Goal: Task Accomplishment & Management: Complete application form

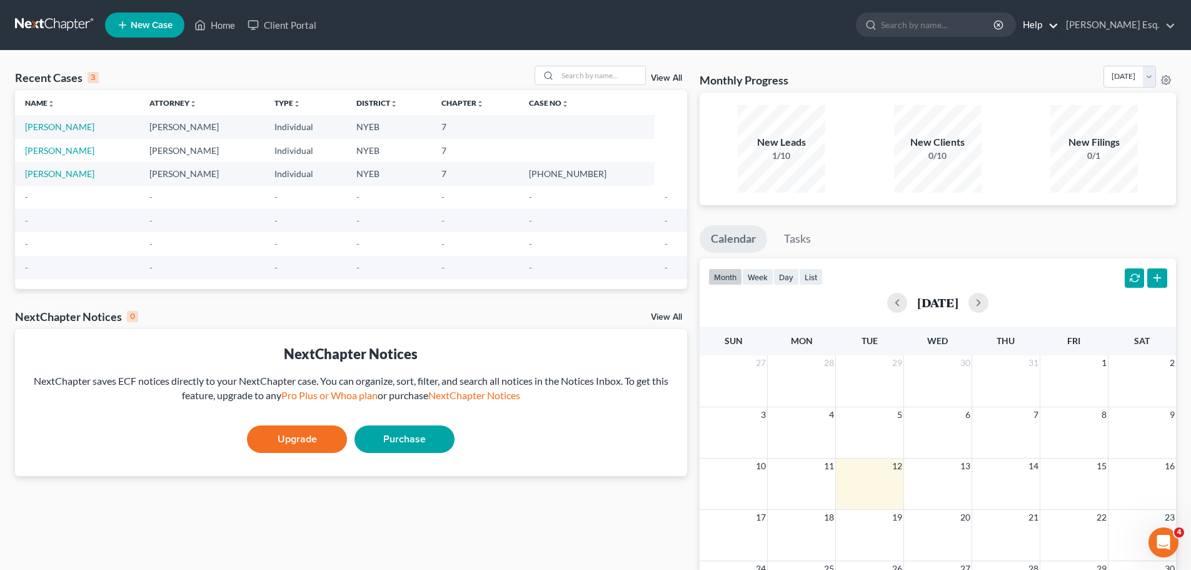
click at [1053, 28] on link "Help" at bounding box center [1038, 25] width 42 height 23
drag, startPoint x: 1051, startPoint y: 8, endPoint x: 1060, endPoint y: 11, distance: 9.3
click at [1051, 8] on nav "Home New Case Client Portal [PERSON_NAME] Esq. [EMAIL_ADDRESS][DOMAIN_NAME] My …" at bounding box center [595, 25] width 1191 height 50
click at [1171, 24] on link "[PERSON_NAME] Esq." at bounding box center [1118, 25] width 116 height 23
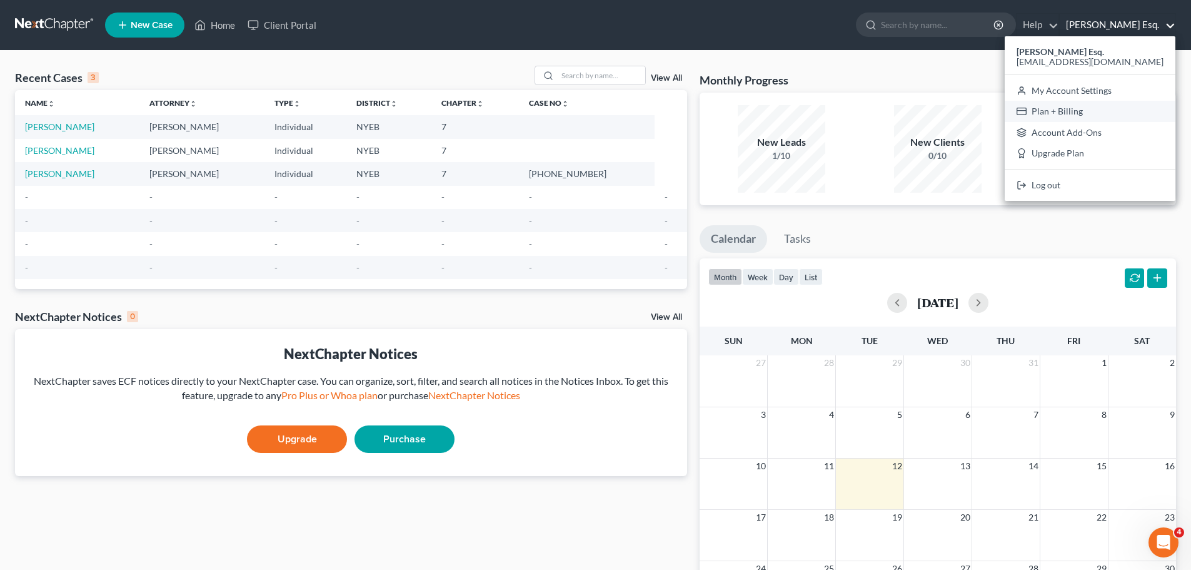
click at [1113, 108] on link "Plan + Billing" at bounding box center [1090, 111] width 171 height 21
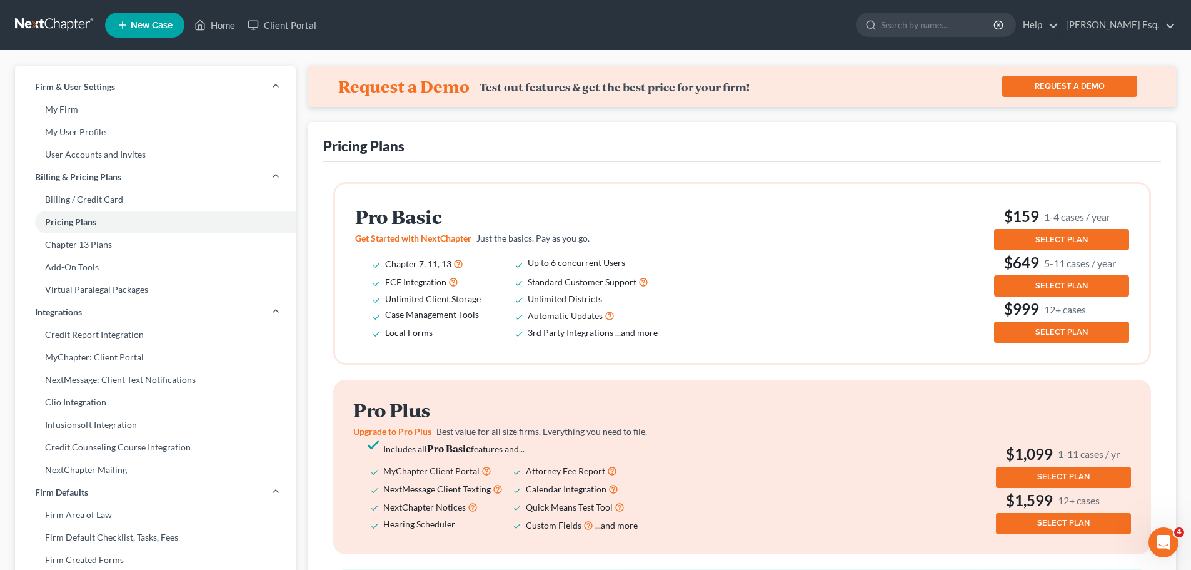
click at [1068, 237] on span "SELECT PLAN" at bounding box center [1062, 239] width 53 height 10
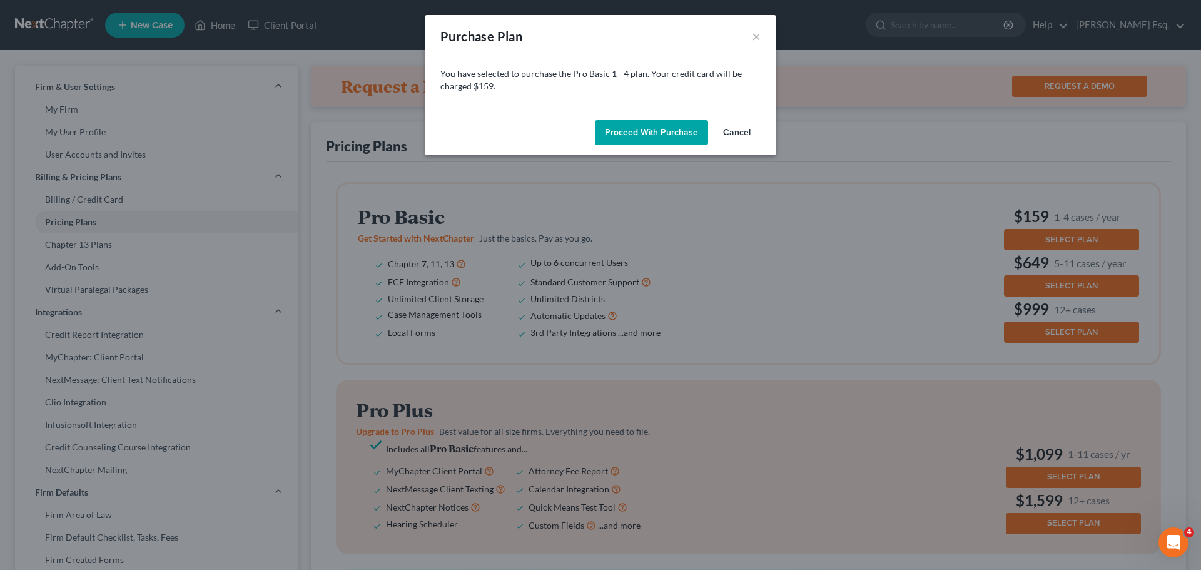
click at [744, 131] on button "Cancel" at bounding box center [737, 132] width 48 height 25
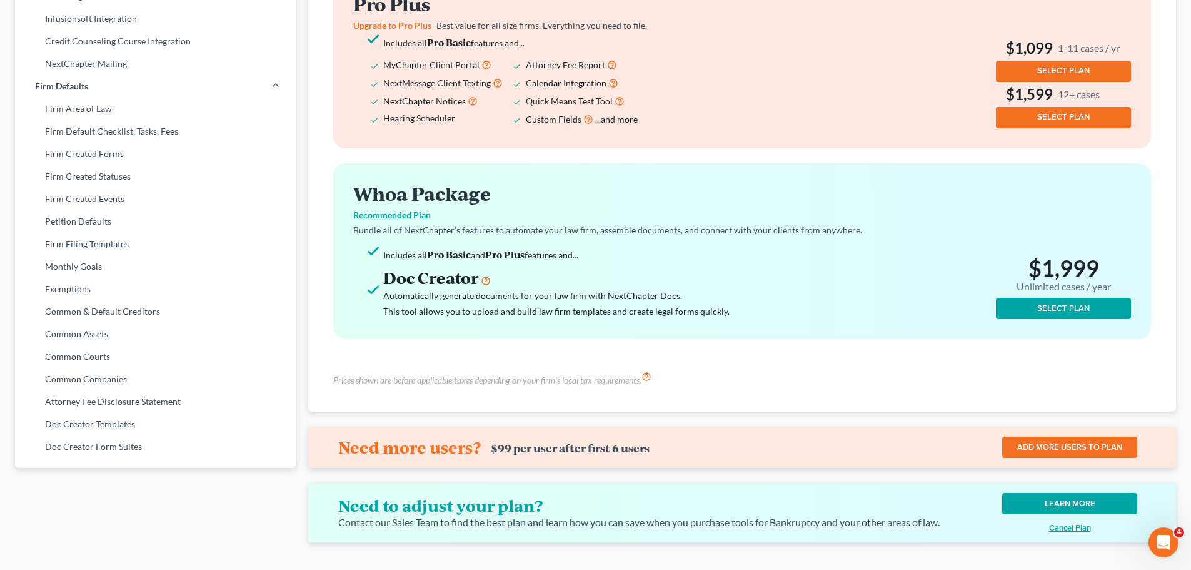
scroll to position [440, 0]
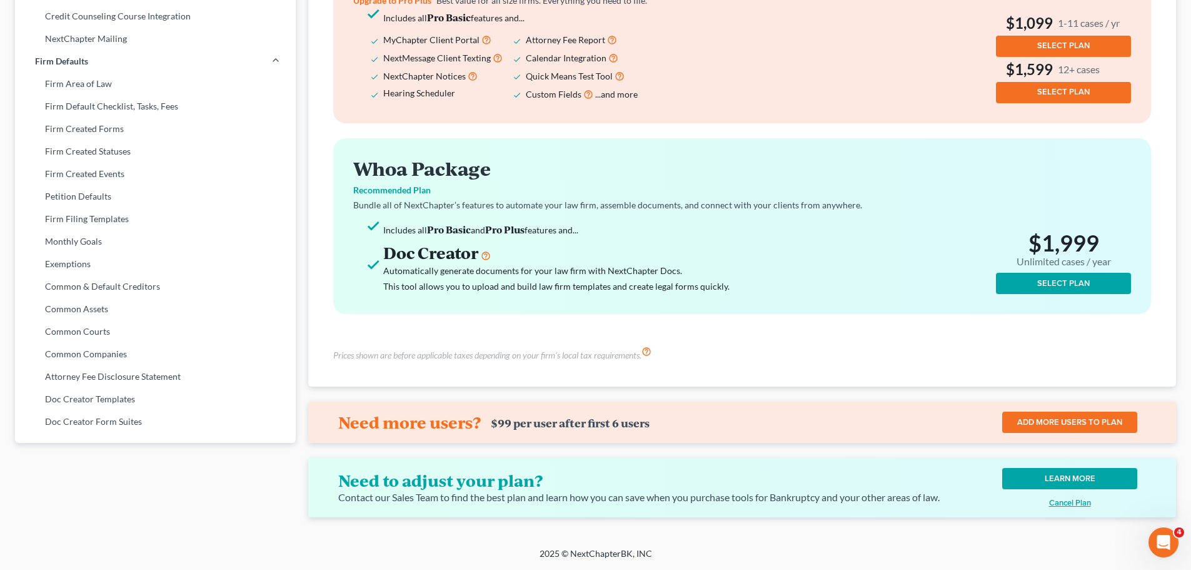
click at [1071, 473] on link "LEARN MORE" at bounding box center [1069, 478] width 135 height 21
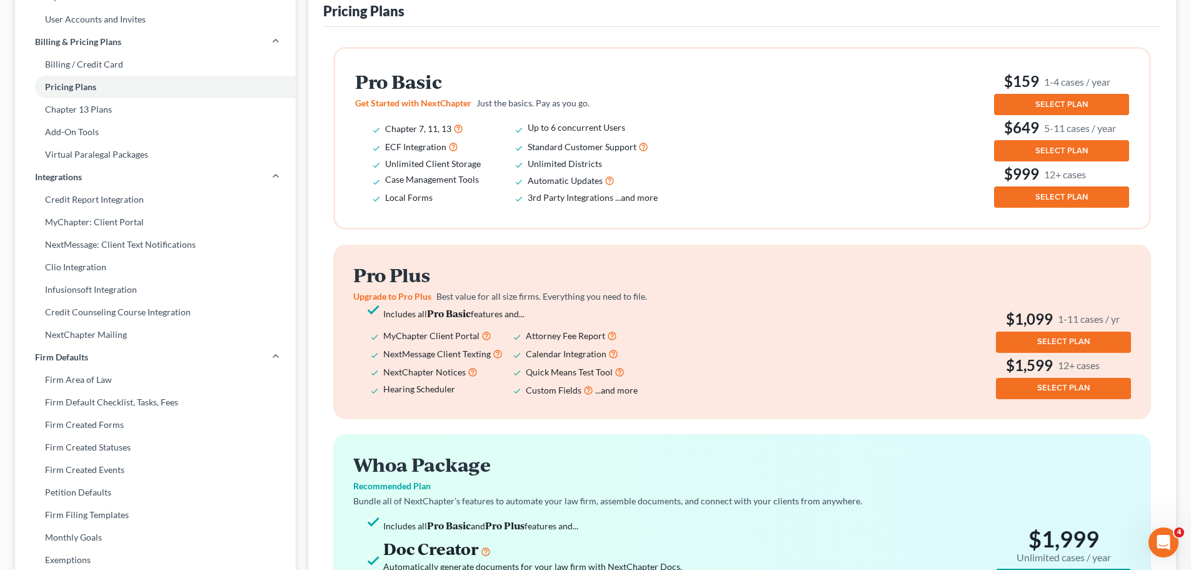
scroll to position [0, 0]
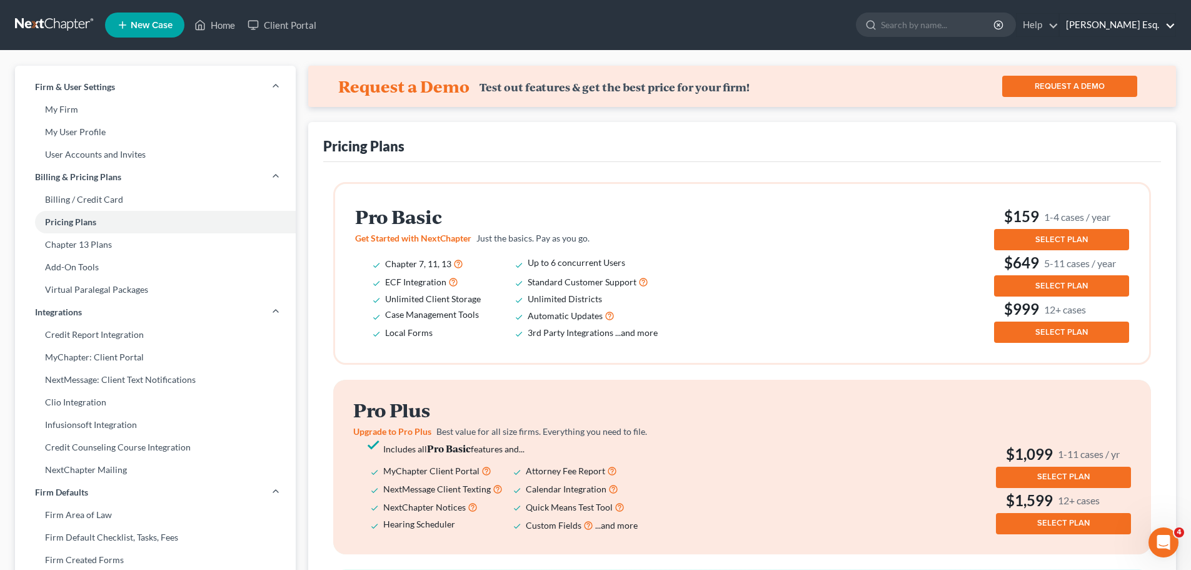
click at [1158, 26] on link "[PERSON_NAME] Esq." at bounding box center [1118, 25] width 116 height 23
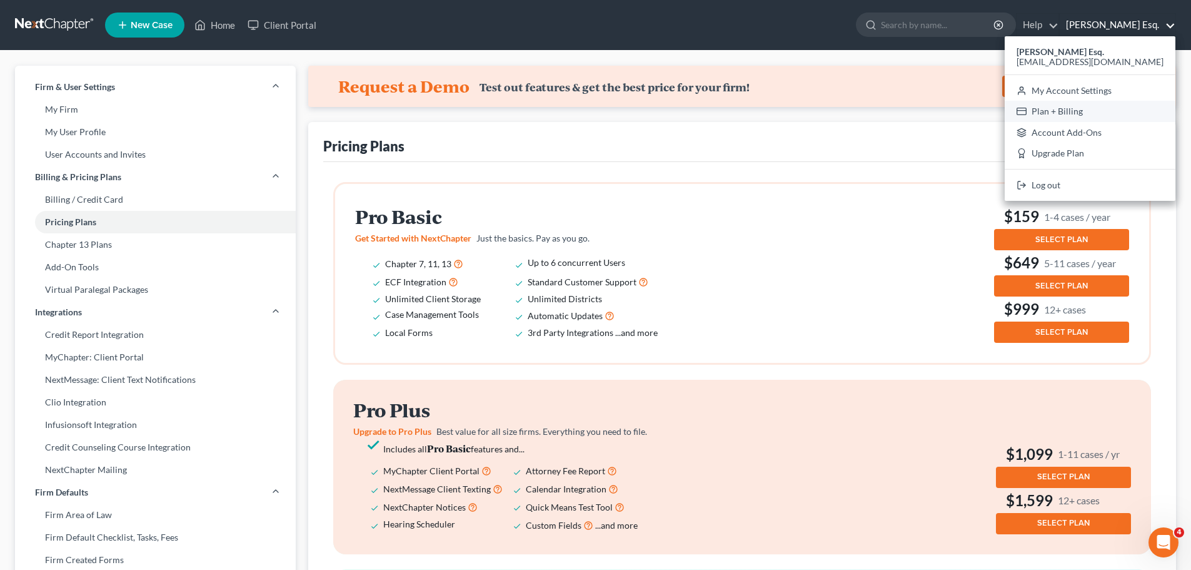
click at [1110, 113] on link "Plan + Billing" at bounding box center [1090, 111] width 171 height 21
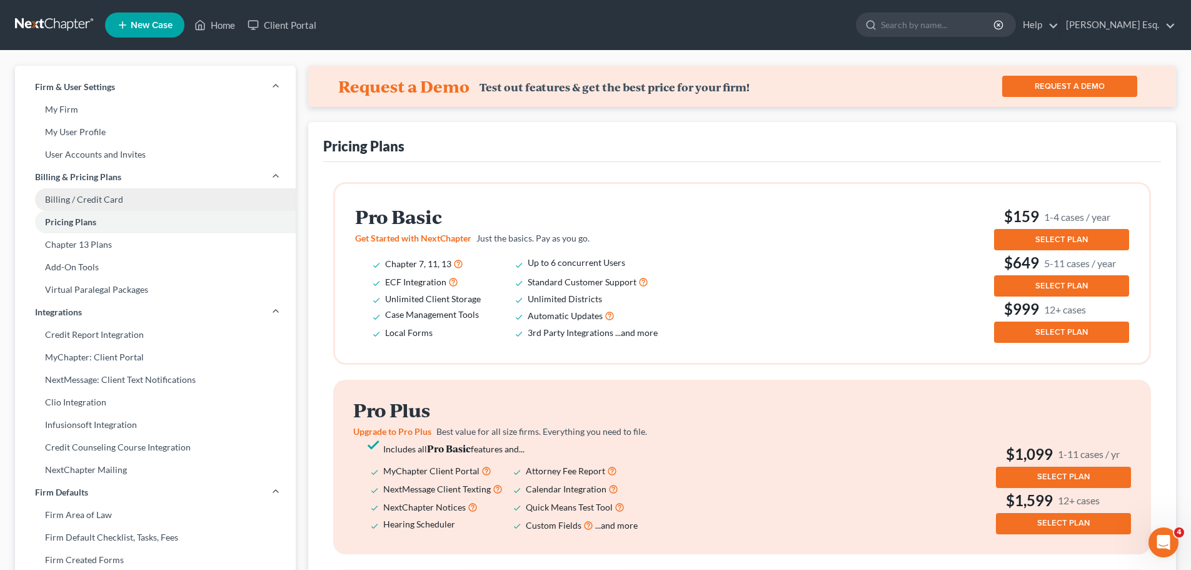
click at [94, 198] on link "Billing / Credit Card" at bounding box center [155, 199] width 281 height 23
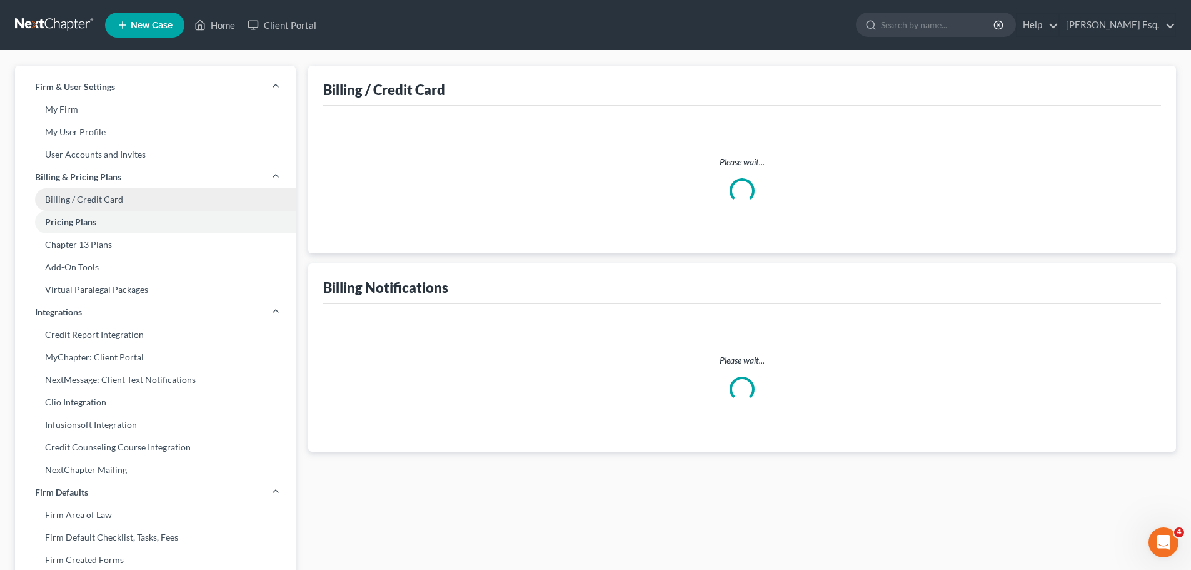
select select "35"
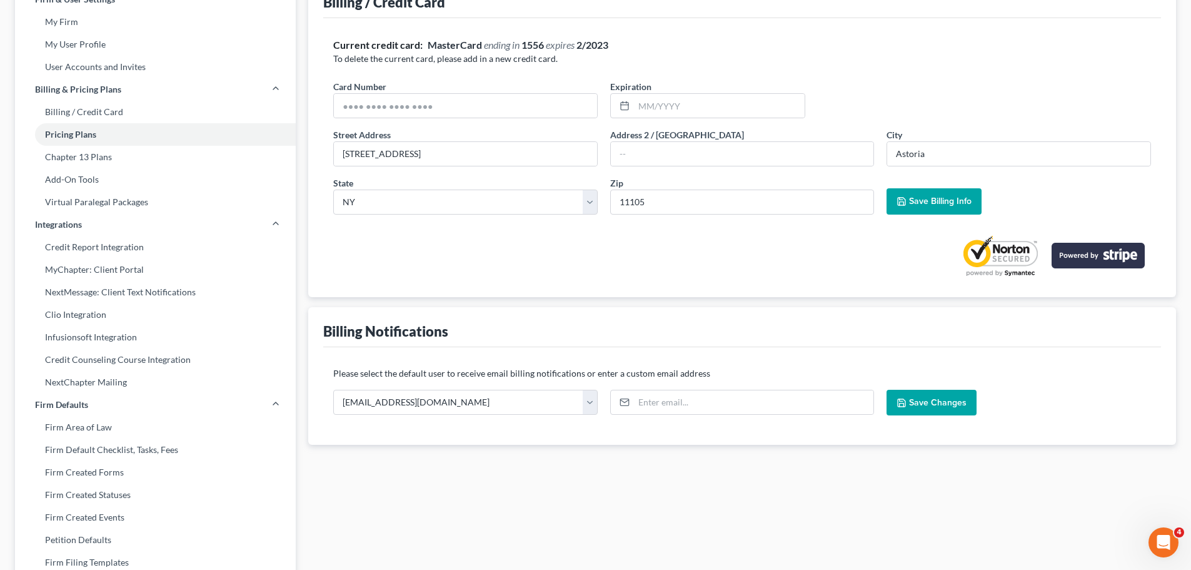
scroll to position [23, 0]
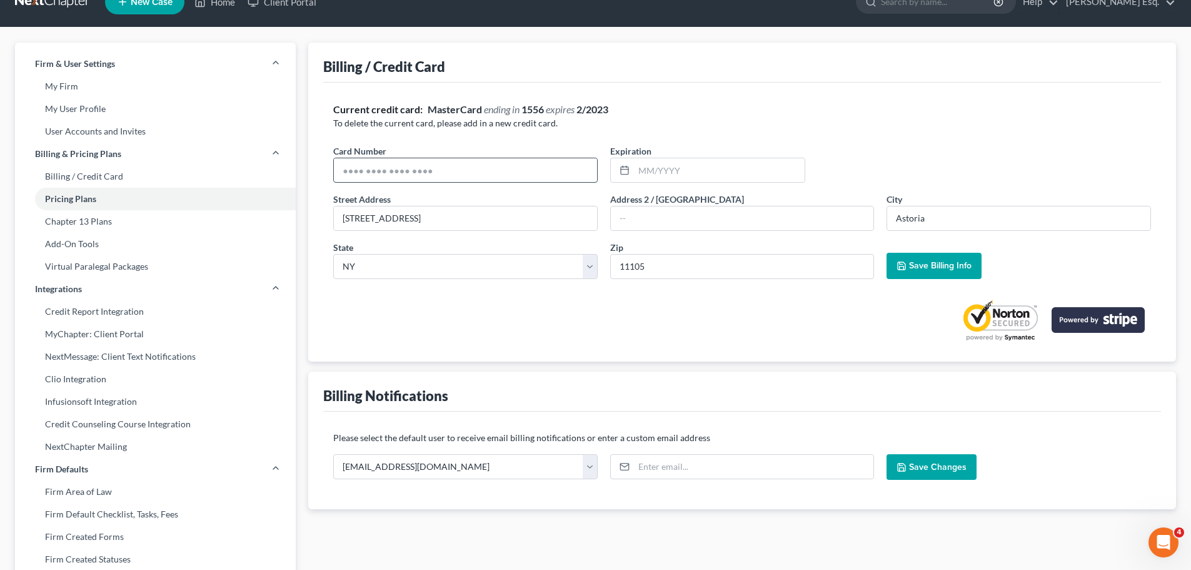
click at [457, 172] on input "text" at bounding box center [465, 170] width 263 height 24
type input "[CREDIT_CARD_NUMBER]"
click at [460, 172] on input "[CREDIT_CARD_NUMBER]" at bounding box center [465, 170] width 263 height 24
click at [663, 169] on input "0527" at bounding box center [719, 170] width 171 height 24
click at [942, 263] on span "Save Billing Info" at bounding box center [940, 265] width 63 height 11
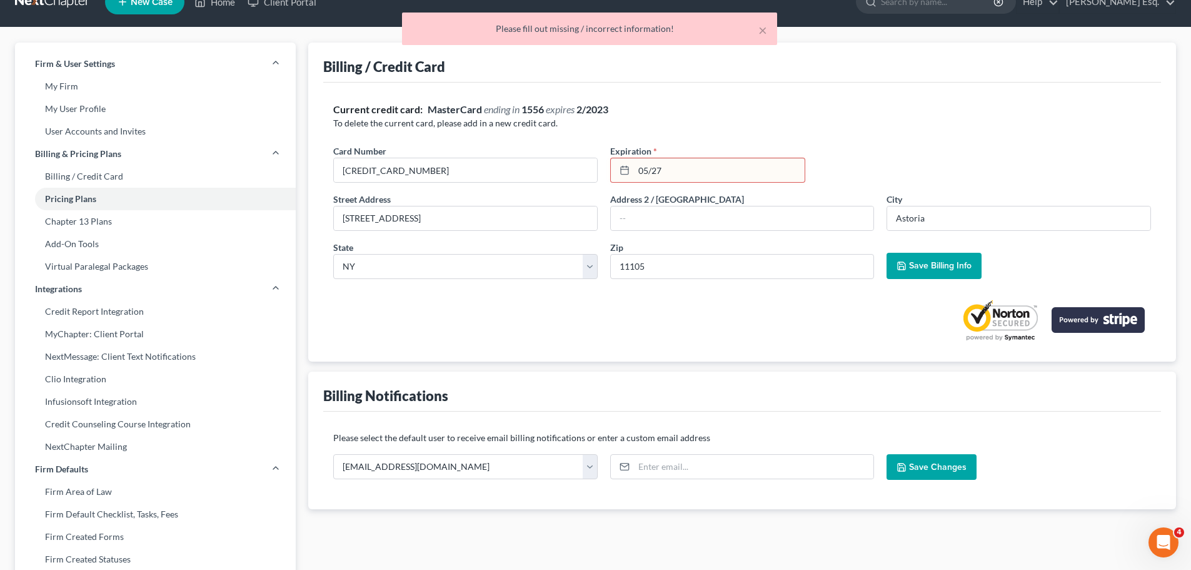
click at [695, 167] on input "05/27" at bounding box center [719, 170] width 171 height 24
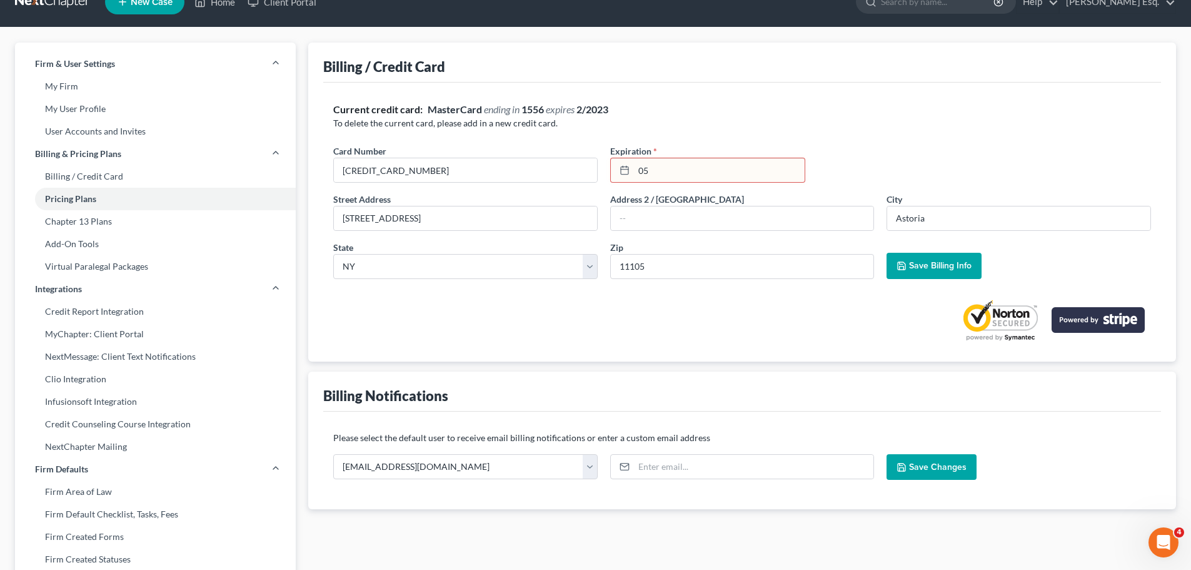
type input "0"
type input "05/2027"
click at [935, 263] on span "Save Billing Info" at bounding box center [940, 265] width 63 height 11
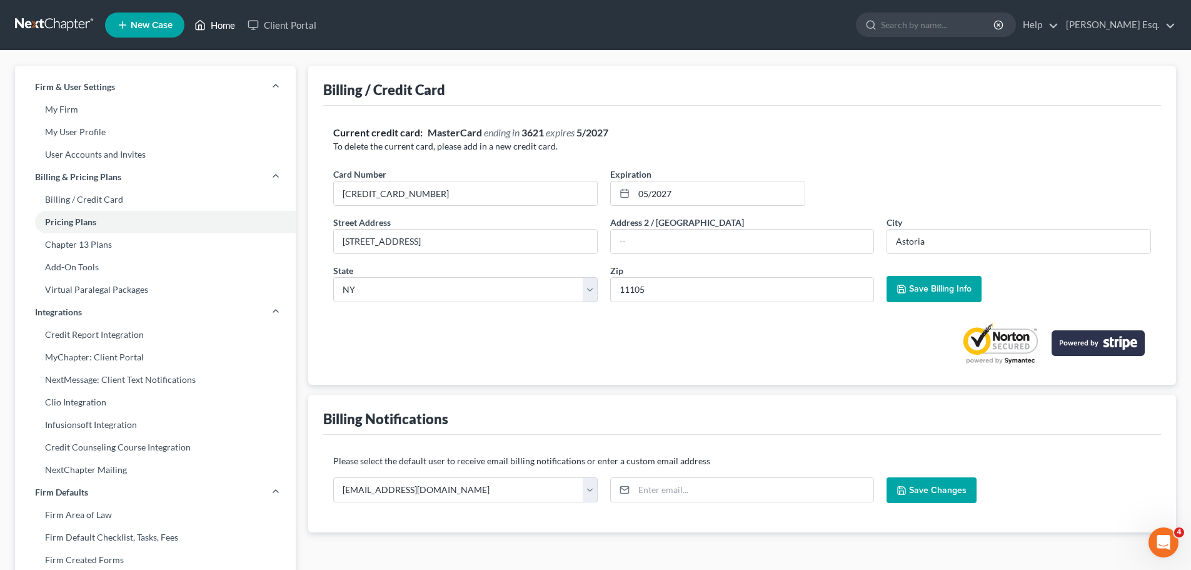
click at [218, 22] on link "Home" at bounding box center [214, 25] width 53 height 23
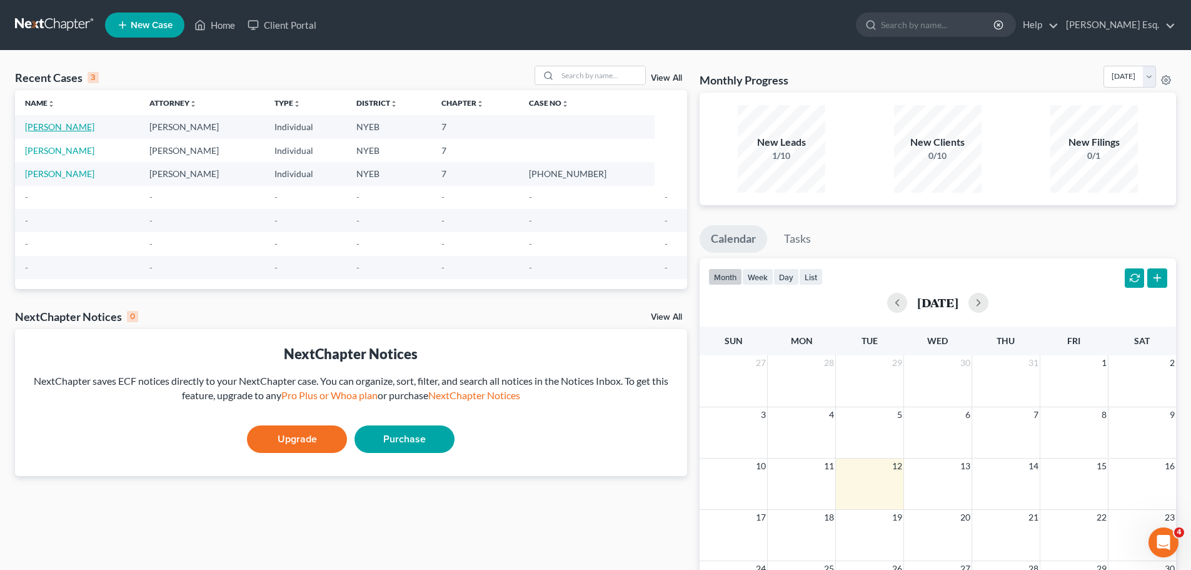
click at [58, 125] on link "[PERSON_NAME]" at bounding box center [59, 126] width 69 height 11
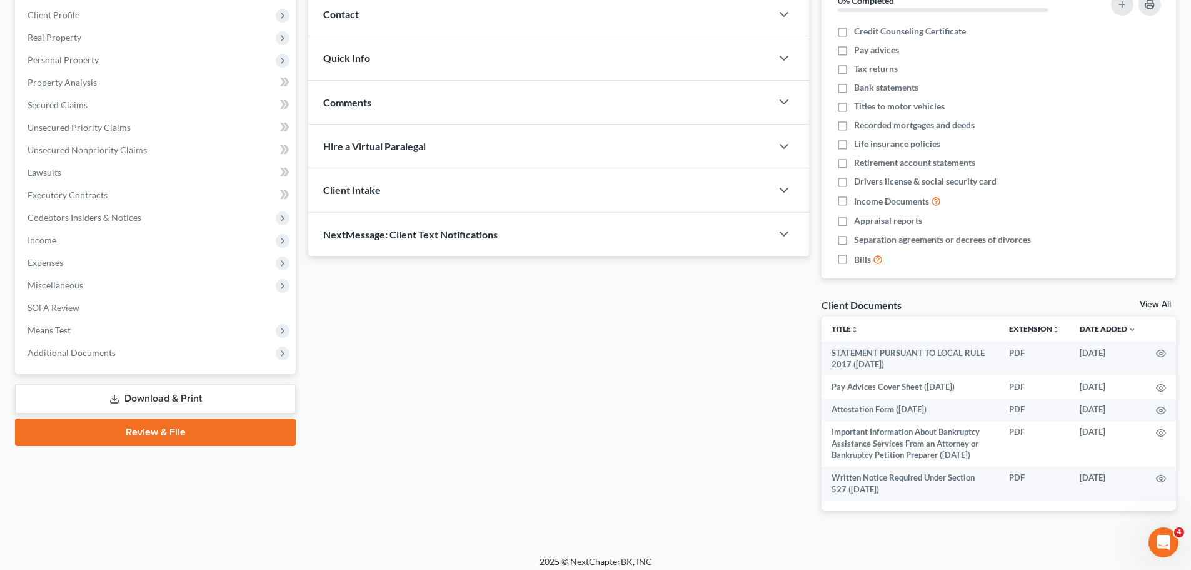
scroll to position [178, 0]
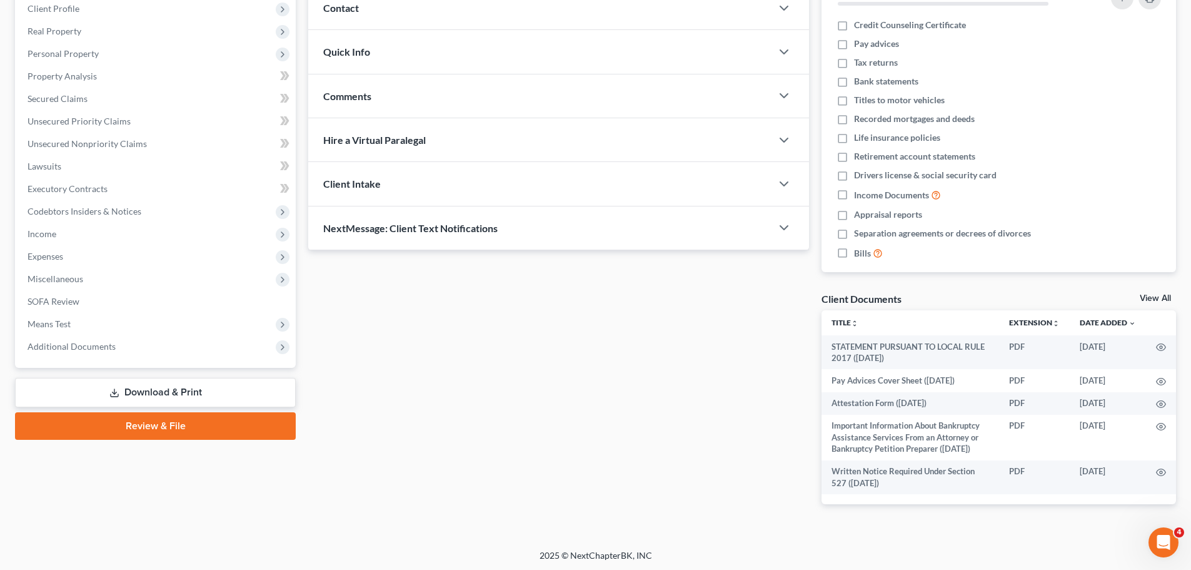
click at [128, 390] on link "Download & Print" at bounding box center [155, 392] width 281 height 29
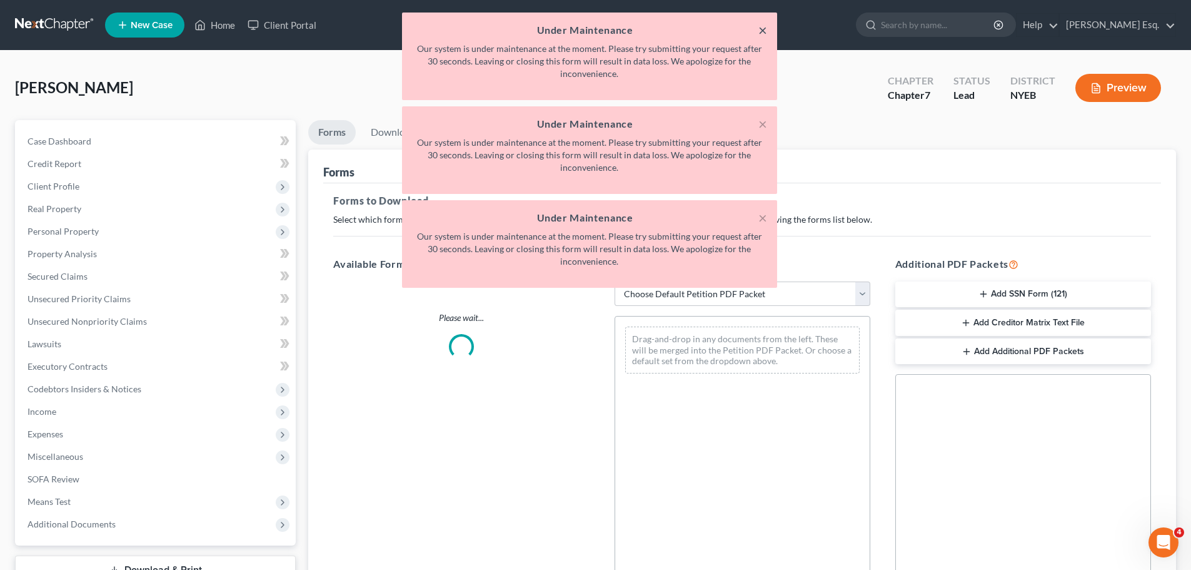
click at [764, 29] on button "×" at bounding box center [763, 30] width 9 height 15
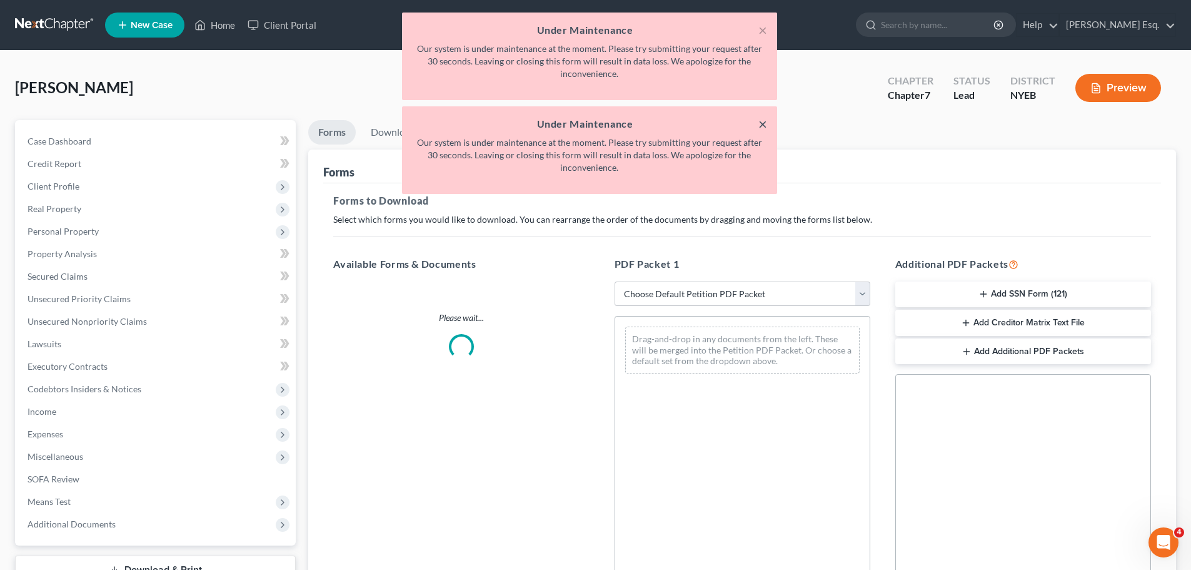
click at [760, 120] on button "×" at bounding box center [763, 123] width 9 height 15
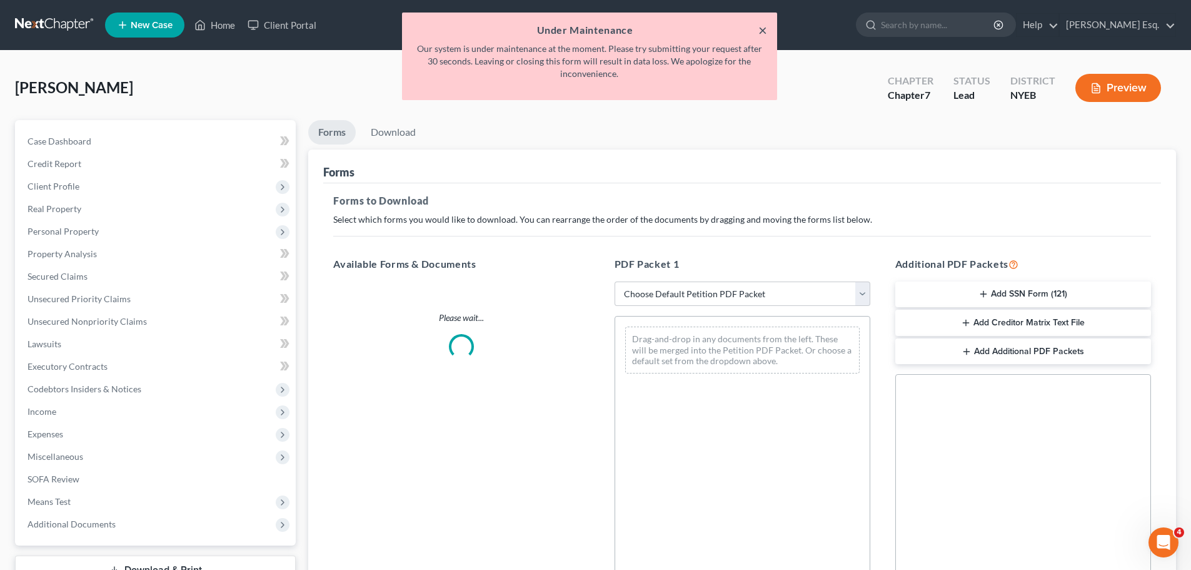
click at [762, 28] on button "×" at bounding box center [763, 30] width 9 height 15
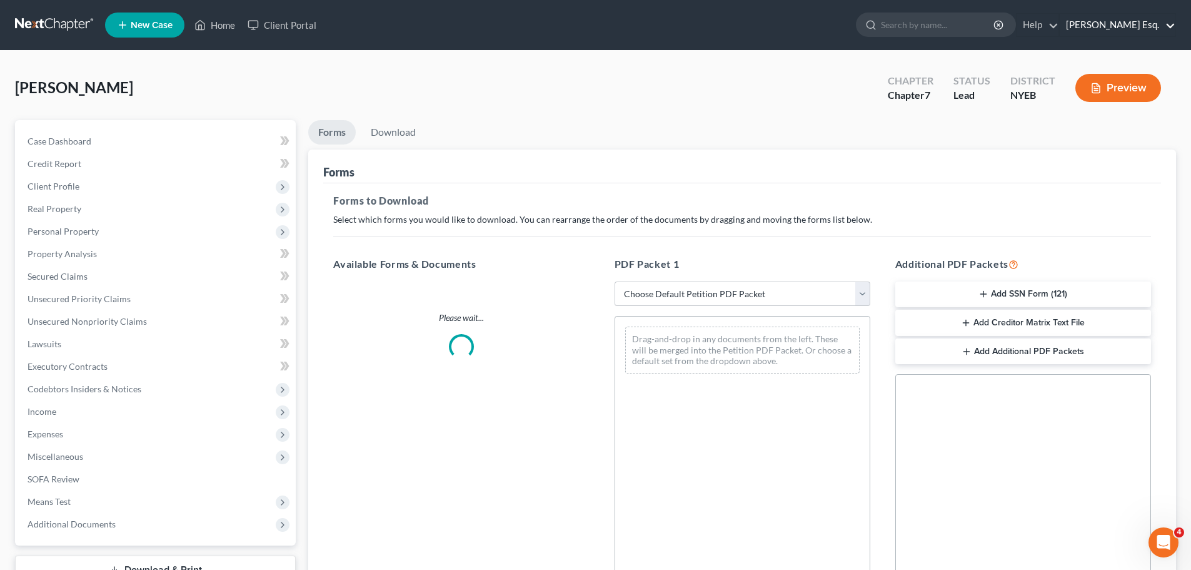
click at [1120, 24] on link "[PERSON_NAME] Esq." at bounding box center [1118, 25] width 116 height 23
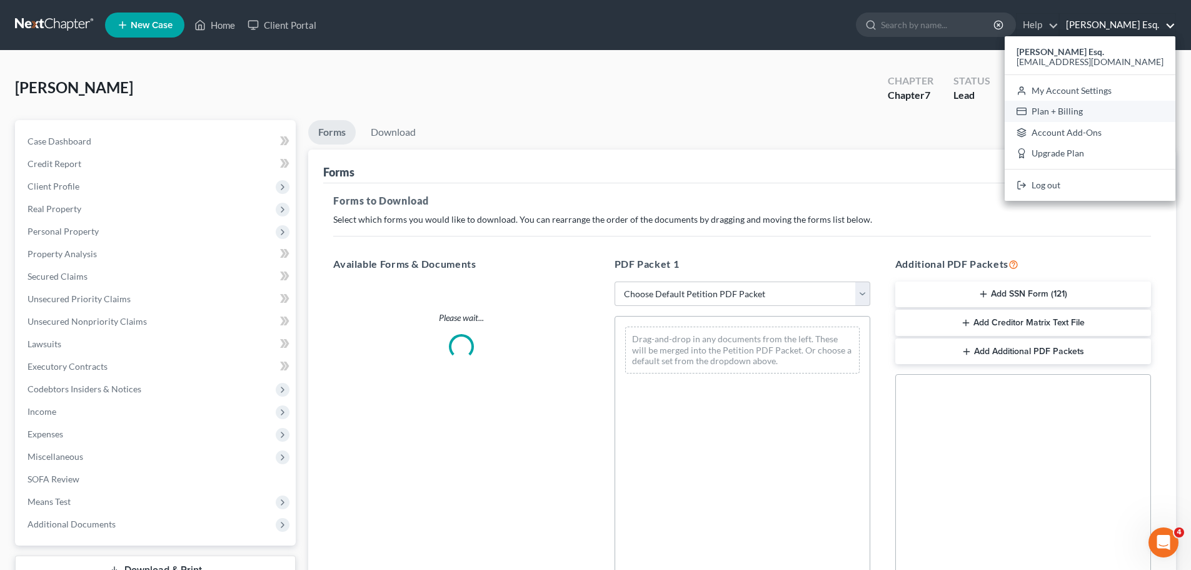
click at [1105, 110] on link "Plan + Billing" at bounding box center [1090, 111] width 171 height 21
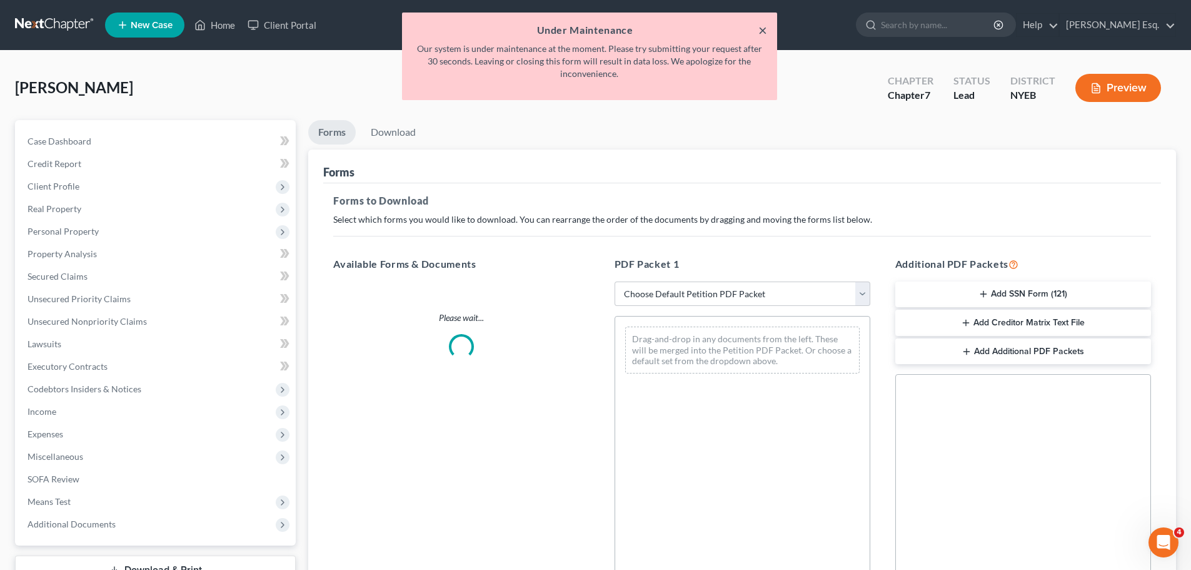
click at [765, 30] on button "×" at bounding box center [763, 30] width 9 height 15
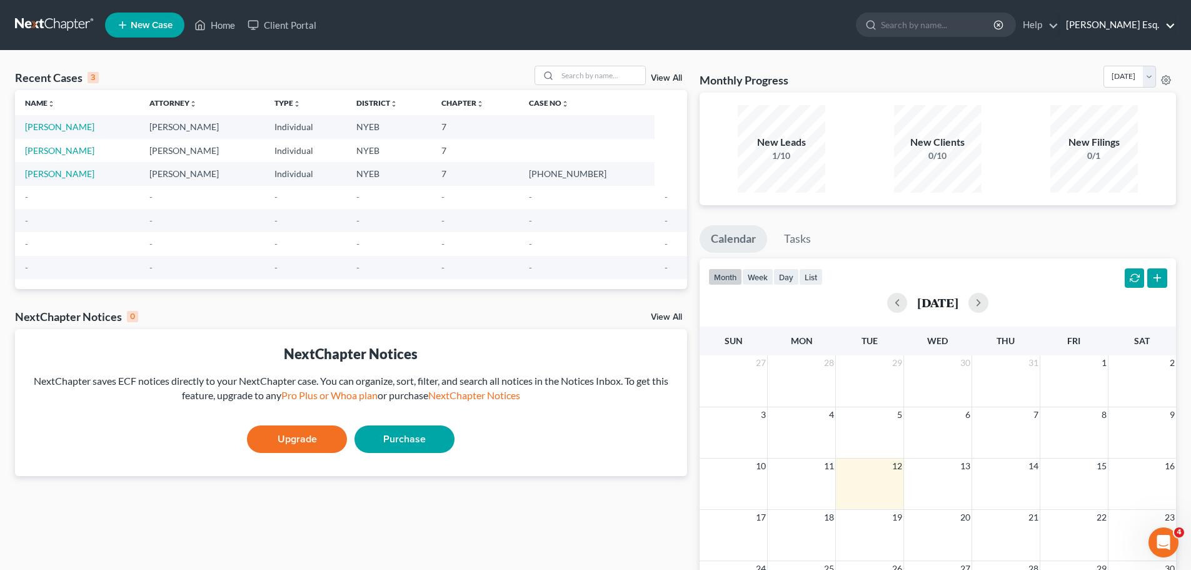
click at [1110, 21] on link "[PERSON_NAME] Esq." at bounding box center [1118, 25] width 116 height 23
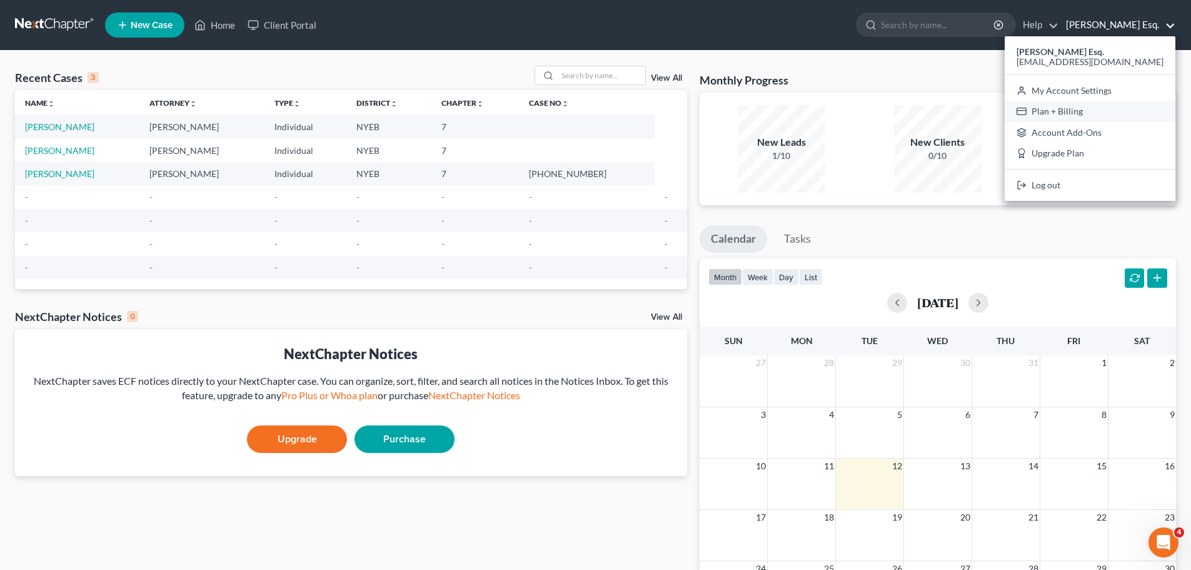
click at [1105, 106] on link "Plan + Billing" at bounding box center [1090, 111] width 171 height 21
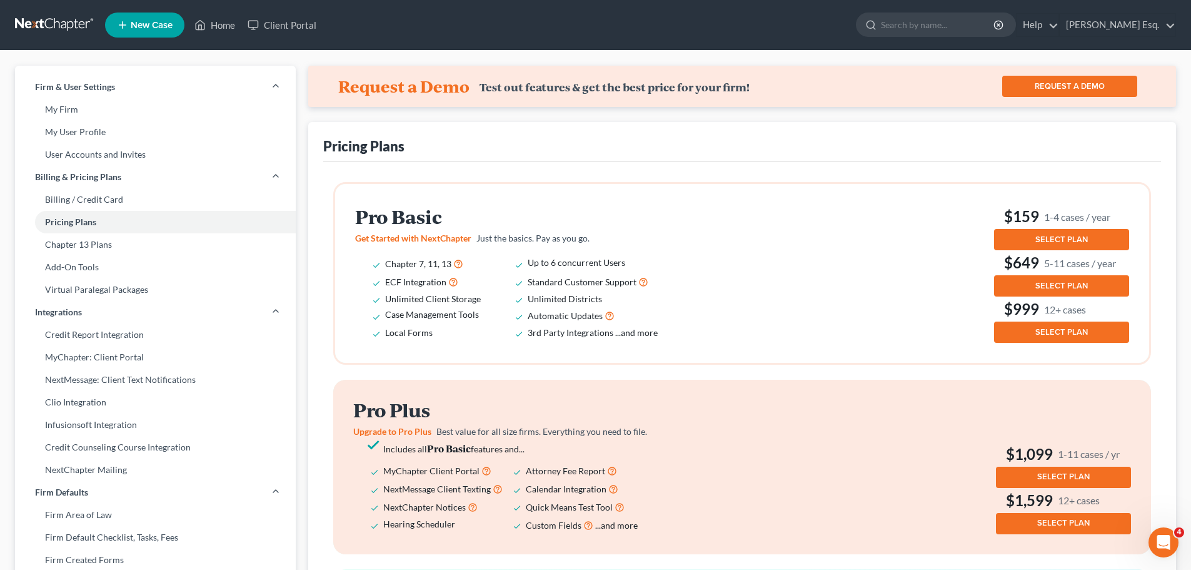
click at [1057, 236] on span "SELECT PLAN" at bounding box center [1062, 239] width 53 height 10
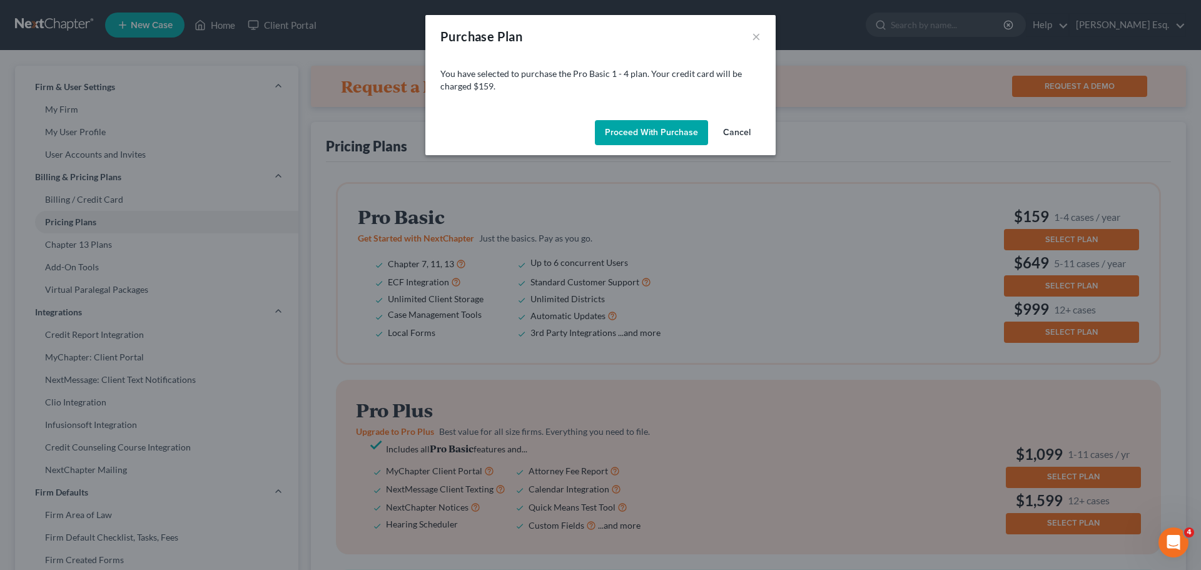
click at [656, 127] on button "Proceed with Purchase" at bounding box center [651, 132] width 113 height 25
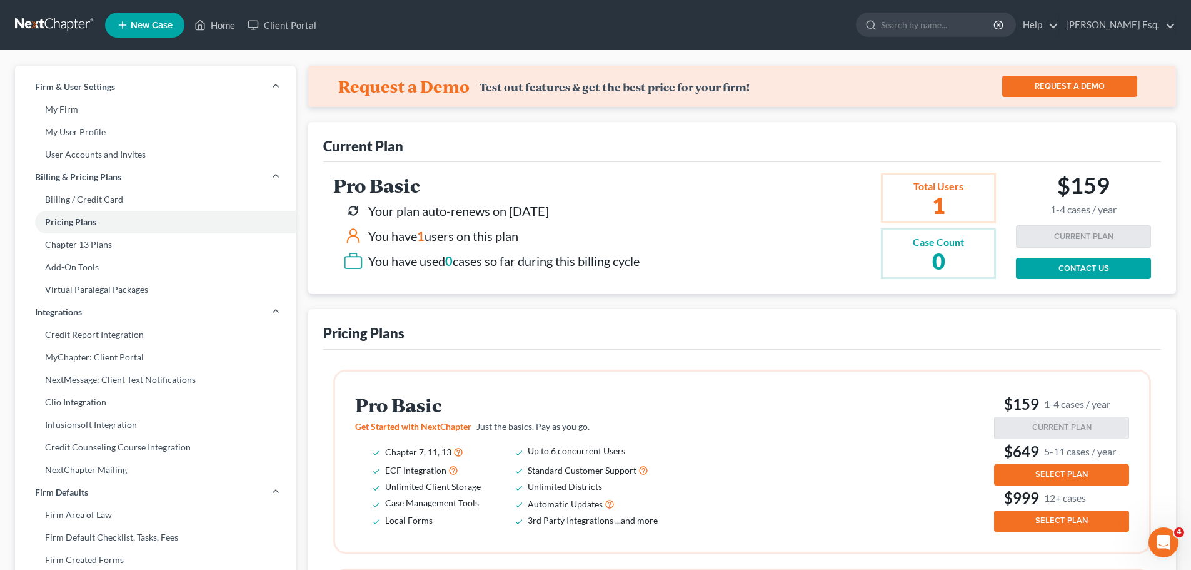
click at [763, 29] on ul "New Case Home Client Portal - No Result - See all results Or Press Enter... Hel…" at bounding box center [640, 25] width 1071 height 33
click at [1133, 24] on link "[PERSON_NAME] Esq." at bounding box center [1118, 25] width 116 height 23
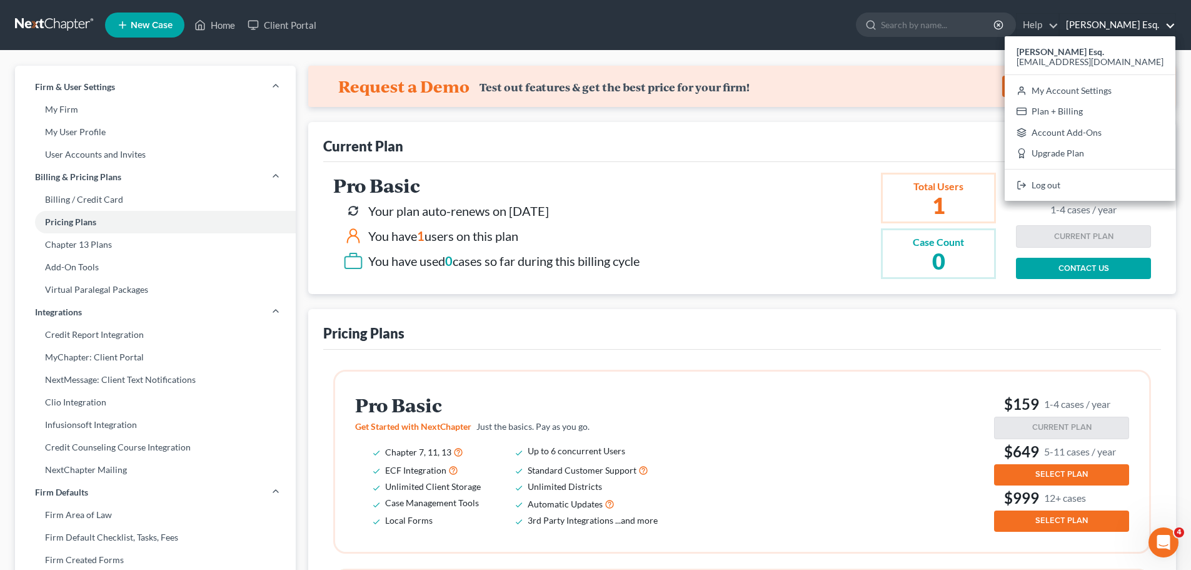
click at [687, 26] on ul "New Case Home Client Portal - No Result - See all results Or Press Enter... Hel…" at bounding box center [640, 25] width 1071 height 33
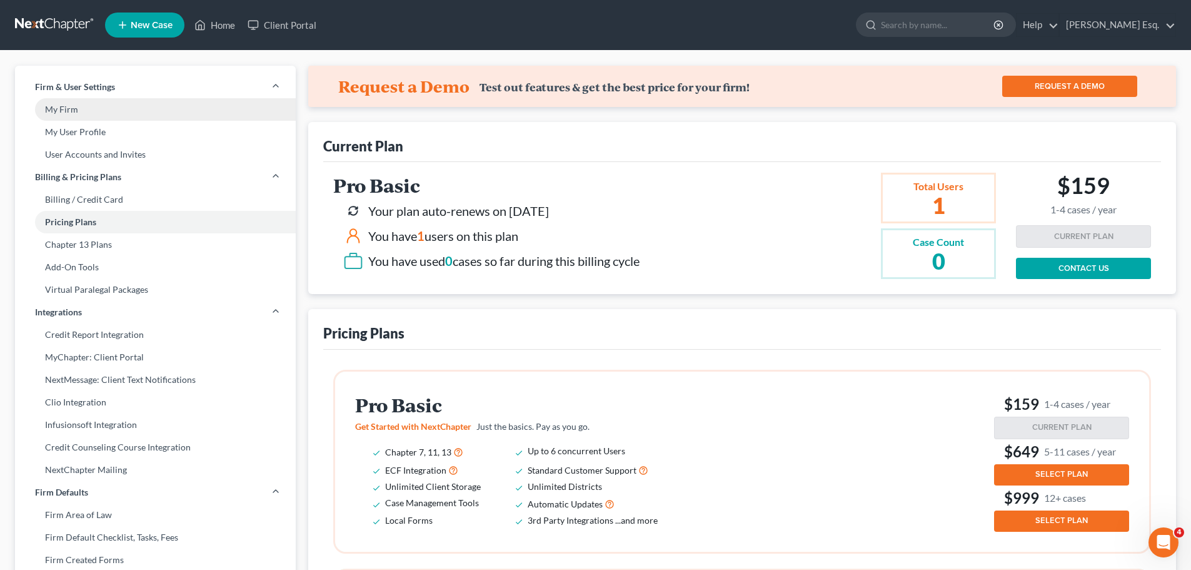
click at [57, 109] on link "My Firm" at bounding box center [155, 109] width 281 height 23
select select "24"
select select "35"
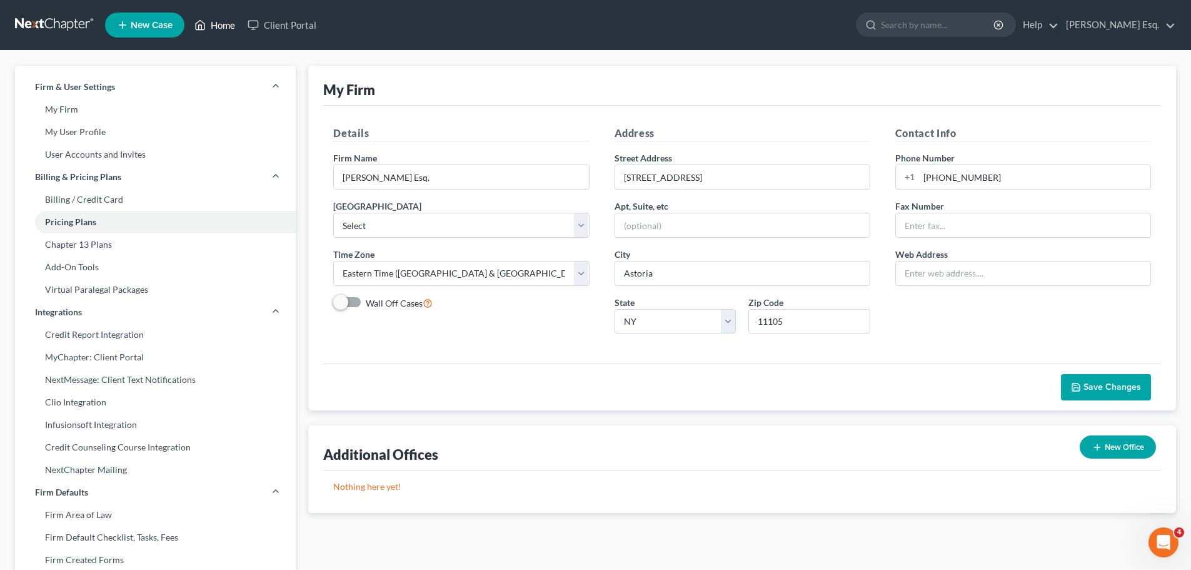
click at [219, 21] on link "Home" at bounding box center [214, 25] width 53 height 23
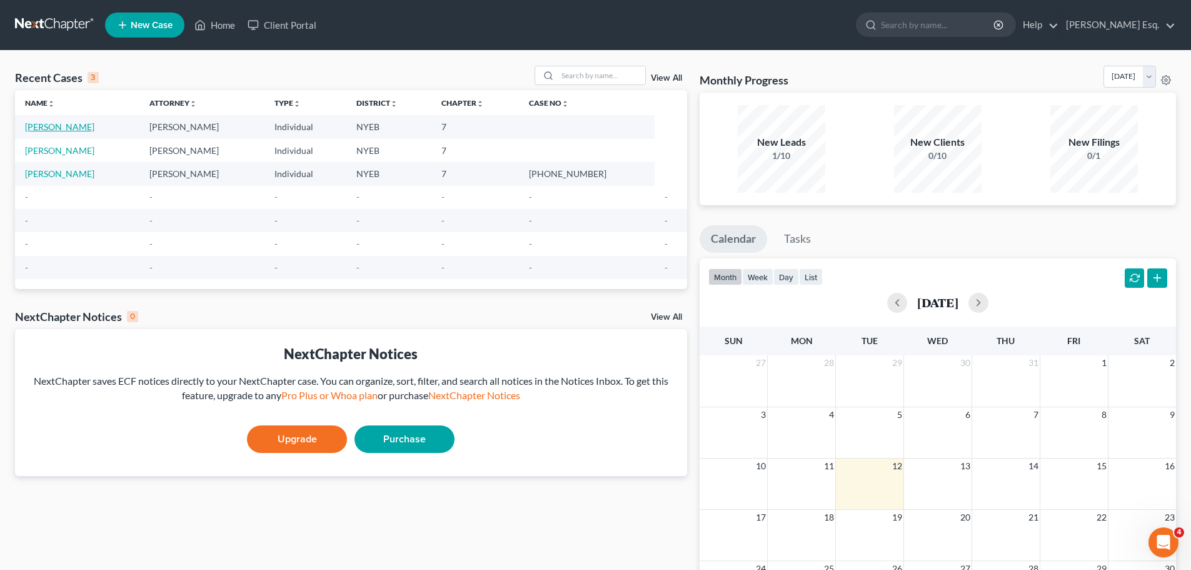
click at [55, 124] on link "[PERSON_NAME]" at bounding box center [59, 126] width 69 height 11
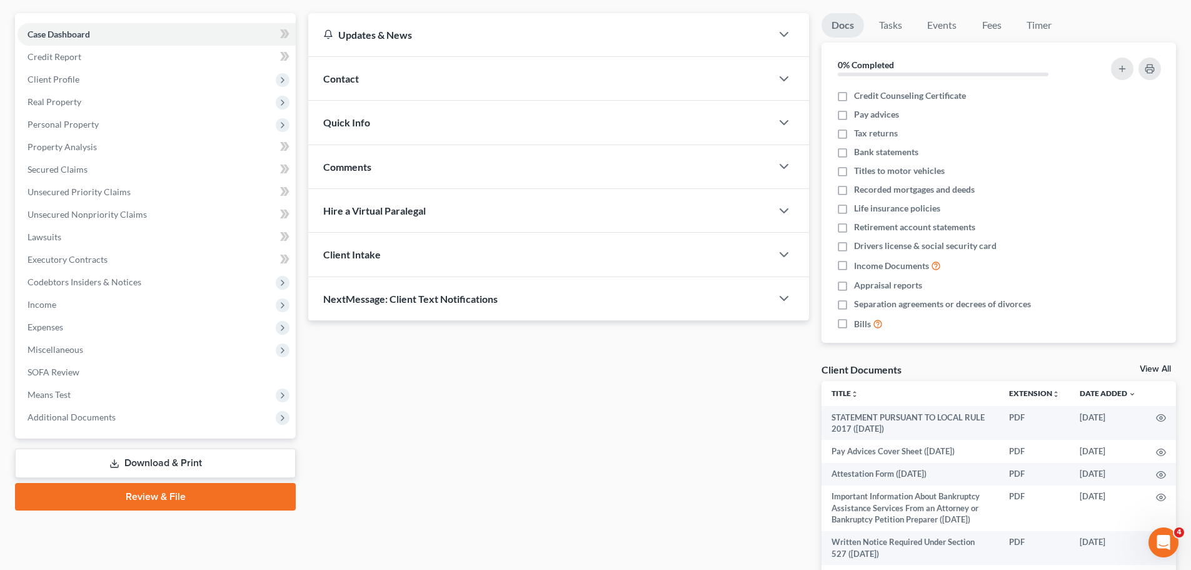
scroll to position [191, 0]
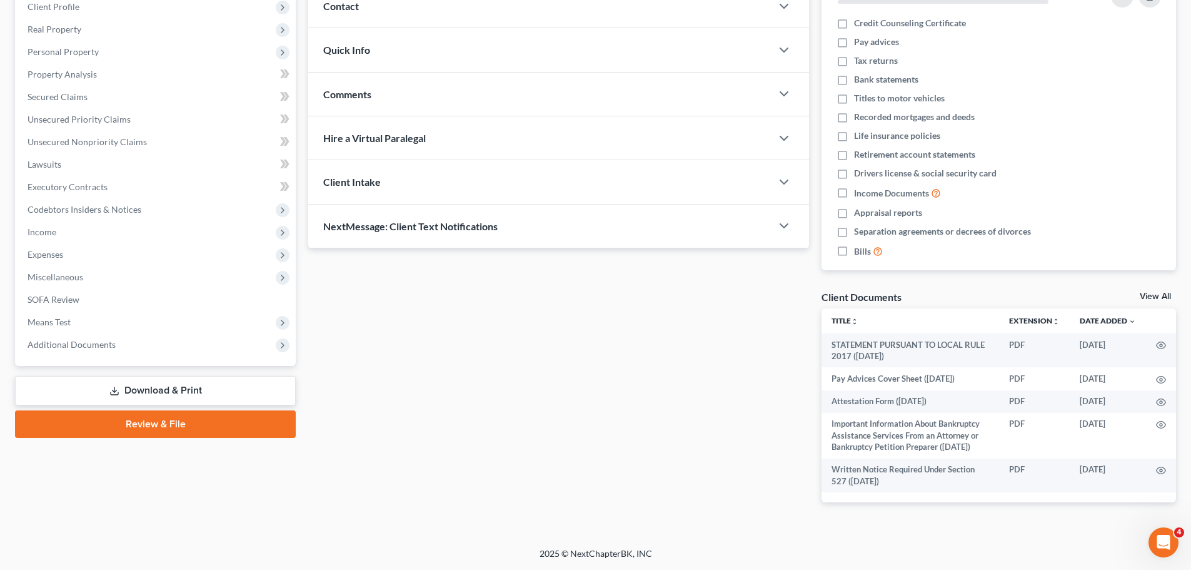
click at [153, 376] on link "Download & Print" at bounding box center [155, 390] width 281 height 29
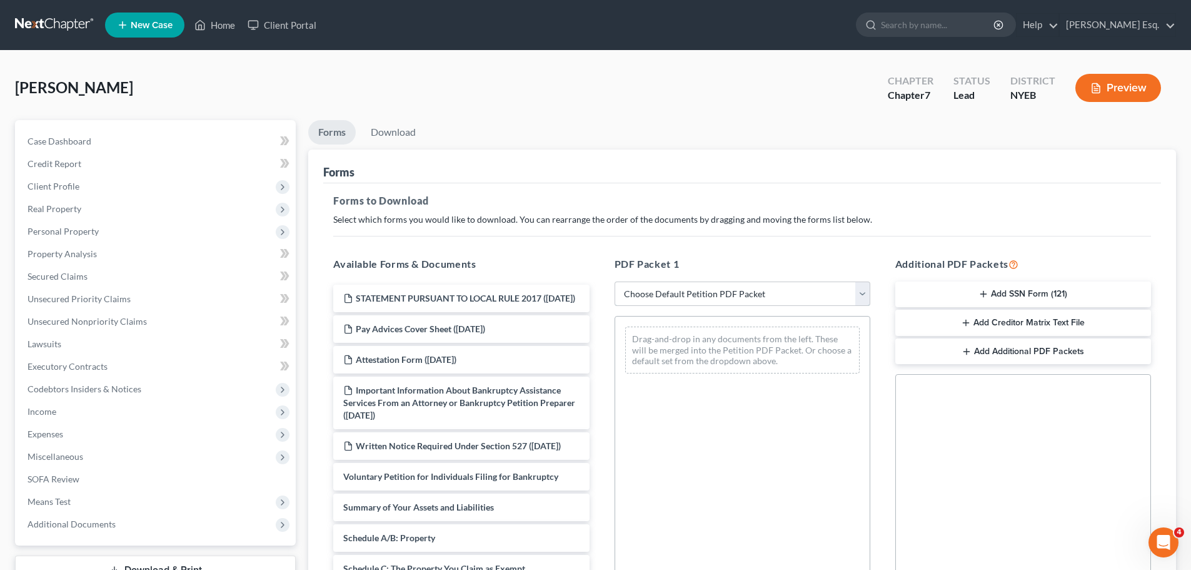
click at [865, 291] on select "Choose Default Petition PDF Packet Complete Bankruptcy Petition (all forms and …" at bounding box center [743, 293] width 256 height 25
select select "3"
click at [615, 281] on select "Choose Default Petition PDF Packet Complete Bankruptcy Petition (all forms and …" at bounding box center [743, 293] width 256 height 25
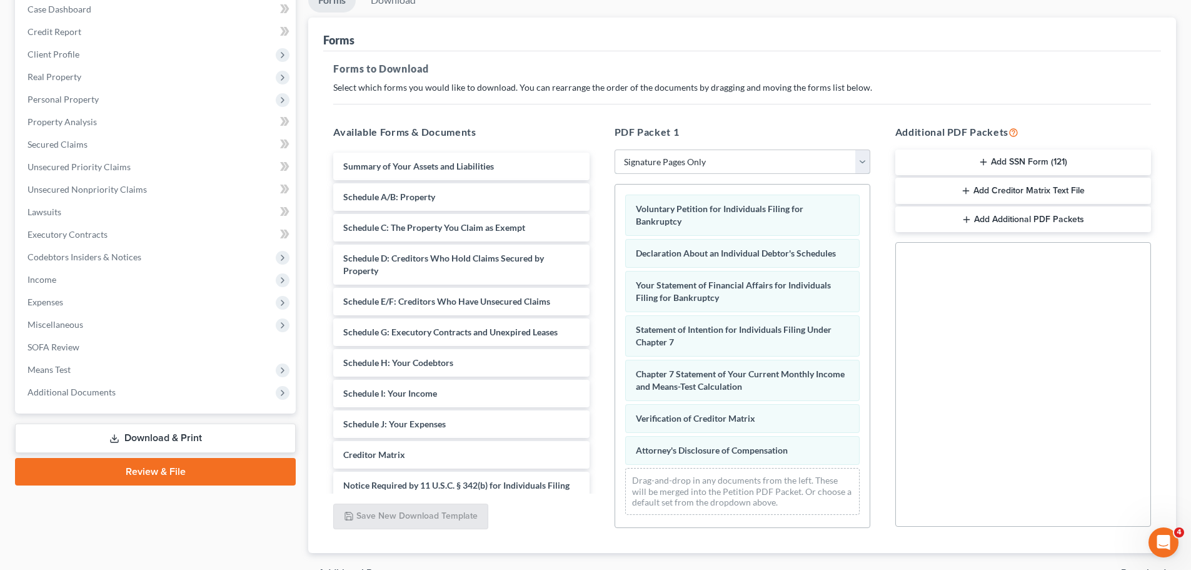
scroll to position [149, 0]
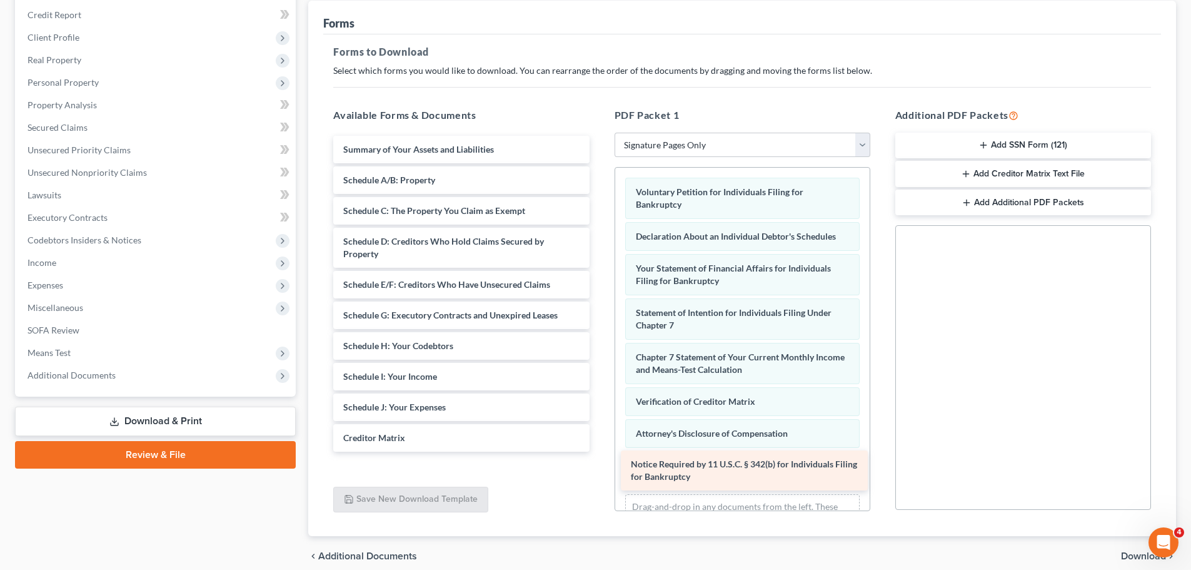
drag, startPoint x: 378, startPoint y: 464, endPoint x: 665, endPoint y: 460, distance: 287.7
click at [599, 451] on div "Notice Required by 11 U.S.C. § 342(b) for Individuals Filing for Bankruptcy Sum…" at bounding box center [461, 294] width 276 height 316
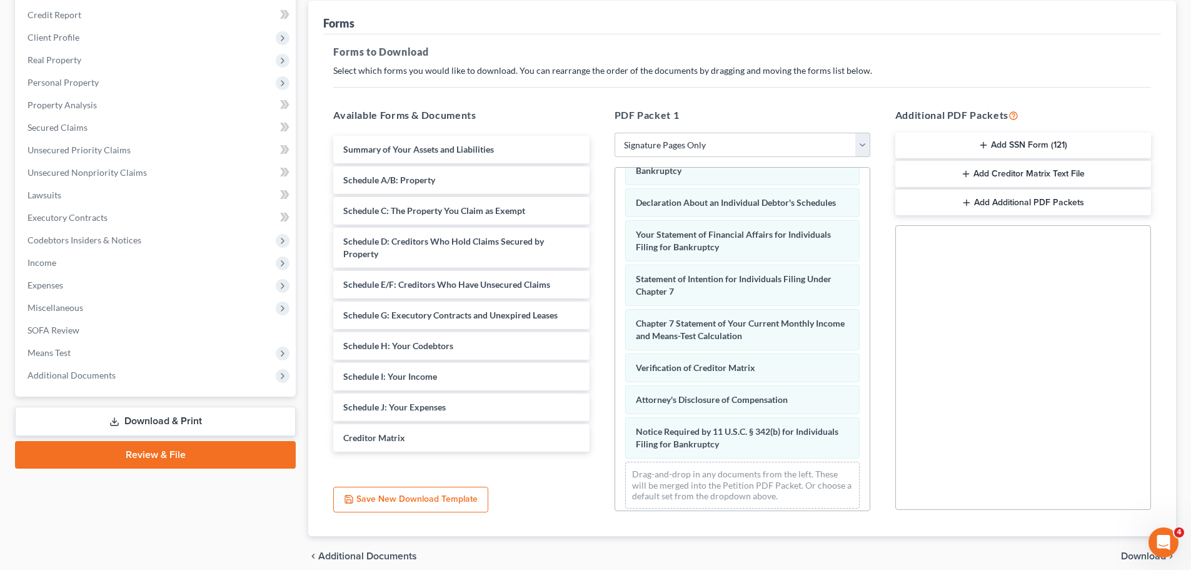
scroll to position [42, 0]
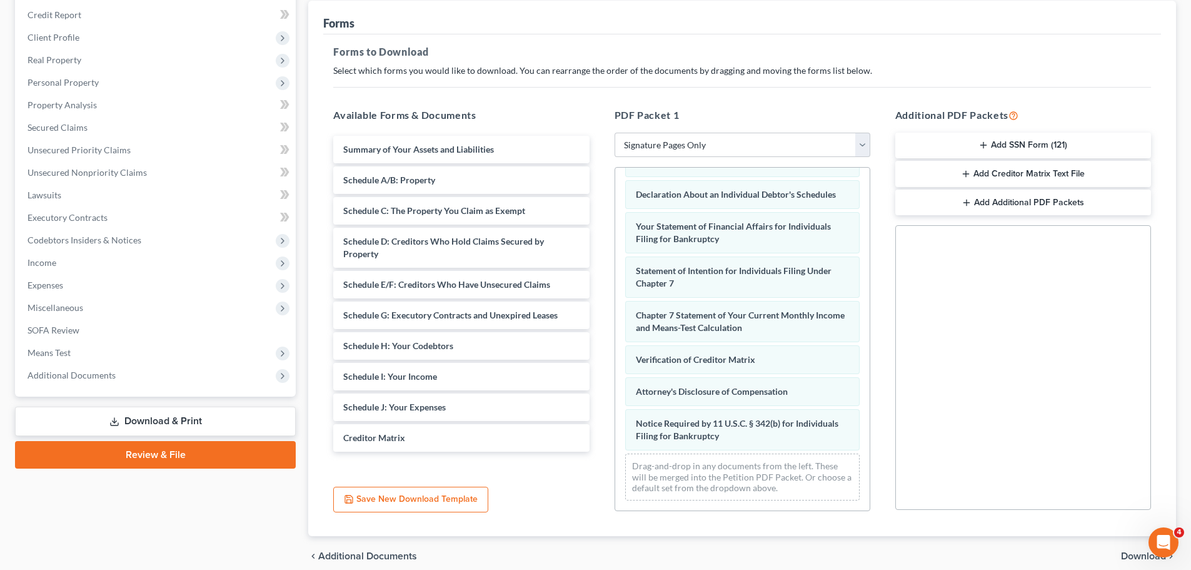
click at [1017, 138] on button "Add SSN Form (121)" at bounding box center [1023, 146] width 256 height 26
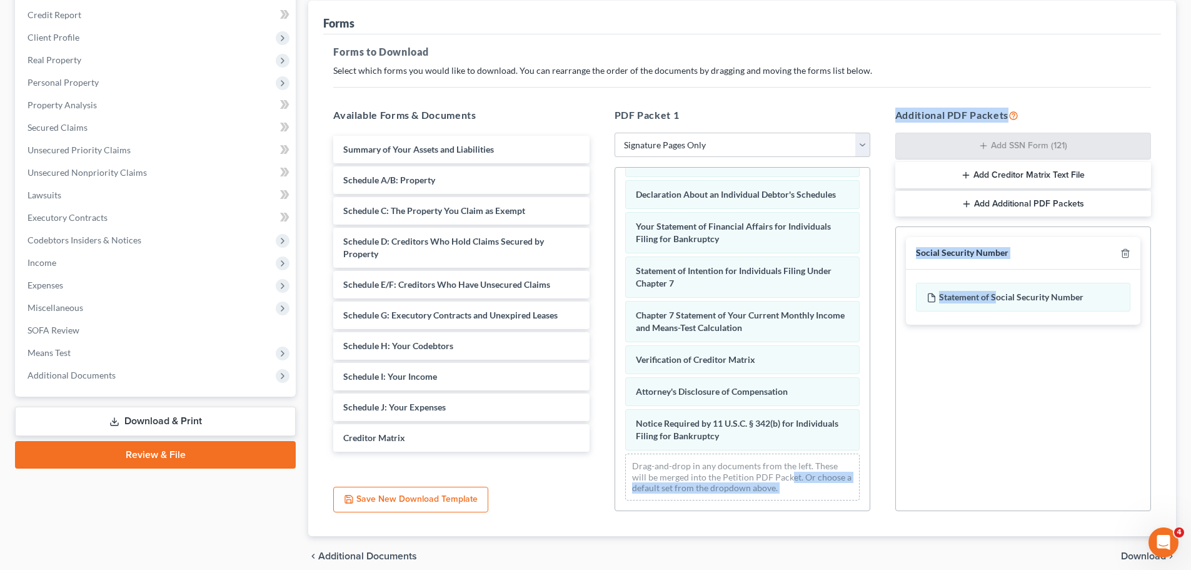
drag, startPoint x: 995, startPoint y: 291, endPoint x: 794, endPoint y: 473, distance: 270.5
click at [788, 476] on div "Available Forms & Documents Summary of Your Assets and Liabilities Schedule A/B…" at bounding box center [742, 310] width 843 height 424
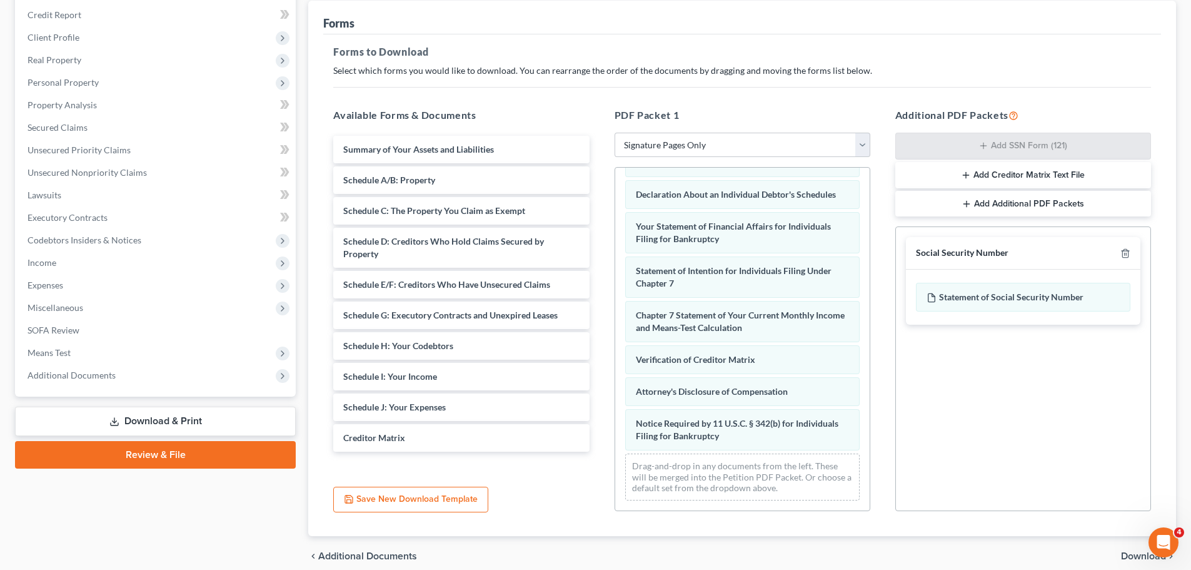
click at [1008, 352] on div "Social Security Number Statement of Social Security Number Creditor Matrix Text…" at bounding box center [1023, 368] width 256 height 285
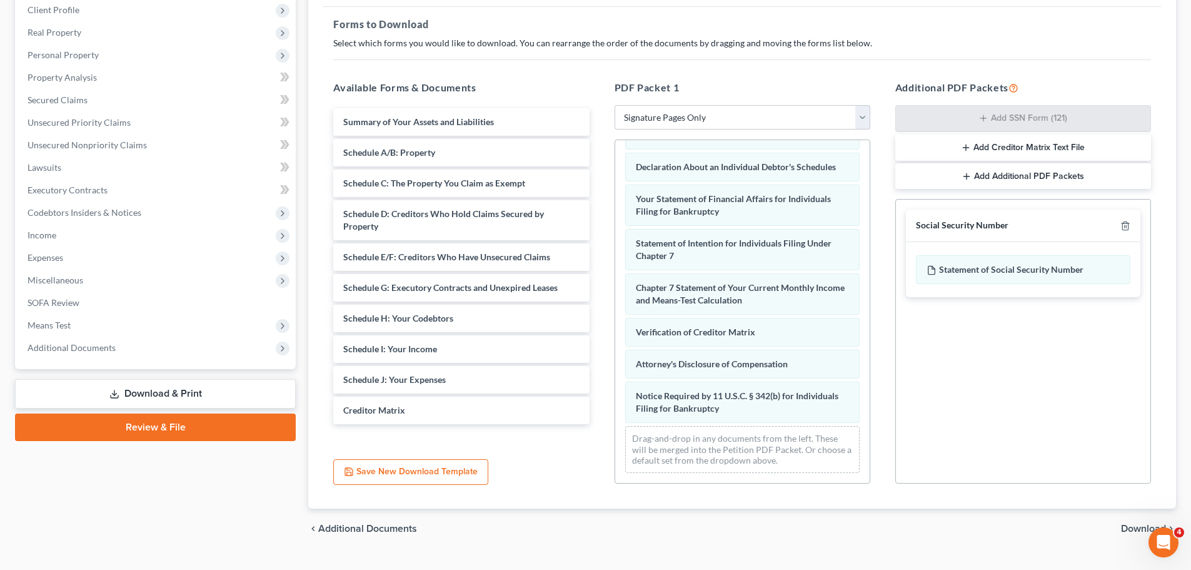
scroll to position [203, 0]
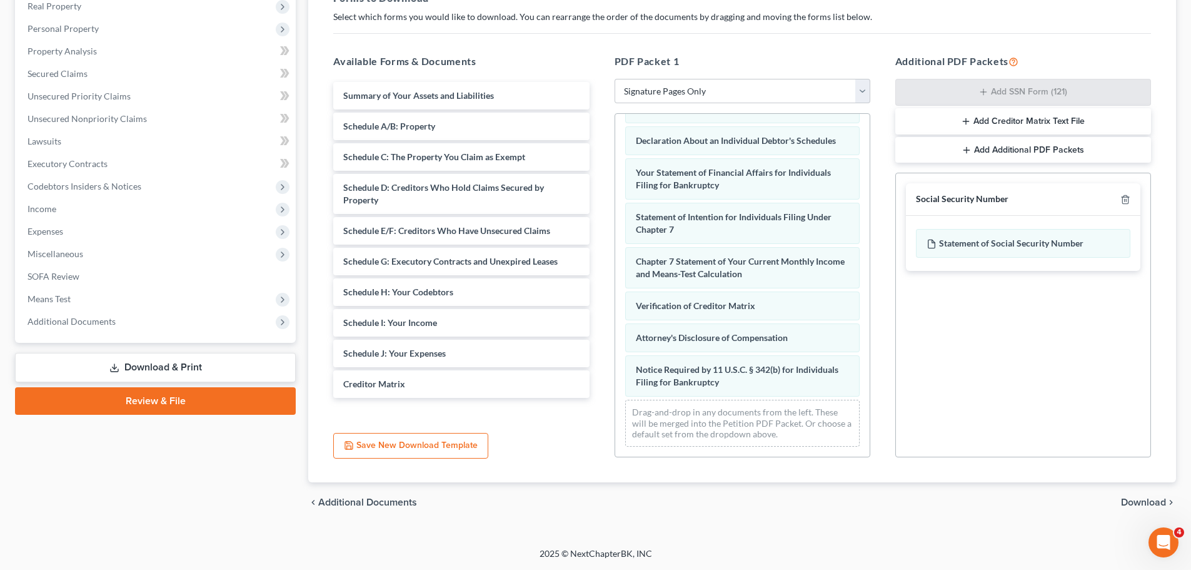
click at [1137, 501] on span "Download" at bounding box center [1143, 502] width 45 height 10
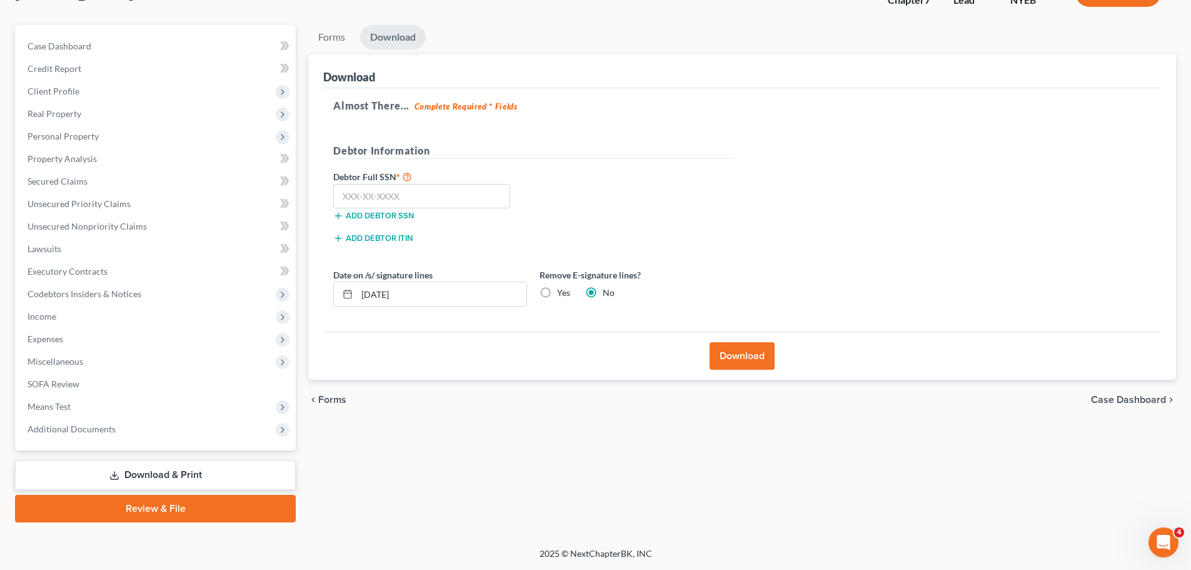
scroll to position [95, 0]
click at [351, 193] on input "text" at bounding box center [421, 196] width 177 height 25
type input "121-36-6418"
click at [748, 353] on button "Download" at bounding box center [742, 356] width 65 height 28
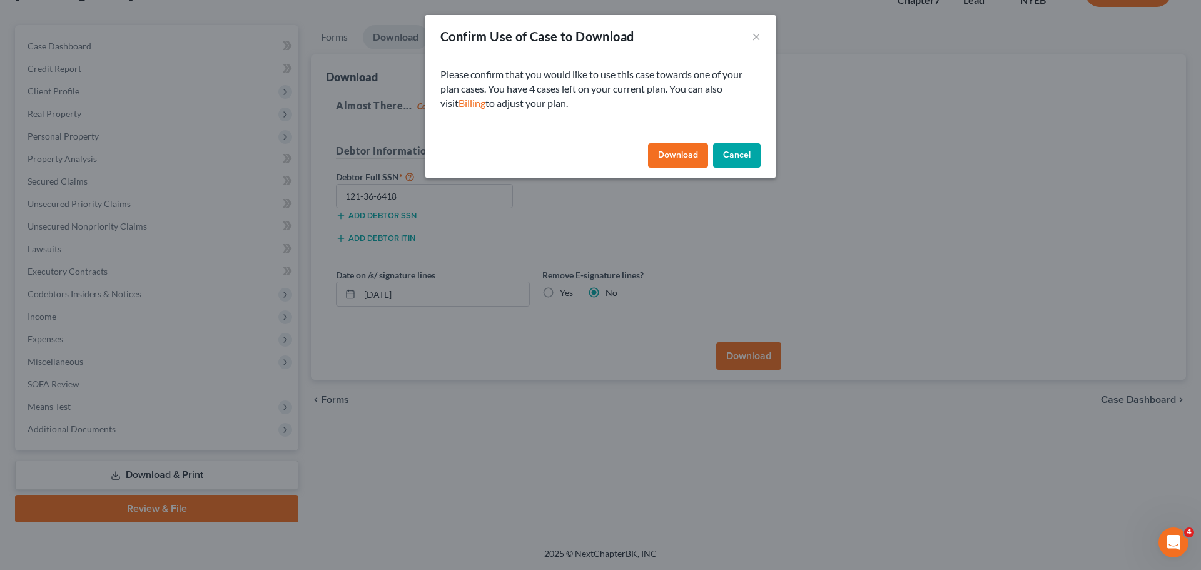
click at [672, 154] on button "Download" at bounding box center [678, 155] width 60 height 25
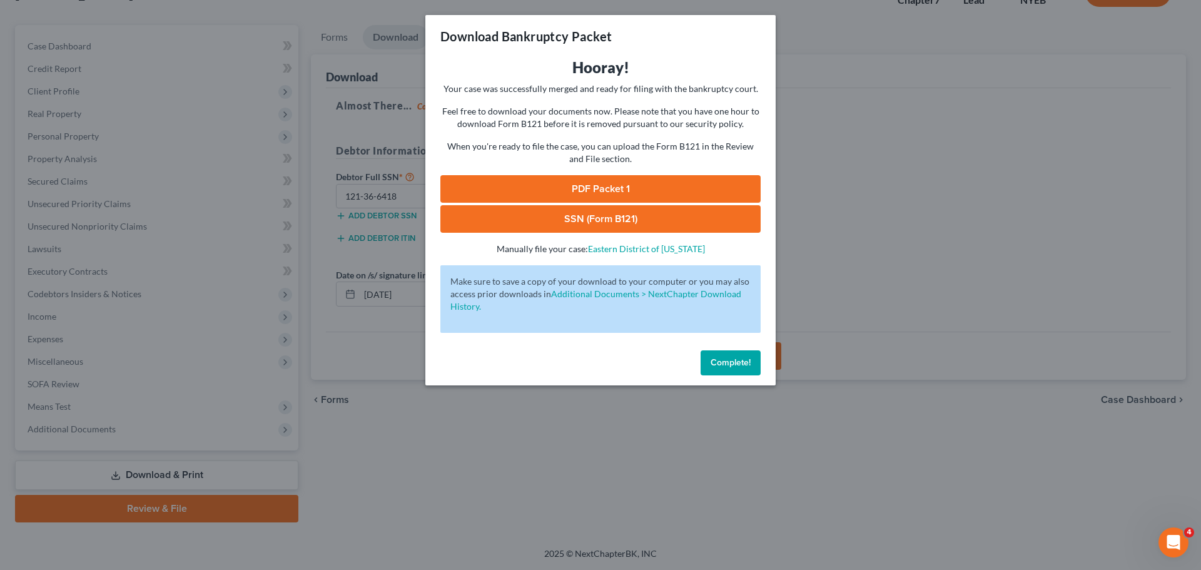
click at [584, 185] on link "PDF Packet 1" at bounding box center [600, 189] width 320 height 28
click at [737, 371] on button "Complete!" at bounding box center [730, 362] width 60 height 25
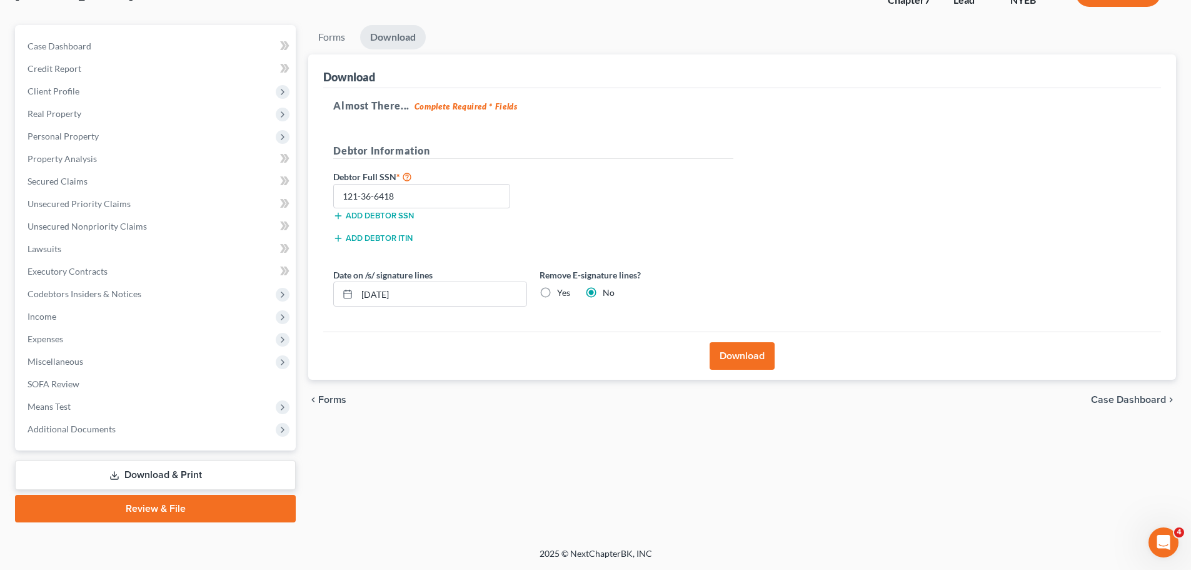
scroll to position [0, 0]
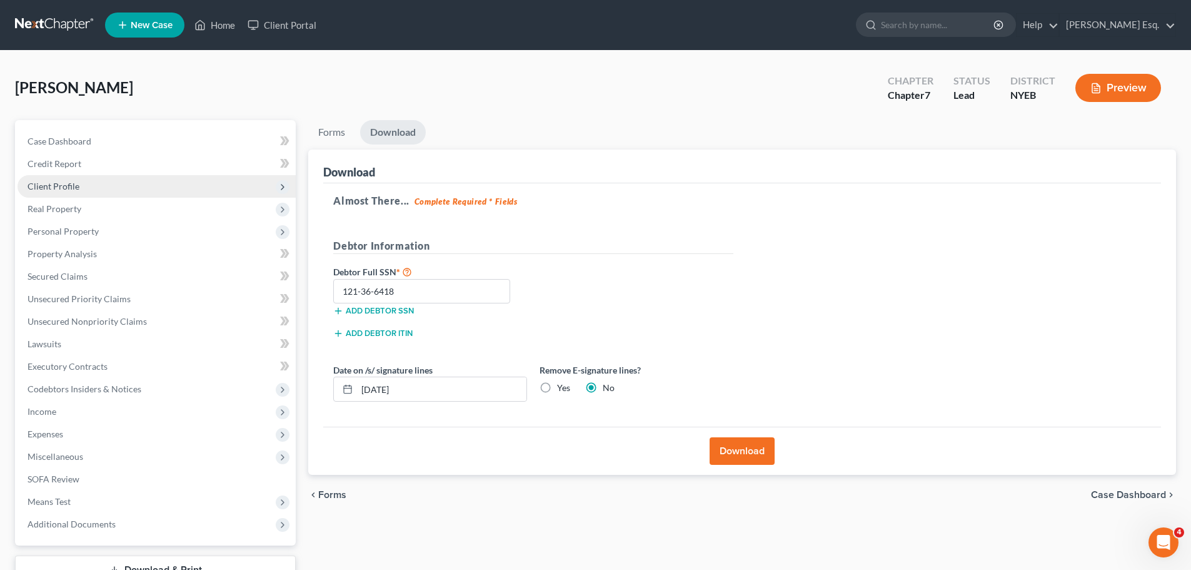
click at [51, 186] on span "Client Profile" at bounding box center [54, 186] width 52 height 11
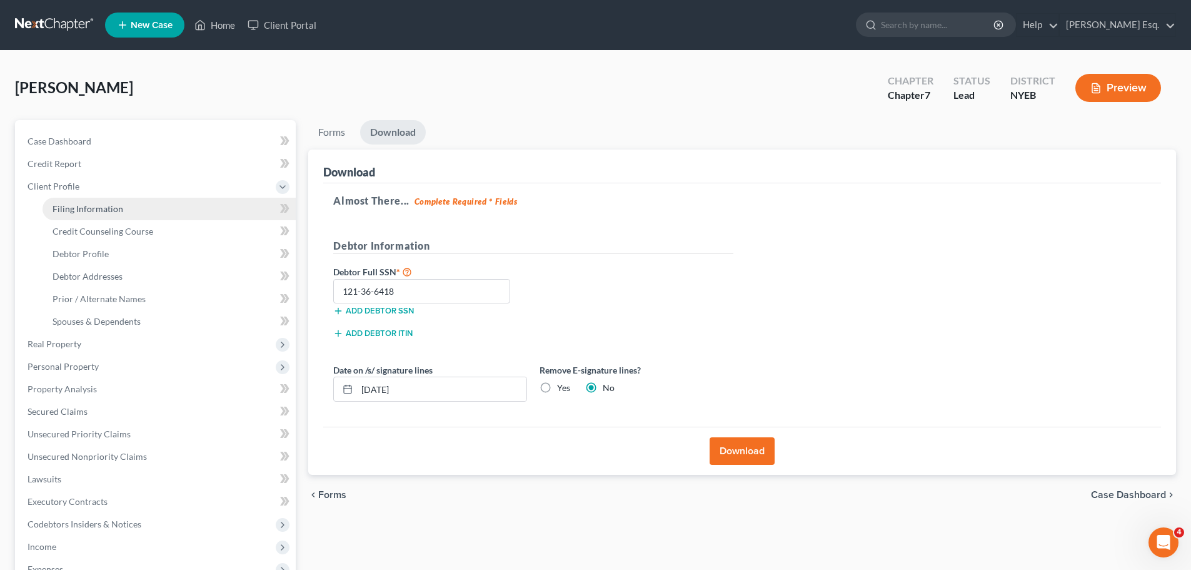
click at [70, 208] on span "Filing Information" at bounding box center [88, 208] width 71 height 11
select select "1"
select select "0"
select select "53"
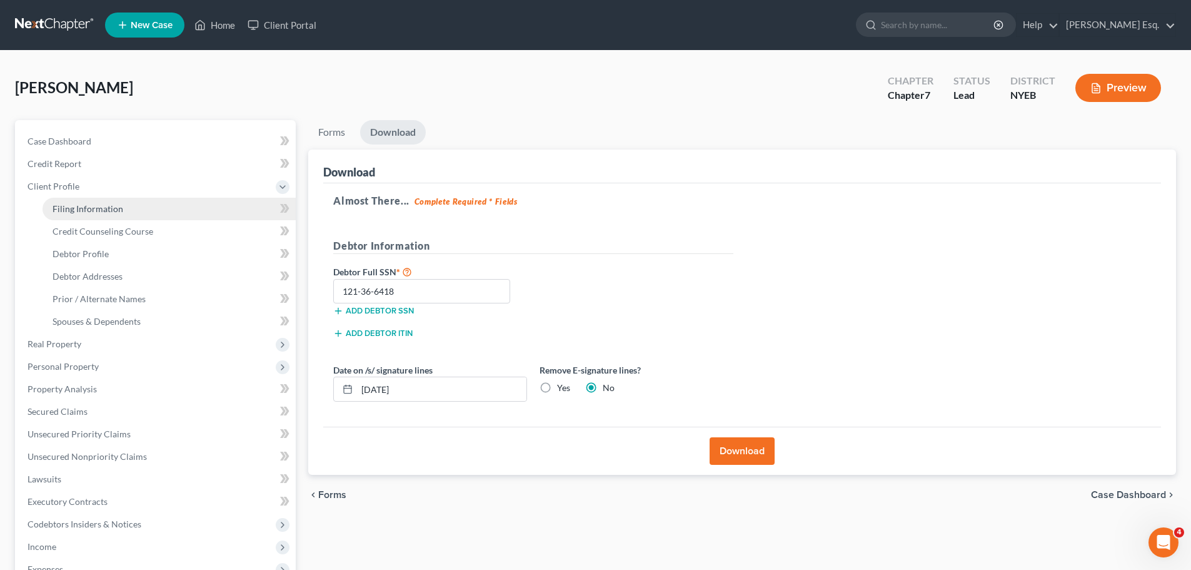
select select "35"
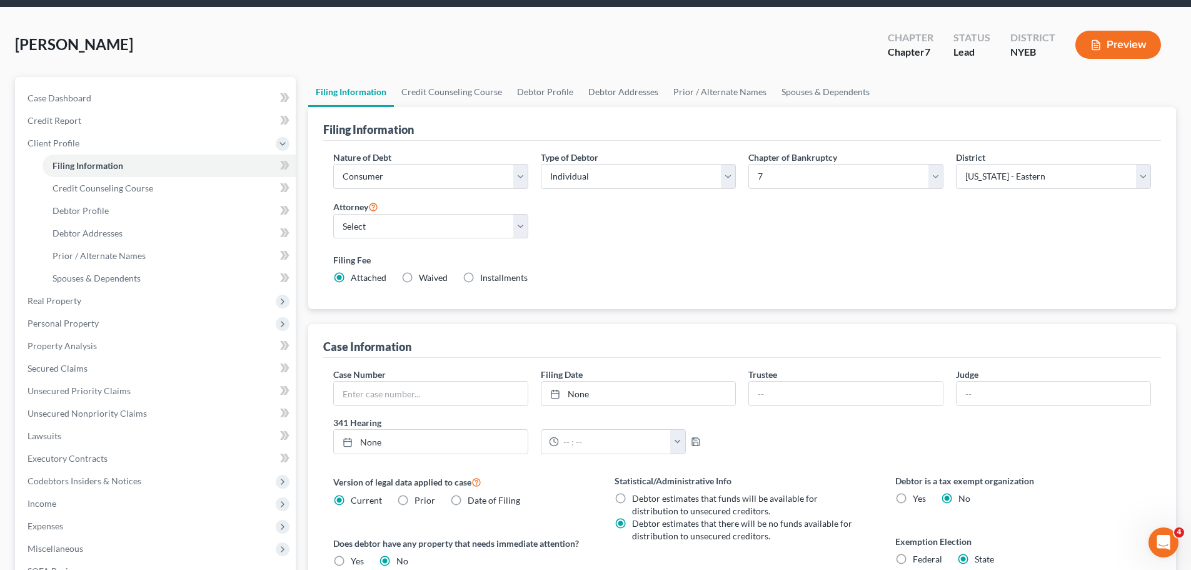
scroll to position [34, 0]
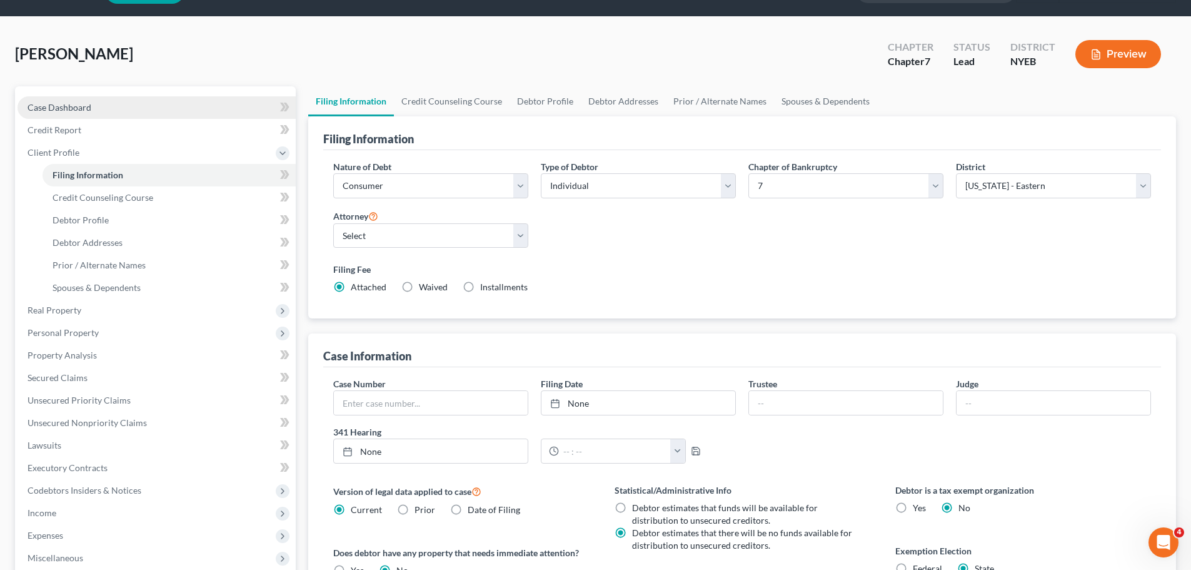
click at [57, 104] on span "Case Dashboard" at bounding box center [60, 107] width 64 height 11
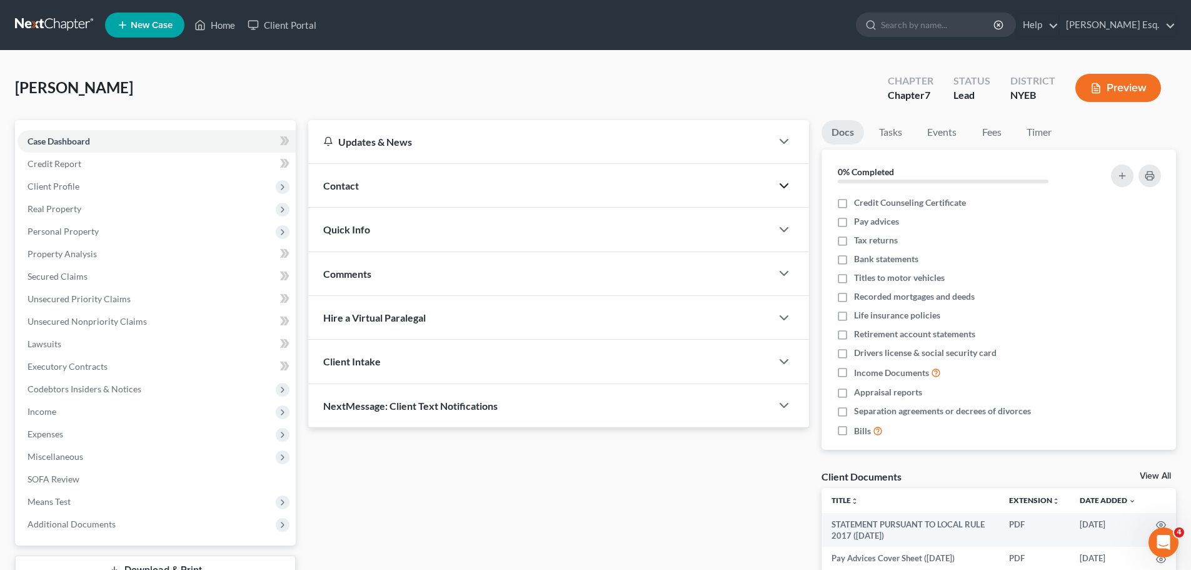
click at [782, 181] on icon "button" at bounding box center [784, 185] width 15 height 15
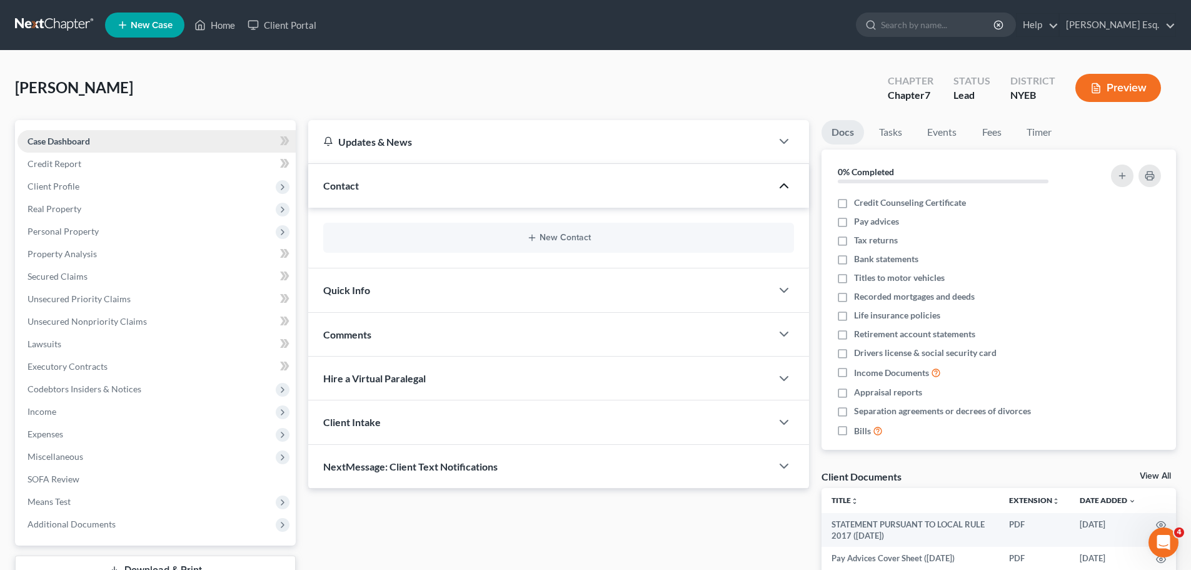
click at [58, 136] on span "Case Dashboard" at bounding box center [59, 141] width 63 height 11
click at [68, 139] on span "Case Dashboard" at bounding box center [59, 141] width 63 height 11
click at [222, 22] on link "Home" at bounding box center [214, 25] width 53 height 23
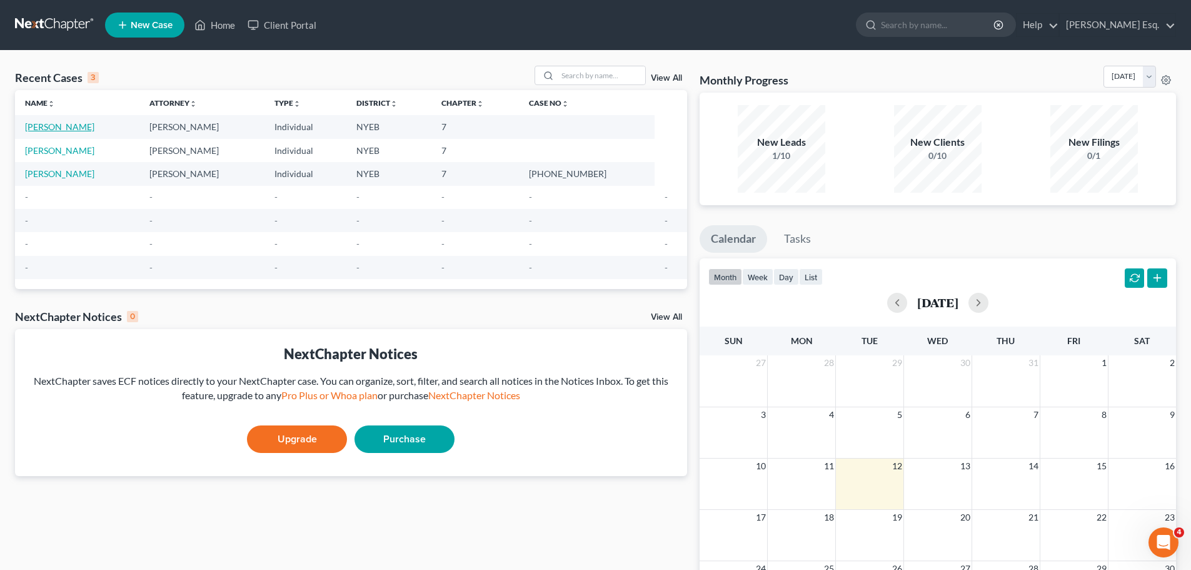
drag, startPoint x: 57, startPoint y: 125, endPoint x: 39, endPoint y: 128, distance: 18.3
click at [39, 128] on link "[PERSON_NAME]" at bounding box center [59, 126] width 69 height 11
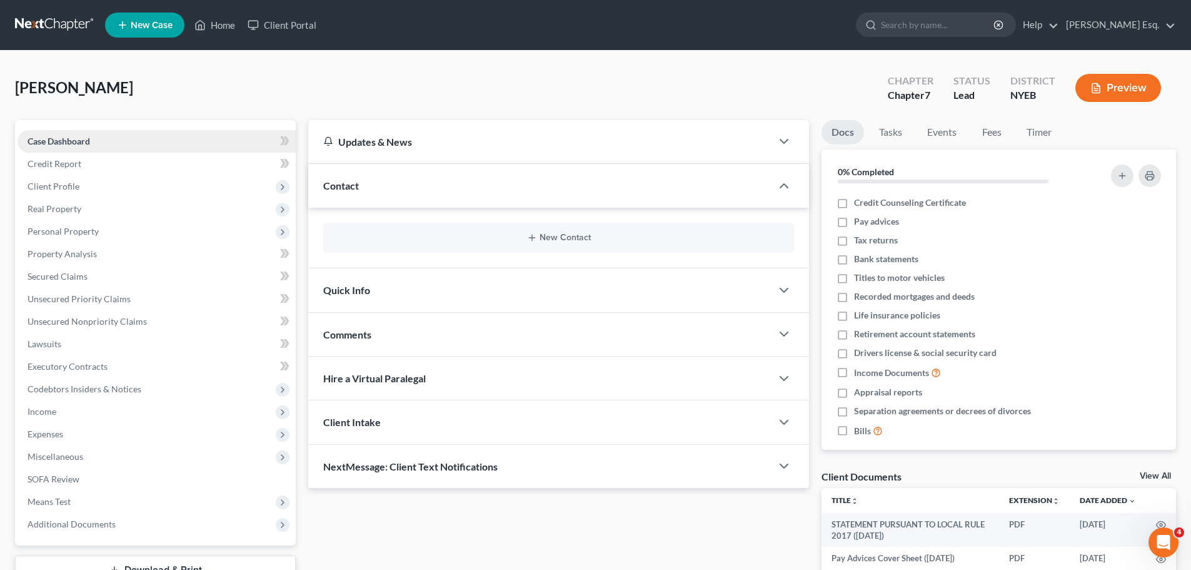
click at [79, 137] on span "Case Dashboard" at bounding box center [59, 141] width 63 height 11
click at [782, 420] on icon "button" at bounding box center [784, 422] width 15 height 15
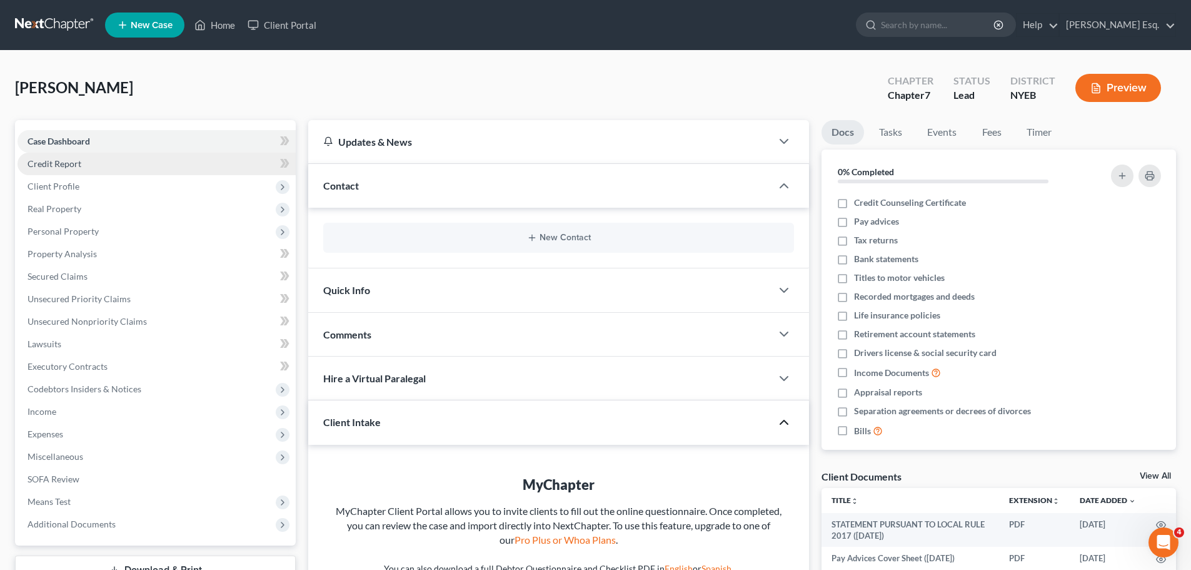
click at [63, 161] on span "Credit Report" at bounding box center [55, 163] width 54 height 11
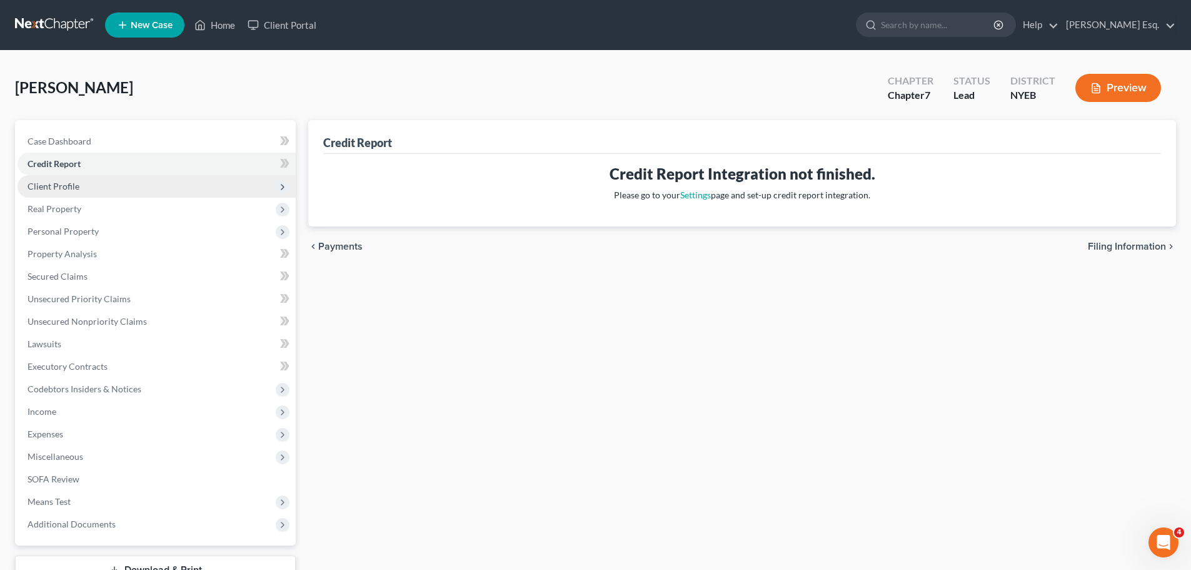
click at [55, 186] on span "Client Profile" at bounding box center [54, 186] width 52 height 11
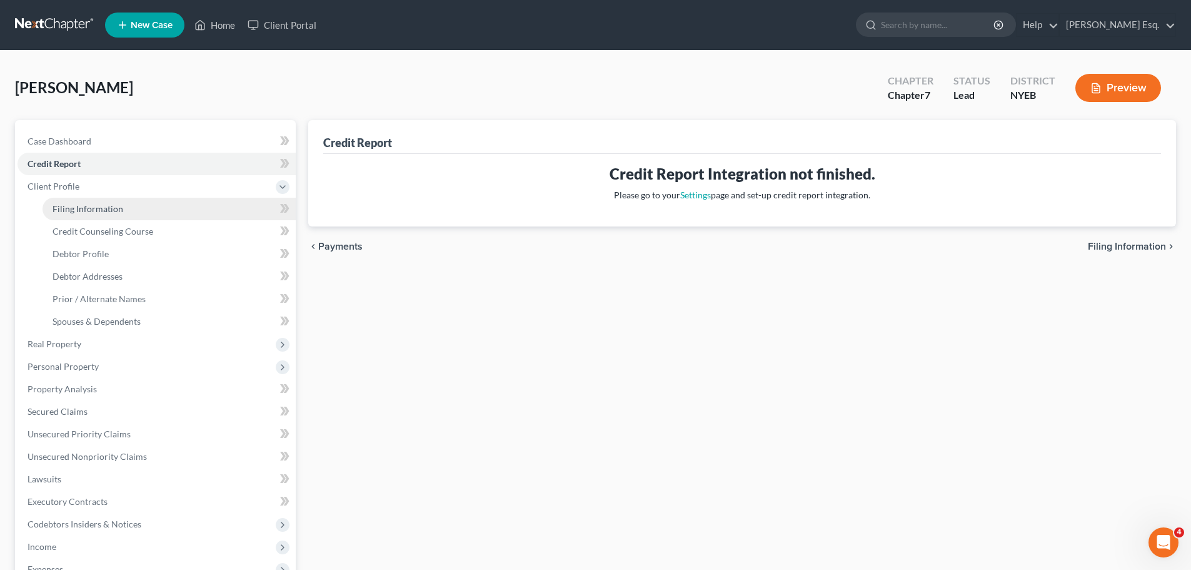
click at [76, 204] on span "Filing Information" at bounding box center [88, 208] width 71 height 11
select select "1"
select select "0"
select select "53"
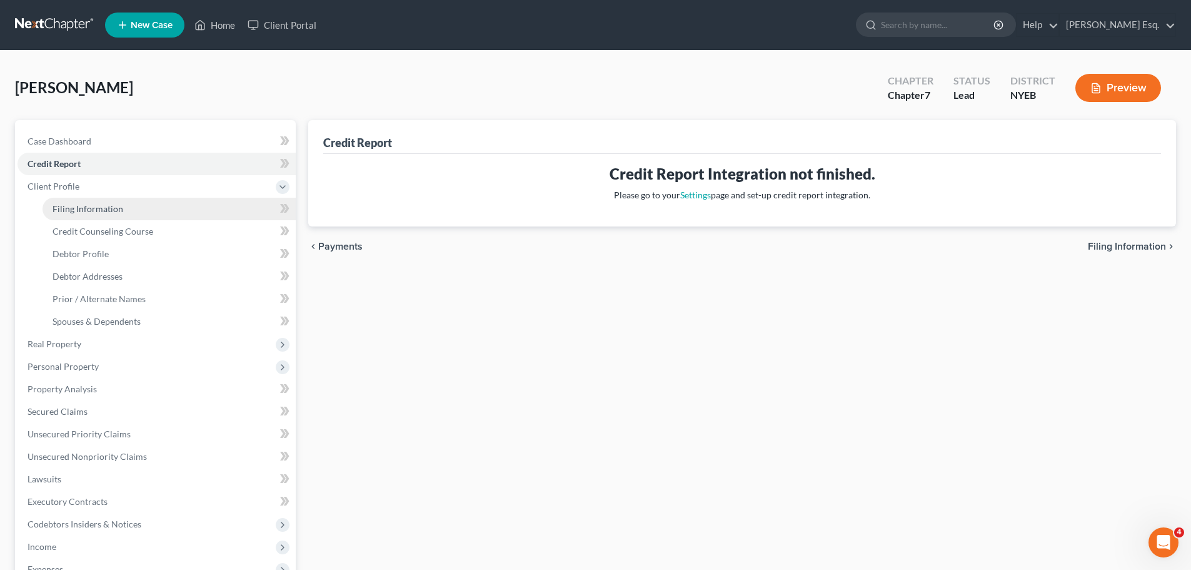
select select "0"
select select "35"
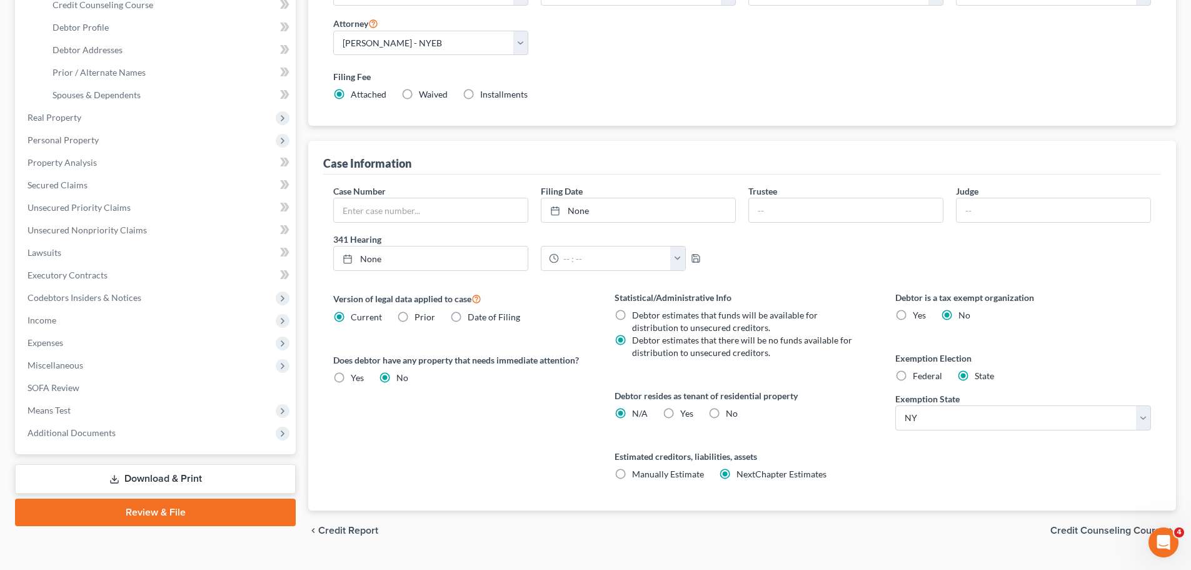
scroll to position [255, 0]
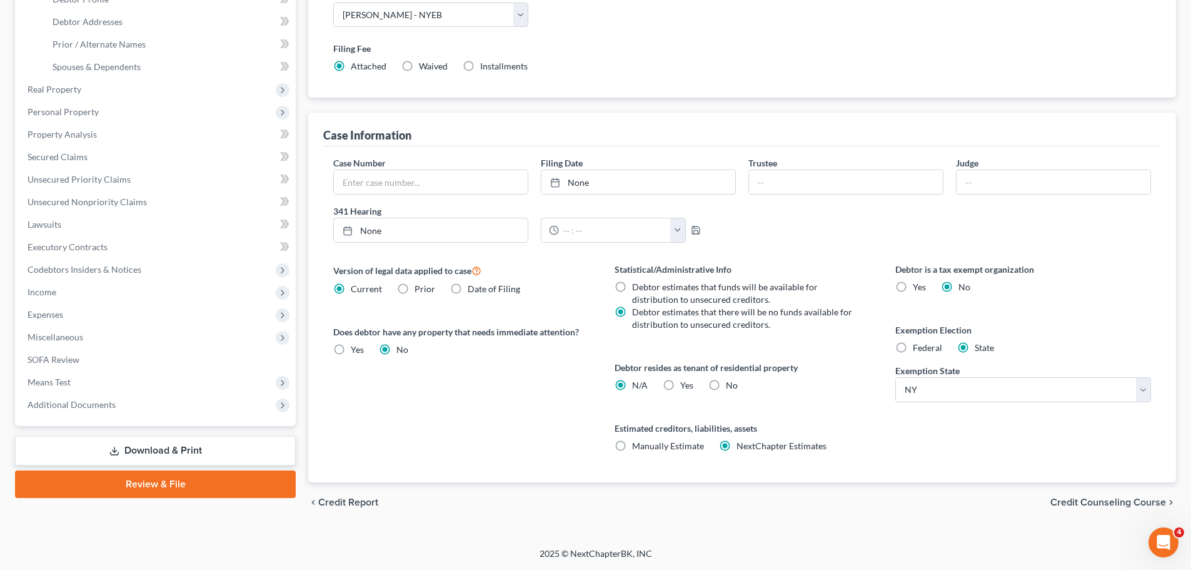
click at [1097, 499] on span "Credit Counseling Course" at bounding box center [1109, 502] width 116 height 10
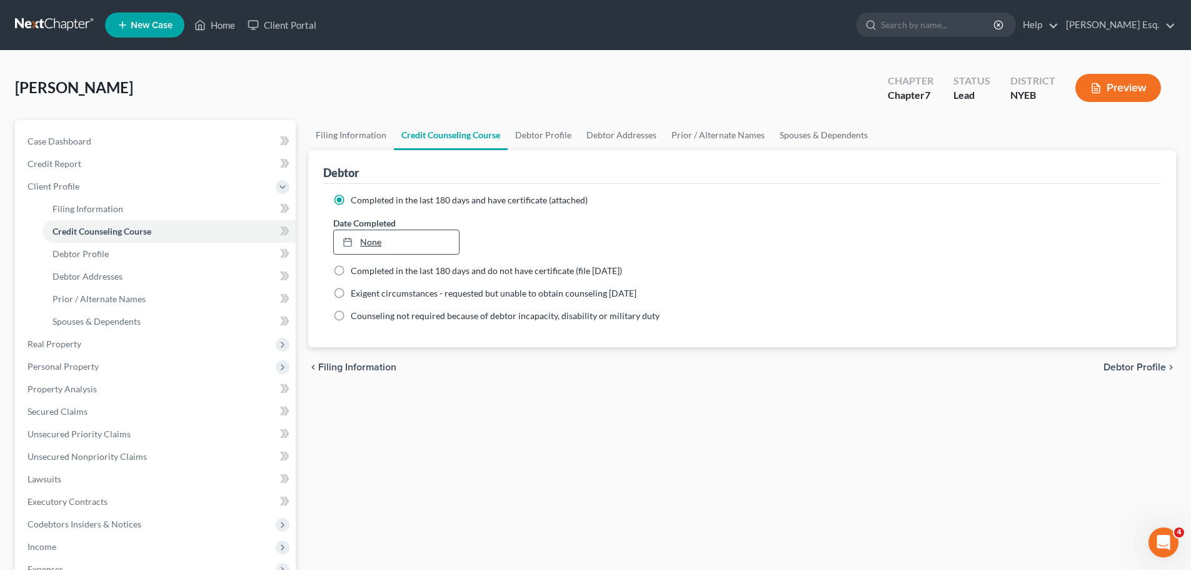
type input "8/12/2025"
click at [350, 241] on icon at bounding box center [348, 242] width 10 height 10
click at [1136, 364] on span "Debtor Profile" at bounding box center [1135, 367] width 63 height 10
select select "0"
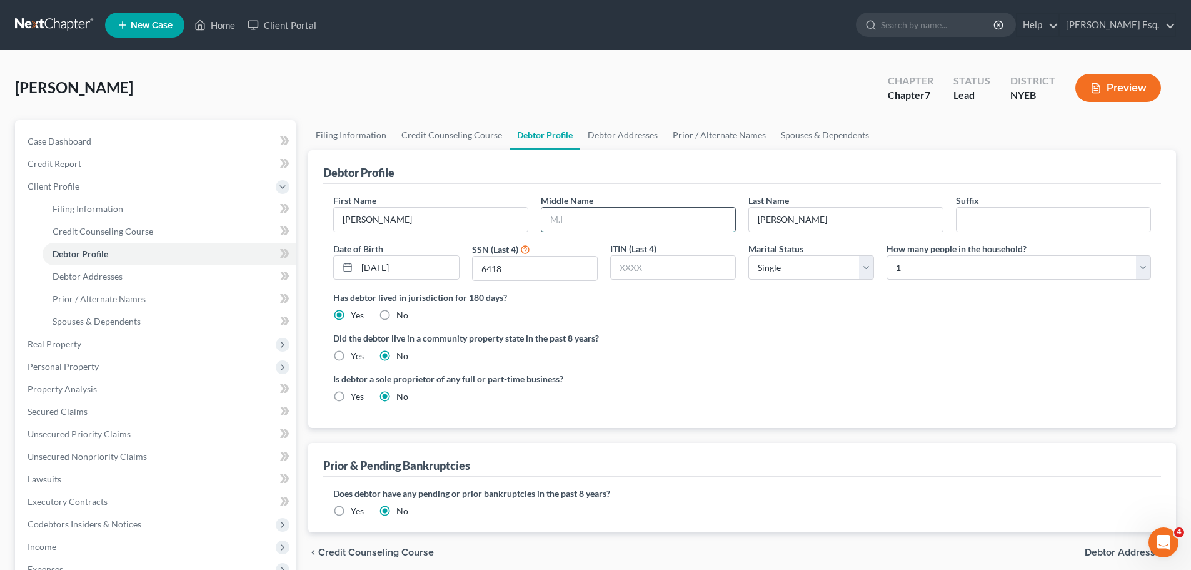
click at [554, 218] on input "text" at bounding box center [639, 220] width 194 height 24
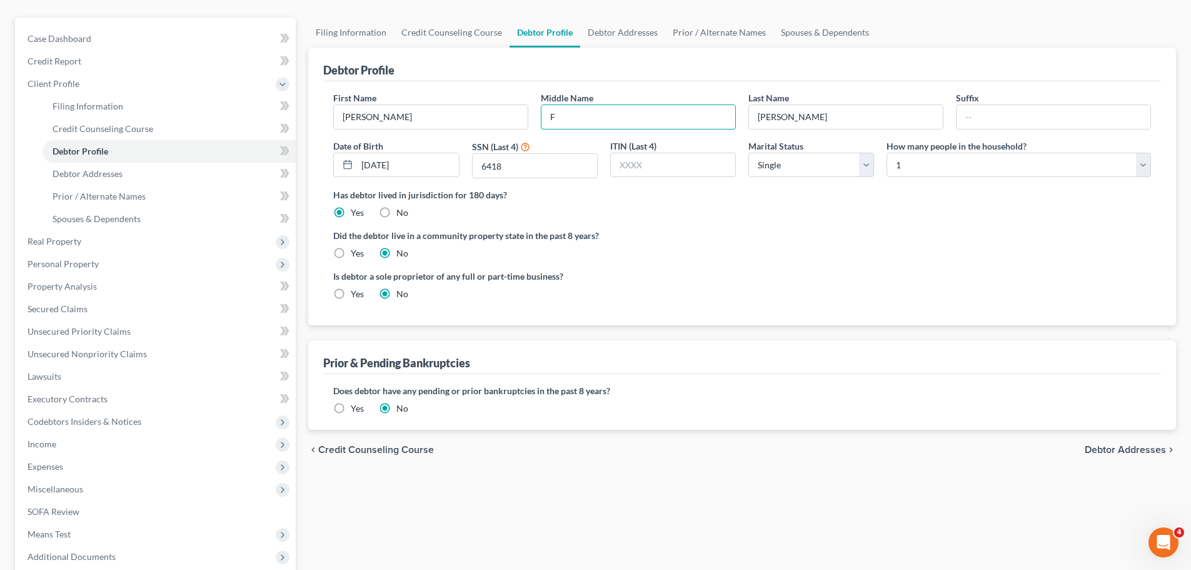
scroll to position [143, 0]
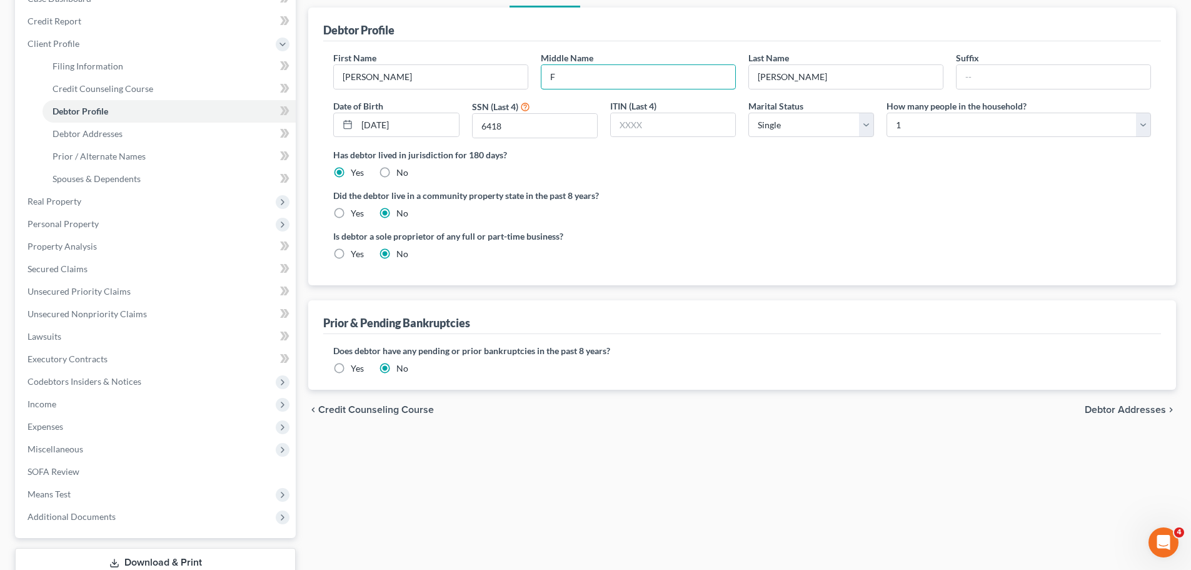
type input "F"
click at [1115, 411] on span "Debtor Addresses" at bounding box center [1125, 410] width 81 height 10
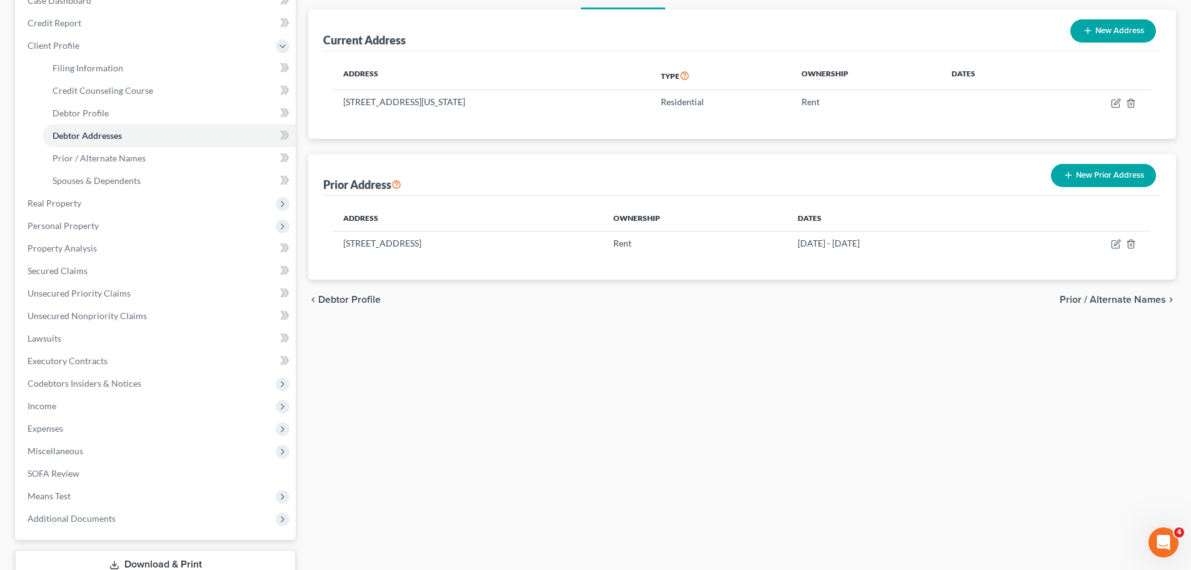
click at [1121, 299] on span "Prior / Alternate Names" at bounding box center [1113, 300] width 106 height 10
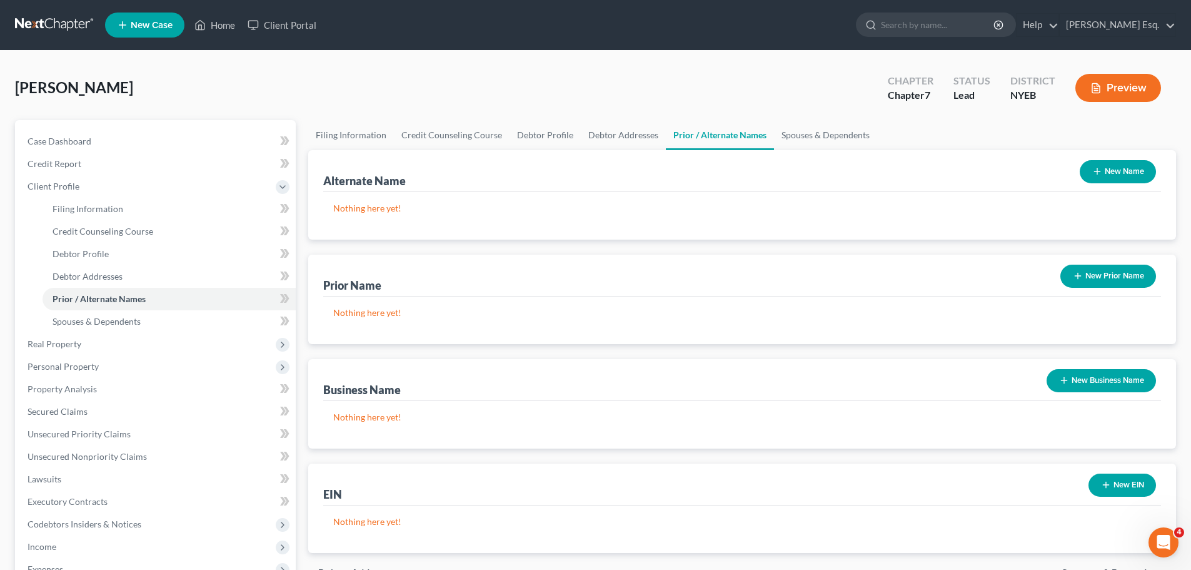
click at [1121, 166] on button "New Name" at bounding box center [1118, 171] width 76 height 23
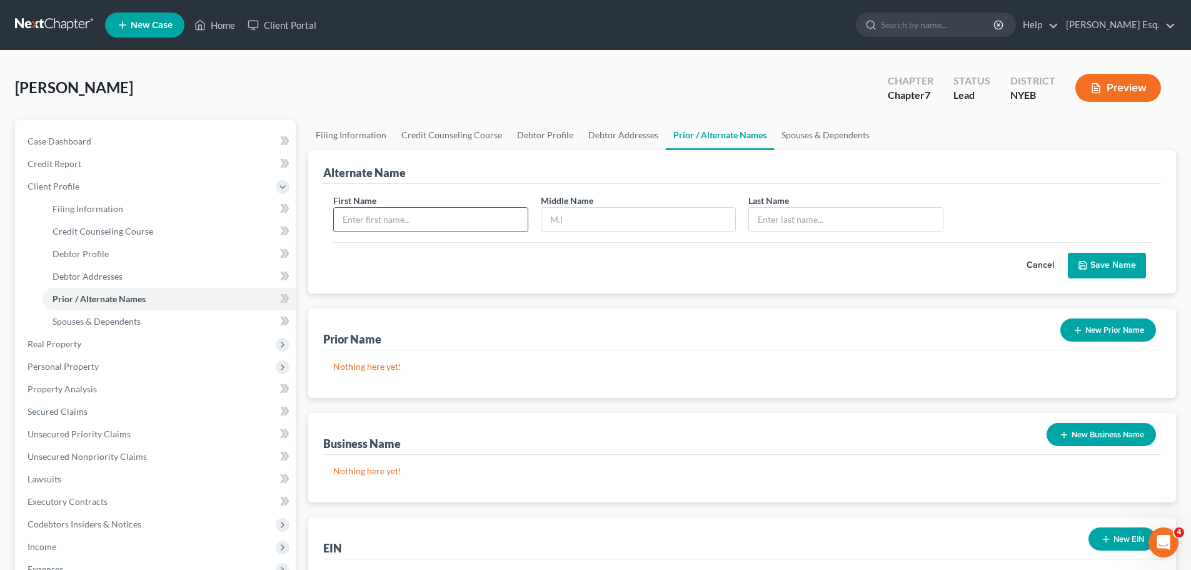
click at [391, 219] on input "text" at bounding box center [431, 220] width 194 height 24
type input "Kathleen"
type input "Frances"
type input "K"
type input "Daloia"
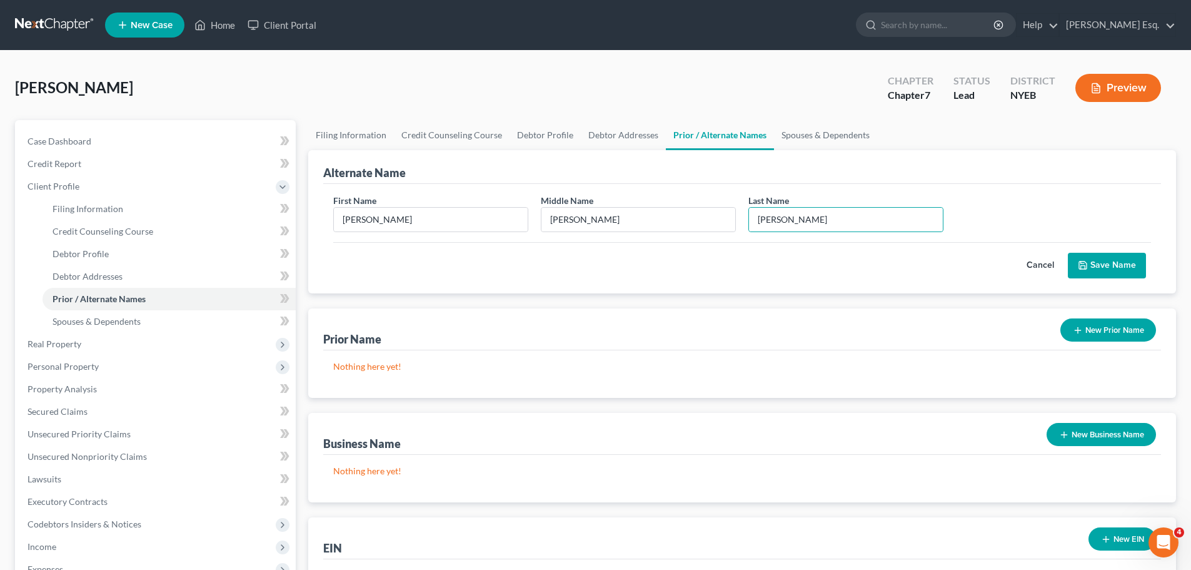
click at [1111, 255] on button "Save Name" at bounding box center [1107, 266] width 78 height 26
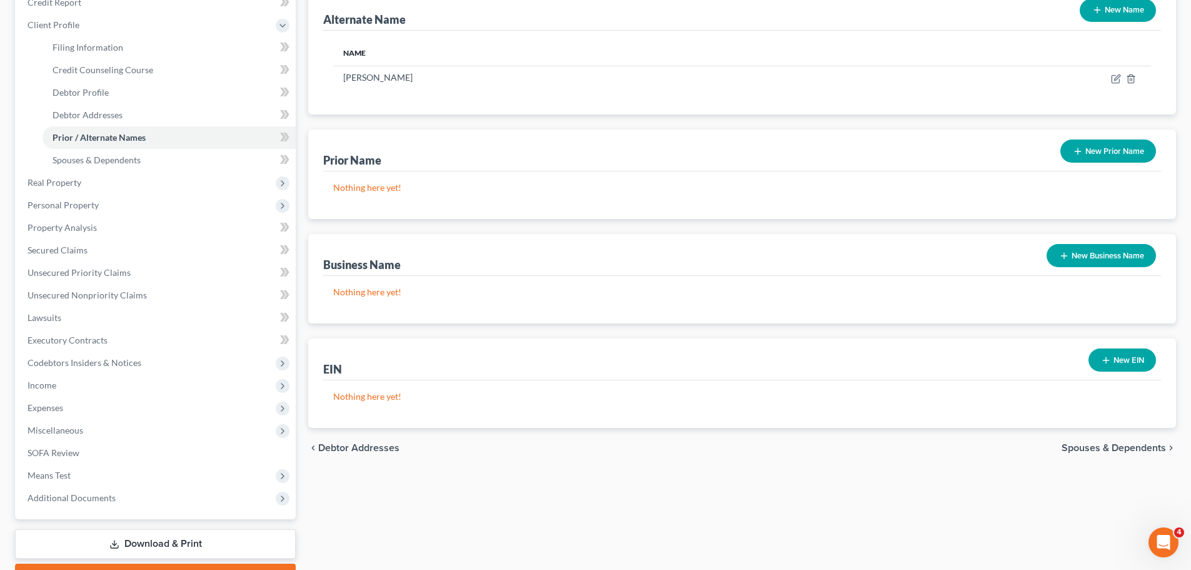
scroll to position [230, 0]
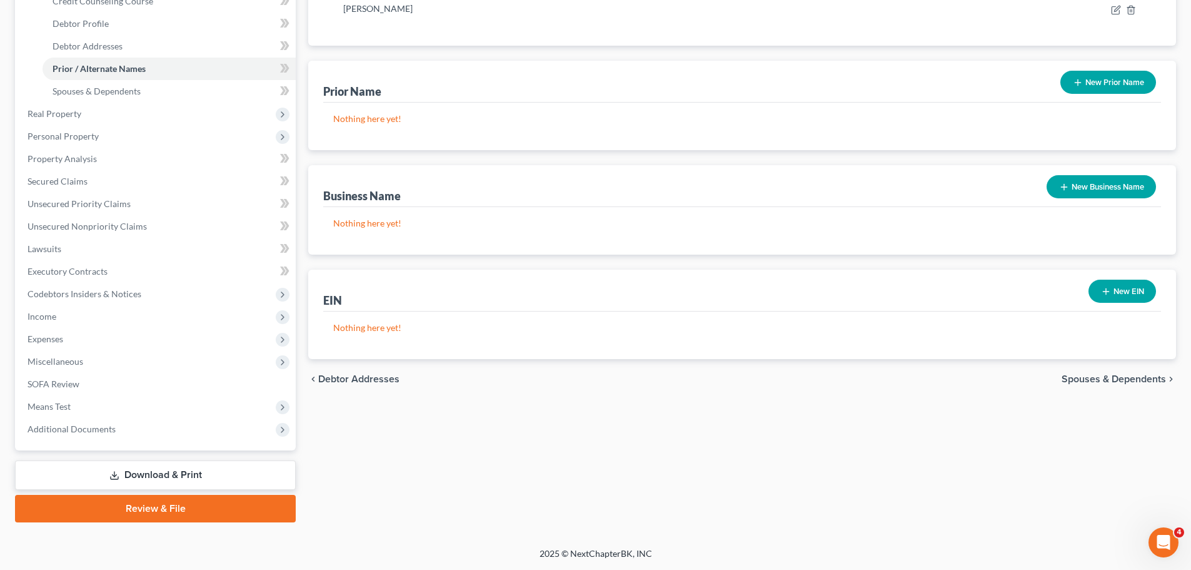
click at [1116, 377] on span "Spouses & Dependents" at bounding box center [1114, 379] width 104 height 10
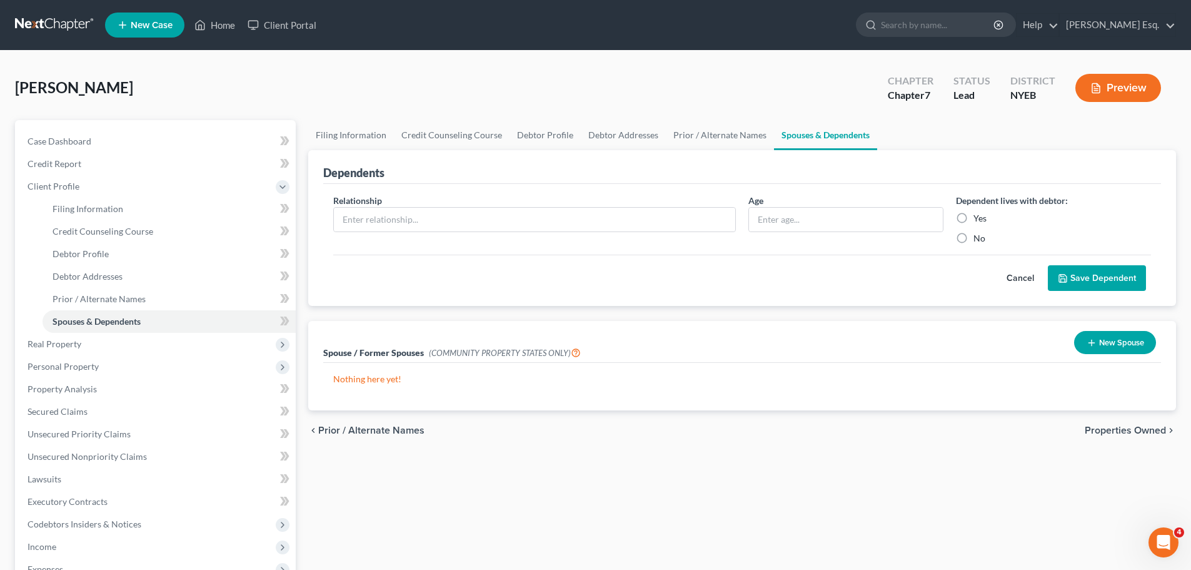
click at [1121, 430] on span "Properties Owned" at bounding box center [1125, 430] width 81 height 10
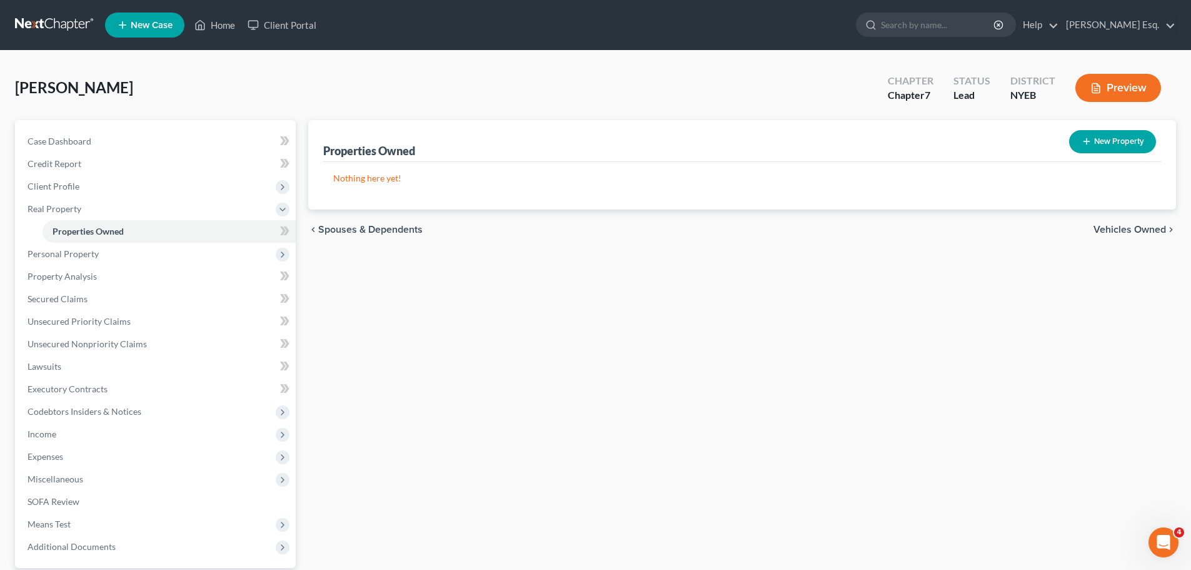
click at [1141, 229] on span "Vehicles Owned" at bounding box center [1130, 229] width 73 height 10
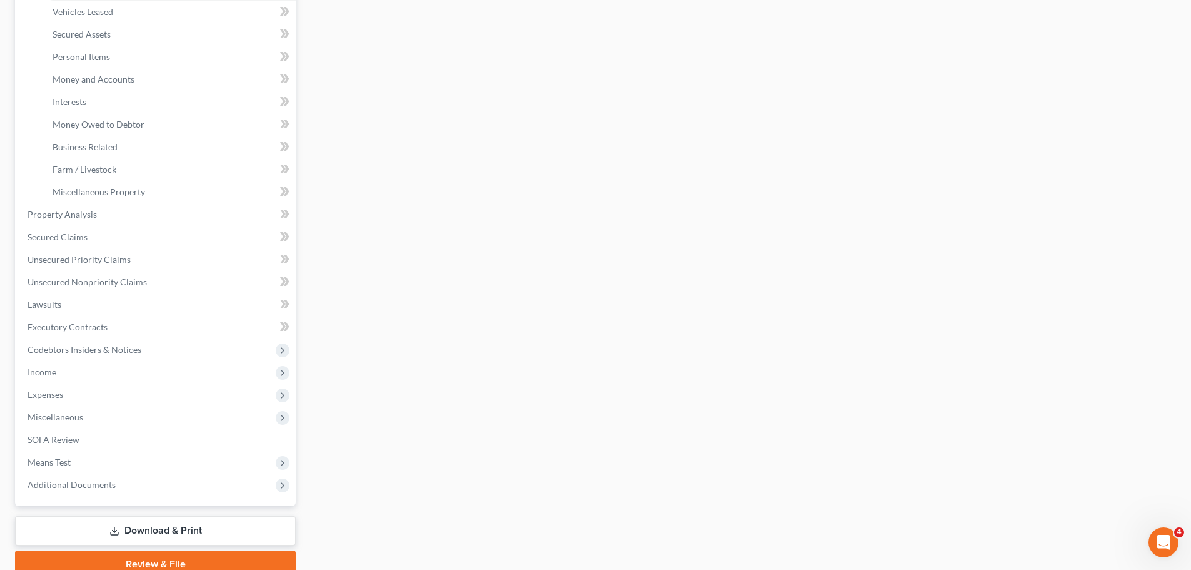
scroll to position [320, 0]
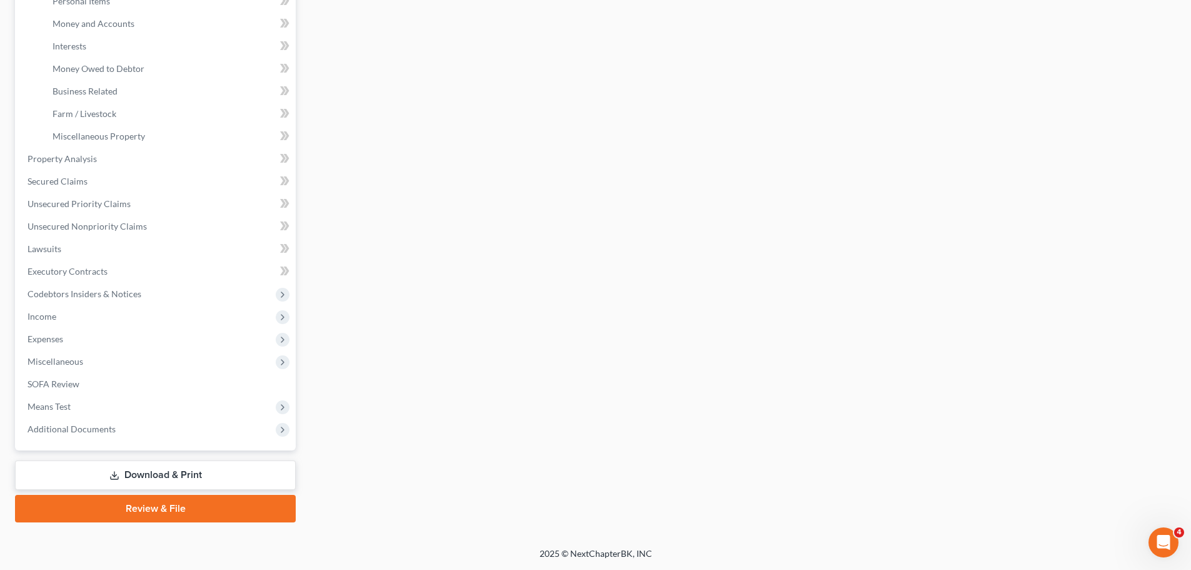
click at [114, 471] on icon at bounding box center [114, 475] width 10 height 10
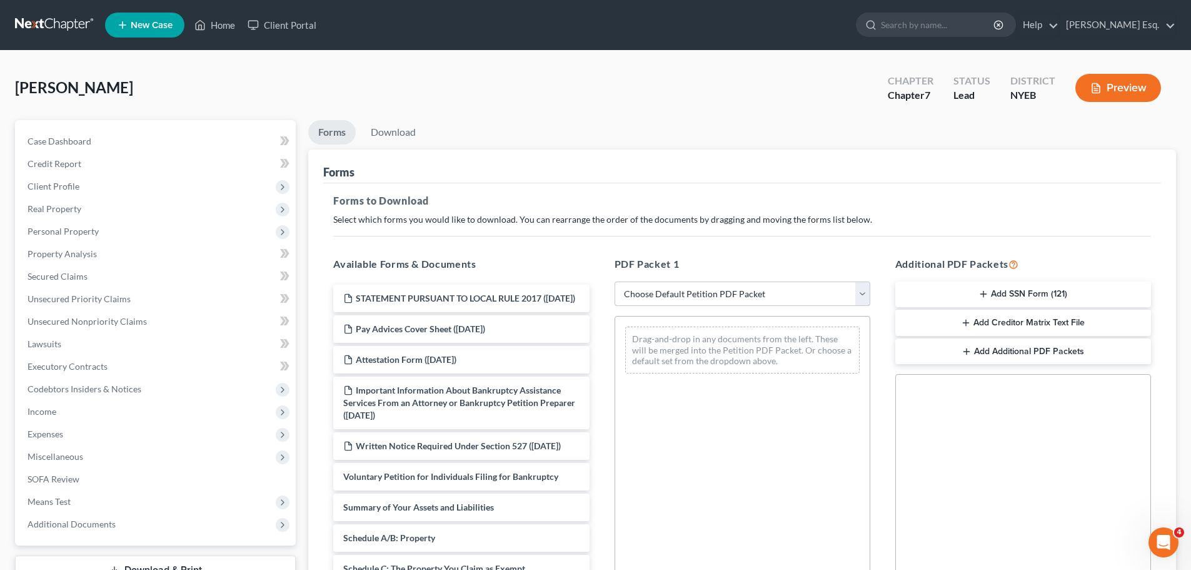
click at [860, 290] on select "Choose Default Petition PDF Packet Complete Bankruptcy Petition (all forms and …" at bounding box center [743, 293] width 256 height 25
select select "3"
click at [615, 281] on select "Choose Default Petition PDF Packet Complete Bankruptcy Petition (all forms and …" at bounding box center [743, 293] width 256 height 25
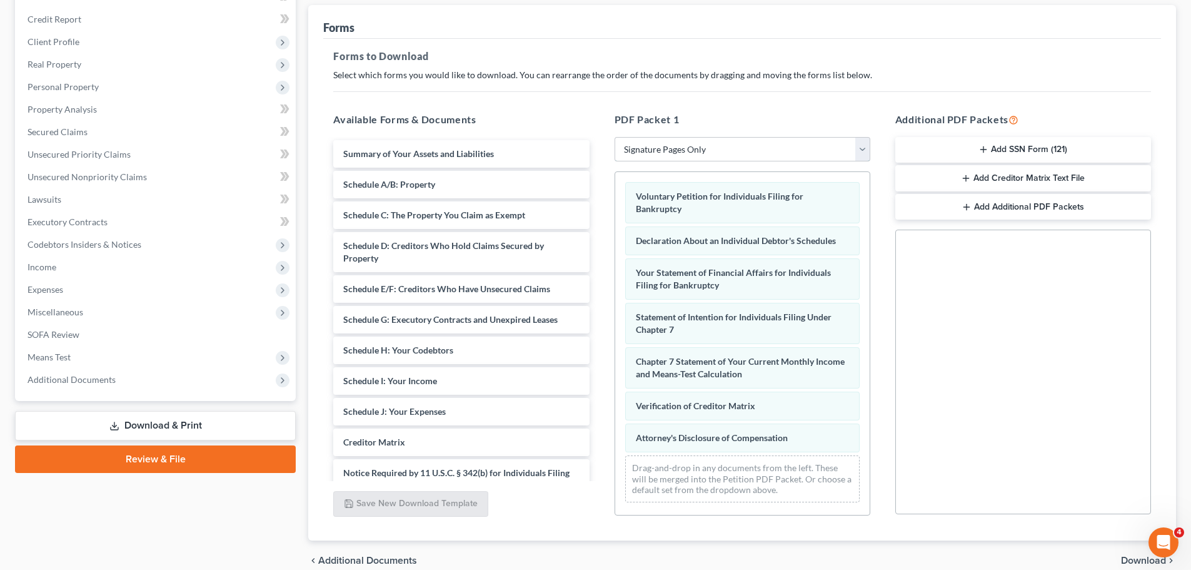
scroll to position [203, 0]
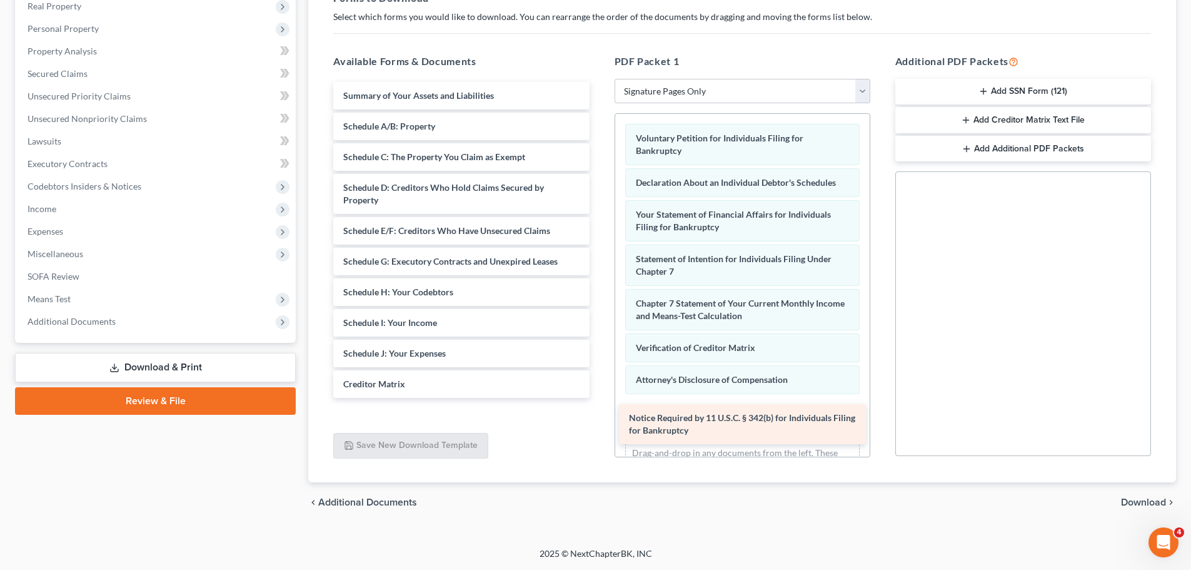
drag, startPoint x: 401, startPoint y: 413, endPoint x: 687, endPoint y: 416, distance: 285.8
click at [599, 398] on div "Notice Required by 11 U.S.C. § 342(b) for Individuals Filing for Bankruptcy Sum…" at bounding box center [461, 240] width 276 height 316
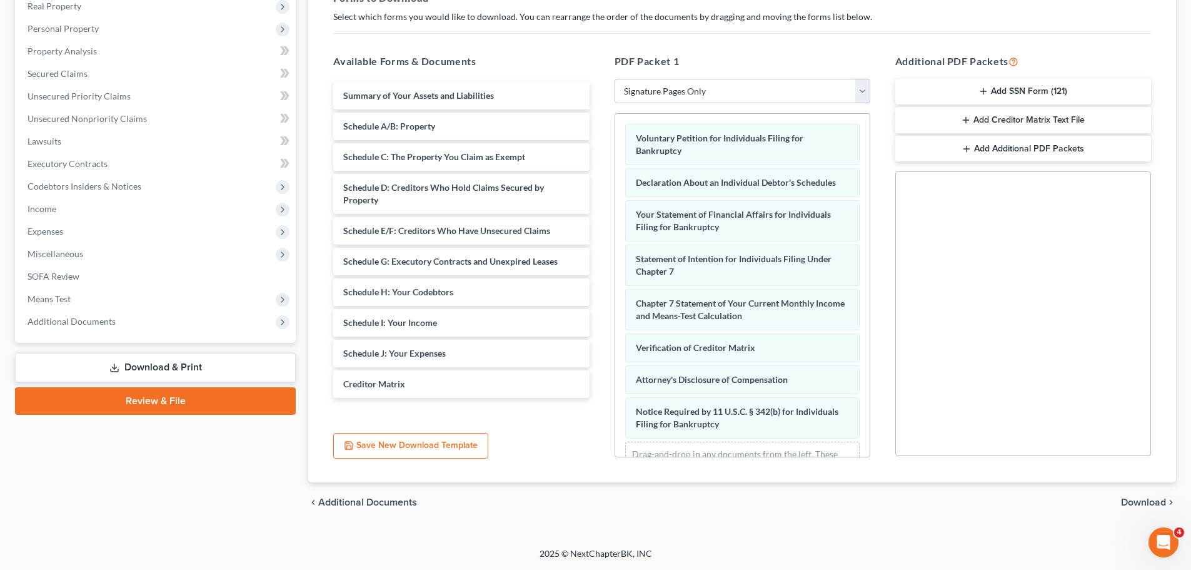
click at [1036, 84] on button "Add SSN Form (121)" at bounding box center [1023, 92] width 256 height 26
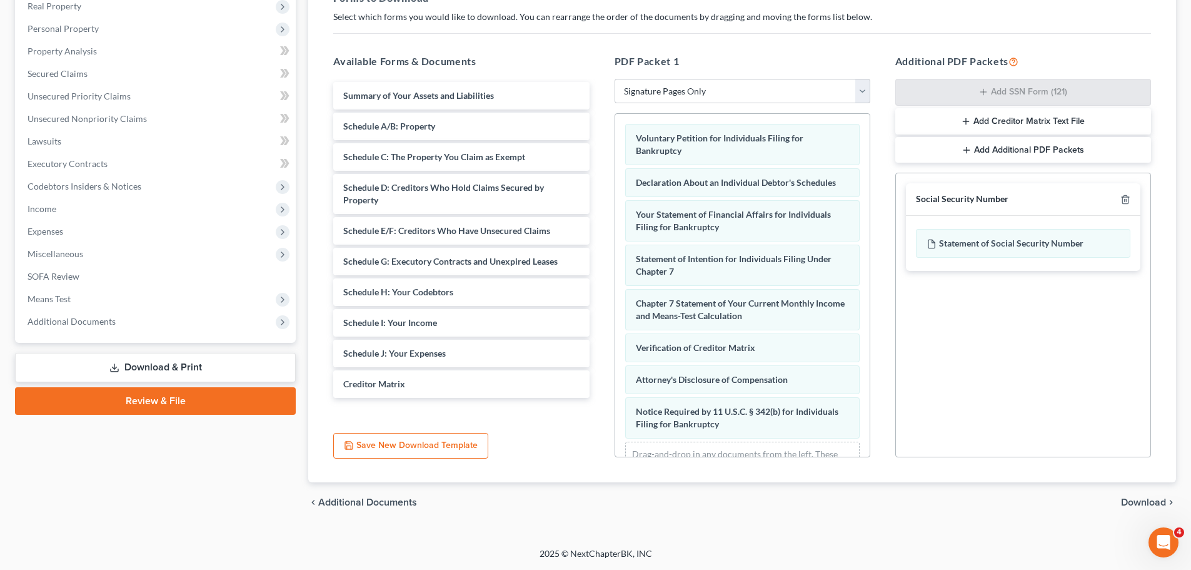
click at [1146, 500] on span "Download" at bounding box center [1143, 502] width 45 height 10
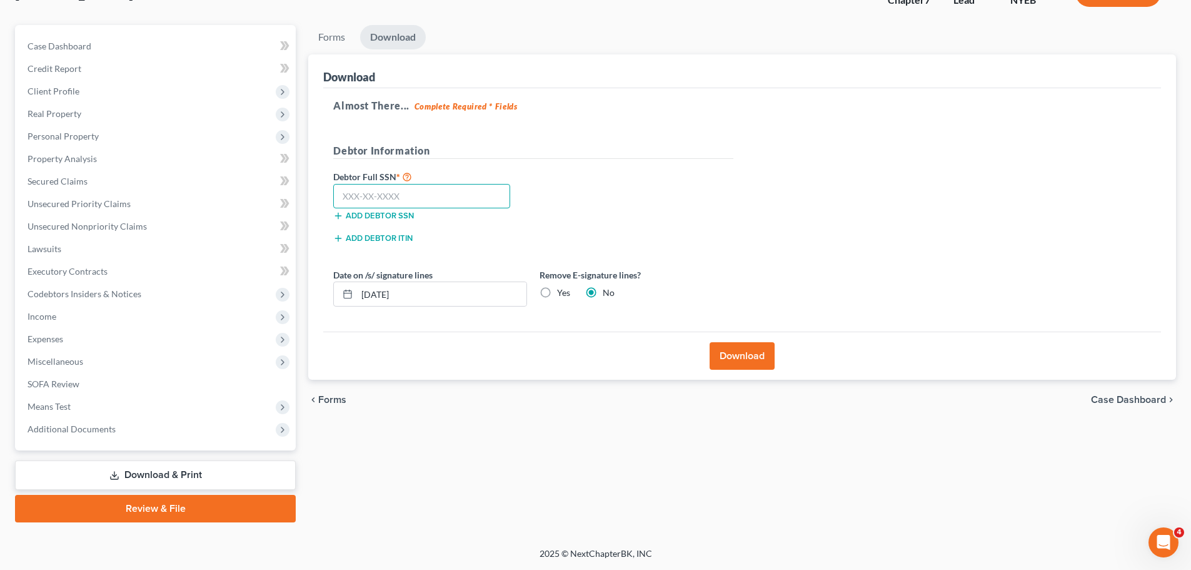
click at [360, 195] on input "text" at bounding box center [421, 196] width 177 height 25
type input "121-36-6418"
drag, startPoint x: 543, startPoint y: 294, endPoint x: 559, endPoint y: 309, distance: 21.7
click at [557, 294] on label "Yes" at bounding box center [563, 292] width 13 height 13
click at [562, 294] on input "Yes" at bounding box center [566, 290] width 8 height 8
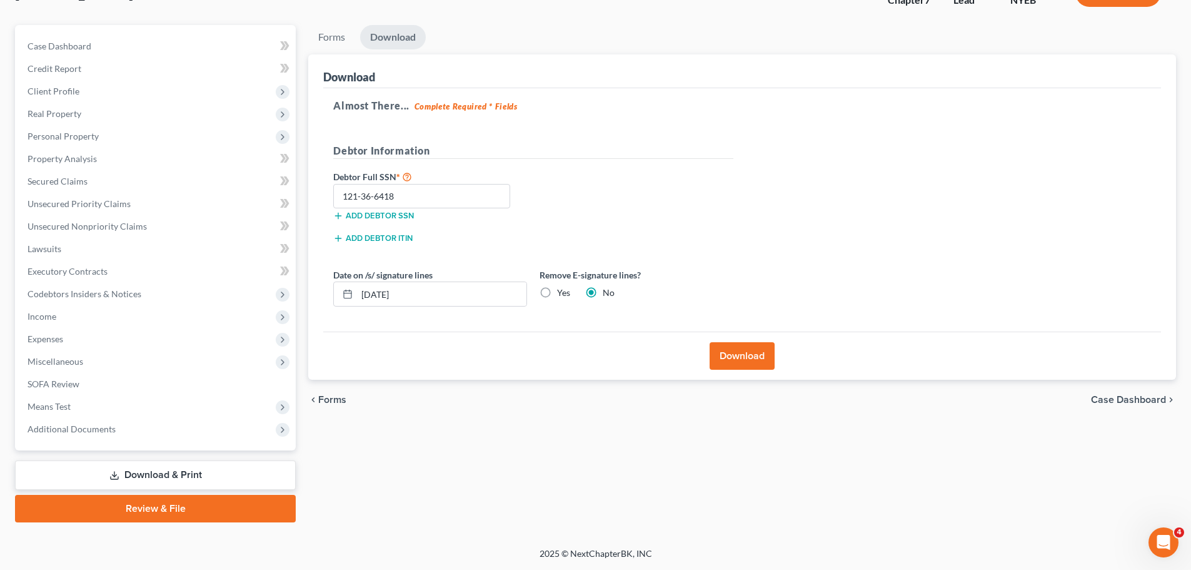
radio input "true"
radio input "false"
click at [742, 354] on button "Download" at bounding box center [742, 356] width 65 height 28
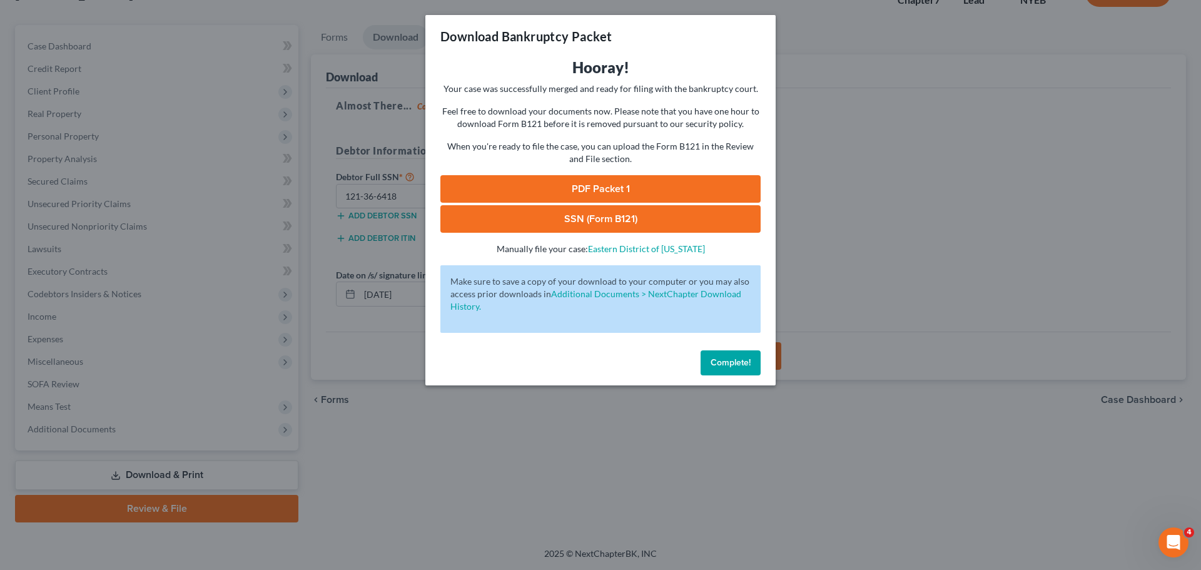
click at [593, 186] on link "PDF Packet 1" at bounding box center [600, 189] width 320 height 28
click at [592, 215] on link "SSN (Form B121)" at bounding box center [600, 219] width 320 height 28
click at [712, 364] on span "Complete!" at bounding box center [730, 362] width 40 height 11
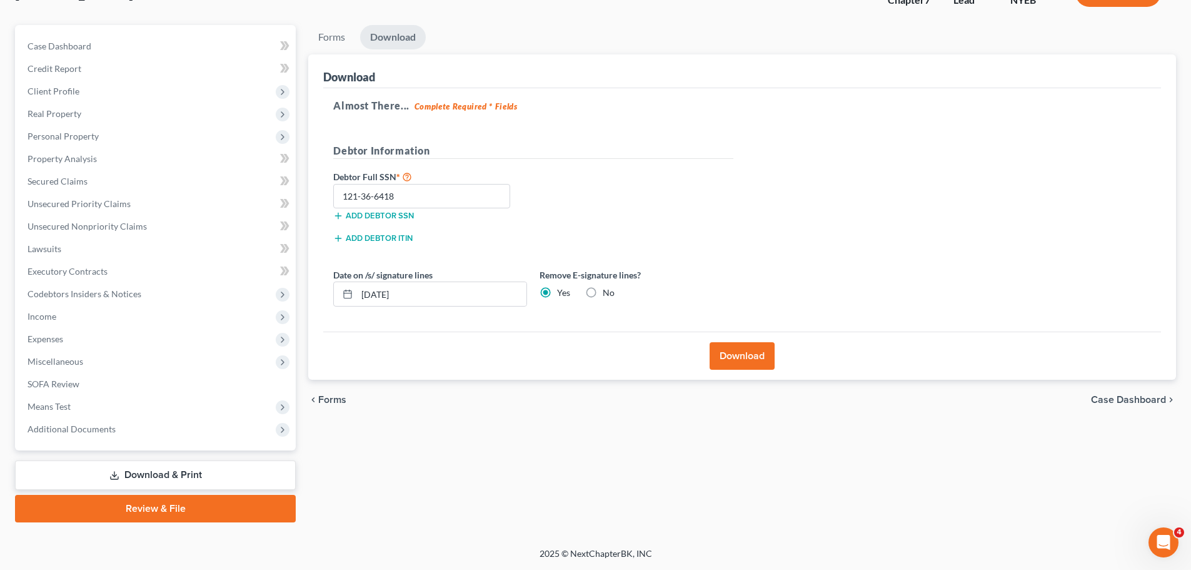
click at [128, 474] on link "Download & Print" at bounding box center [155, 474] width 281 height 29
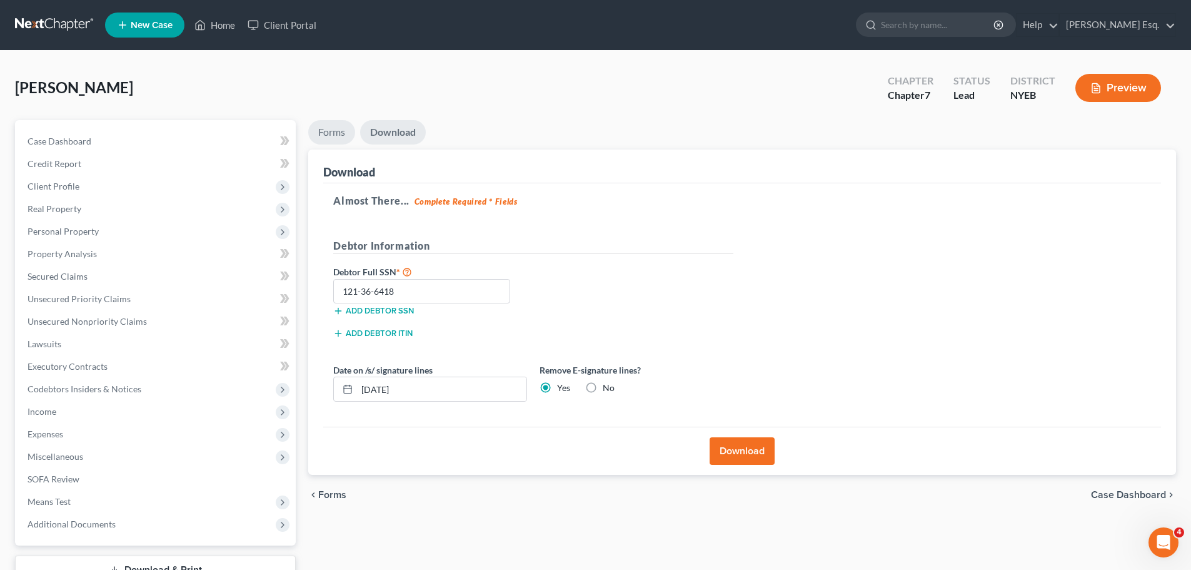
click at [323, 130] on link "Forms" at bounding box center [331, 132] width 47 height 24
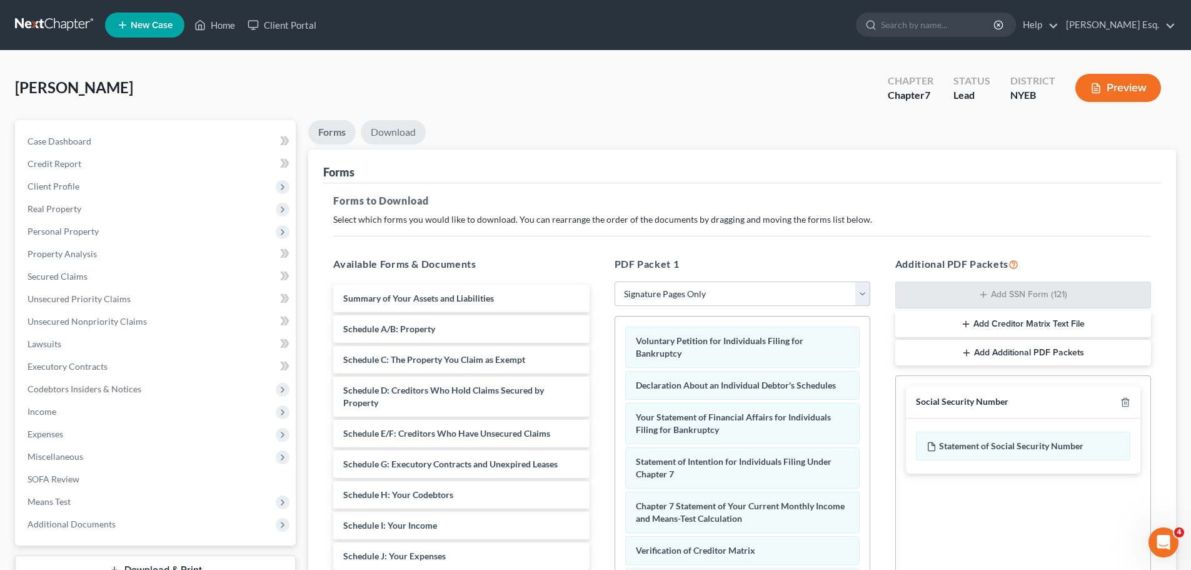
click at [393, 129] on link "Download" at bounding box center [393, 132] width 65 height 24
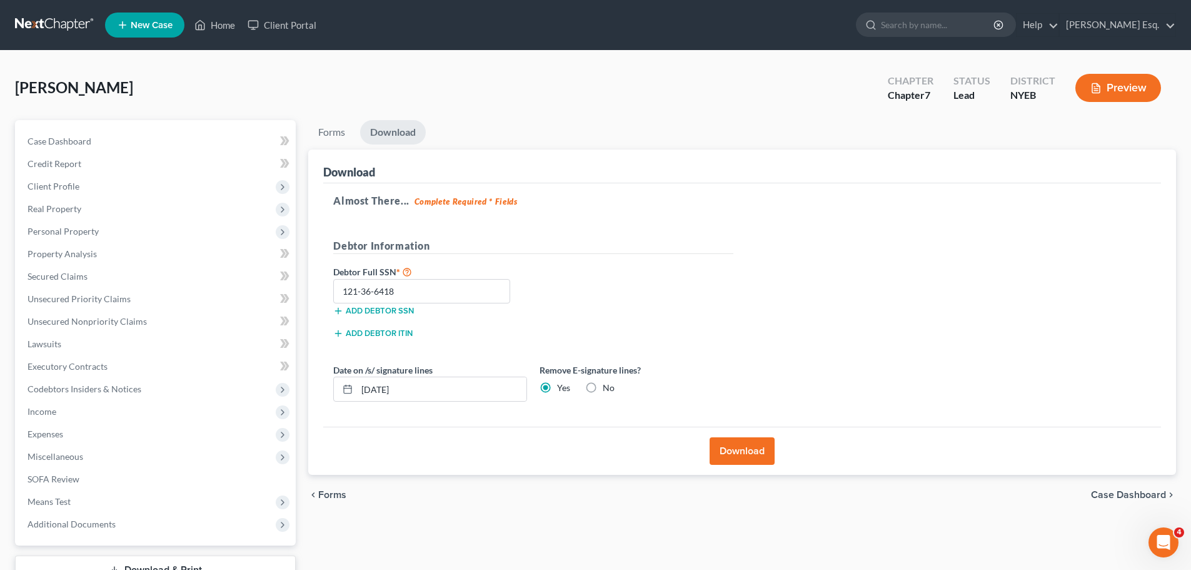
scroll to position [95, 0]
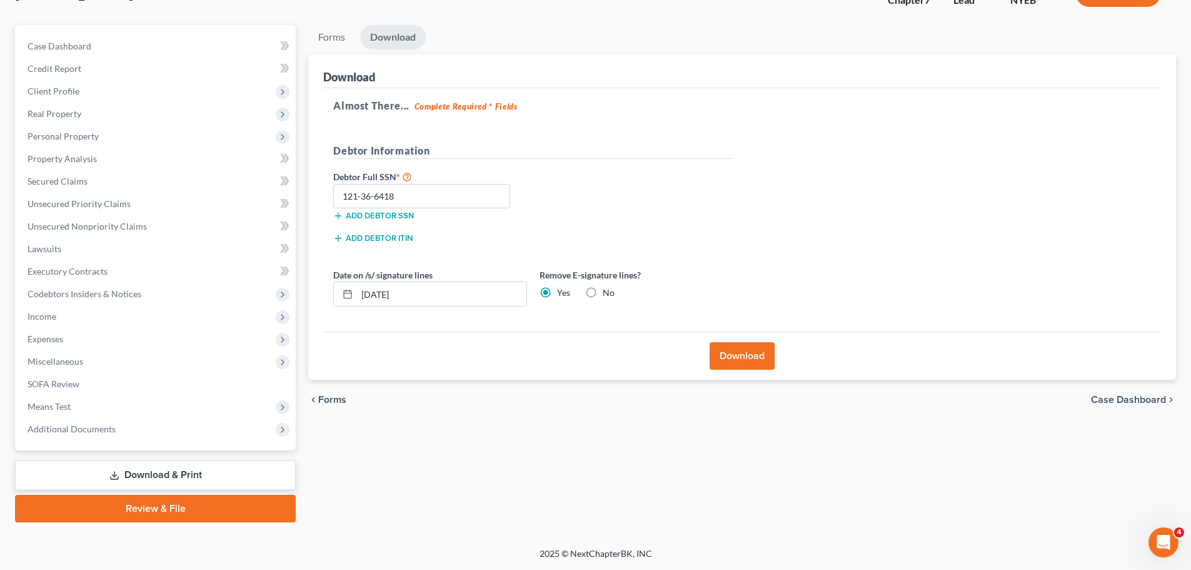
click at [94, 473] on link "Download & Print" at bounding box center [155, 474] width 281 height 29
click at [62, 403] on span "Means Test" at bounding box center [49, 406] width 43 height 11
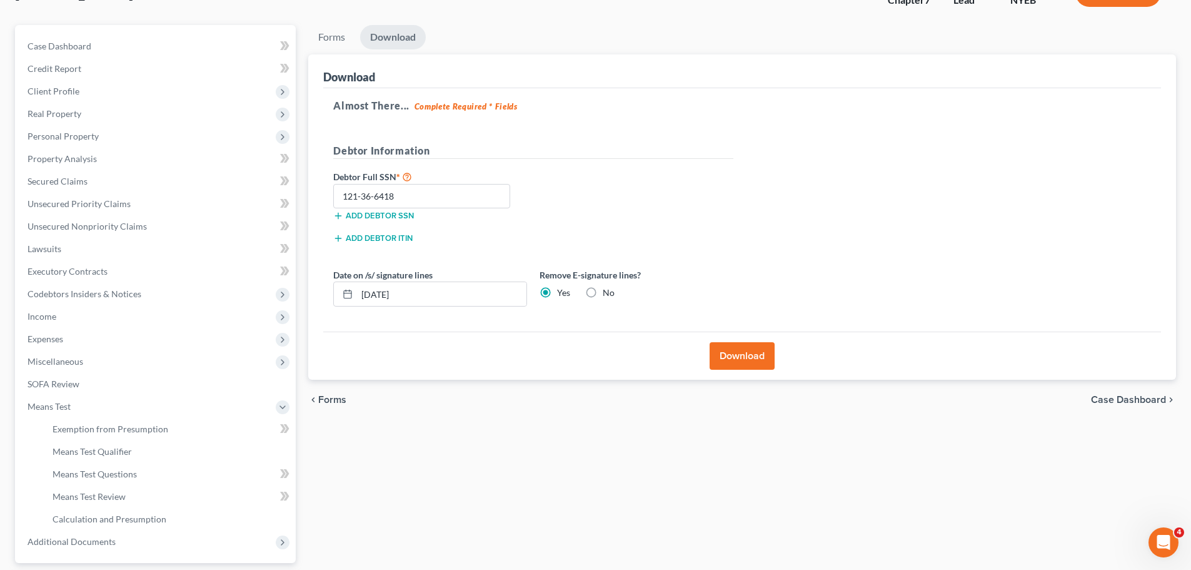
scroll to position [0, 0]
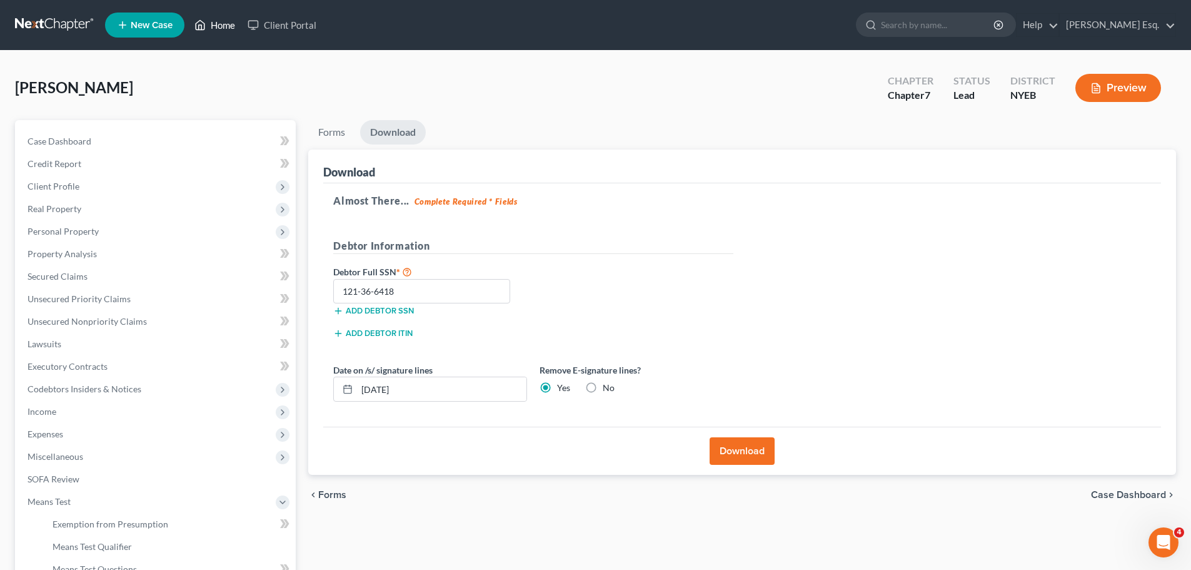
click at [220, 21] on link "Home" at bounding box center [214, 25] width 53 height 23
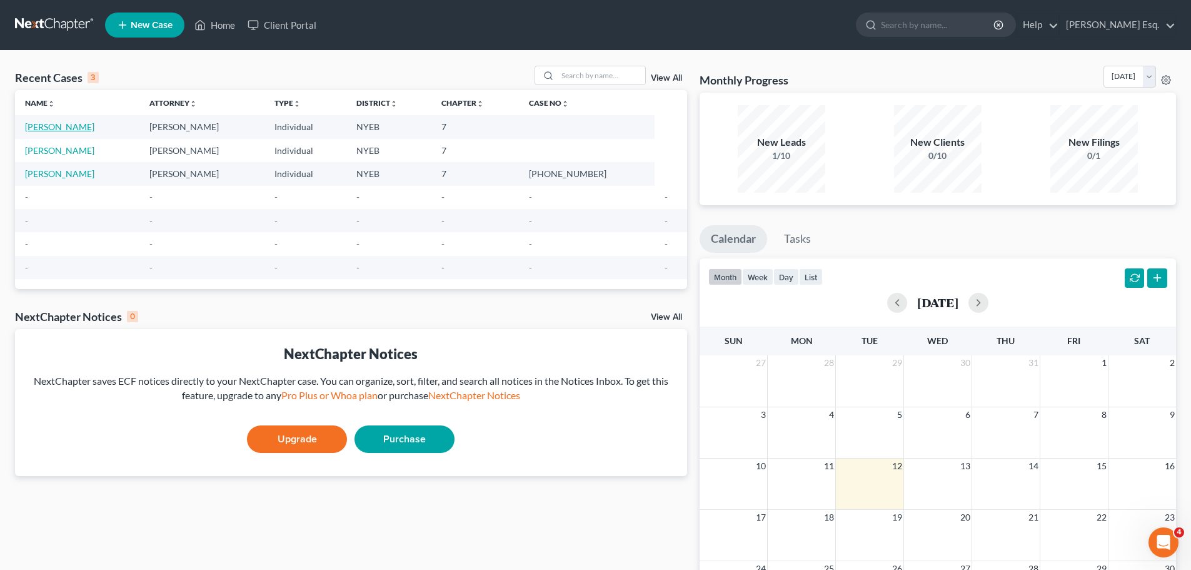
click at [56, 128] on link "[PERSON_NAME]" at bounding box center [59, 126] width 69 height 11
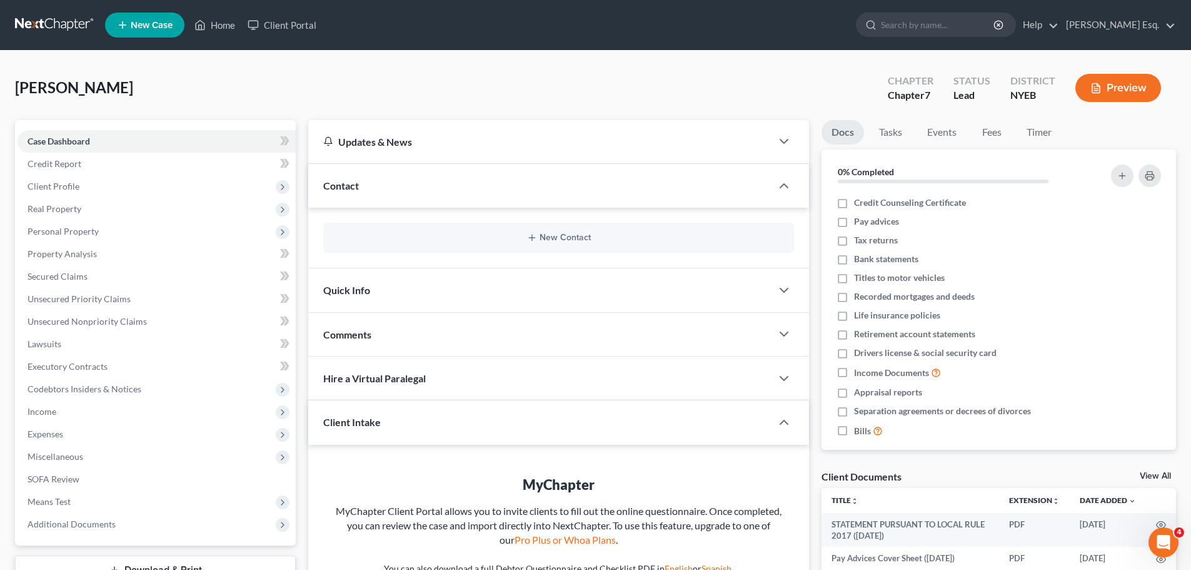
scroll to position [191, 0]
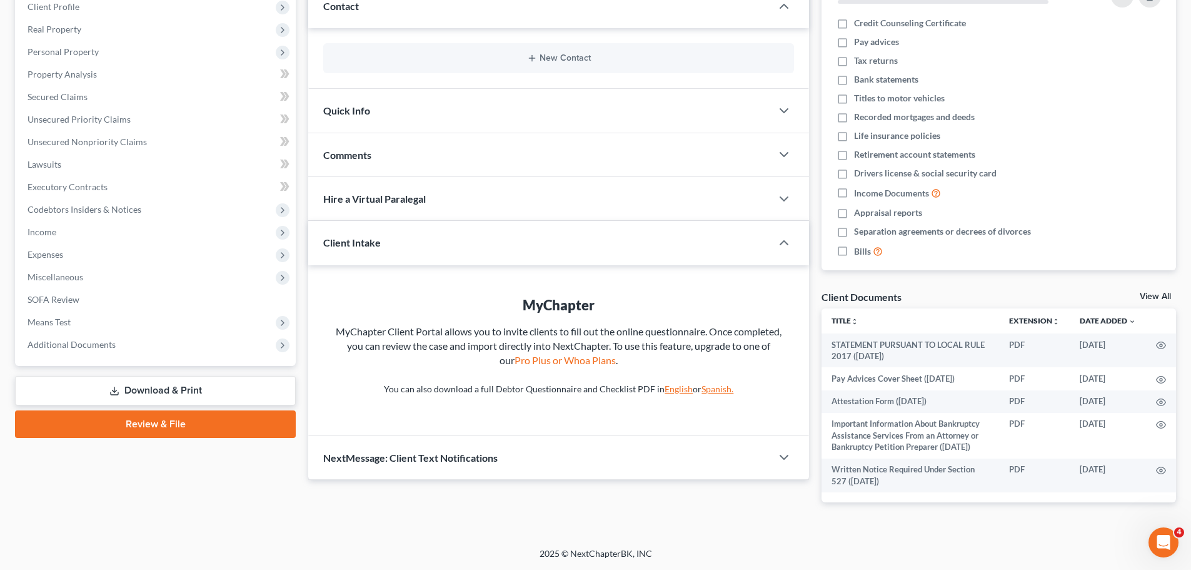
click at [143, 376] on link "Download & Print" at bounding box center [155, 390] width 281 height 29
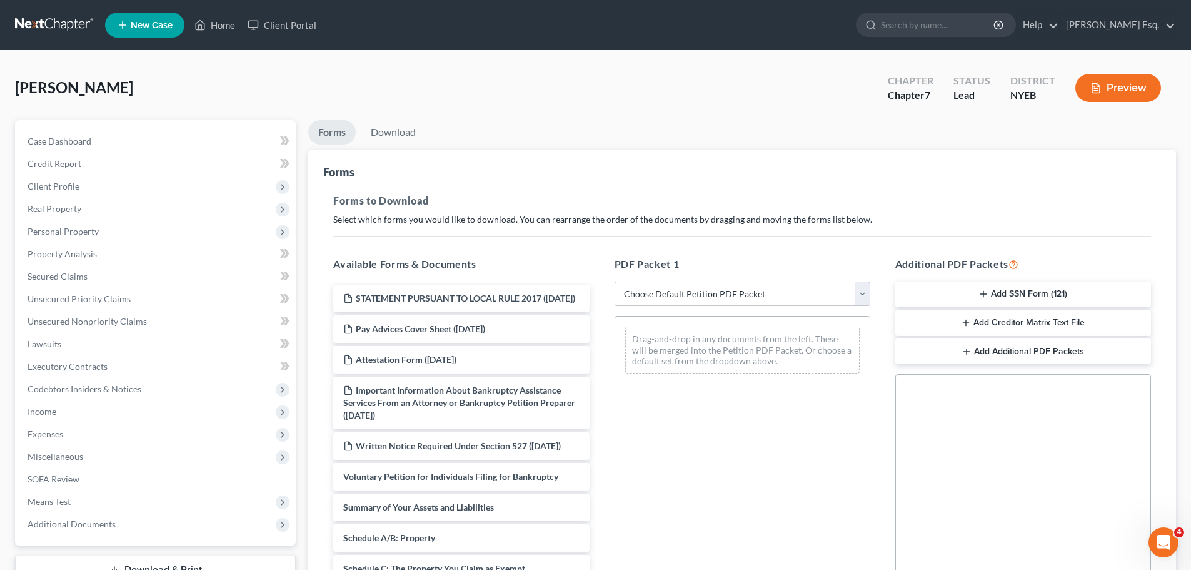
click at [860, 293] on select "Choose Default Petition PDF Packet Complete Bankruptcy Petition (all forms and …" at bounding box center [743, 293] width 256 height 25
click at [615, 281] on select "Choose Default Petition PDF Packet Complete Bankruptcy Petition (all forms and …" at bounding box center [743, 293] width 256 height 25
click at [861, 296] on select "Choose Default Petition PDF Packet Complete Bankruptcy Petition (all forms and …" at bounding box center [743, 293] width 256 height 25
select select "3"
click at [615, 281] on select "Choose Default Petition PDF Packet Complete Bankruptcy Petition (all forms and …" at bounding box center [743, 293] width 256 height 25
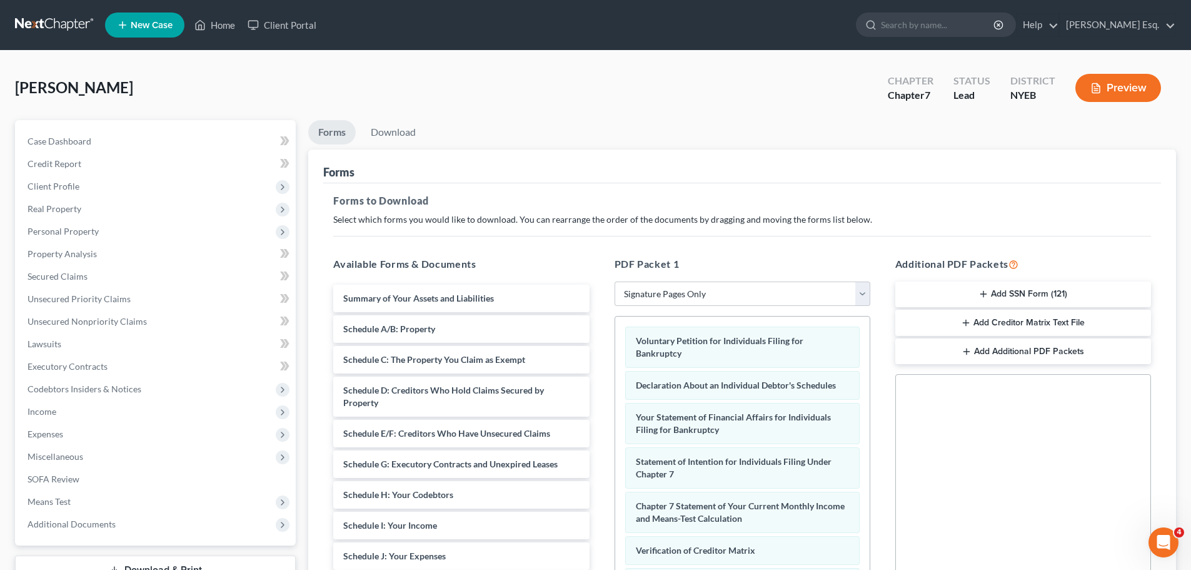
click at [1029, 351] on button "Add Additional PDF Packets" at bounding box center [1023, 351] width 256 height 26
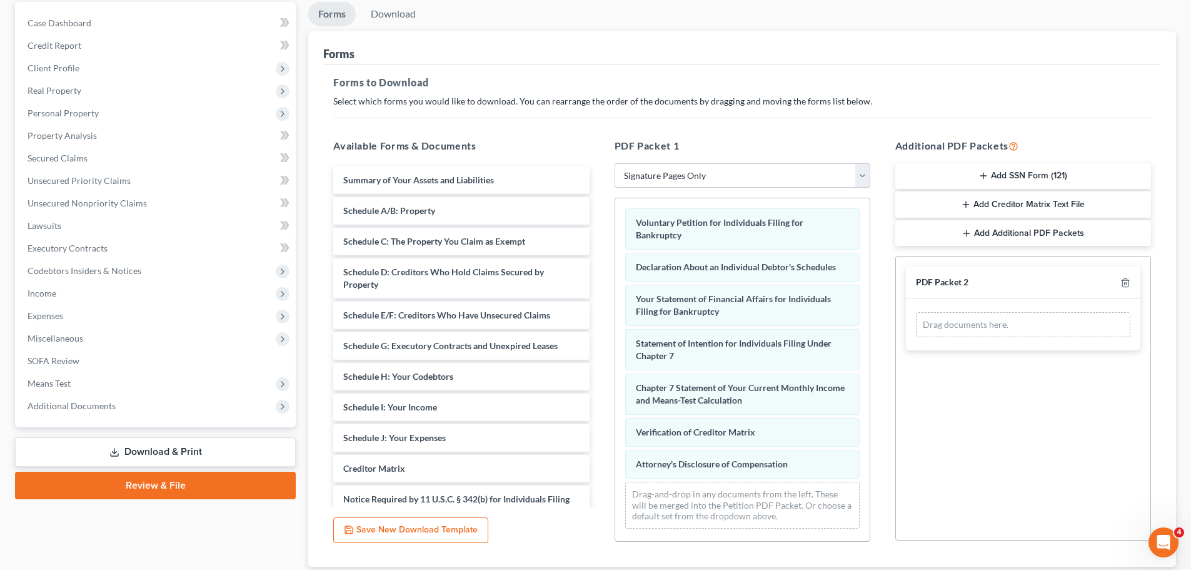
scroll to position [203, 0]
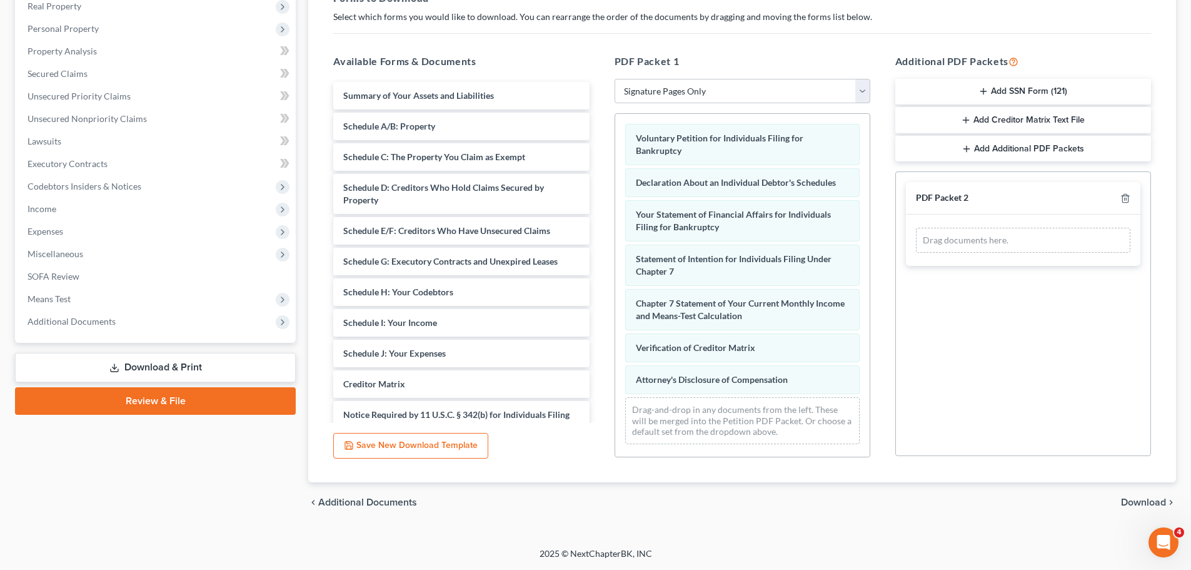
click at [337, 504] on span "Additional Documents" at bounding box center [367, 502] width 99 height 10
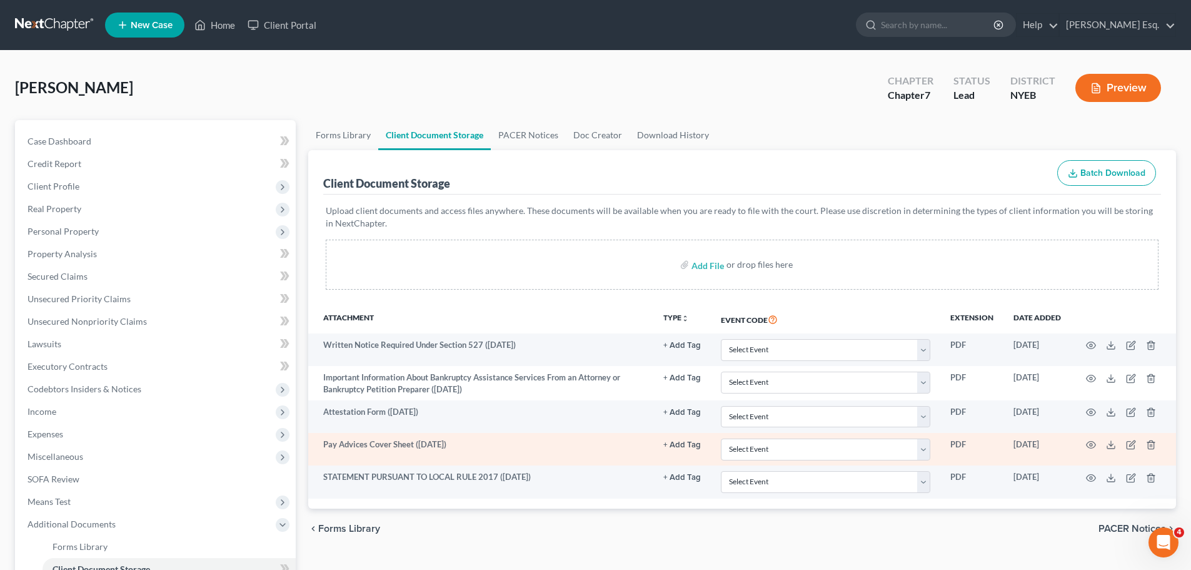
click at [378, 453] on td "Pay Advices Cover Sheet ([DATE])" at bounding box center [480, 449] width 345 height 33
click at [1110, 443] on icon at bounding box center [1111, 445] width 10 height 10
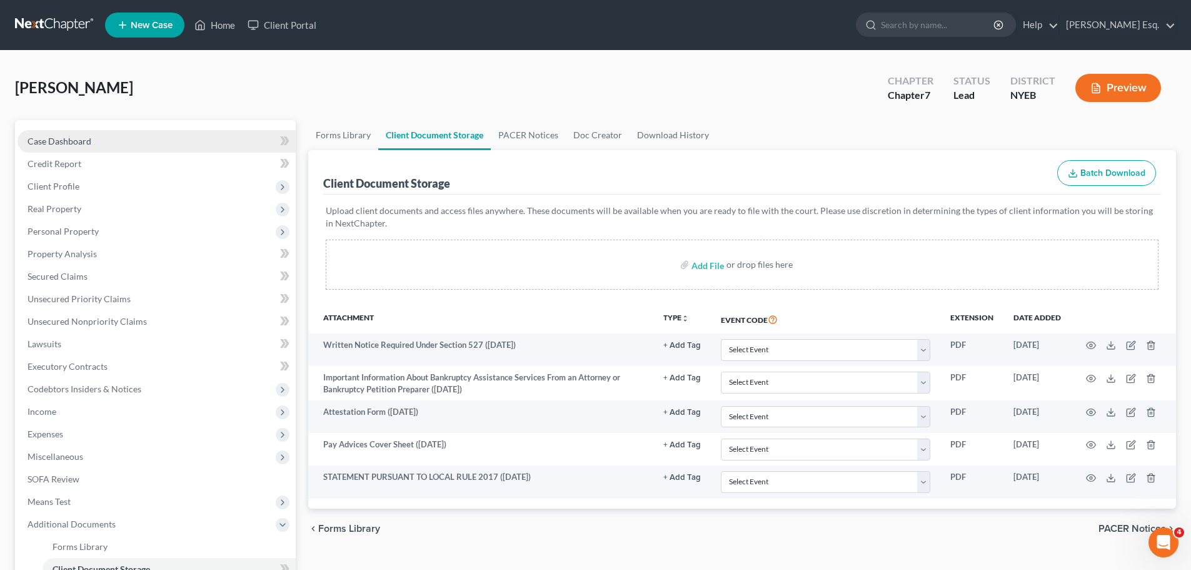
click at [62, 138] on span "Case Dashboard" at bounding box center [60, 141] width 64 height 11
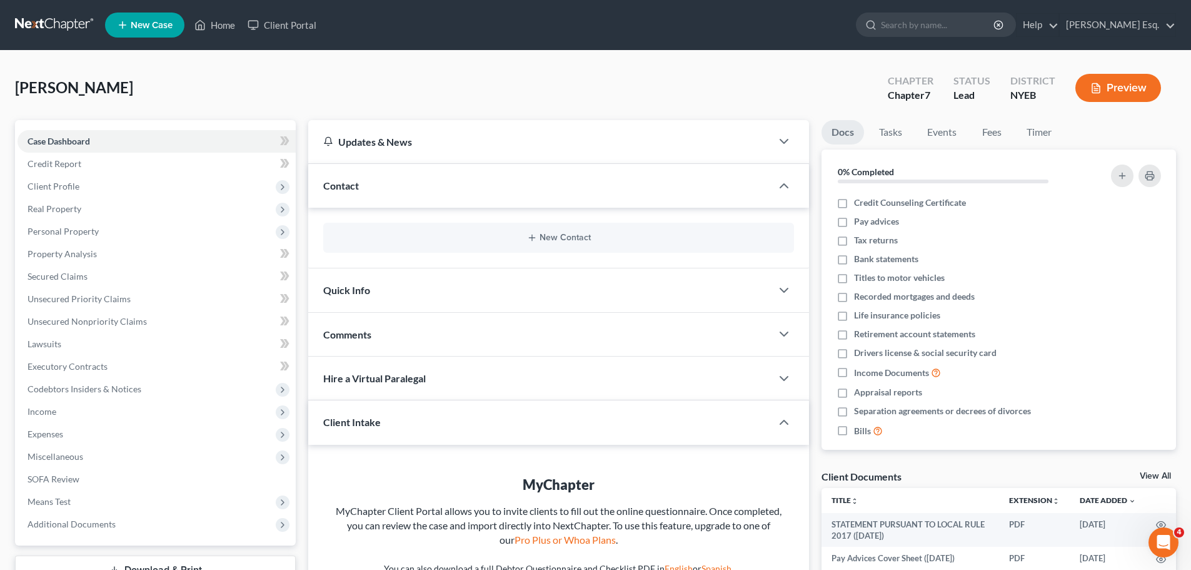
scroll to position [191, 0]
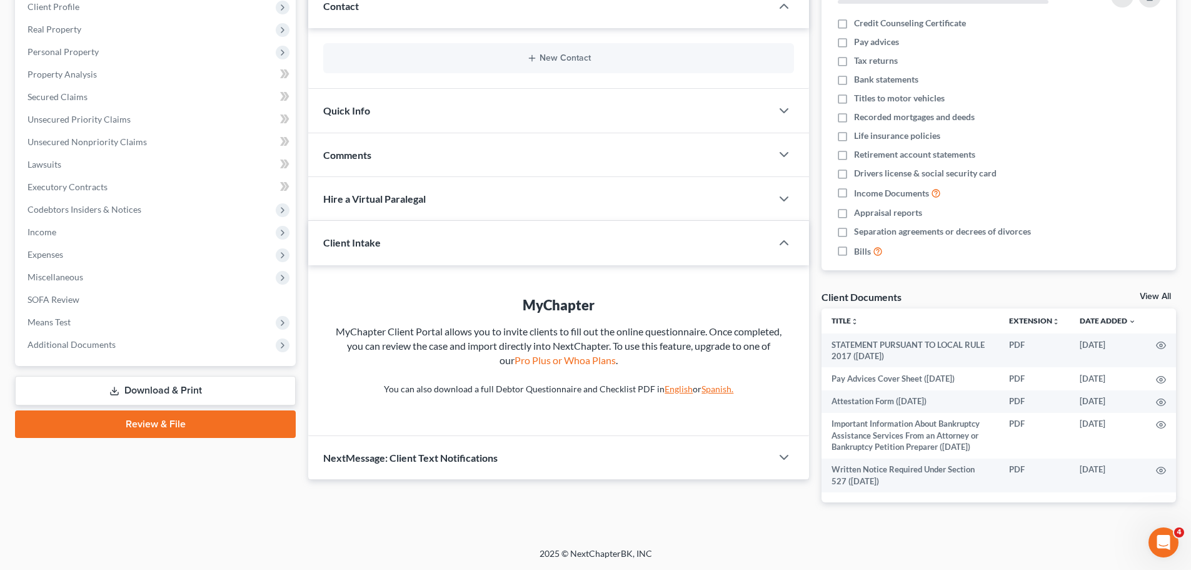
click at [133, 376] on link "Download & Print" at bounding box center [155, 390] width 281 height 29
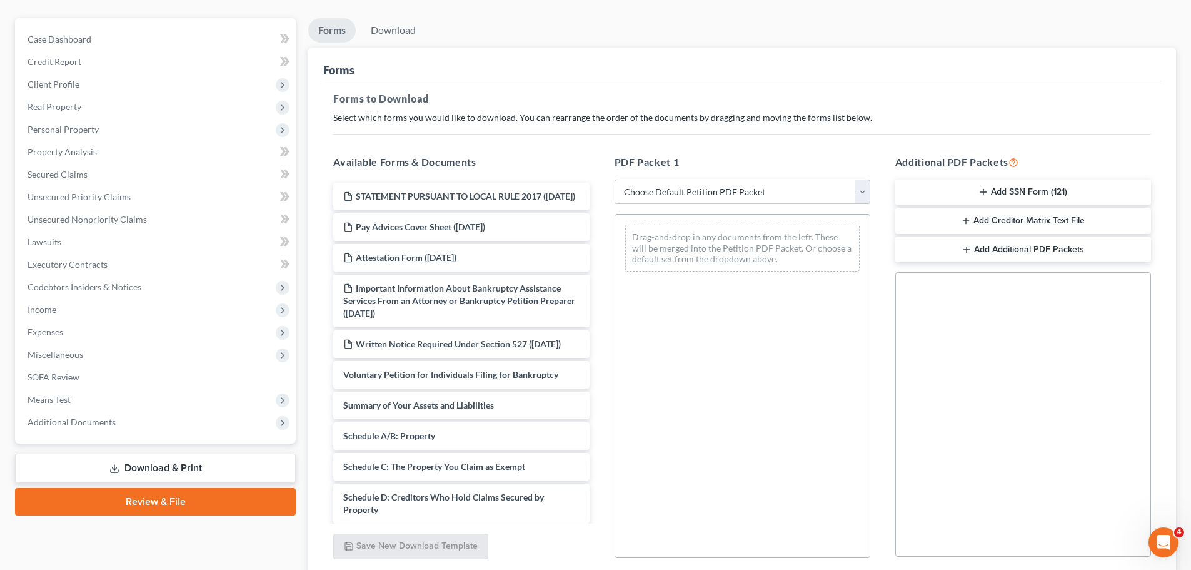
scroll to position [99, 0]
click at [863, 193] on select "Choose Default Petition PDF Packet Complete Bankruptcy Petition (all forms and …" at bounding box center [743, 194] width 256 height 25
select select "0"
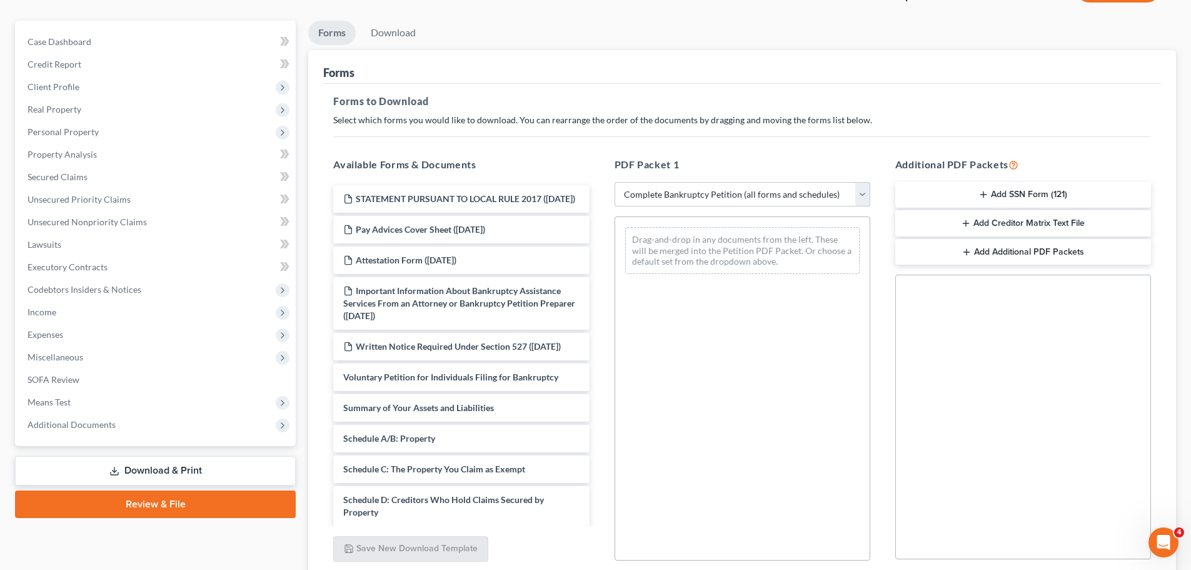
click at [615, 182] on select "Choose Default Petition PDF Packet Complete Bankruptcy Petition (all forms and …" at bounding box center [743, 194] width 256 height 25
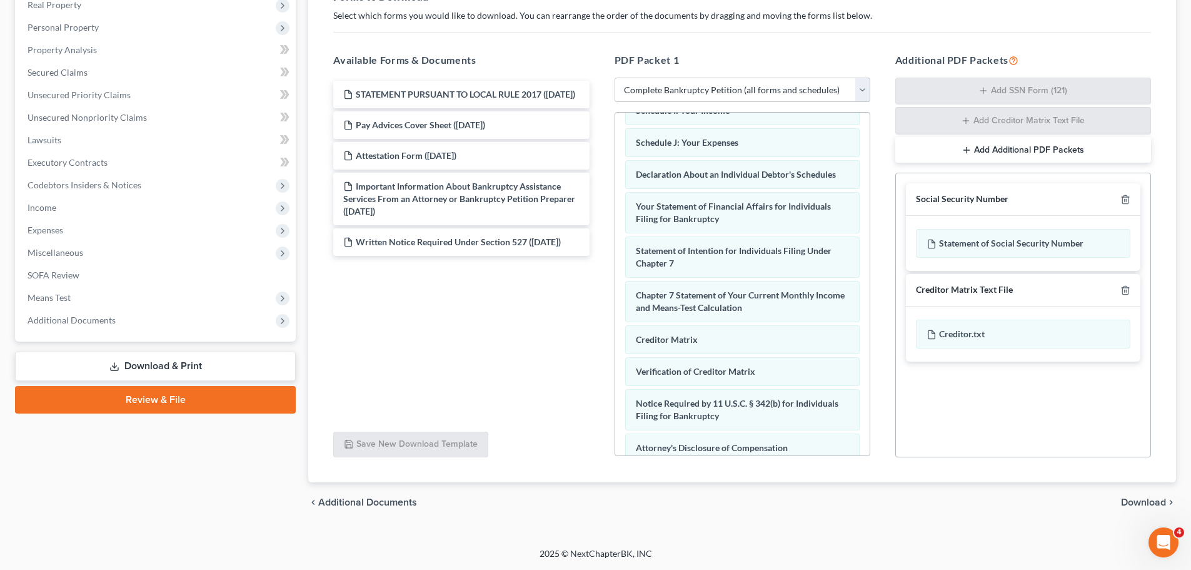
scroll to position [398, 0]
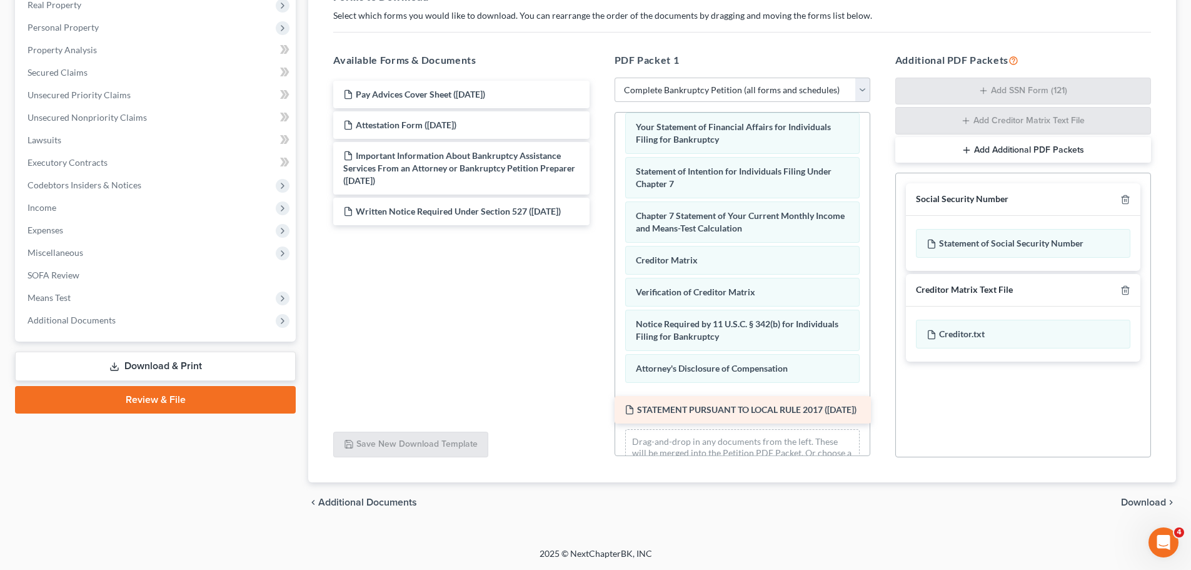
drag, startPoint x: 440, startPoint y: 94, endPoint x: 722, endPoint y: 409, distance: 422.5
click at [599, 225] on div "STATEMENT PURSUANT TO LOCAL RULE 2017 (08/08/2025) STATEMENT PURSUANT TO LOCAL …" at bounding box center [461, 153] width 276 height 144
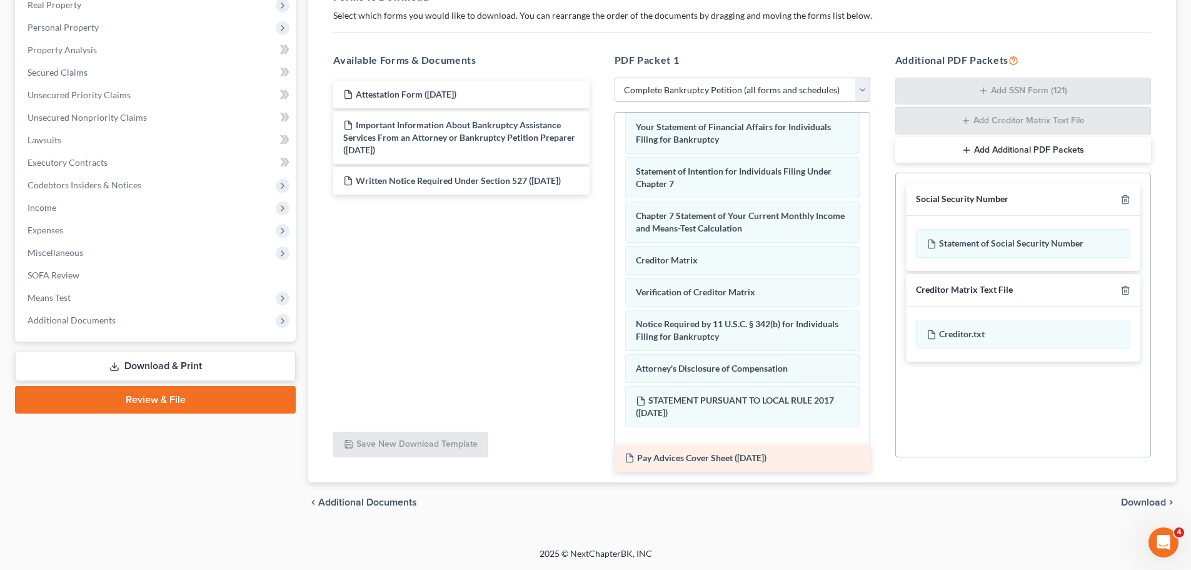
drag, startPoint x: 448, startPoint y: 91, endPoint x: 730, endPoint y: 455, distance: 459.5
click at [599, 194] on div "Pay Advices Cover Sheet (08/08/2025) Pay Advices Cover Sheet (08/08/2025) Attes…" at bounding box center [461, 138] width 276 height 114
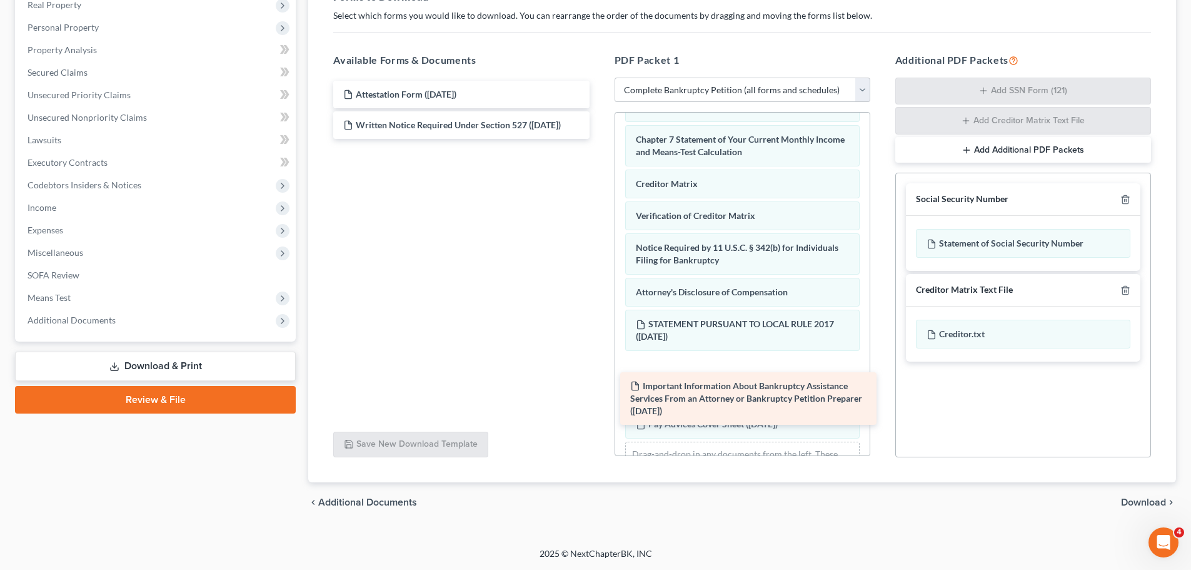
drag, startPoint x: 415, startPoint y: 132, endPoint x: 702, endPoint y: 393, distance: 387.8
click at [599, 139] on div "Important Information About Bankruptcy Assistance Services From an Attorney or …" at bounding box center [461, 110] width 276 height 58
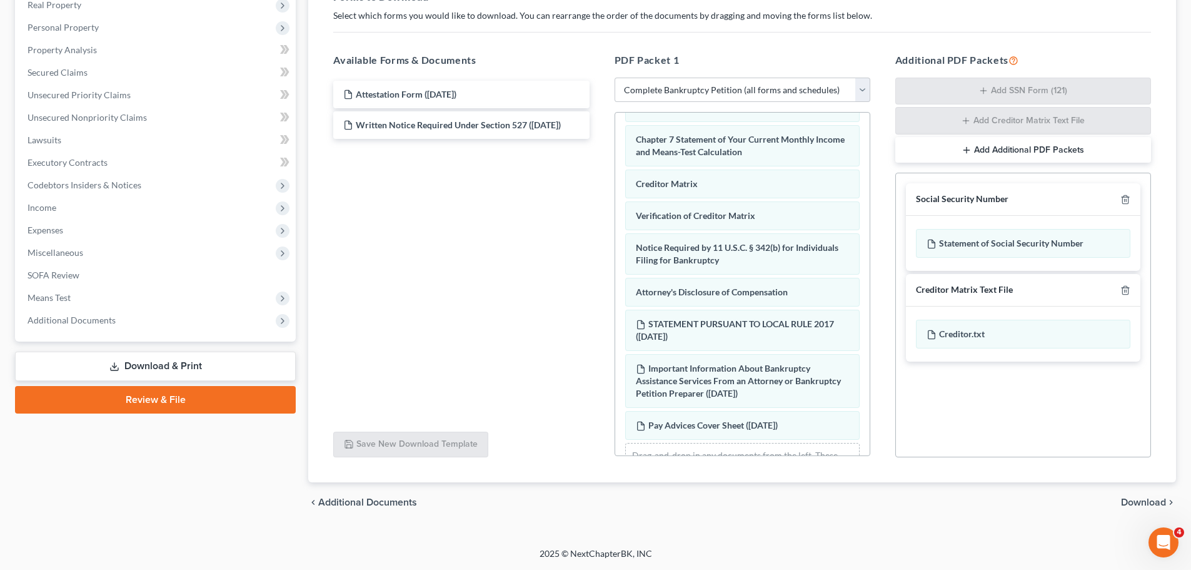
scroll to position [532, 0]
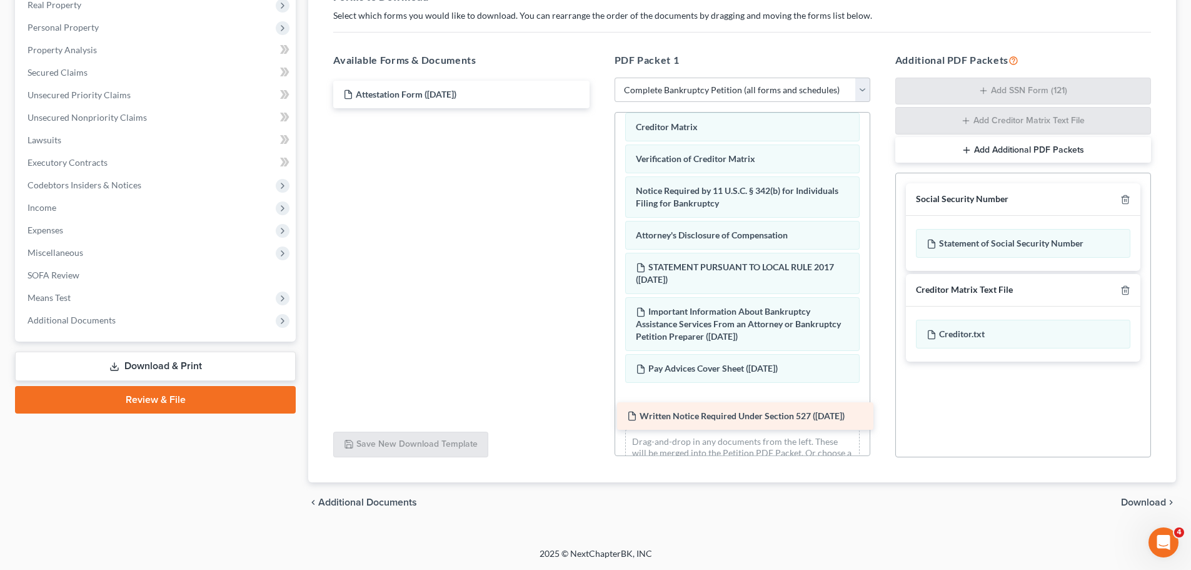
drag, startPoint x: 402, startPoint y: 124, endPoint x: 686, endPoint y: 415, distance: 406.4
click at [599, 108] on div "Written Notice Required Under Section 527 (08/08/2025) Attestation Form (08/08/…" at bounding box center [461, 95] width 276 height 28
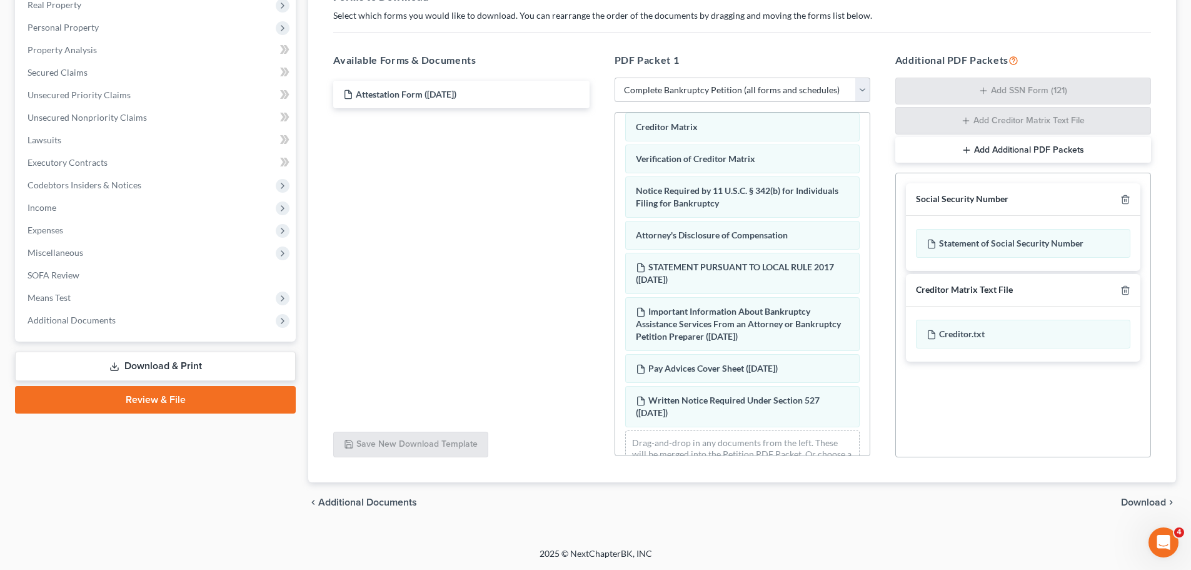
scroll to position [576, 0]
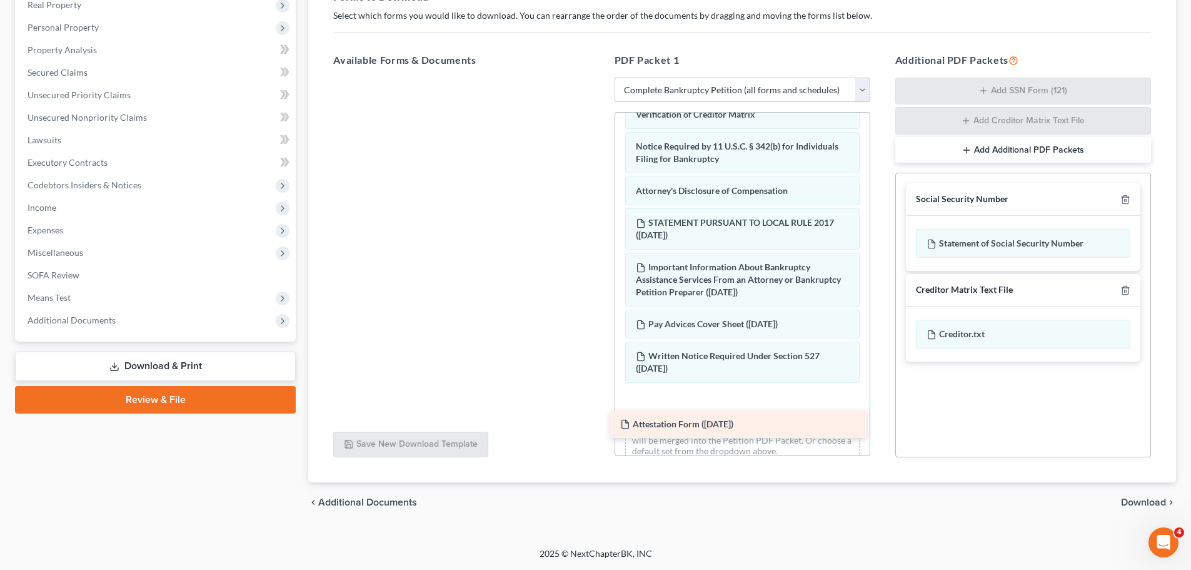
drag, startPoint x: 391, startPoint y: 91, endPoint x: 677, endPoint y: 415, distance: 431.5
click at [599, 78] on div "Attestation Form (08/08/2025) Attestation Form (08/08/2025)" at bounding box center [461, 78] width 276 height 0
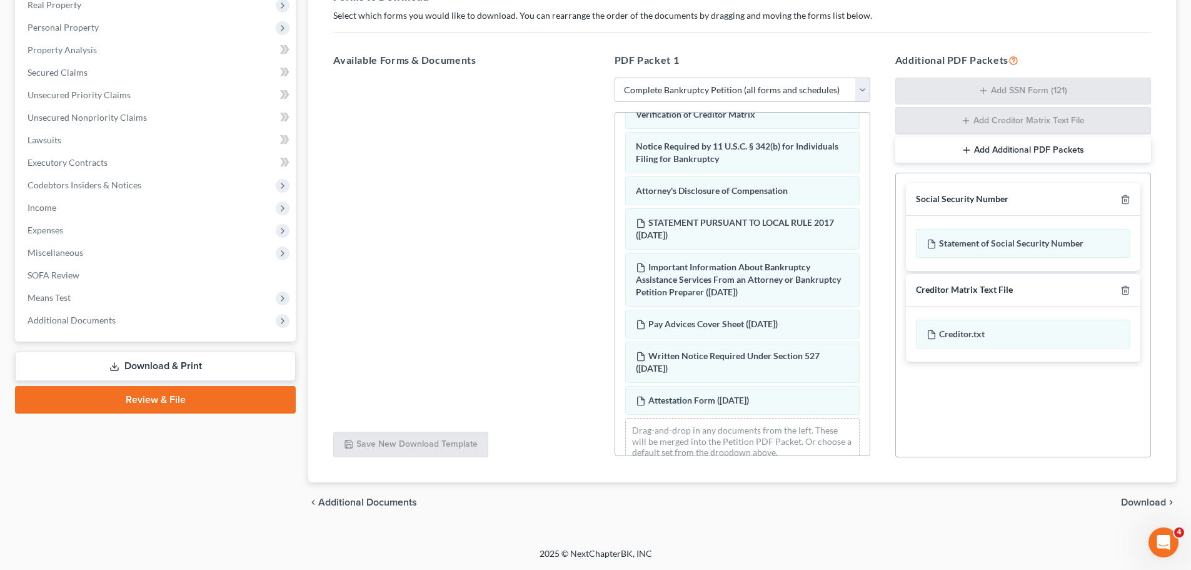
scroll to position [608, 0]
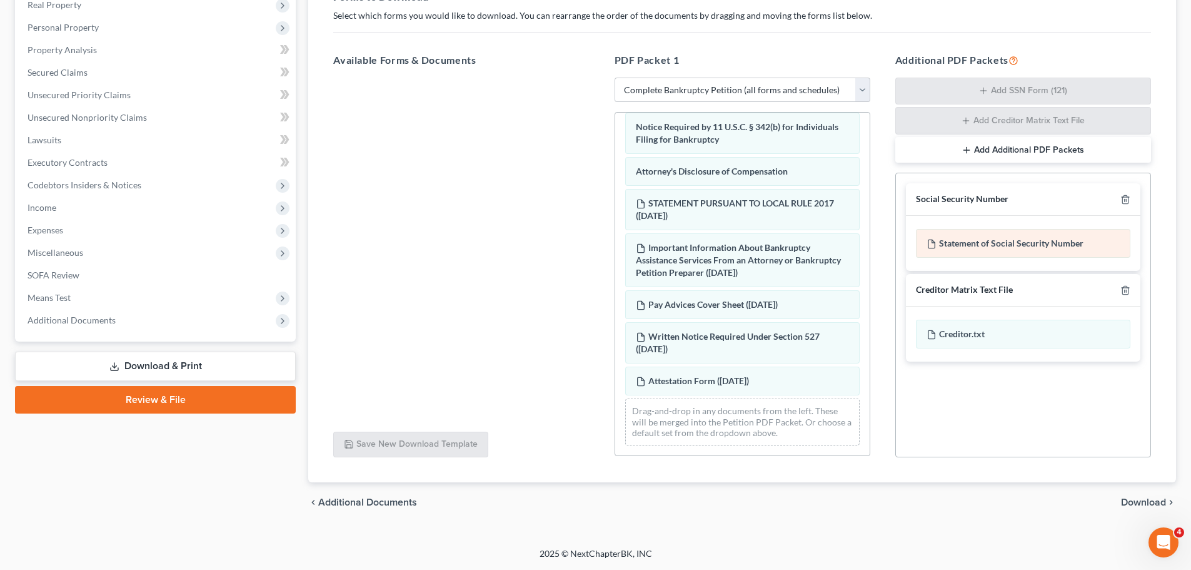
click at [1004, 239] on div "Statement of Social Security Number" at bounding box center [1023, 243] width 214 height 29
click at [1154, 498] on span "Download" at bounding box center [1143, 502] width 45 height 10
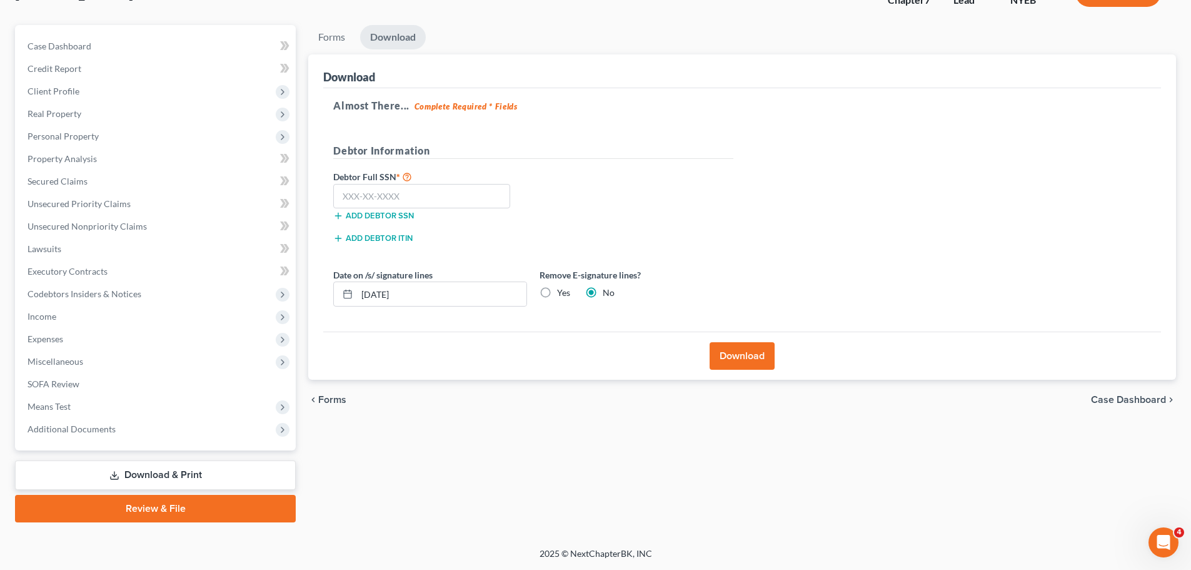
scroll to position [95, 0]
click at [351, 194] on input "text" at bounding box center [421, 196] width 177 height 25
type input "121-36-6418"
click at [743, 355] on button "Download" at bounding box center [742, 356] width 65 height 28
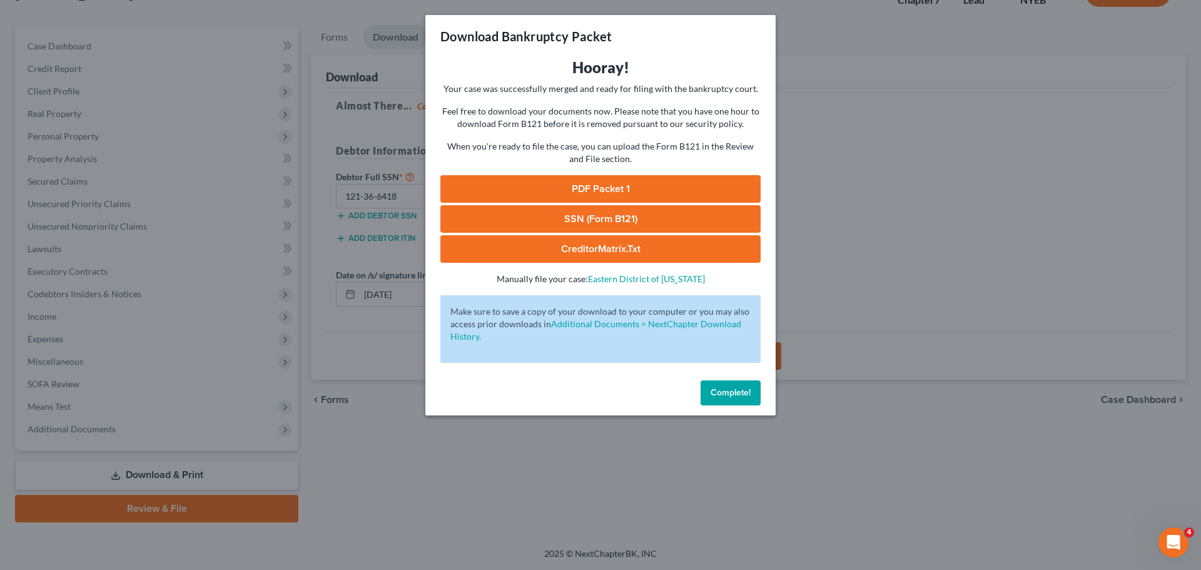
click at [601, 187] on link "PDF Packet 1" at bounding box center [600, 189] width 320 height 28
click at [723, 391] on span "Complete!" at bounding box center [730, 392] width 40 height 11
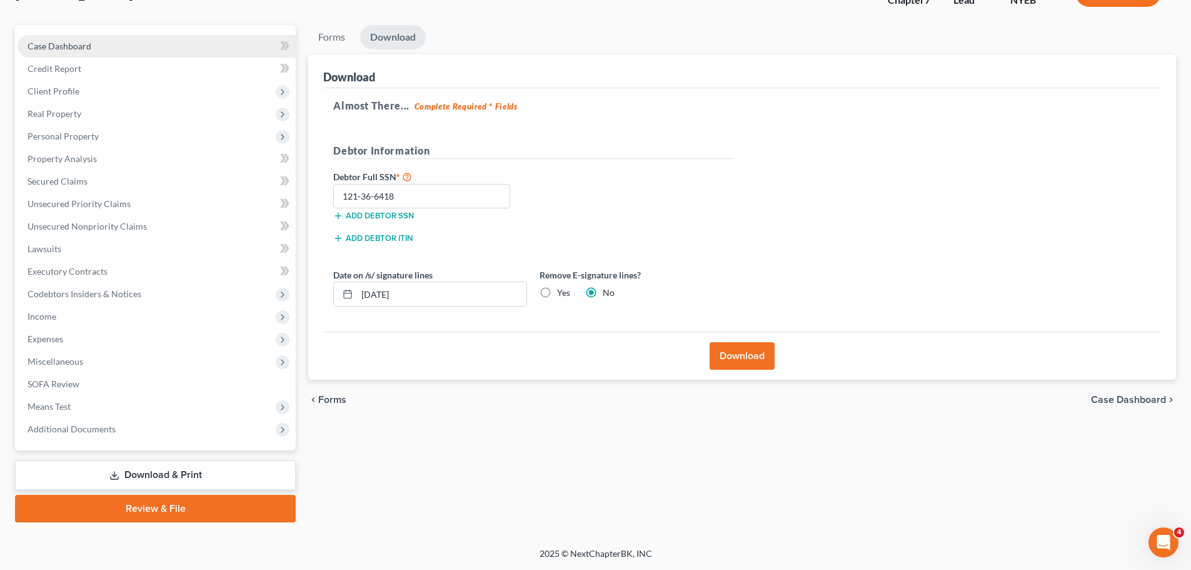
click at [75, 43] on span "Case Dashboard" at bounding box center [60, 46] width 64 height 11
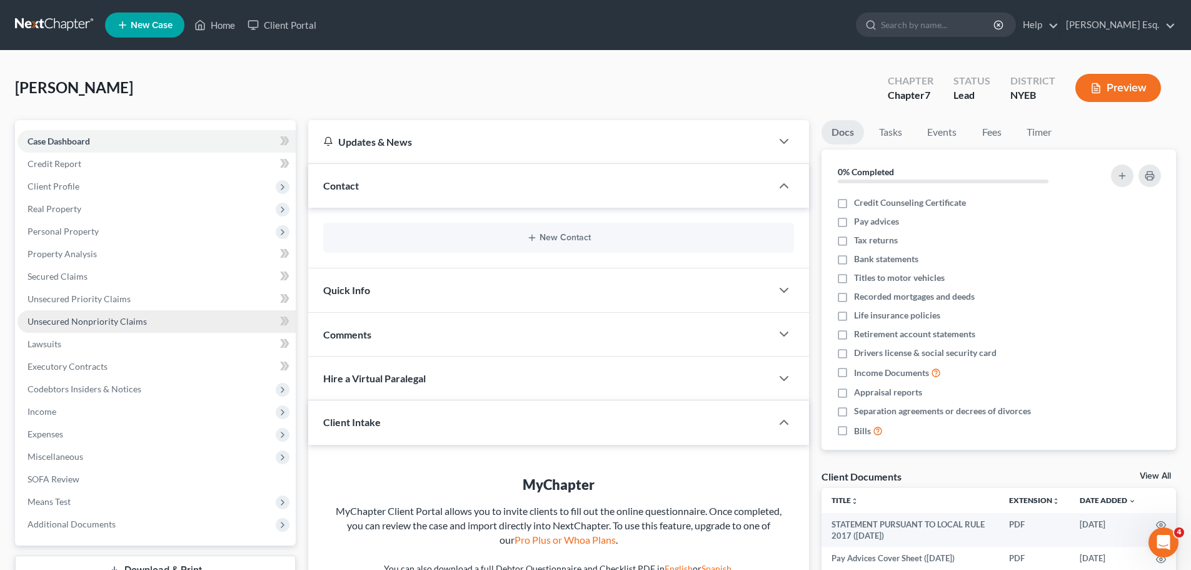
click at [86, 320] on span "Unsecured Nonpriority Claims" at bounding box center [87, 321] width 119 height 11
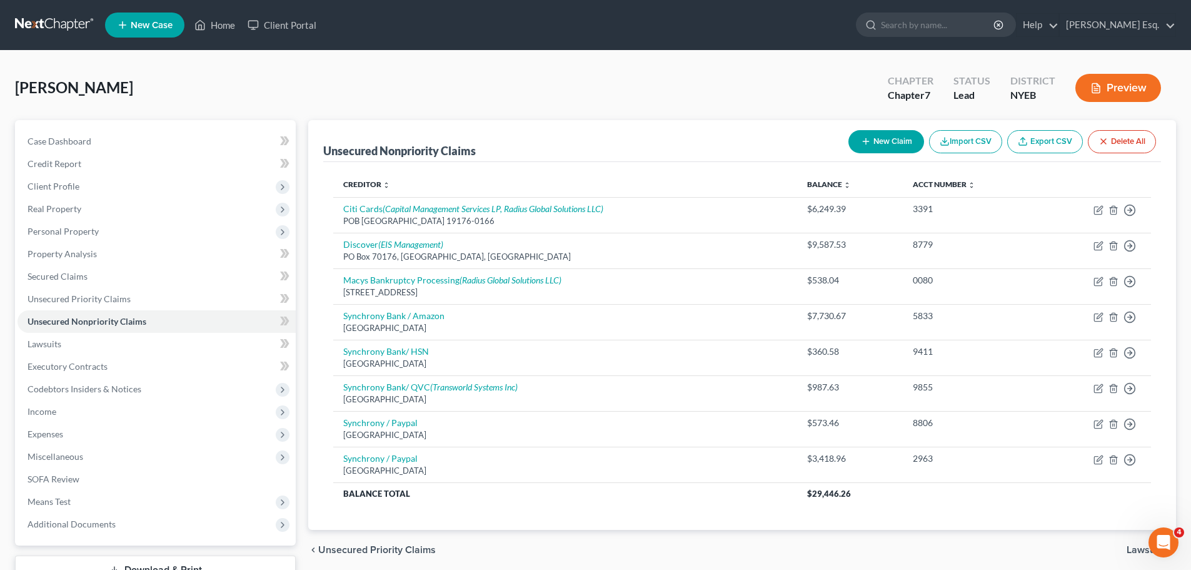
click at [884, 138] on button "New Claim" at bounding box center [887, 141] width 76 height 23
select select "0"
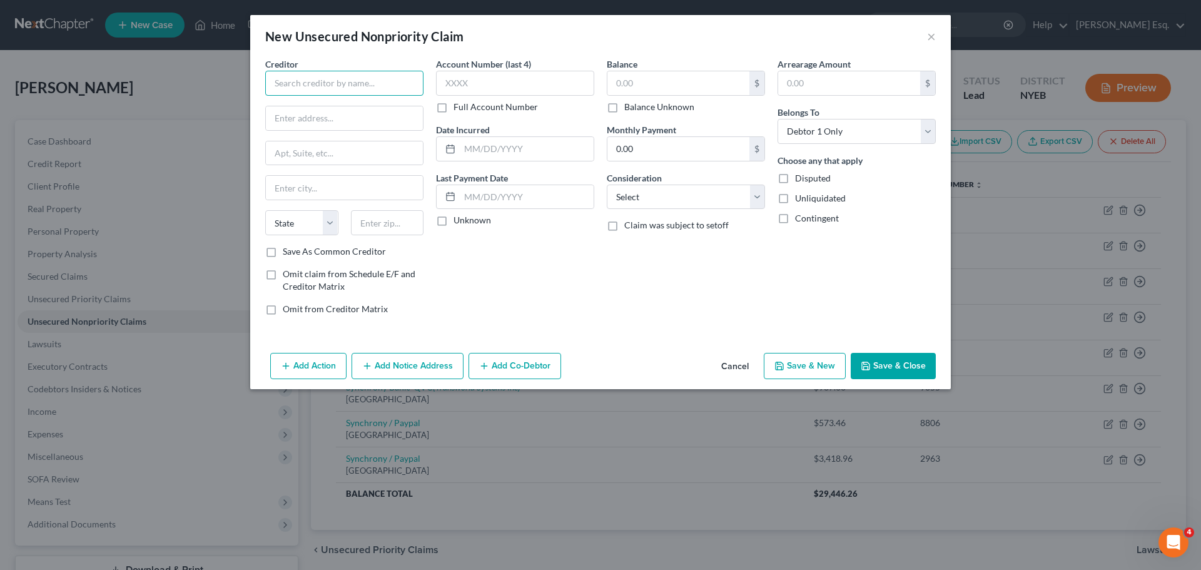
click at [293, 84] on input "text" at bounding box center [344, 83] width 158 height 25
type input "Mount Sinai Hospital"
type input "PO Box 27761"
type input "New York"
select select "35"
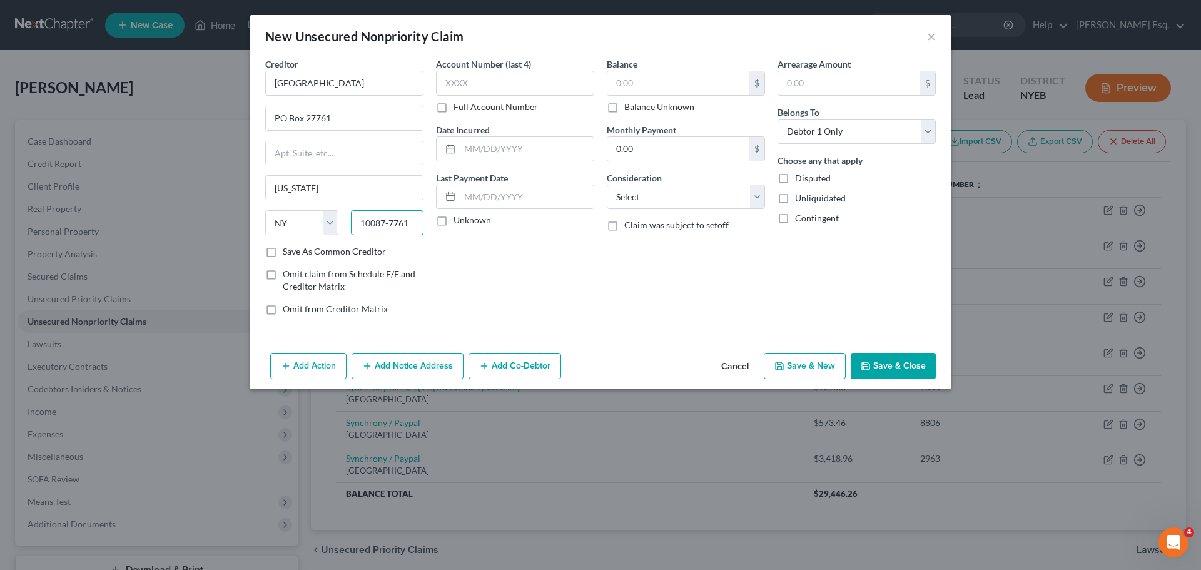
type input "10087-7761"
click at [283, 251] on label "Save As Common Creditor" at bounding box center [334, 251] width 103 height 13
click at [288, 251] on input "Save As Common Creditor" at bounding box center [292, 249] width 8 height 8
checkbox input "true"
drag, startPoint x: 475, startPoint y: 148, endPoint x: 551, endPoint y: 142, distance: 76.5
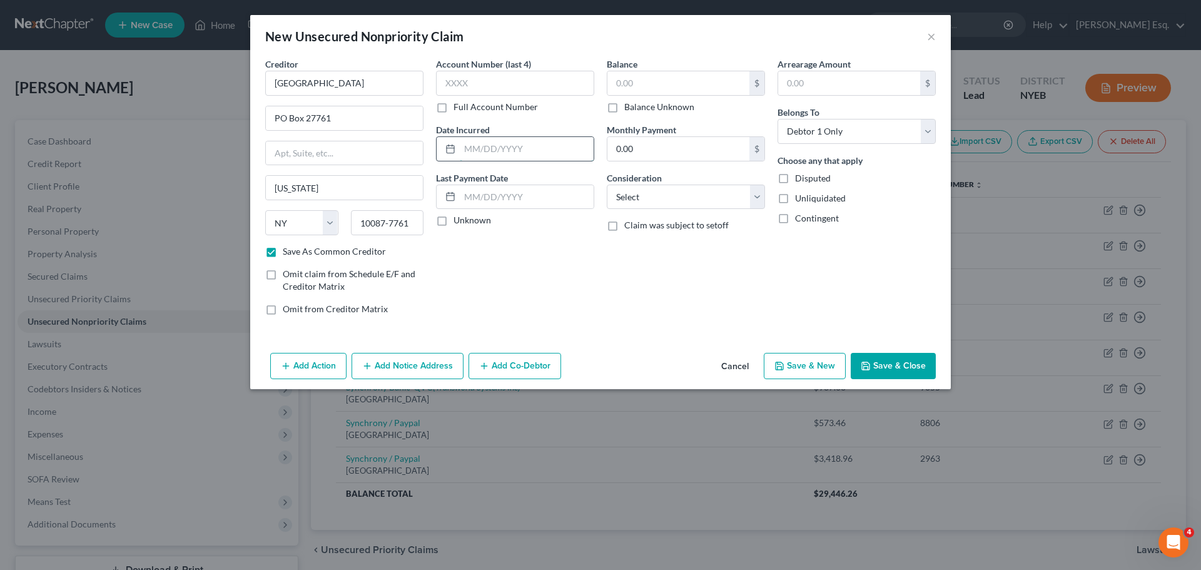
click at [475, 148] on input "text" at bounding box center [527, 149] width 134 height 24
type input "2024 and prior"
click at [624, 106] on label "Balance Unknown" at bounding box center [659, 107] width 70 height 13
click at [629, 106] on input "Balance Unknown" at bounding box center [633, 105] width 8 height 8
checkbox input "true"
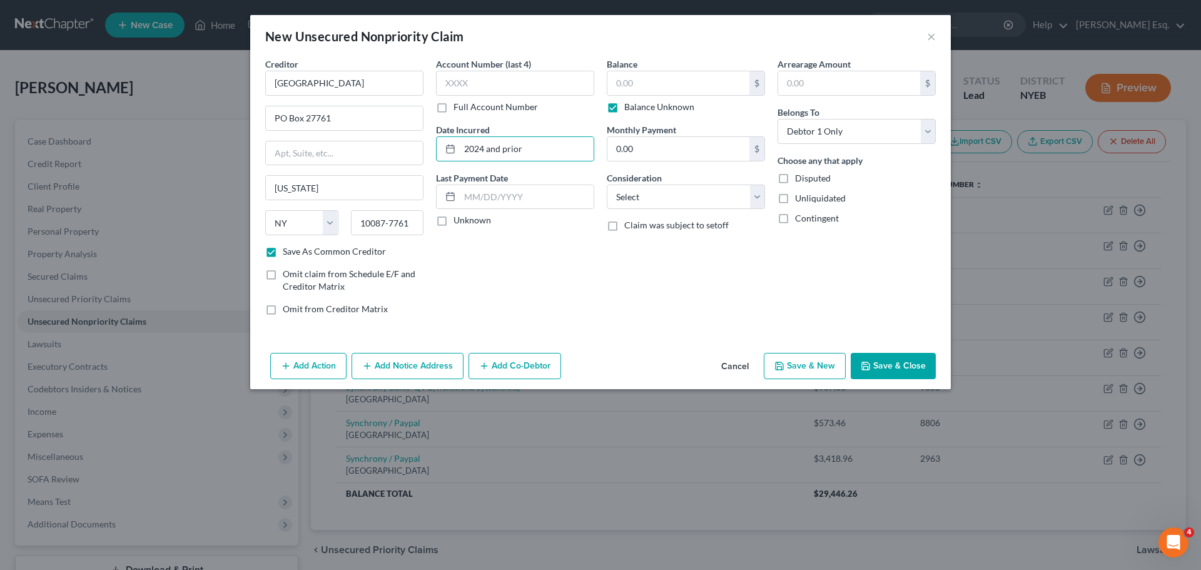
type input "0.00"
click at [757, 196] on select "Select Cable / Satellite Services Collection Agency Credit Card Debt Debt Couns…" at bounding box center [686, 196] width 158 height 25
select select "9"
click at [607, 184] on select "Select Cable / Satellite Services Collection Agency Credit Card Debt Debt Couns…" at bounding box center [686, 196] width 158 height 25
click at [888, 366] on button "Save & Close" at bounding box center [892, 366] width 85 height 26
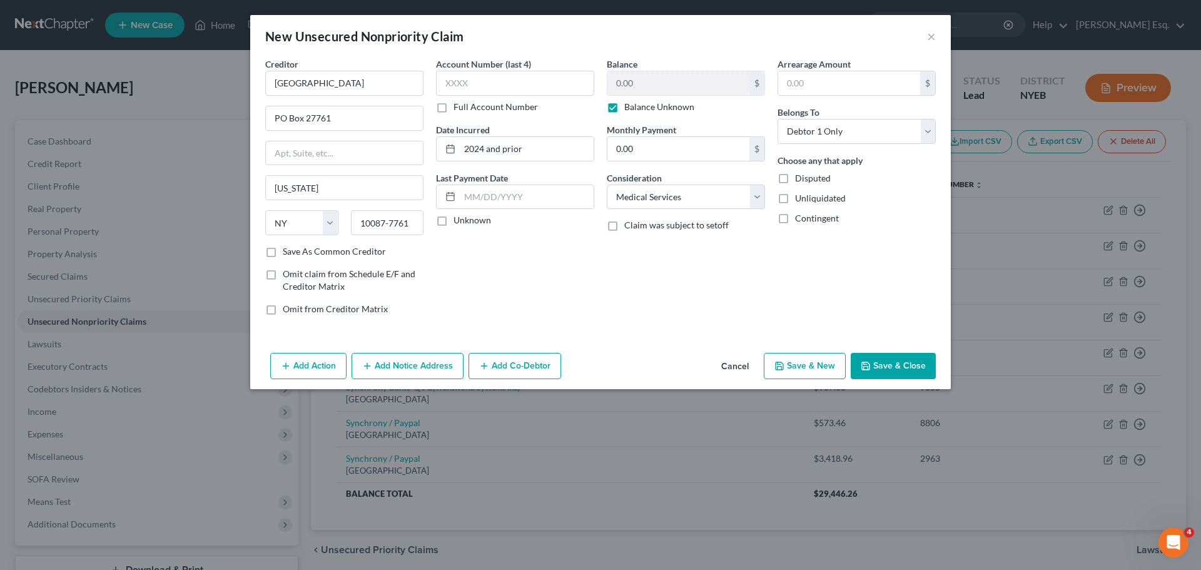
checkbox input "false"
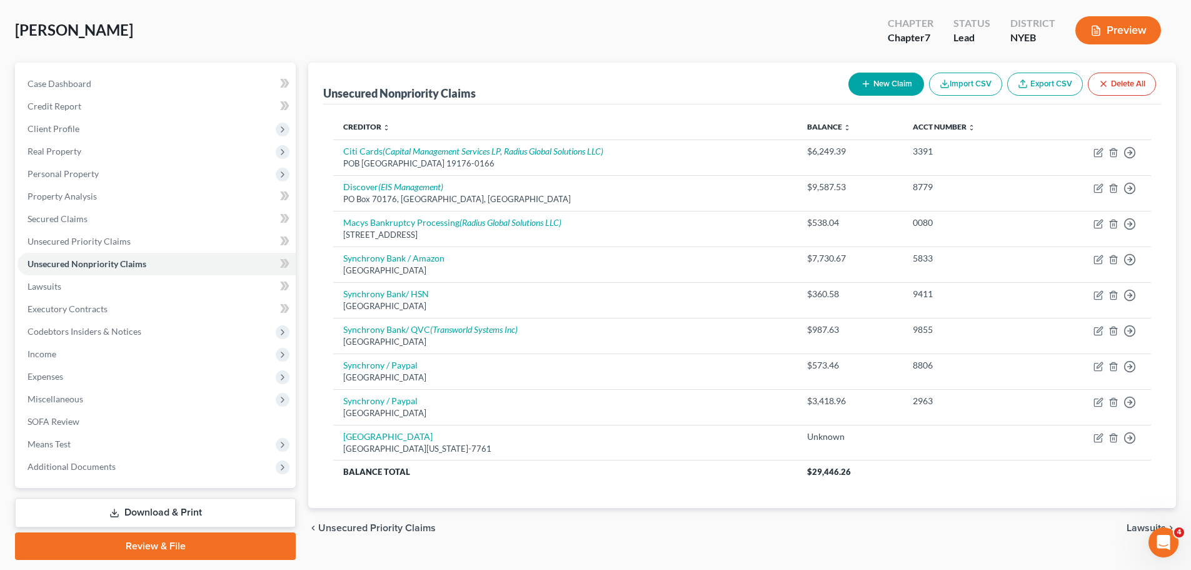
scroll to position [56, 0]
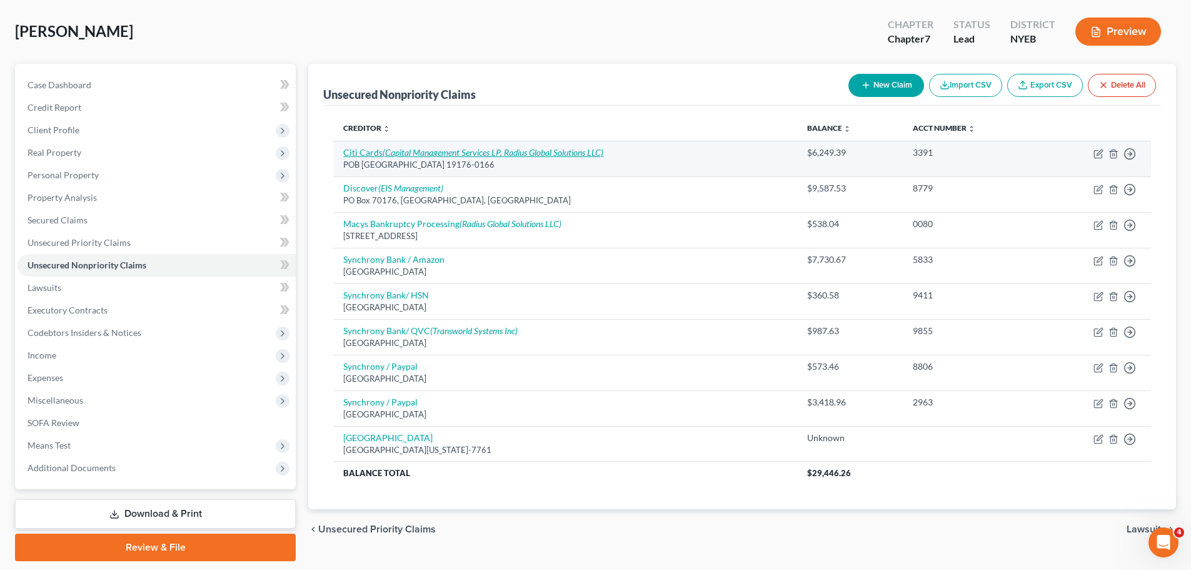
click at [366, 153] on link "Citi Cards (Capital Management Services LP, Radius Global Solutions LLC)" at bounding box center [473, 152] width 260 height 11
select select "39"
select select "2"
select select "0"
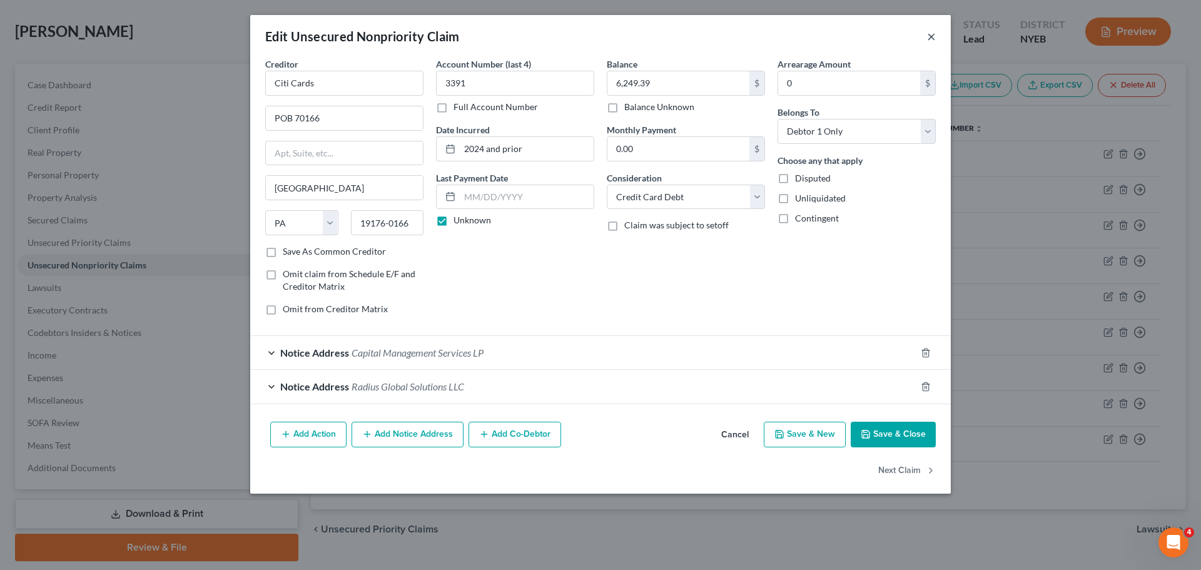
click at [929, 35] on button "×" at bounding box center [931, 36] width 9 height 15
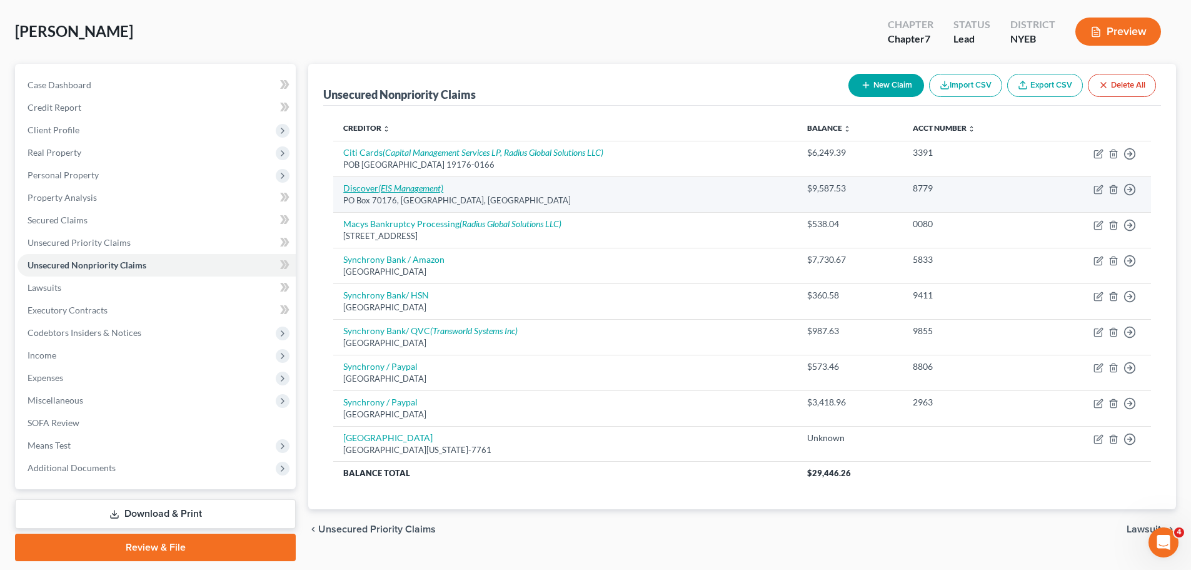
click at [366, 189] on link "Discover (EIS Management)" at bounding box center [393, 188] width 100 height 11
select select "39"
select select "2"
select select "0"
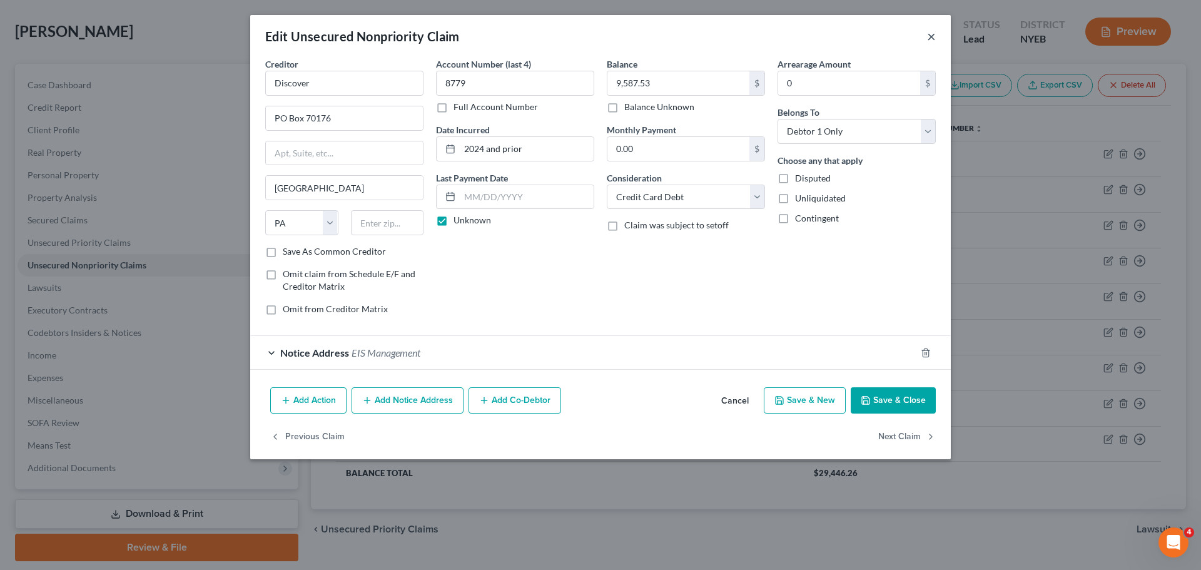
click at [929, 36] on button "×" at bounding box center [931, 36] width 9 height 15
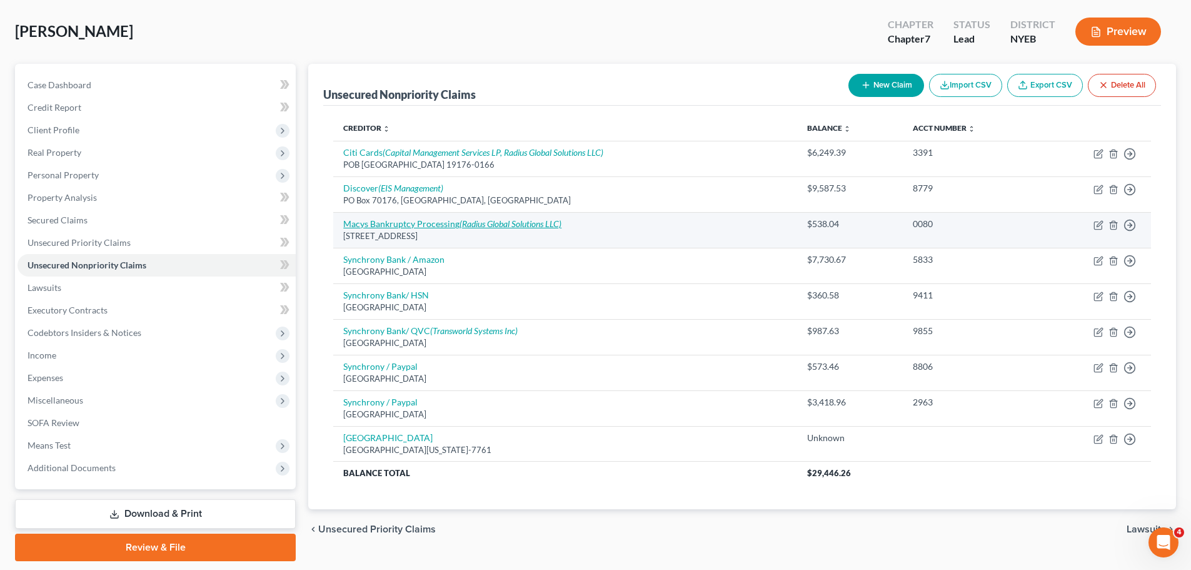
click at [370, 224] on link "Macys Bankruptcy Processing (Radius Global Solutions LLC)" at bounding box center [452, 223] width 218 height 11
select select "43"
select select "0"
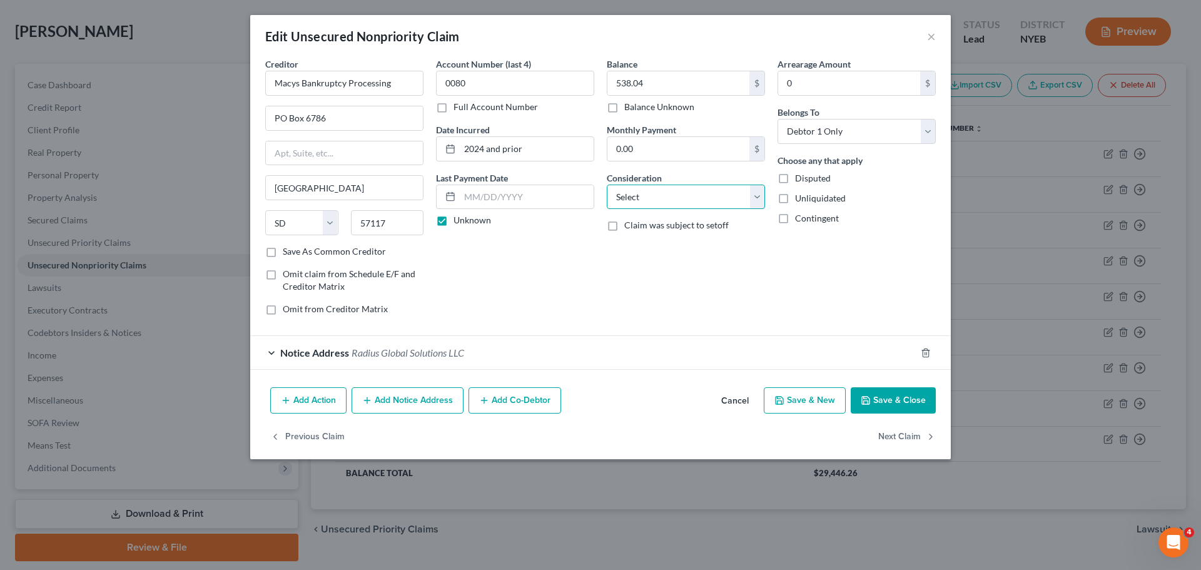
click at [755, 196] on select "Select Cable / Satellite Services Collection Agency Credit Card Debt Debt Couns…" at bounding box center [686, 196] width 158 height 25
select select "2"
click at [607, 184] on select "Select Cable / Satellite Services Collection Agency Credit Card Debt Debt Couns…" at bounding box center [686, 196] width 158 height 25
click at [885, 396] on button "Save & Close" at bounding box center [892, 400] width 85 height 26
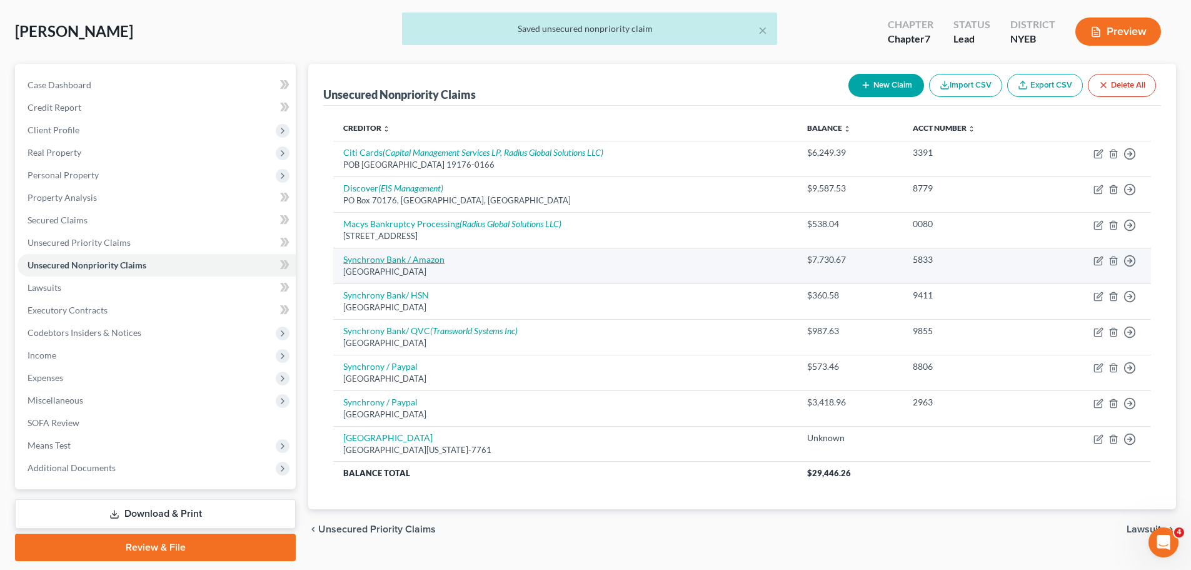
click at [385, 258] on link "Synchrony Bank / Amazon" at bounding box center [393, 259] width 101 height 11
select select "39"
select select "2"
select select "0"
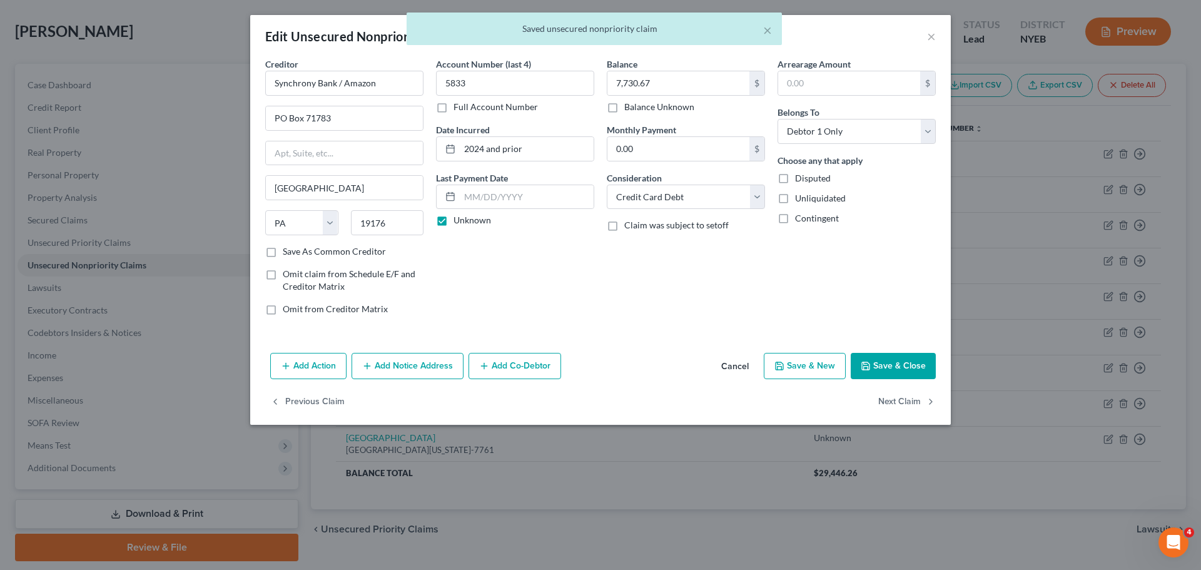
click at [932, 36] on div "× Saved unsecured nonpriority claim" at bounding box center [594, 32] width 1201 height 39
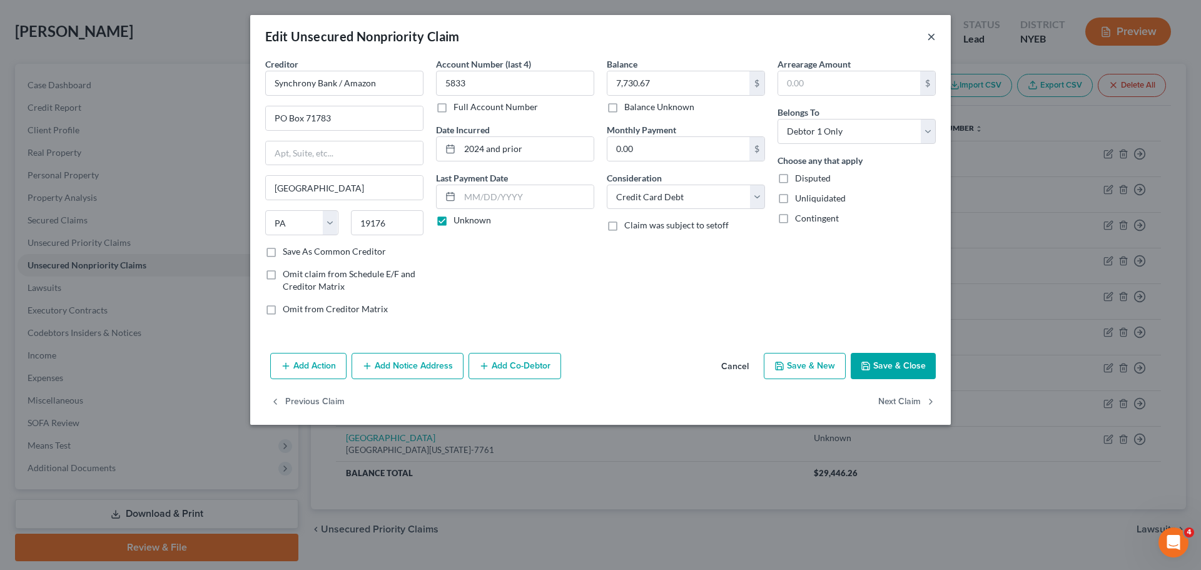
click at [930, 33] on button "×" at bounding box center [931, 36] width 9 height 15
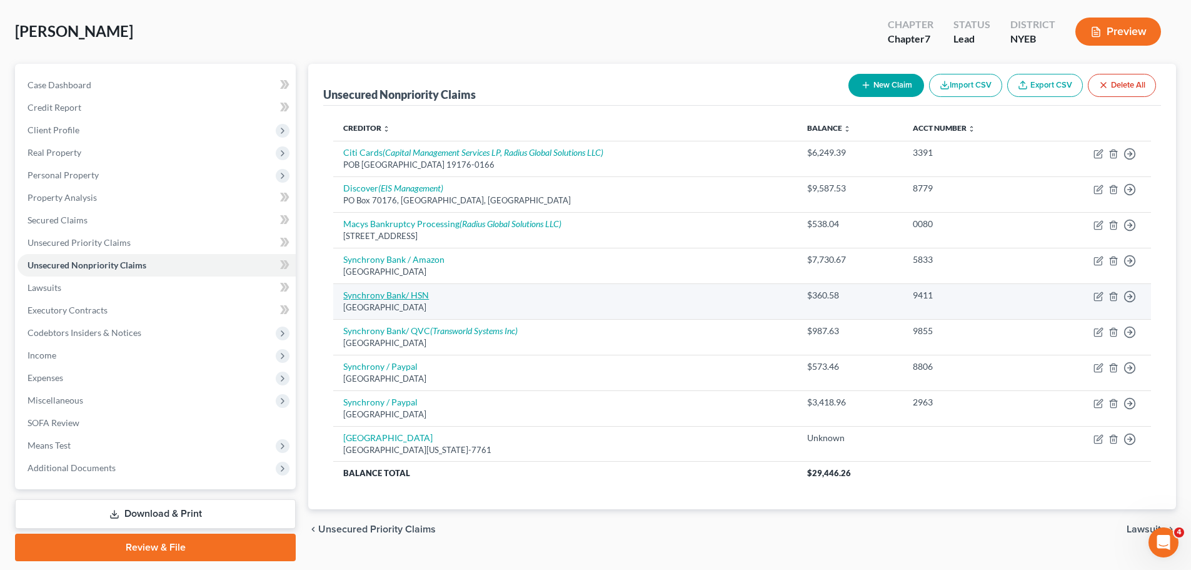
click at [389, 293] on link "Synchrony Bank/ HSN" at bounding box center [386, 295] width 86 height 11
select select "39"
select select "0"
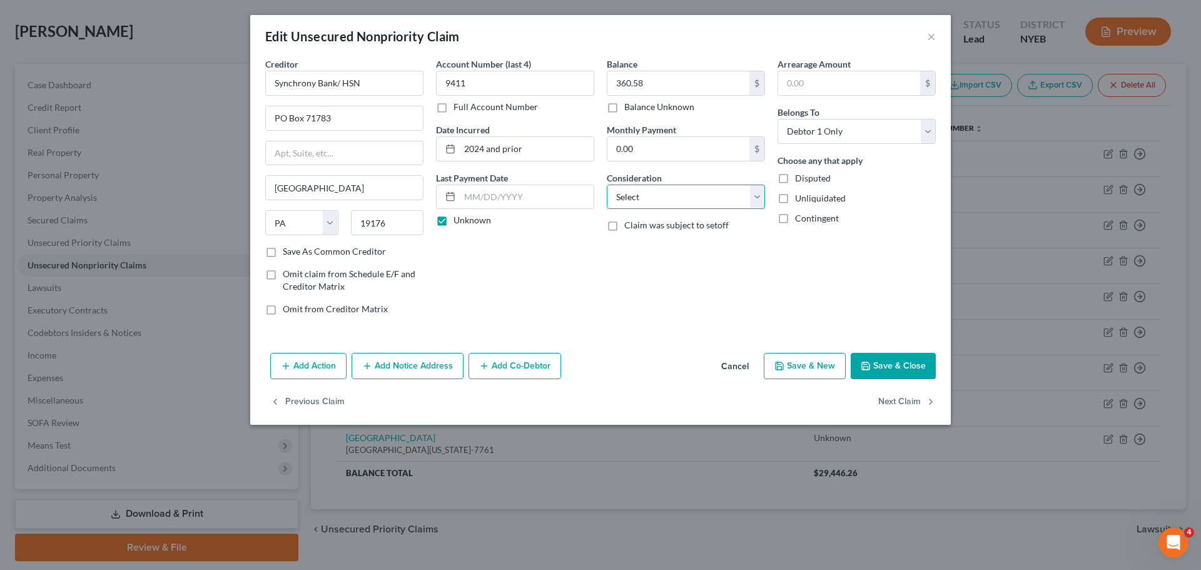
click at [757, 192] on select "Select Cable / Satellite Services Collection Agency Credit Card Debt Debt Couns…" at bounding box center [686, 196] width 158 height 25
select select "2"
click at [607, 184] on select "Select Cable / Satellite Services Collection Agency Credit Card Debt Debt Couns…" at bounding box center [686, 196] width 158 height 25
click at [893, 362] on button "Save & Close" at bounding box center [892, 366] width 85 height 26
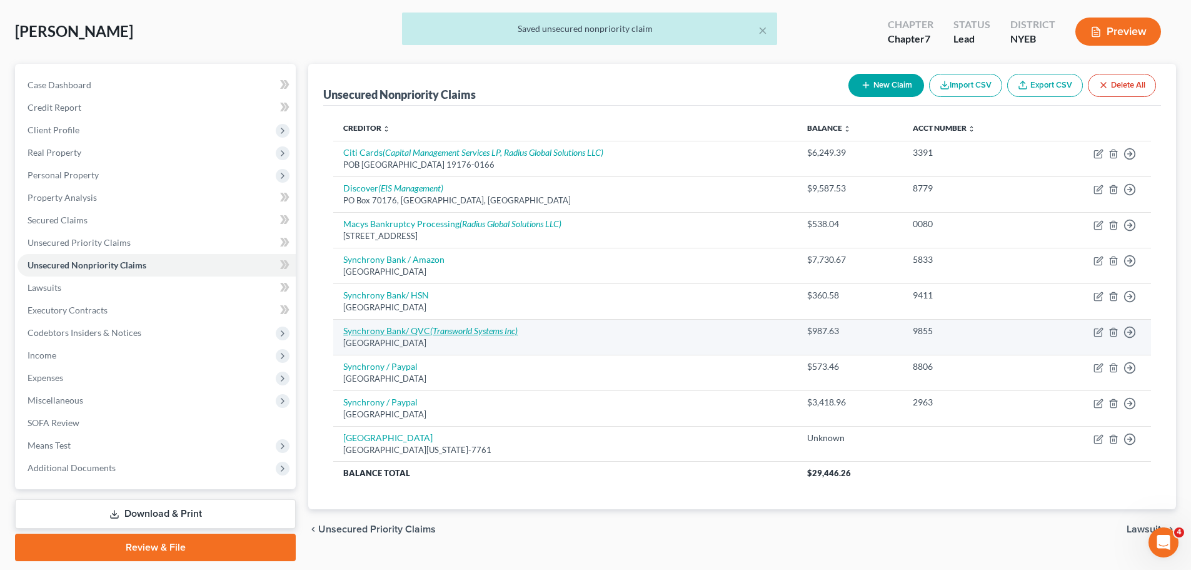
click at [410, 326] on link "Synchrony Bank/ QVC (Transworld Systems Inc)" at bounding box center [430, 330] width 174 height 11
select select "39"
select select "2"
select select "0"
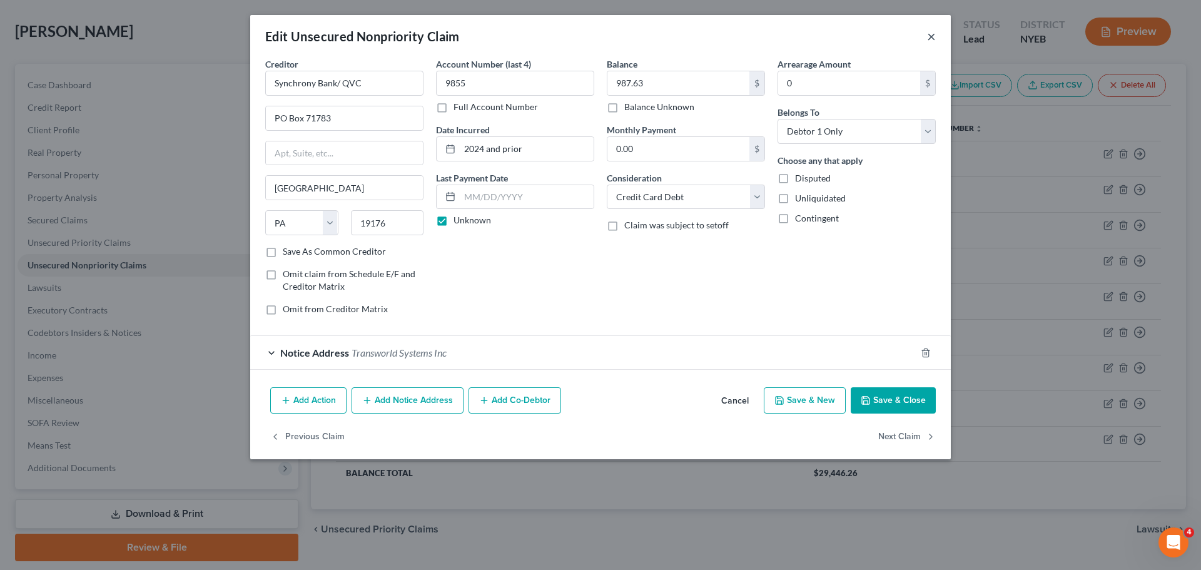
click at [930, 35] on button "×" at bounding box center [931, 36] width 9 height 15
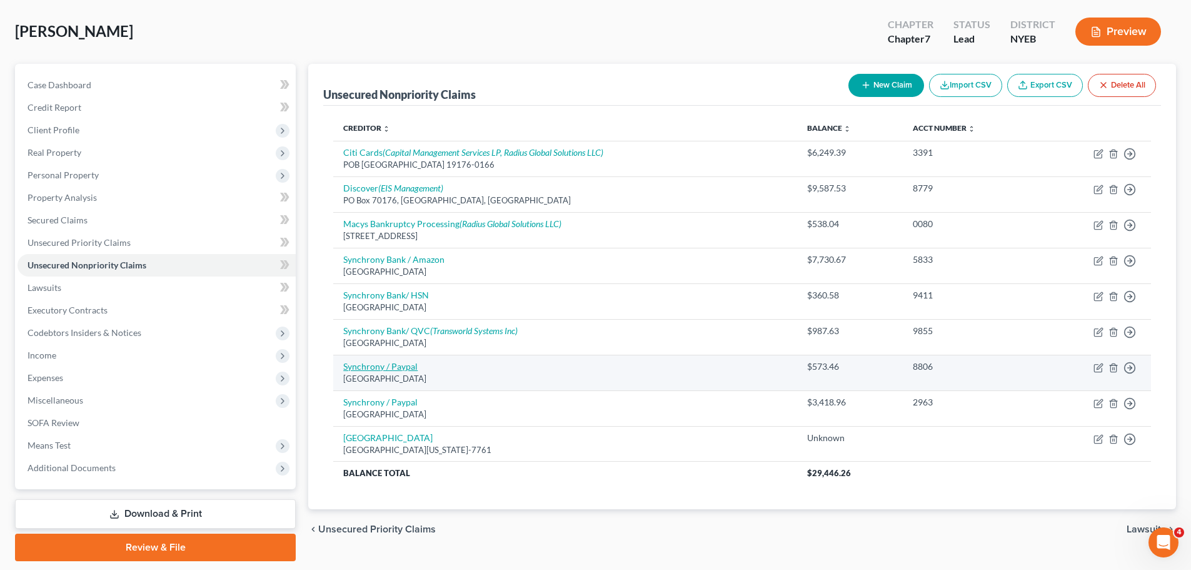
click at [388, 368] on link "Synchrony / Paypal" at bounding box center [380, 366] width 74 height 11
select select "39"
select select "2"
select select "0"
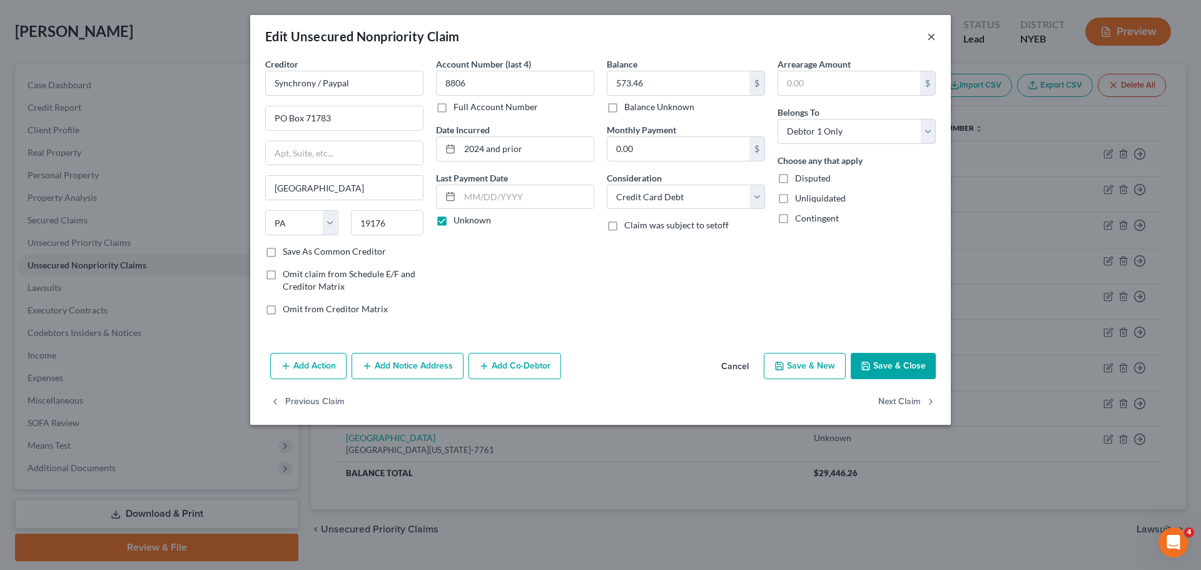
click at [934, 37] on button "×" at bounding box center [931, 36] width 9 height 15
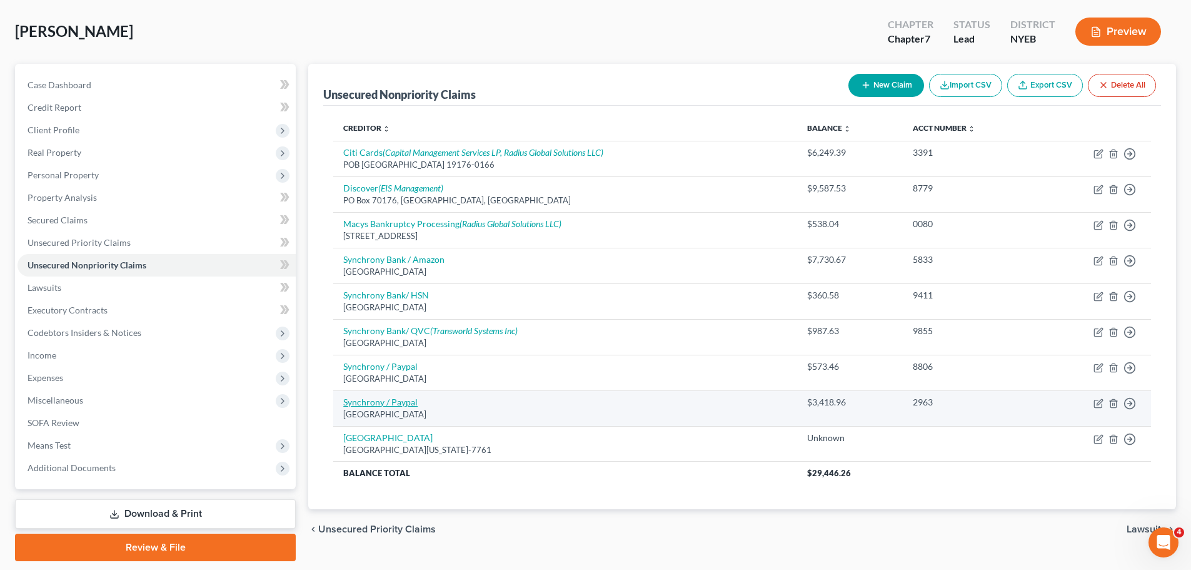
click at [377, 400] on link "Synchrony / Paypal" at bounding box center [380, 401] width 74 height 11
select select "39"
select select "2"
select select "0"
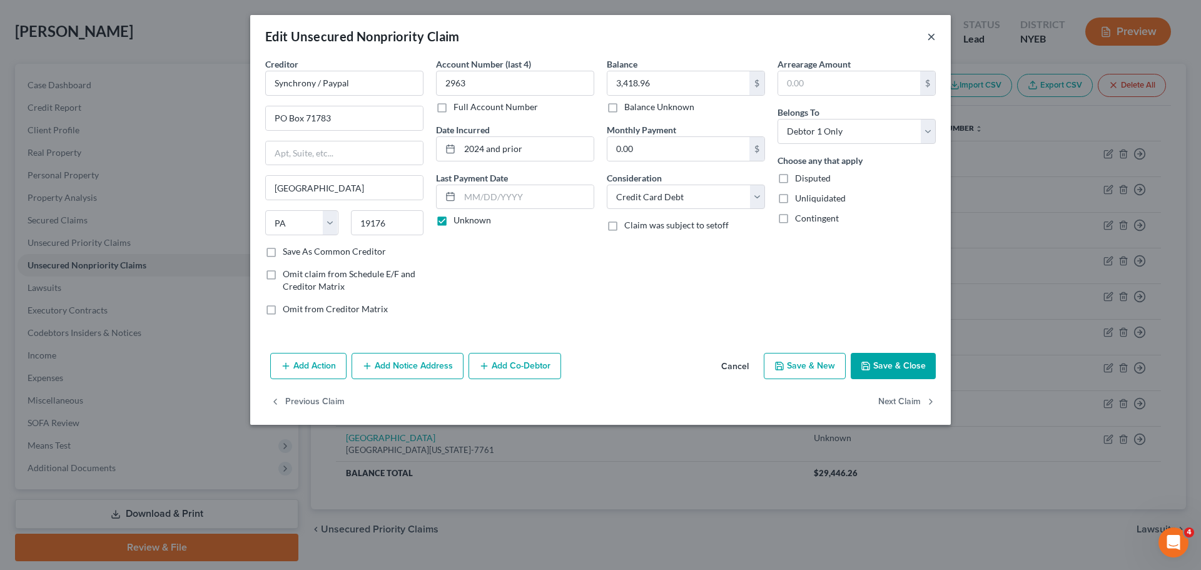
click at [932, 36] on button "×" at bounding box center [931, 36] width 9 height 15
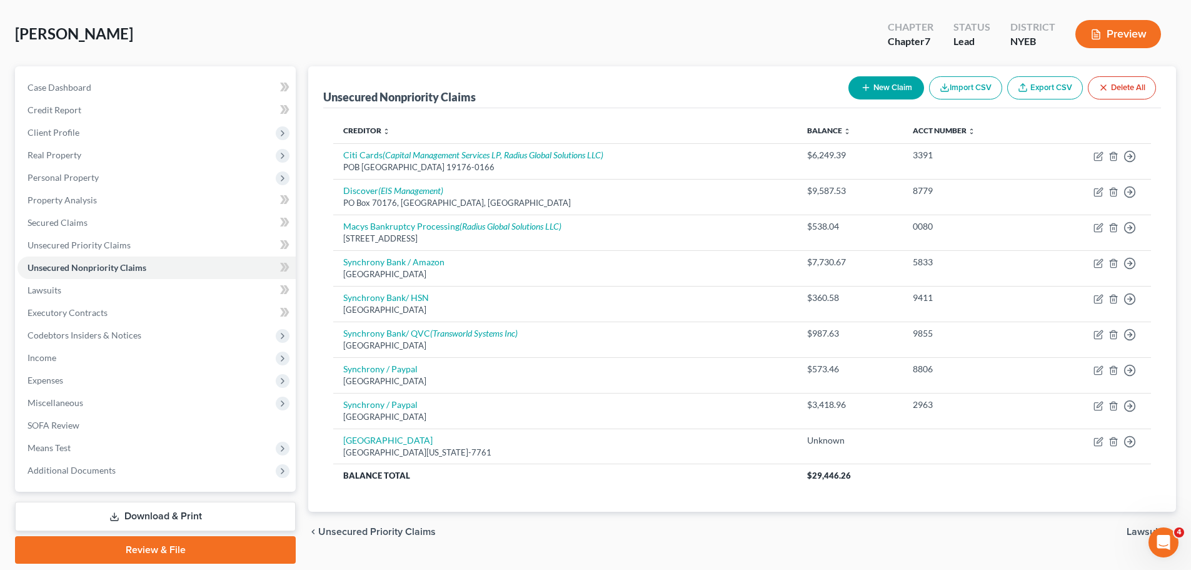
scroll to position [0, 0]
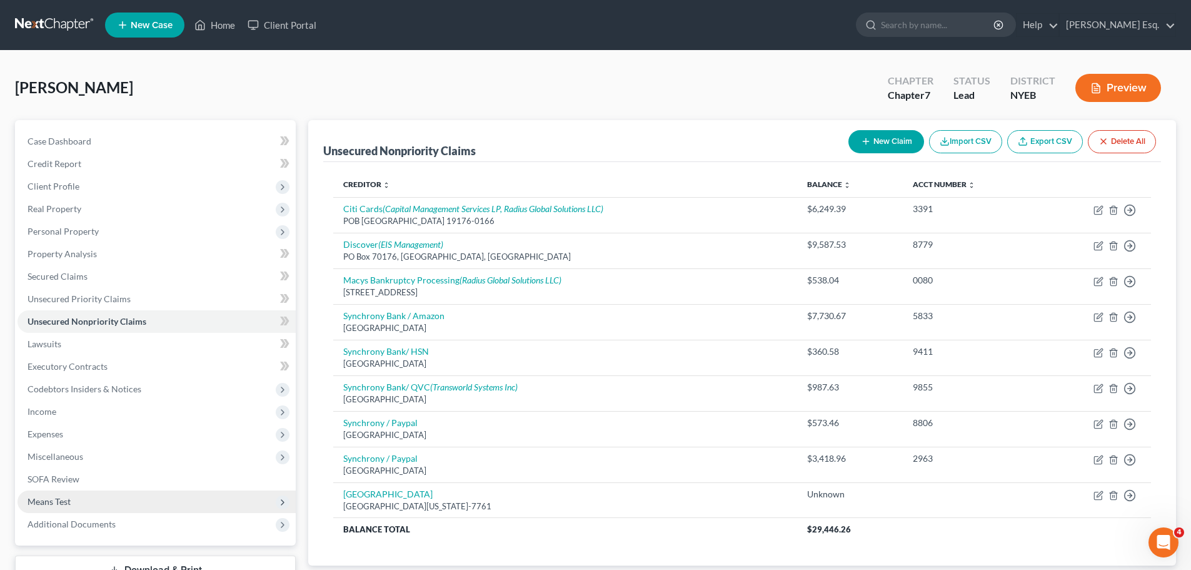
click at [48, 500] on span "Means Test" at bounding box center [49, 501] width 43 height 11
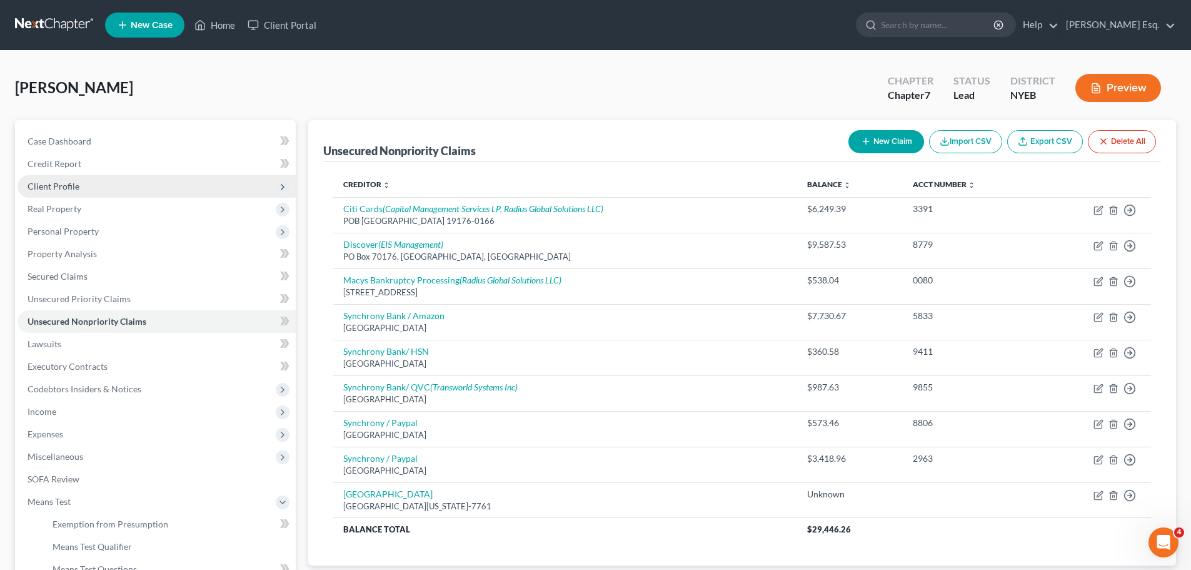
click at [55, 183] on span "Client Profile" at bounding box center [54, 186] width 52 height 11
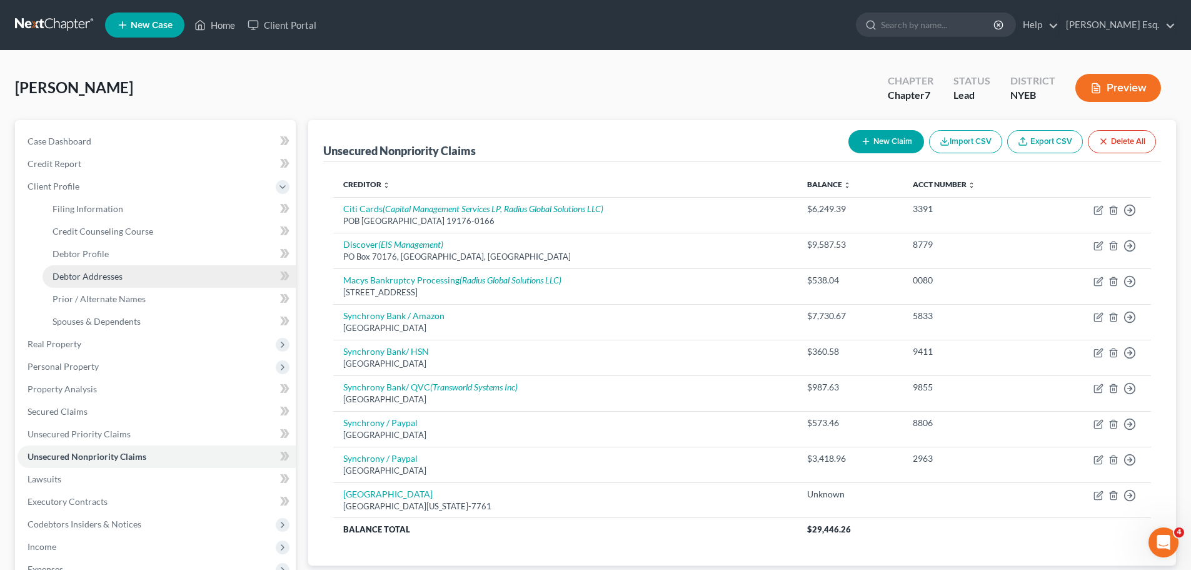
click at [86, 273] on span "Debtor Addresses" at bounding box center [88, 276] width 70 height 11
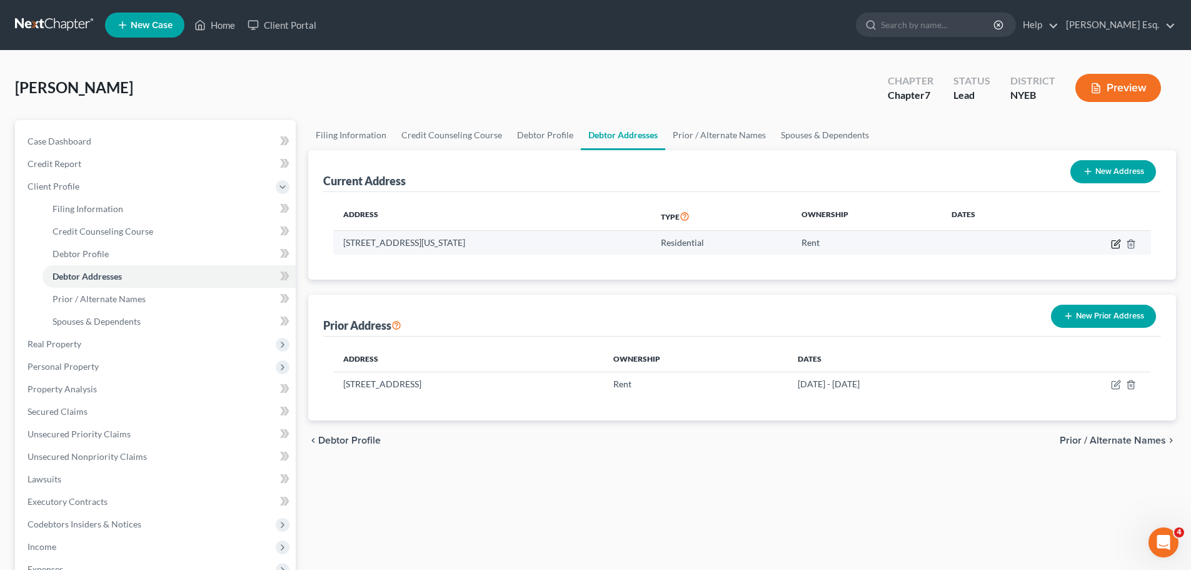
click at [1112, 241] on icon "button" at bounding box center [1116, 244] width 8 height 8
select select "37"
select select "0"
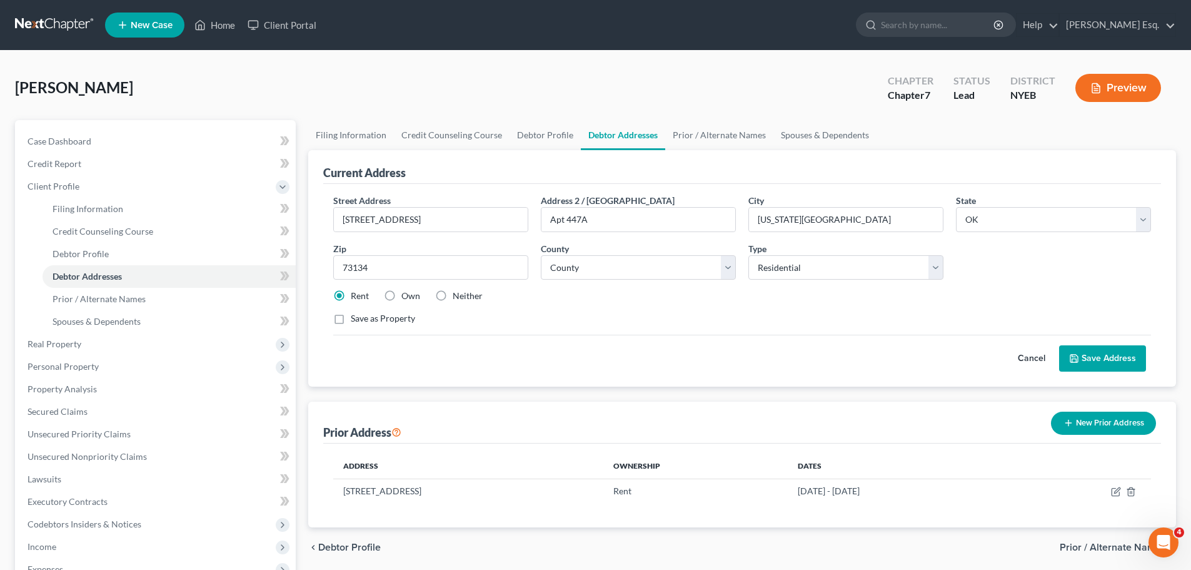
click at [1109, 356] on button "Save Address" at bounding box center [1102, 358] width 87 height 26
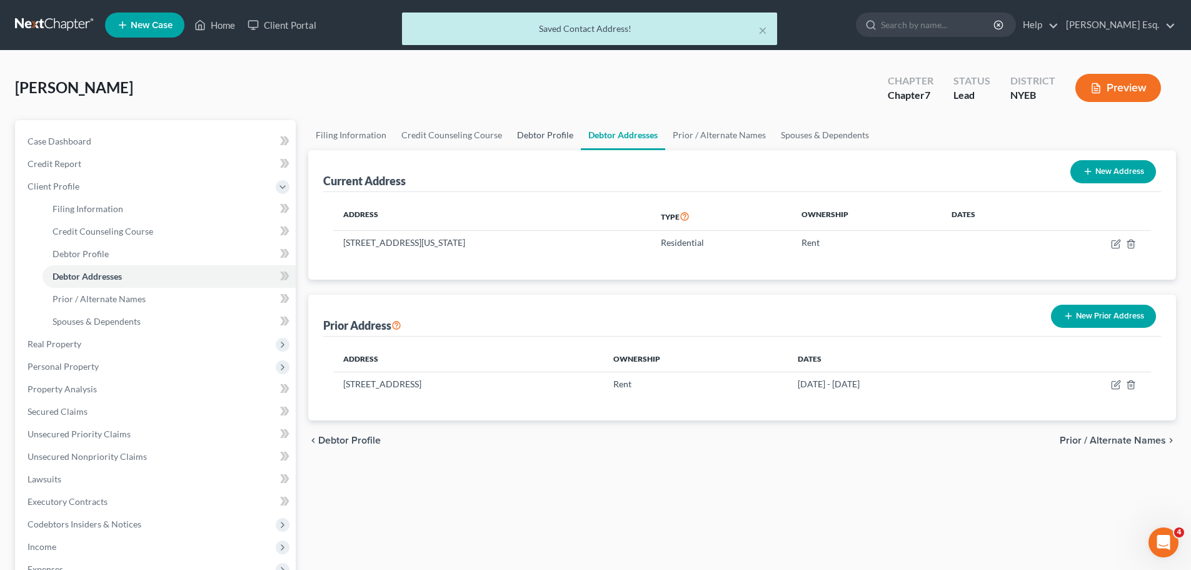
click at [542, 134] on link "Debtor Profile" at bounding box center [545, 135] width 71 height 30
select select "0"
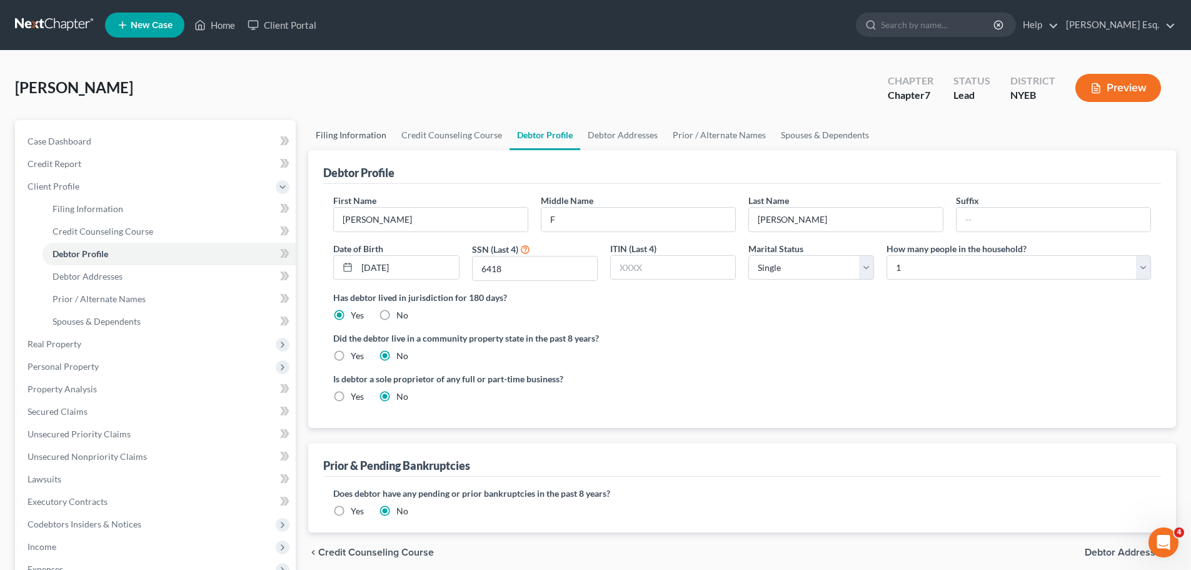
click at [365, 139] on link "Filing Information" at bounding box center [351, 135] width 86 height 30
select select "1"
select select "0"
select select "53"
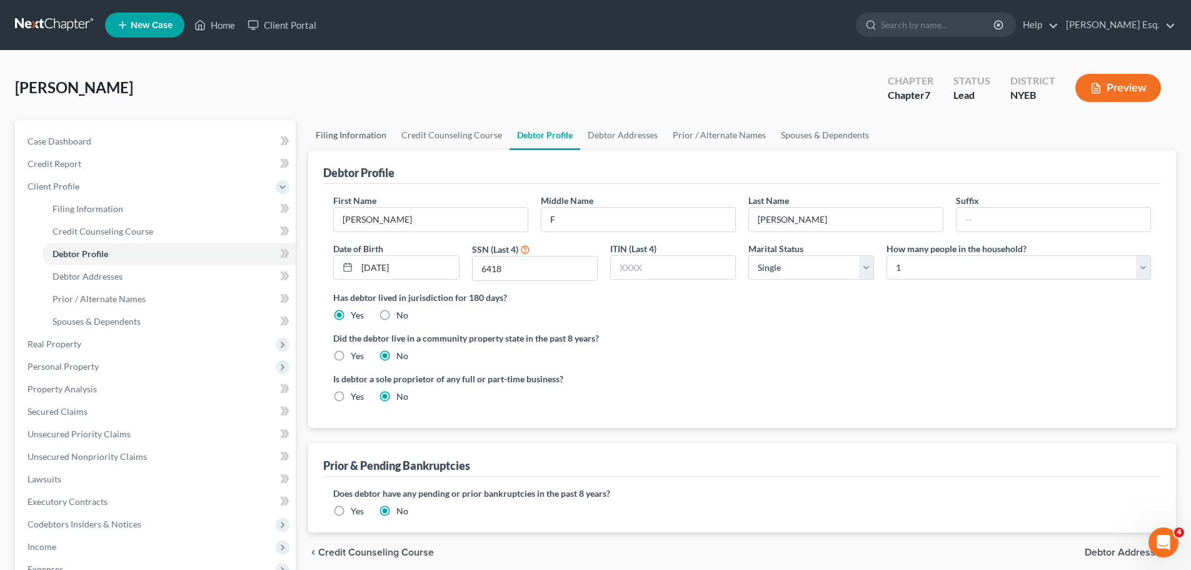
select select "0"
select select "35"
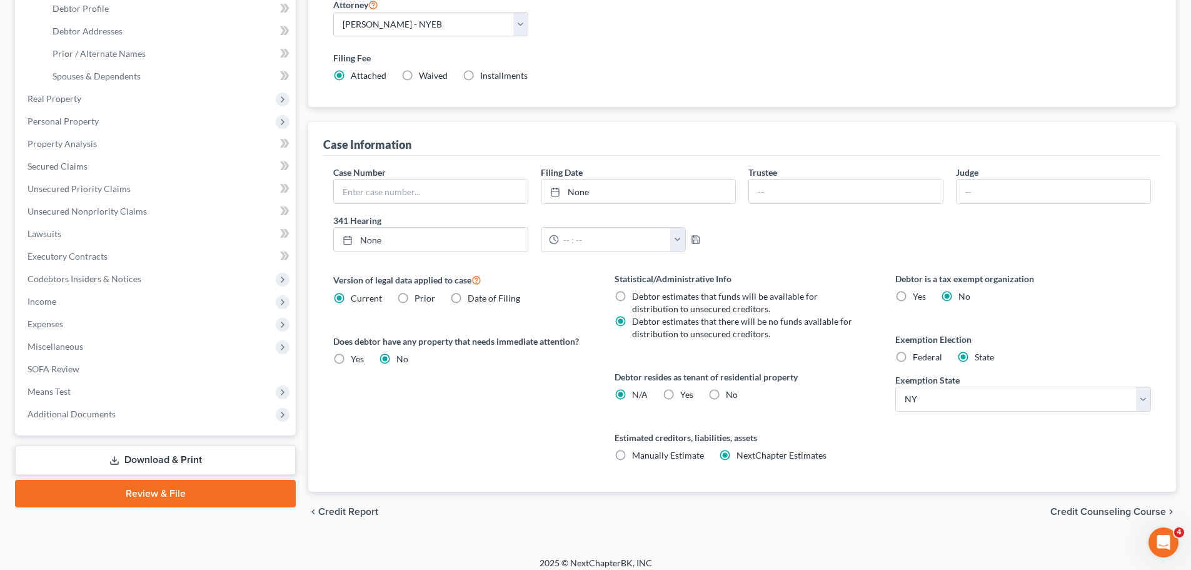
scroll to position [251, 0]
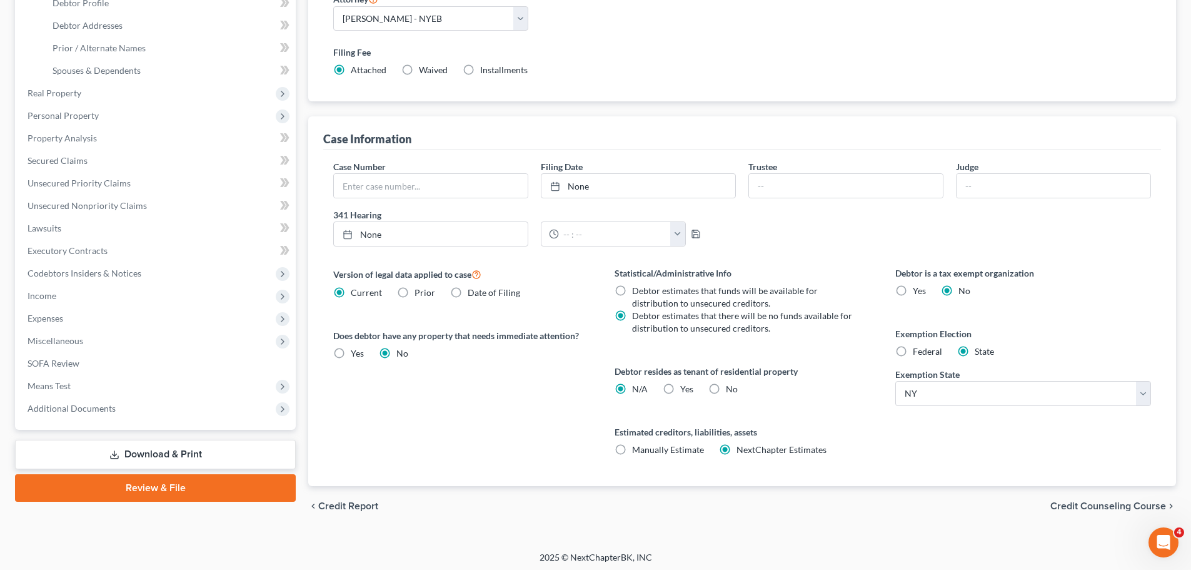
click at [680, 389] on label "Yes Yes" at bounding box center [686, 389] width 13 height 13
click at [685, 389] on input "Yes Yes" at bounding box center [689, 387] width 8 height 8
radio input "true"
radio input "false"
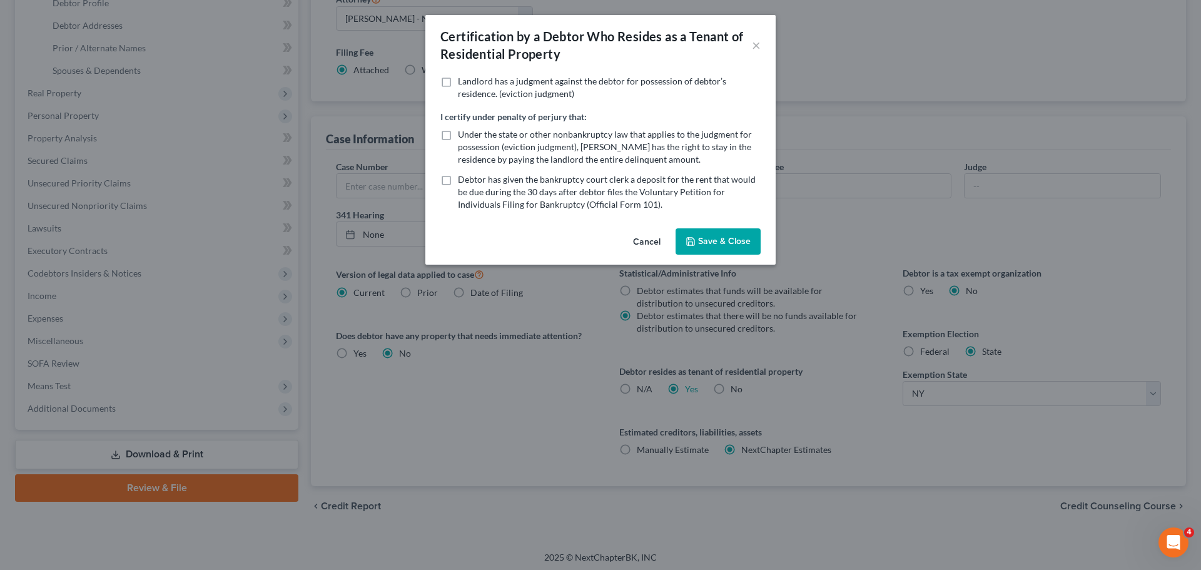
click at [730, 245] on button "Save & Close" at bounding box center [717, 241] width 85 height 26
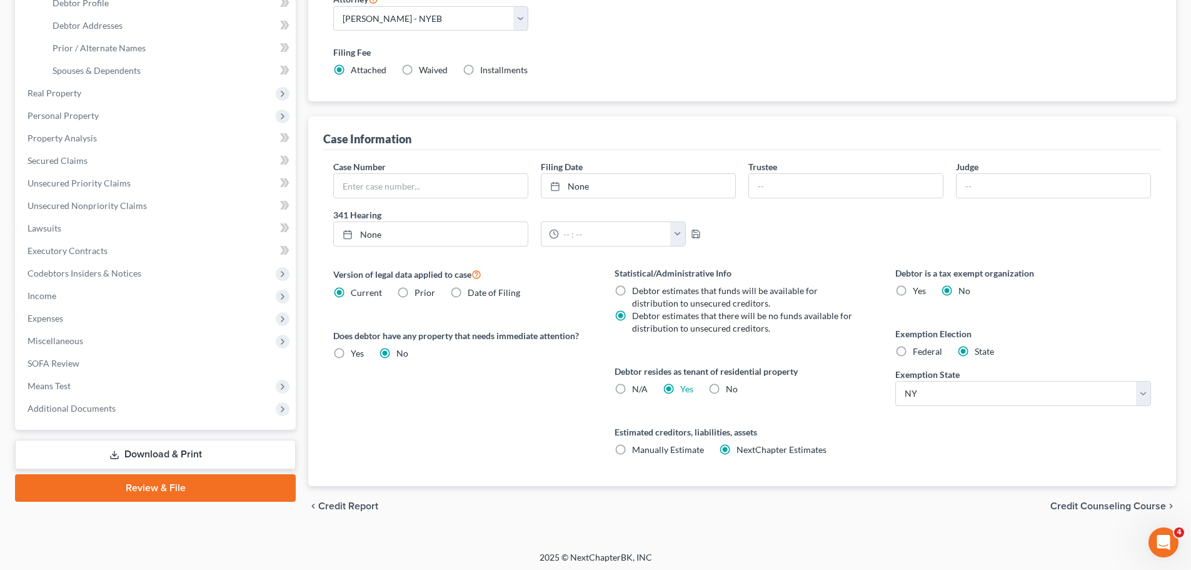
click at [1104, 508] on span "Credit Counseling Course" at bounding box center [1109, 506] width 116 height 10
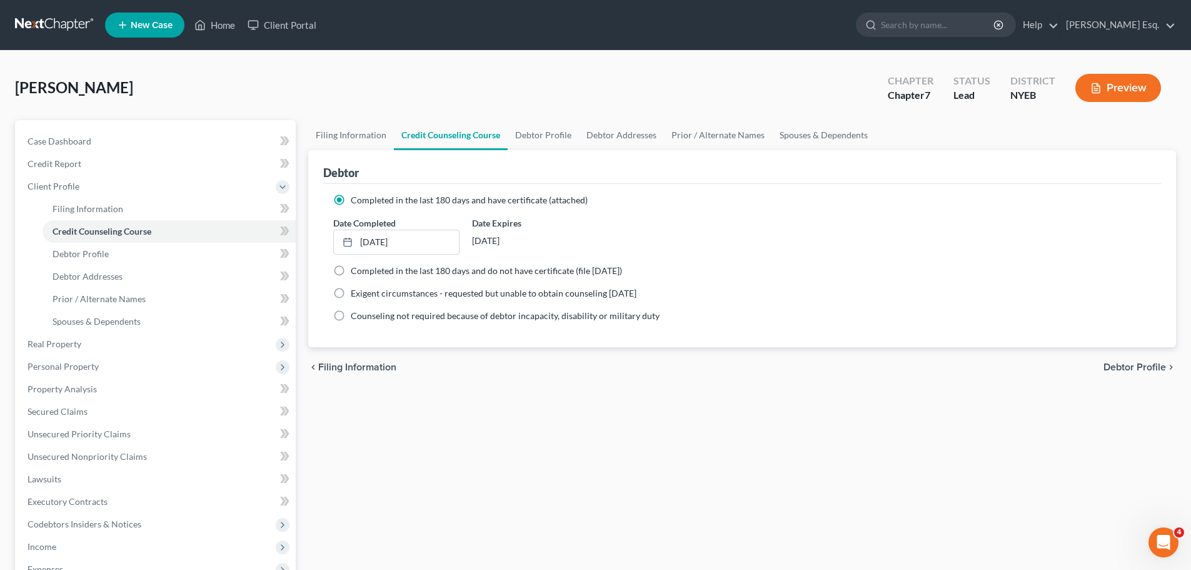
click at [1139, 366] on span "Debtor Profile" at bounding box center [1135, 367] width 63 height 10
select select "0"
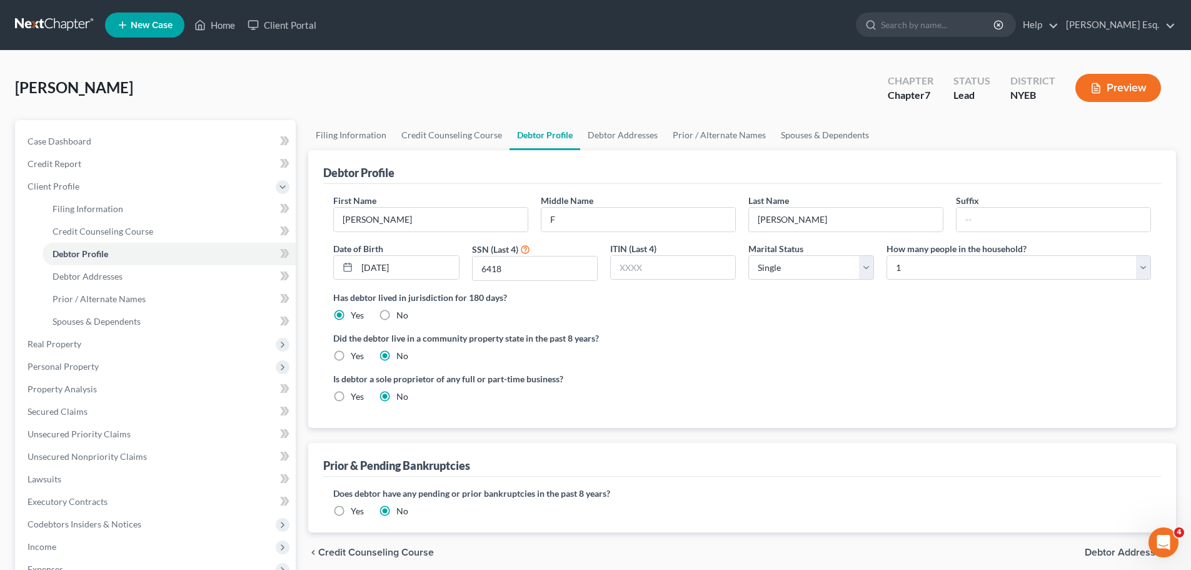
click at [1128, 86] on button "Preview" at bounding box center [1119, 88] width 86 height 28
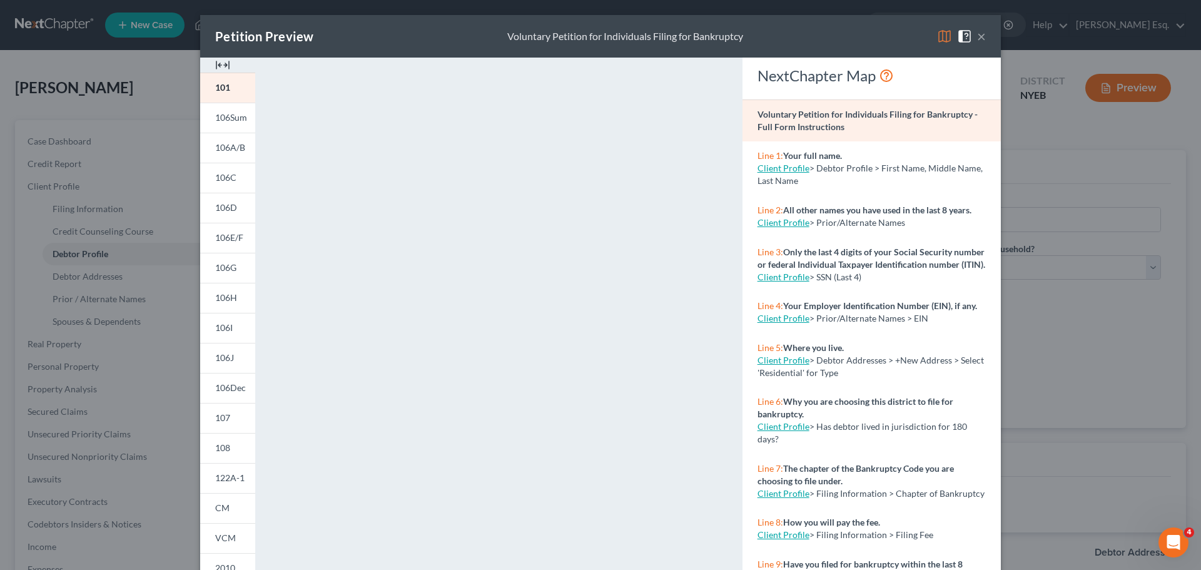
drag, startPoint x: 407, startPoint y: 28, endPoint x: 356, endPoint y: 18, distance: 52.4
click at [336, 8] on div "Petition Preview Voluntary Petition for Individuals Filing for Bankruptcy × 101…" at bounding box center [600, 285] width 1201 height 570
click at [977, 34] on button "×" at bounding box center [981, 36] width 9 height 15
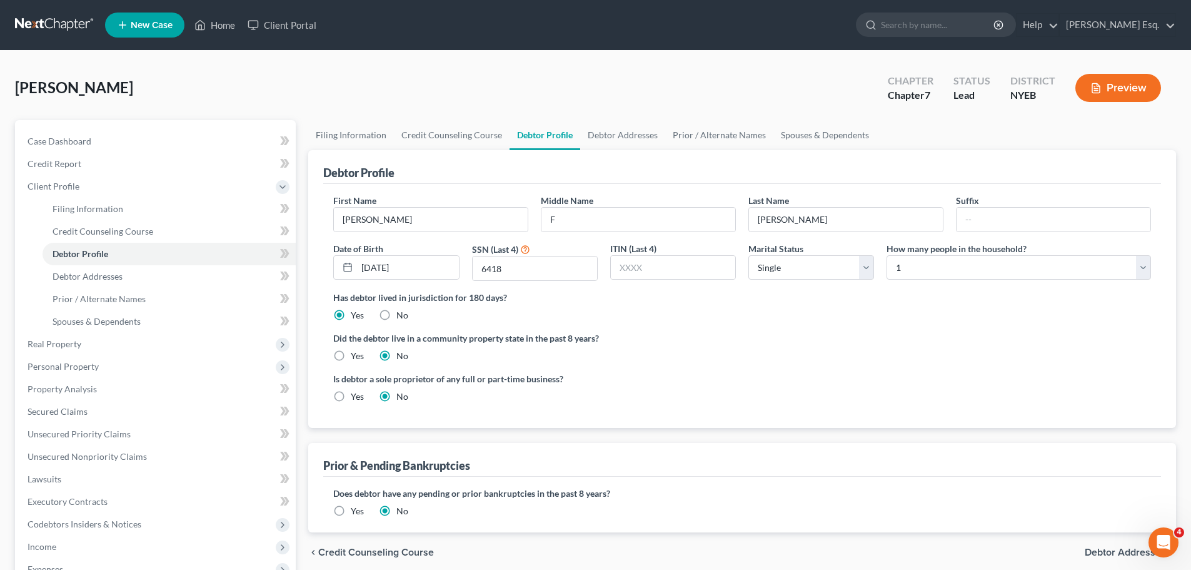
click at [1106, 553] on span "Debtor Addresses" at bounding box center [1125, 552] width 81 height 10
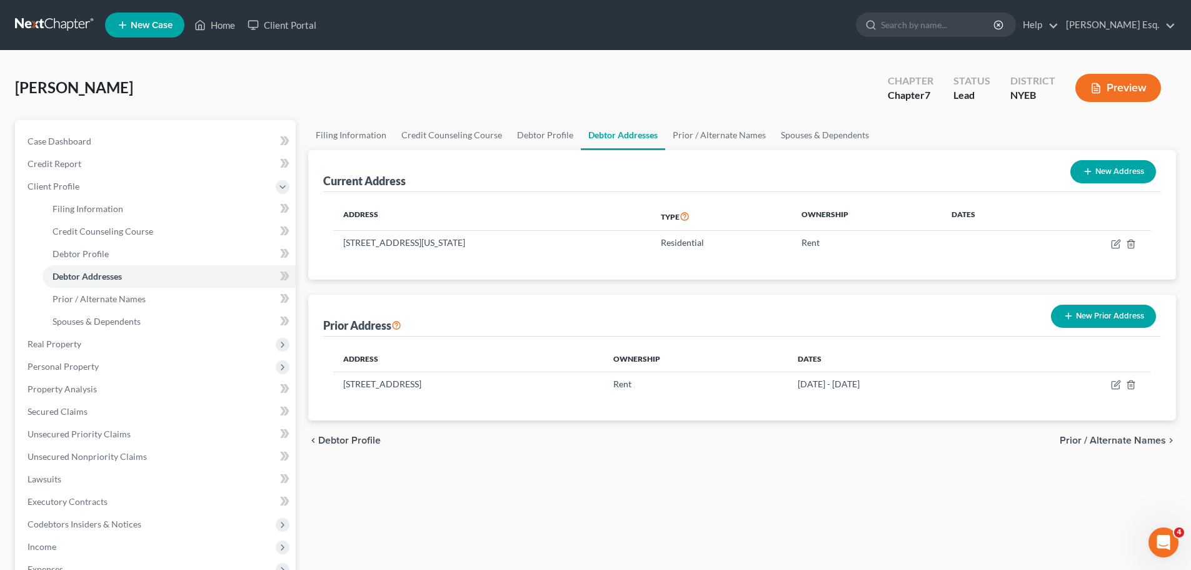
click at [1132, 439] on span "Prior / Alternate Names" at bounding box center [1113, 440] width 106 height 10
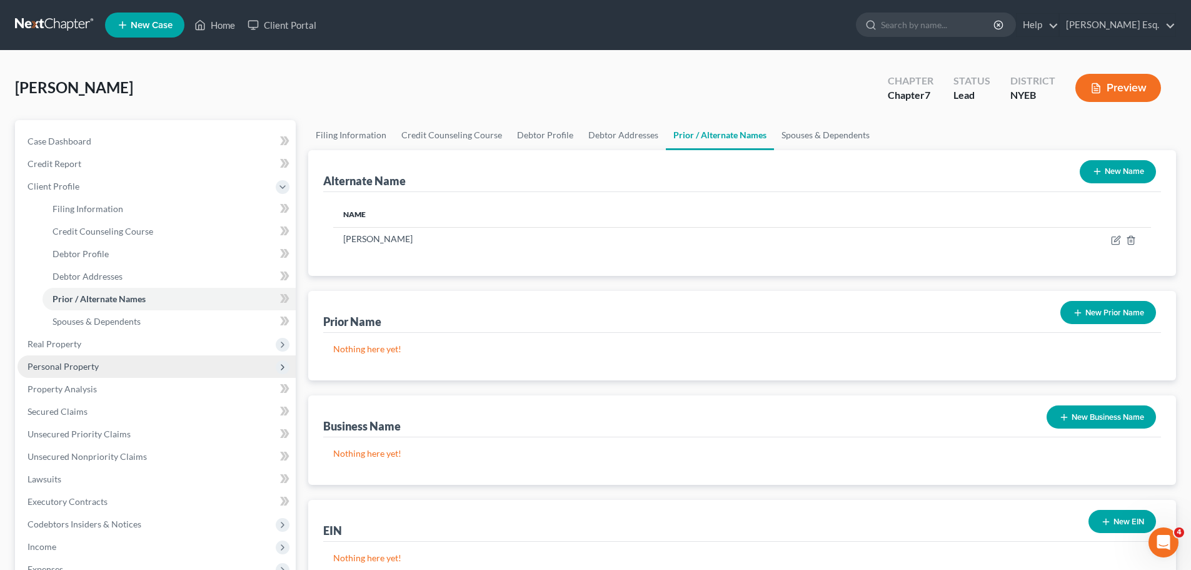
click at [60, 364] on span "Personal Property" at bounding box center [63, 366] width 71 height 11
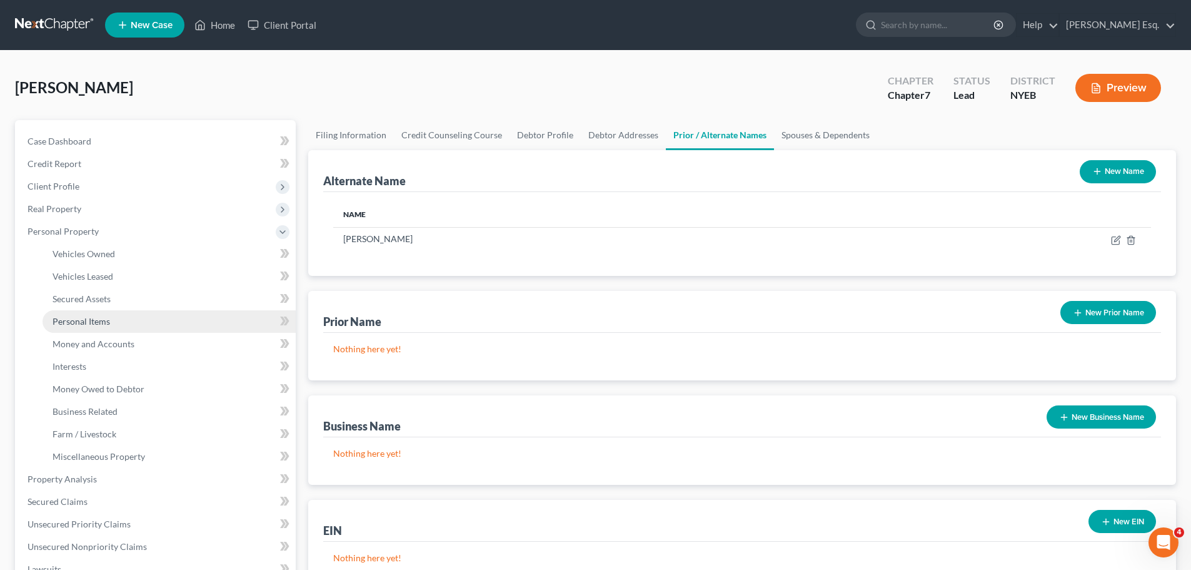
click at [96, 320] on span "Personal Items" at bounding box center [82, 321] width 58 height 11
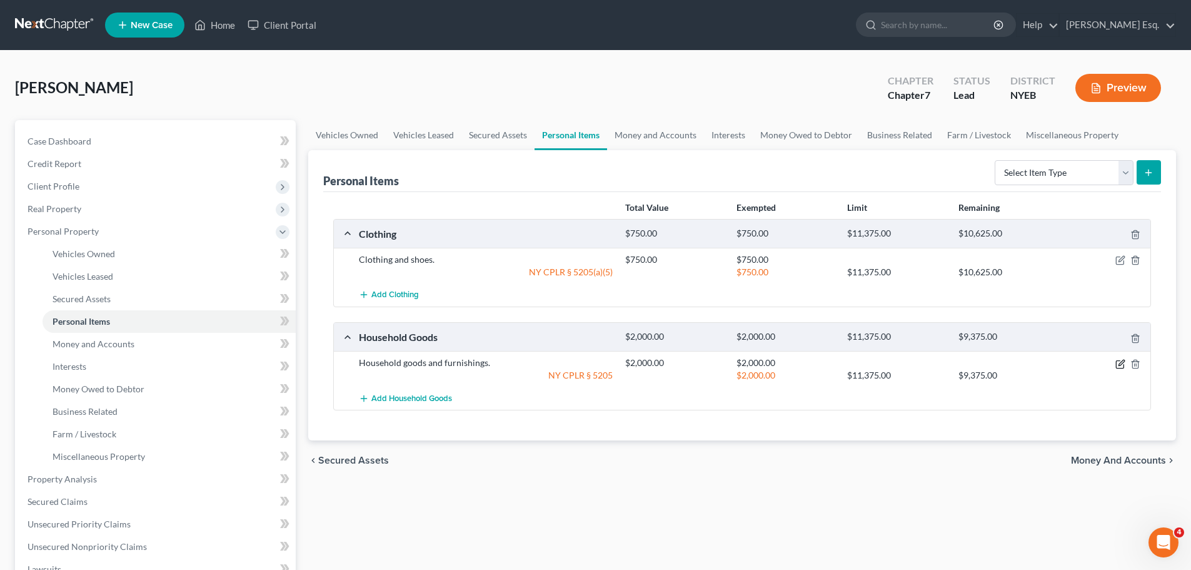
click at [1121, 361] on icon "button" at bounding box center [1121, 364] width 10 height 10
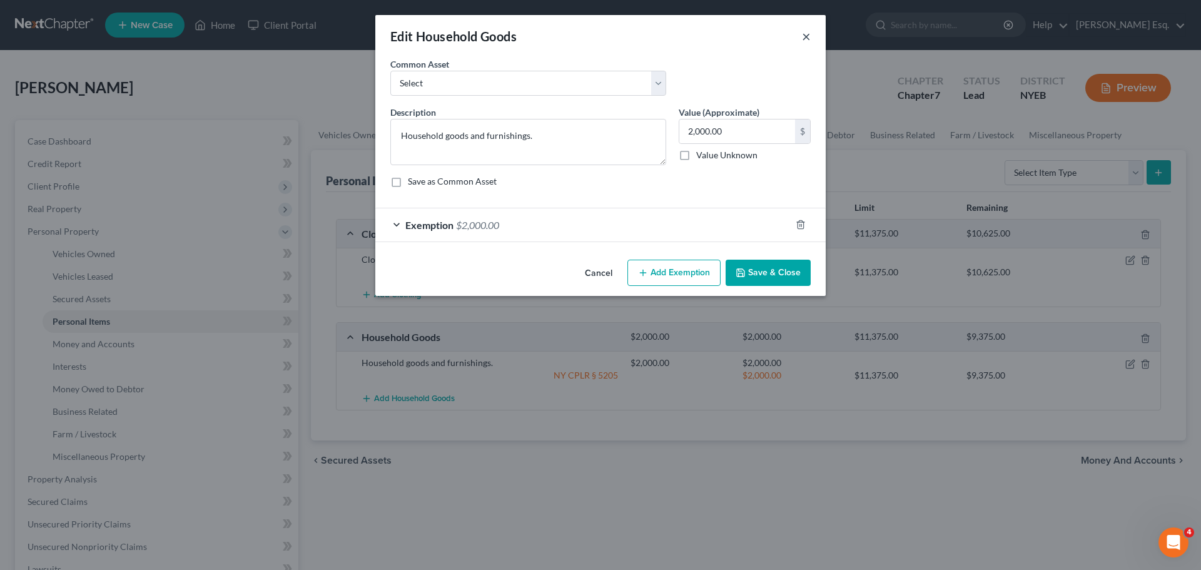
click at [804, 37] on button "×" at bounding box center [806, 36] width 9 height 15
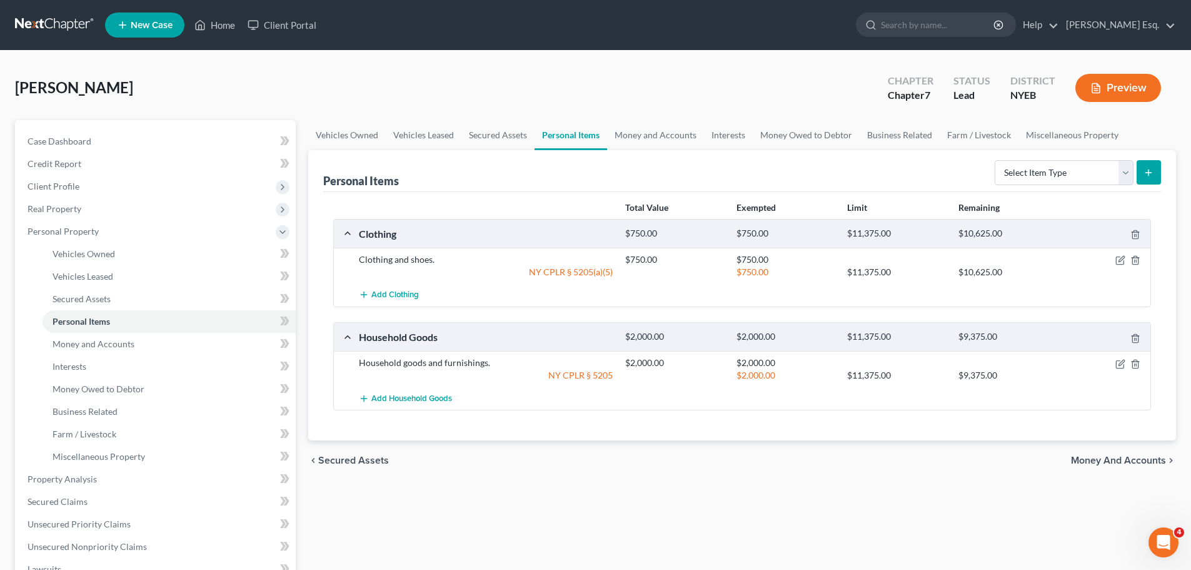
click at [563, 137] on link "Personal Items" at bounding box center [571, 135] width 73 height 30
click at [1127, 169] on select "Select Item Type Clothing Collectibles Of Value Electronics Firearms Household …" at bounding box center [1064, 172] width 139 height 25
select select "electronics"
click at [996, 160] on select "Select Item Type Clothing Collectibles Of Value Electronics Firearms Household …" at bounding box center [1064, 172] width 139 height 25
click at [1147, 169] on icon "submit" at bounding box center [1149, 173] width 10 height 10
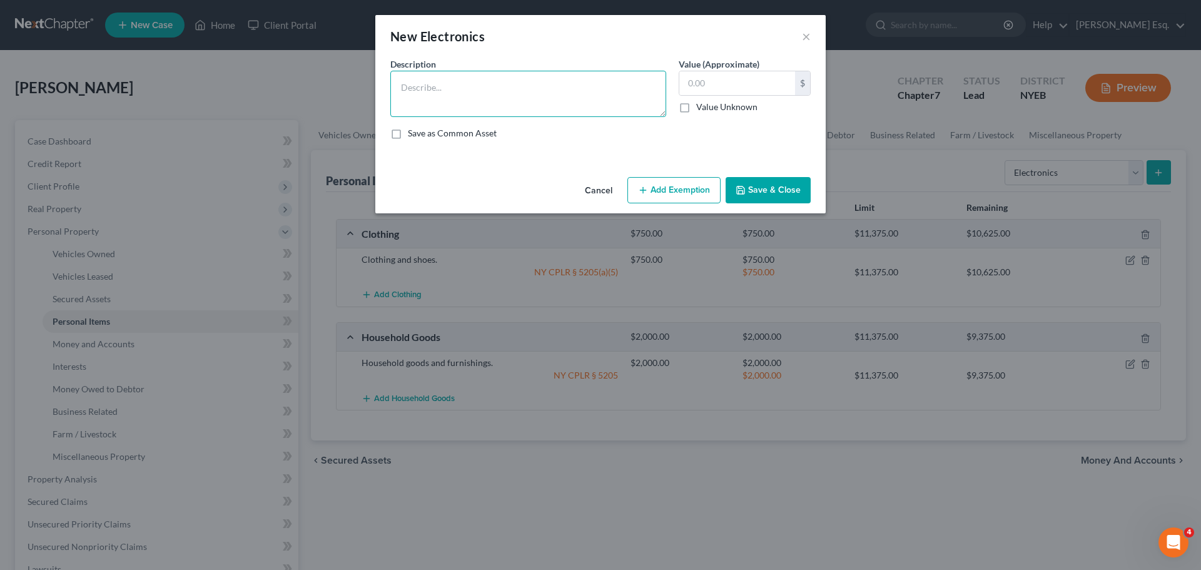
click at [422, 82] on textarea at bounding box center [528, 94] width 276 height 46
type textarea "Computer, printer, television, cell phone"
type input "2,000"
click at [670, 191] on button "Add Exemption" at bounding box center [673, 190] width 93 height 26
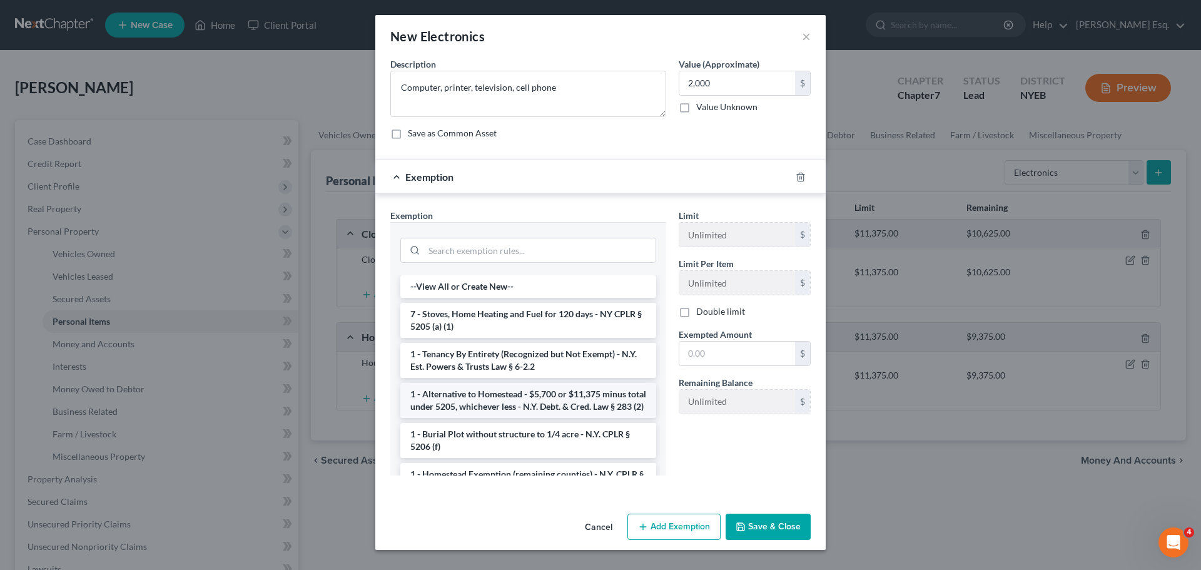
click at [490, 410] on li "1 - Alternative to Homestead - $5,700 or $11,375 minus total under 5205, whiche…" at bounding box center [528, 400] width 256 height 35
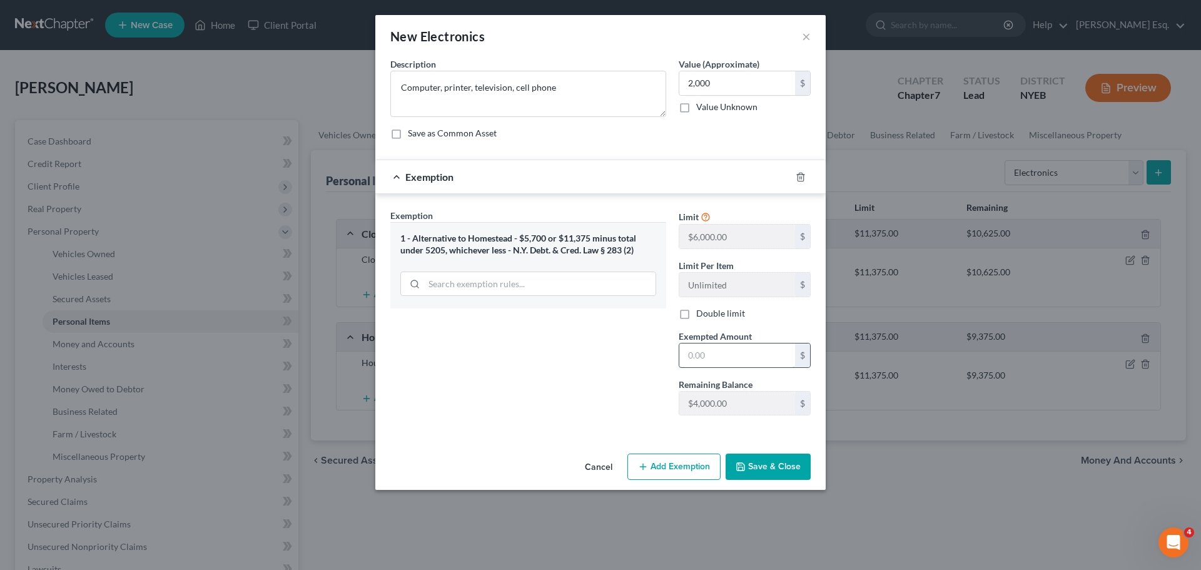
click at [722, 352] on input "text" at bounding box center [737, 355] width 116 height 24
type input "2,000"
click at [770, 464] on button "Save & Close" at bounding box center [767, 466] width 85 height 26
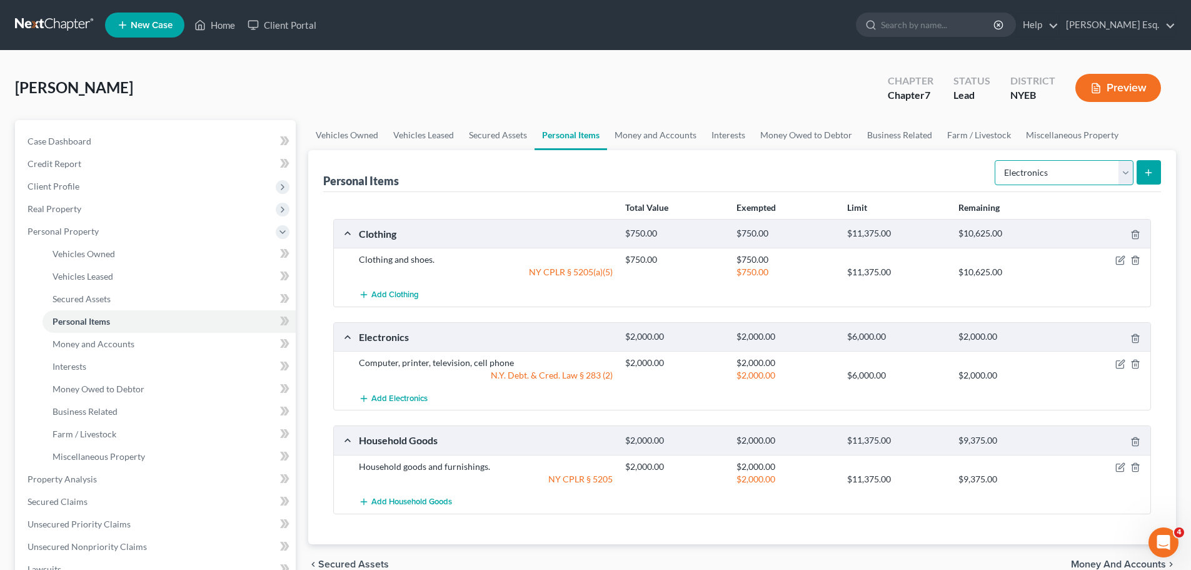
click at [1126, 174] on select "Select Item Type Clothing Collectibles Of Value Electronics Firearms Household …" at bounding box center [1064, 172] width 139 height 25
click at [935, 171] on div "Personal Items Select Item Type Clothing Collectibles Of Value Electronics Fire…" at bounding box center [742, 171] width 838 height 42
click at [108, 344] on span "Money and Accounts" at bounding box center [94, 343] width 82 height 11
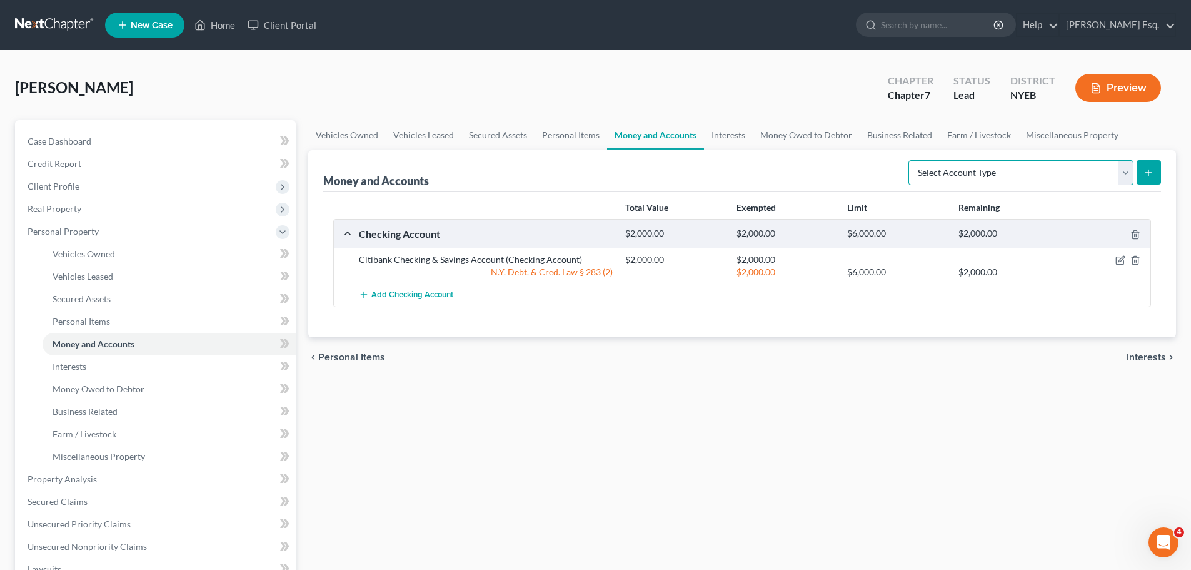
click at [1126, 174] on select "Select Account Type Brokerage Cash on Hand Certificates of Deposit Checking Acc…" at bounding box center [1021, 172] width 225 height 25
select select "security_deposits"
click at [911, 160] on select "Select Account Type Brokerage Cash on Hand Certificates of Deposit Checking Acc…" at bounding box center [1021, 172] width 225 height 25
click at [1152, 171] on icon "submit" at bounding box center [1149, 173] width 10 height 10
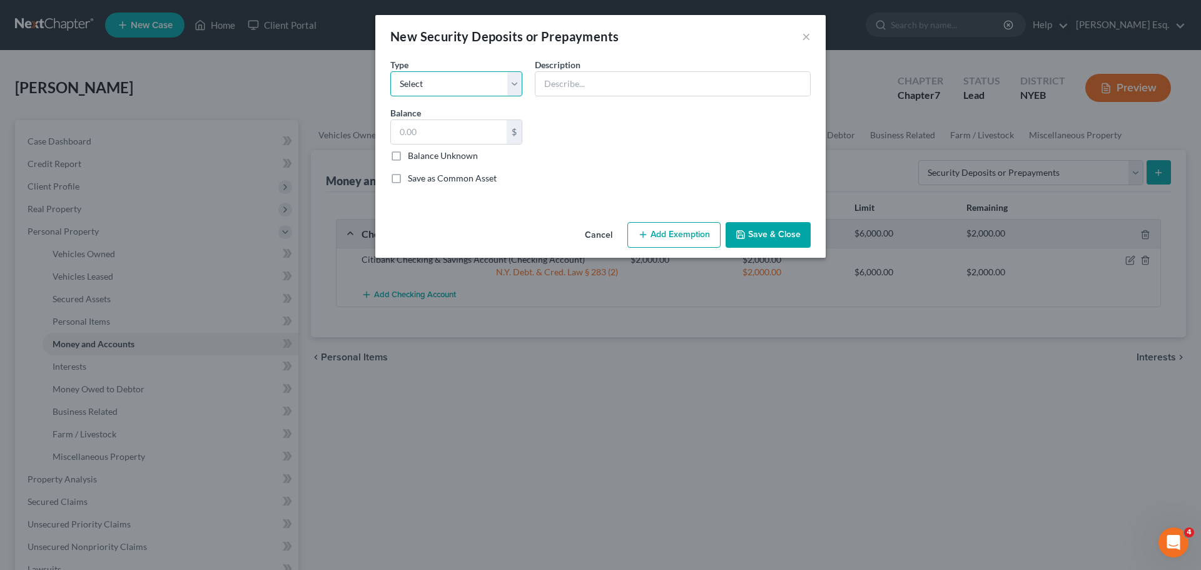
click at [513, 86] on select "Select Electric Gas Heating Oil Security Deposit On Rental Unit Prepaid Rent Te…" at bounding box center [456, 83] width 132 height 25
select select "3"
click at [390, 71] on select "Select Electric Gas Heating Oil Security Deposit On Rental Unit Prepaid Rent Te…" at bounding box center [456, 83] width 132 height 25
click at [578, 85] on input "text" at bounding box center [672, 84] width 275 height 24
type input "Apartment Security Held by Landlord"
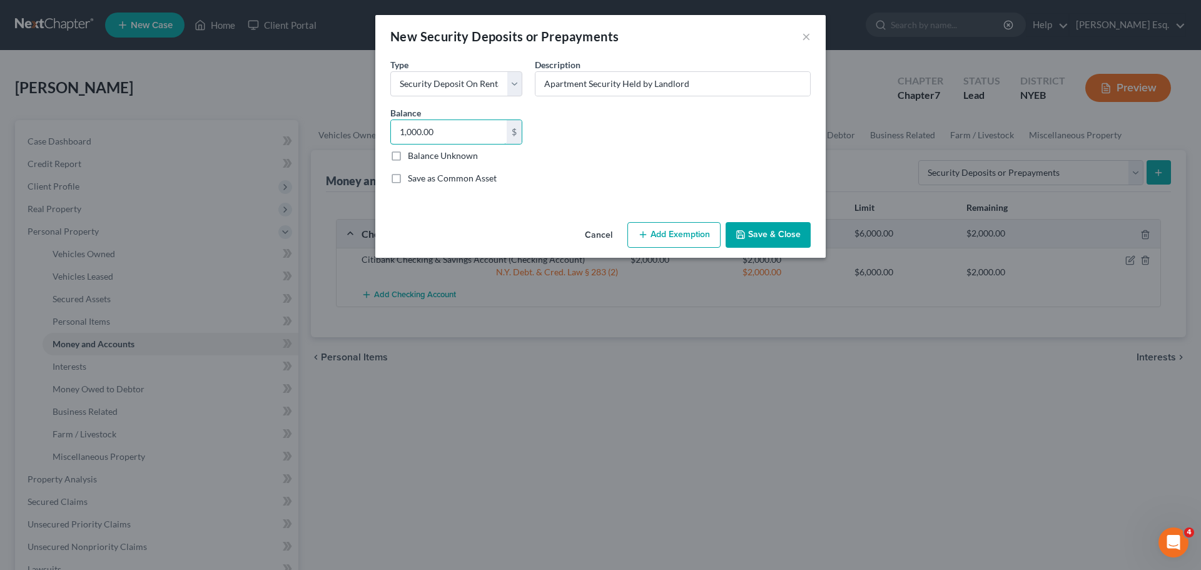
type input "1,000.00"
click at [681, 231] on button "Add Exemption" at bounding box center [673, 235] width 93 height 26
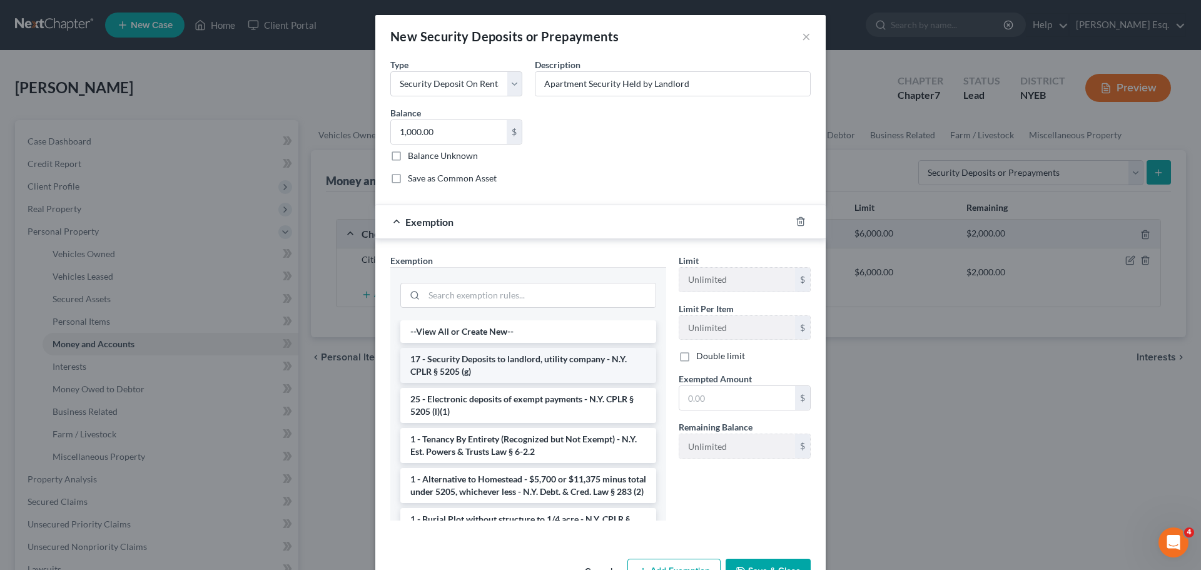
click at [502, 358] on li "17 - Security Deposits to landlord, utility company - N.Y. CPLR § 5205 (g)" at bounding box center [528, 365] width 256 height 35
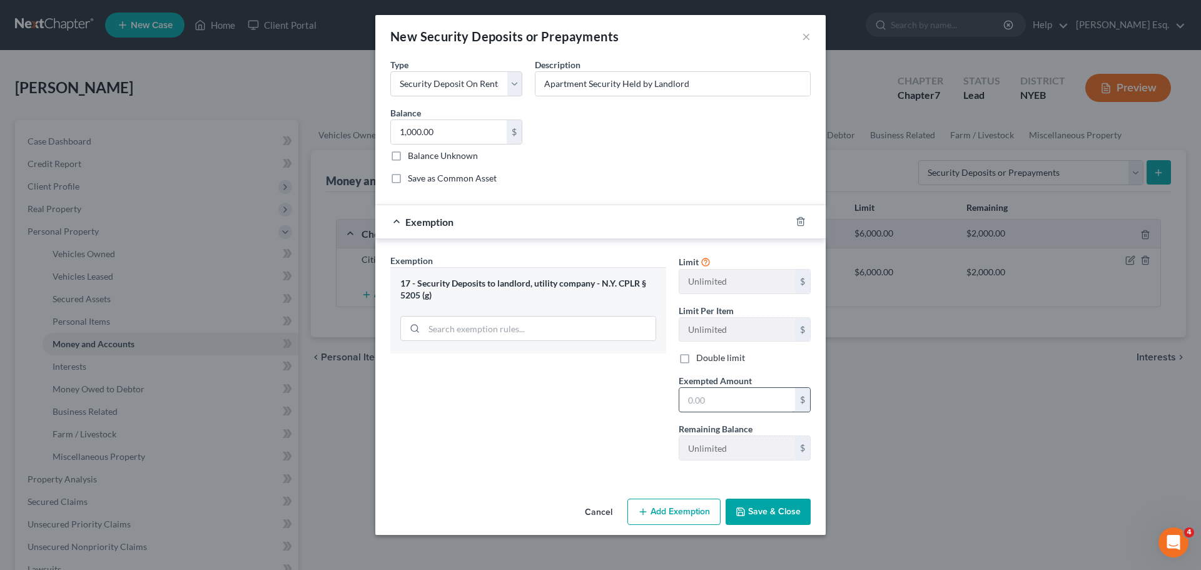
click at [730, 405] on input "text" at bounding box center [737, 400] width 116 height 24
type input "1,000"
click at [757, 510] on button "Save & Close" at bounding box center [767, 511] width 85 height 26
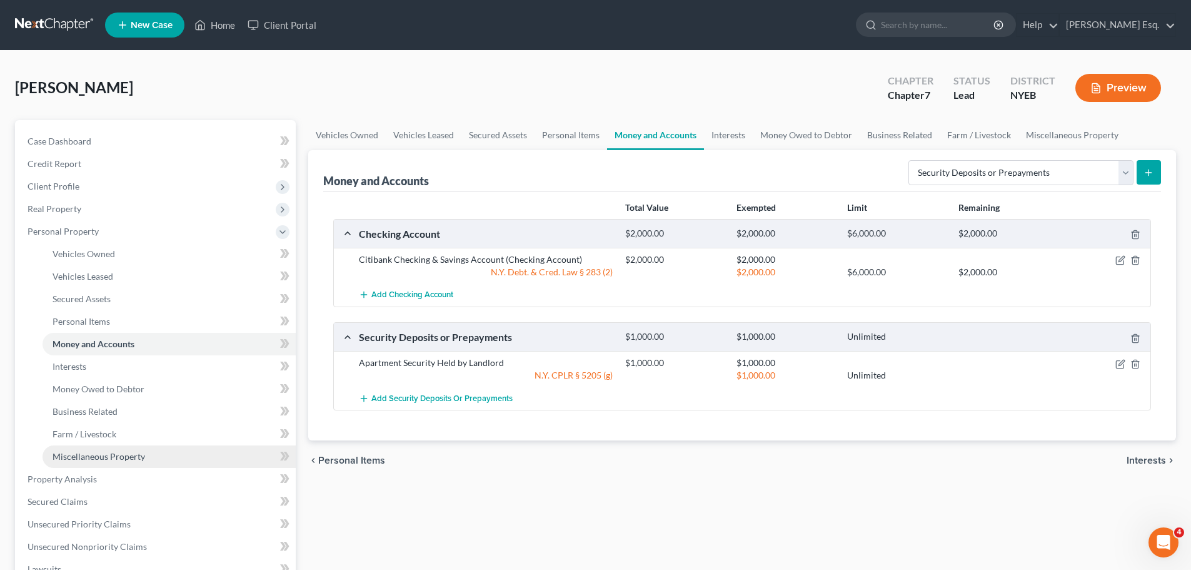
click at [88, 451] on span "Miscellaneous Property" at bounding box center [99, 456] width 93 height 11
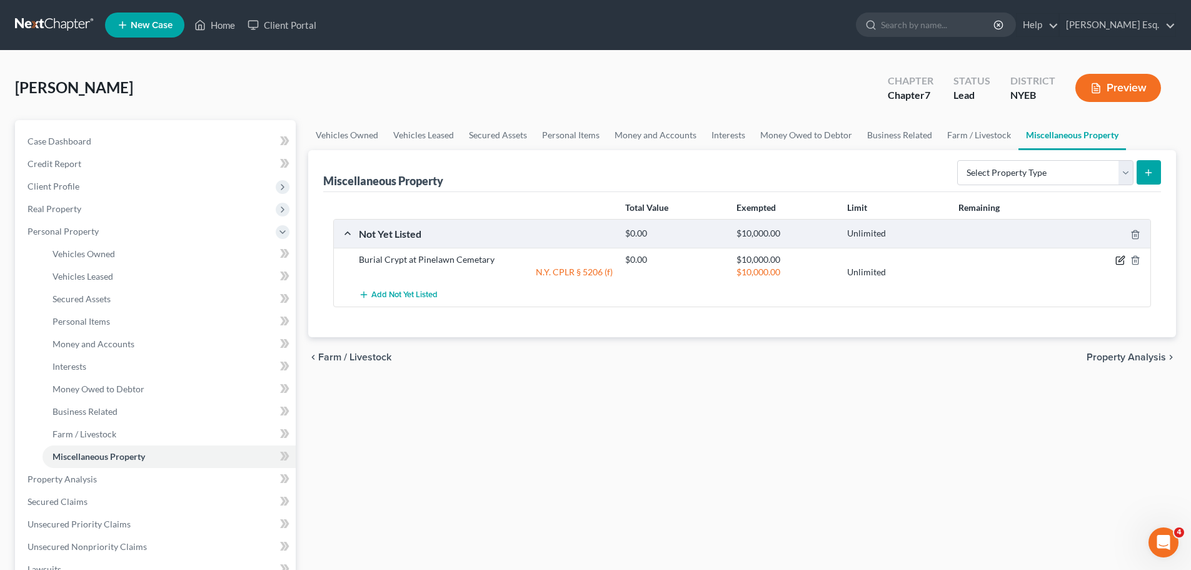
click at [1119, 262] on icon "button" at bounding box center [1122, 259] width 6 height 6
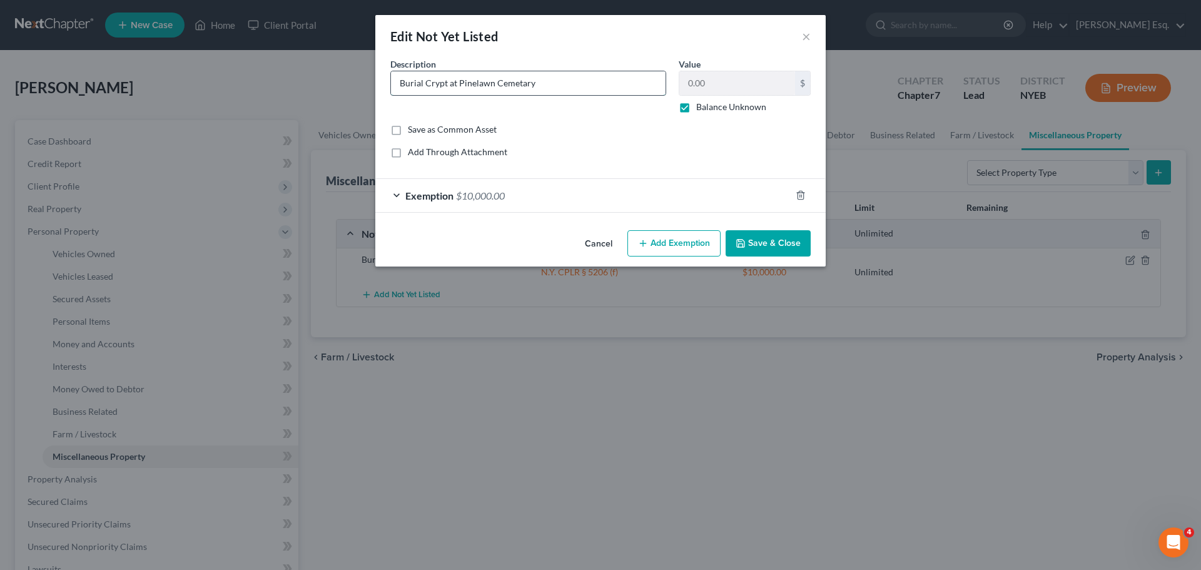
click at [400, 79] on input "Burial Crypt at Pinelawn Cemetary" at bounding box center [528, 83] width 275 height 24
type input "Interment/Burial Crypt at Pinelawn Cemetary"
click at [696, 106] on label "Balance Unknown" at bounding box center [731, 107] width 70 height 13
click at [701, 106] on input "Balance Unknown" at bounding box center [705, 105] width 8 height 8
checkbox input "false"
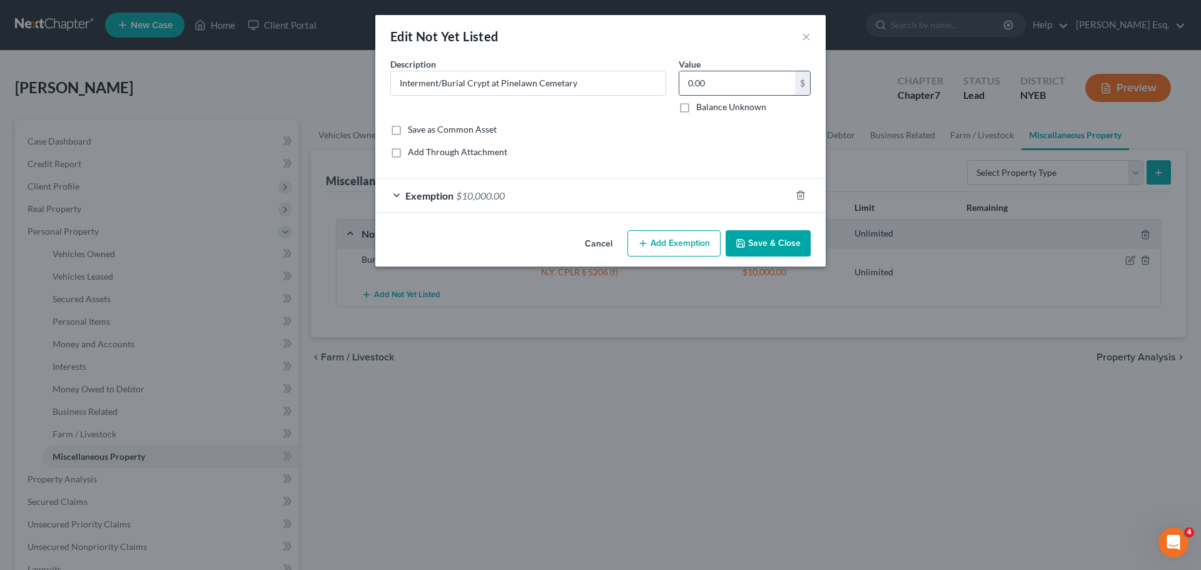
click at [708, 88] on input "0.00" at bounding box center [737, 83] width 116 height 24
type input "6,000"
click at [648, 241] on icon "button" at bounding box center [643, 243] width 10 height 10
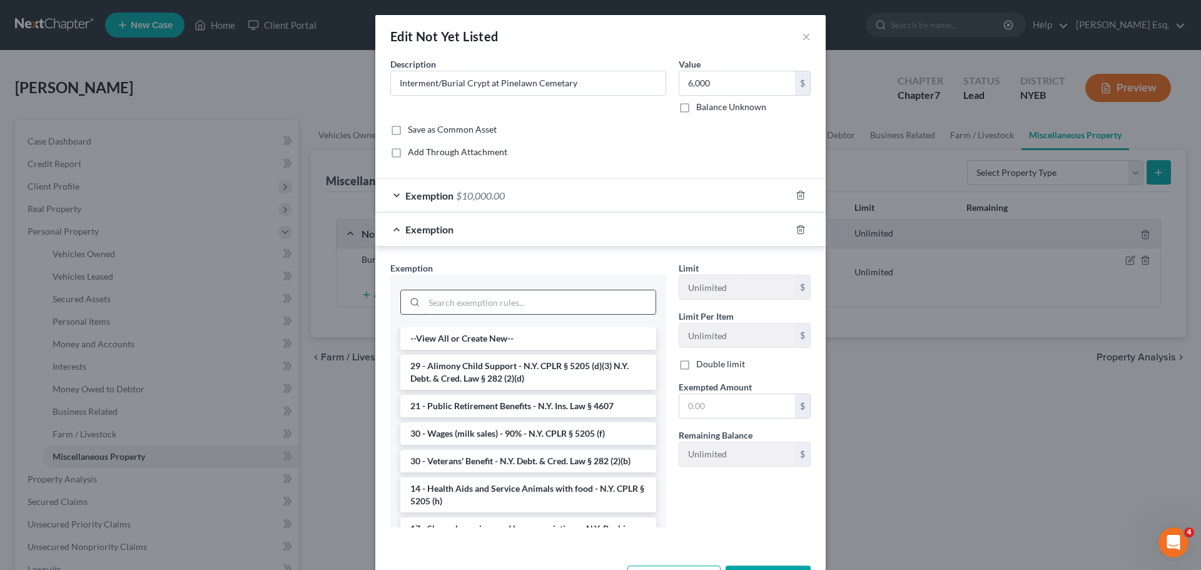
click at [444, 303] on input "search" at bounding box center [539, 302] width 231 height 24
click at [606, 194] on div "Exemption $10,000.00" at bounding box center [582, 195] width 415 height 33
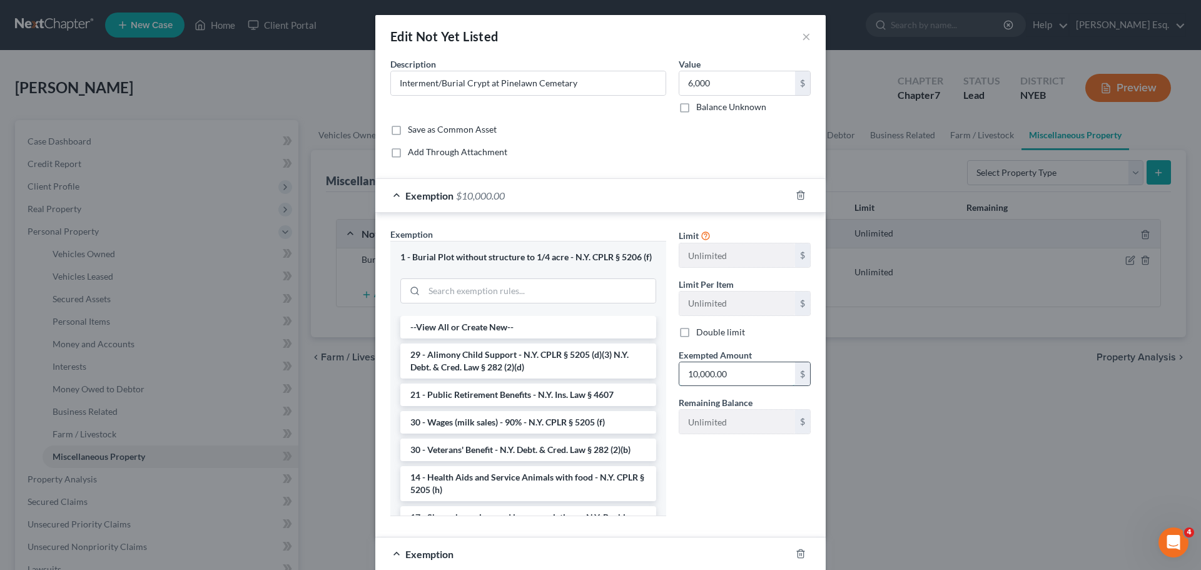
click at [730, 383] on input "10,000.00" at bounding box center [737, 374] width 116 height 24
click at [795, 258] on div "$" at bounding box center [802, 255] width 15 height 24
click at [798, 376] on div "$" at bounding box center [802, 374] width 15 height 24
click at [801, 422] on div "$" at bounding box center [802, 422] width 15 height 24
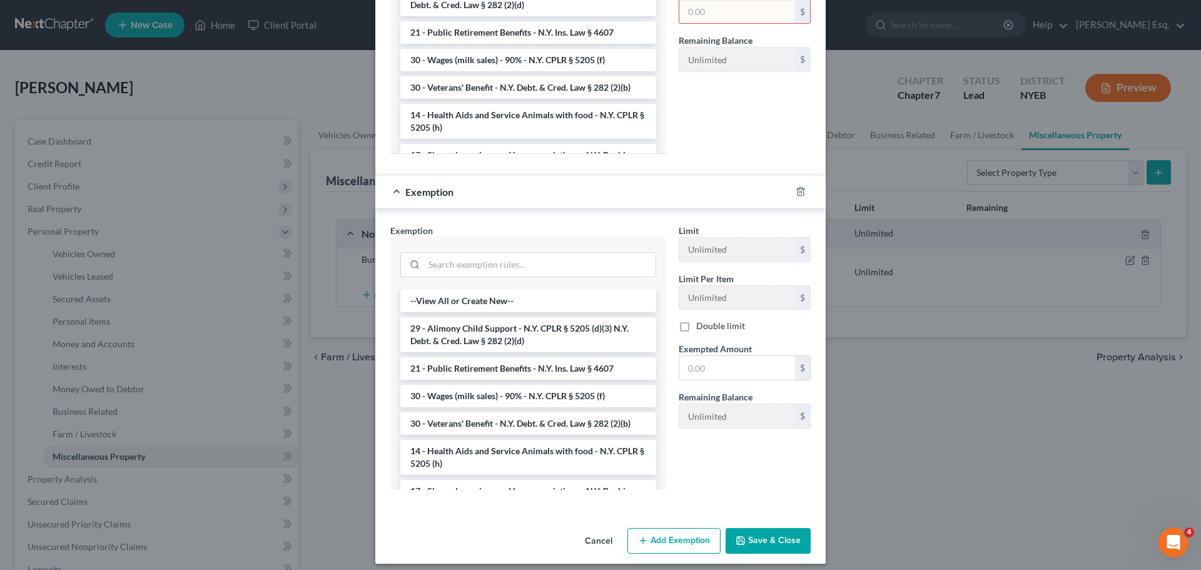
scroll to position [371, 0]
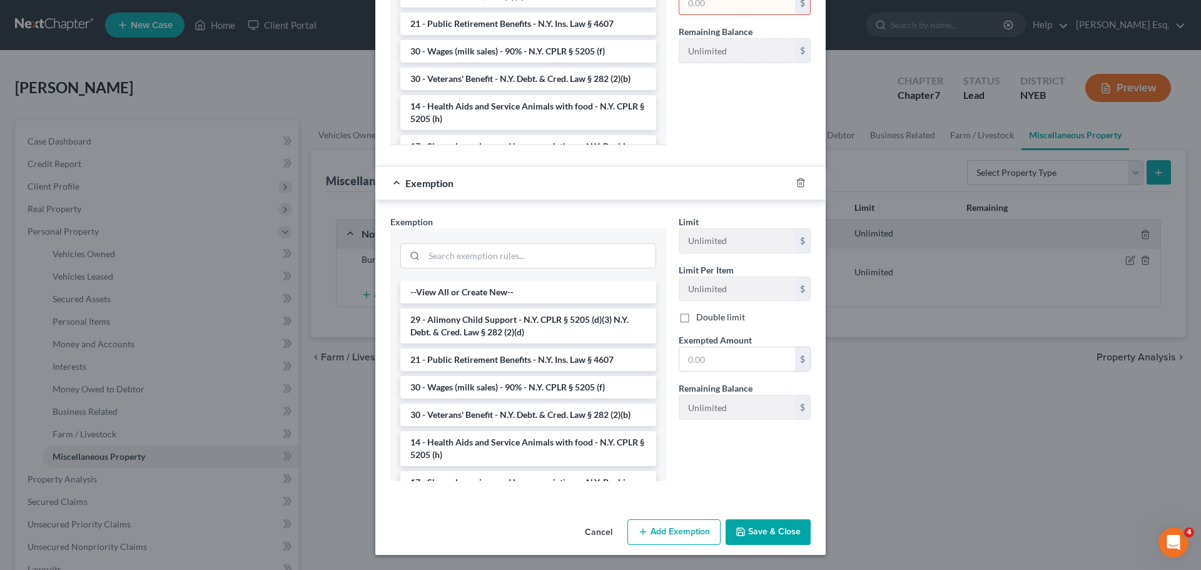
drag, startPoint x: 1197, startPoint y: 298, endPoint x: 8, endPoint y: 19, distance: 1221.6
click at [759, 534] on button "Save & Close" at bounding box center [767, 532] width 85 height 26
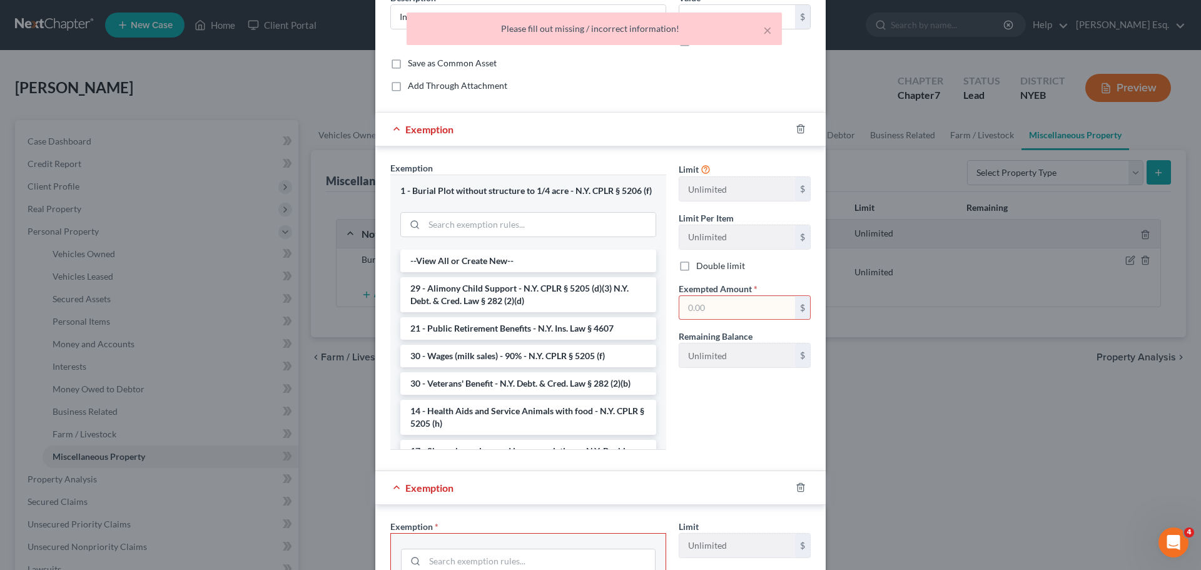
scroll to position [33, 0]
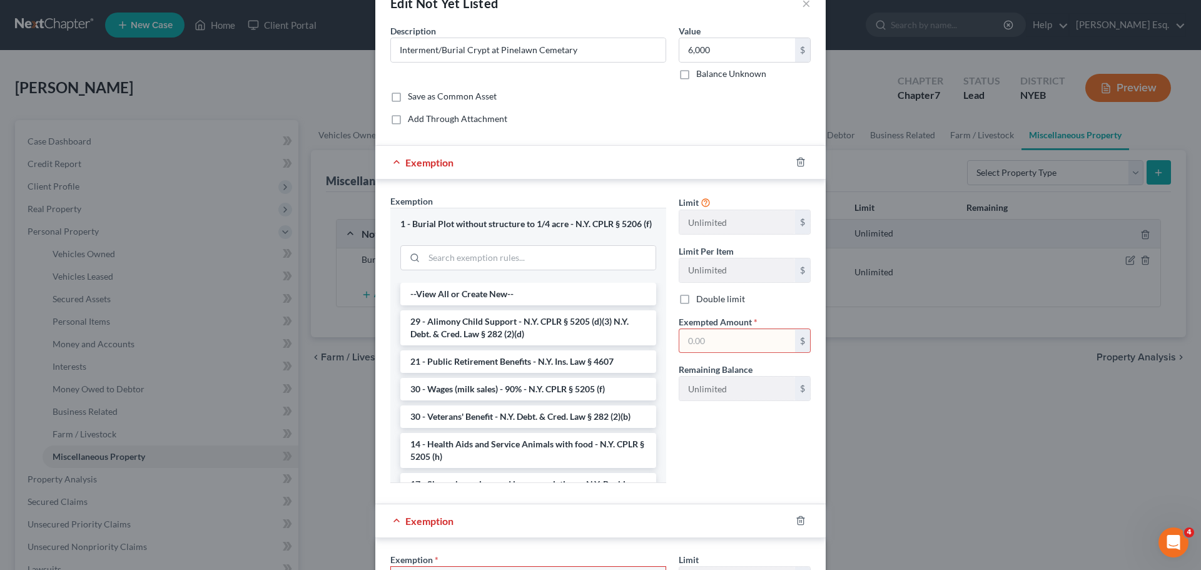
click at [710, 340] on input "text" at bounding box center [737, 341] width 116 height 24
type input "1"
type input "6,000"
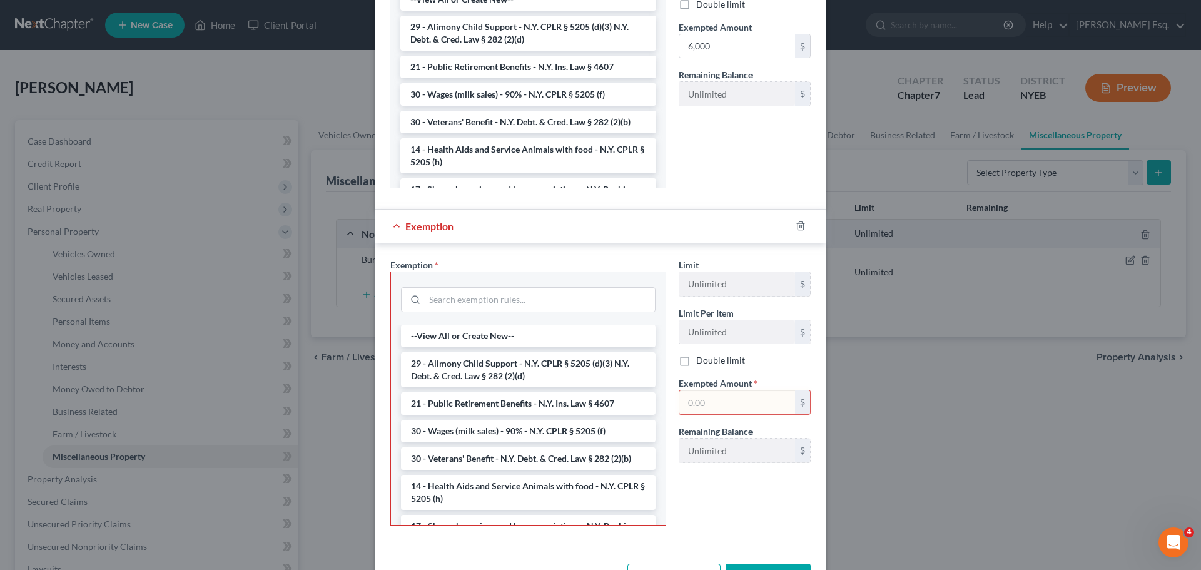
scroll to position [372, 0]
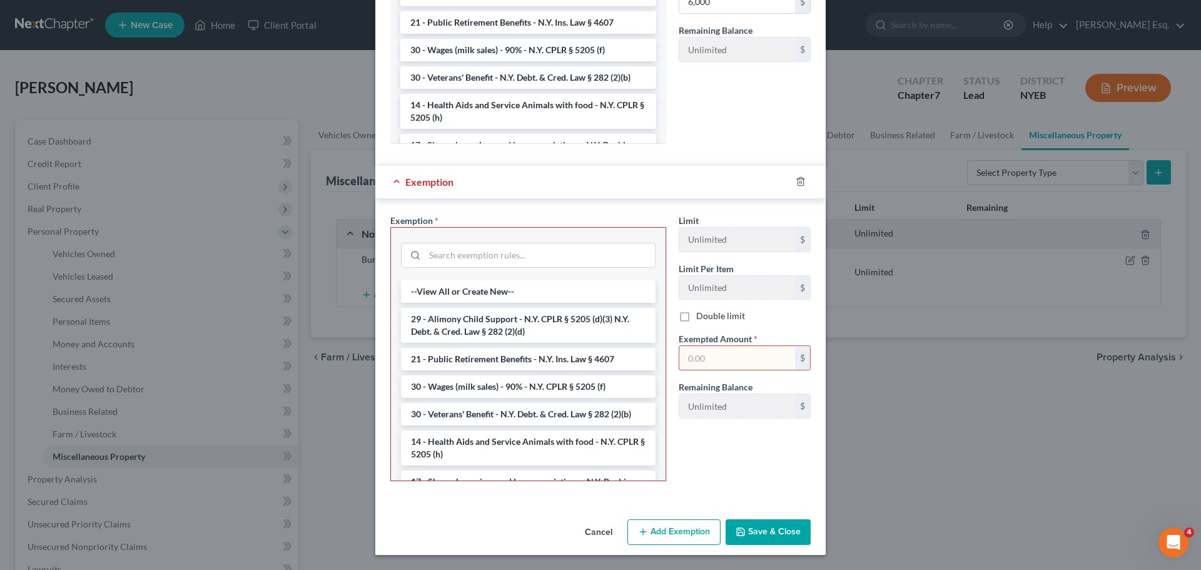
click at [748, 529] on button "Save & Close" at bounding box center [767, 532] width 85 height 26
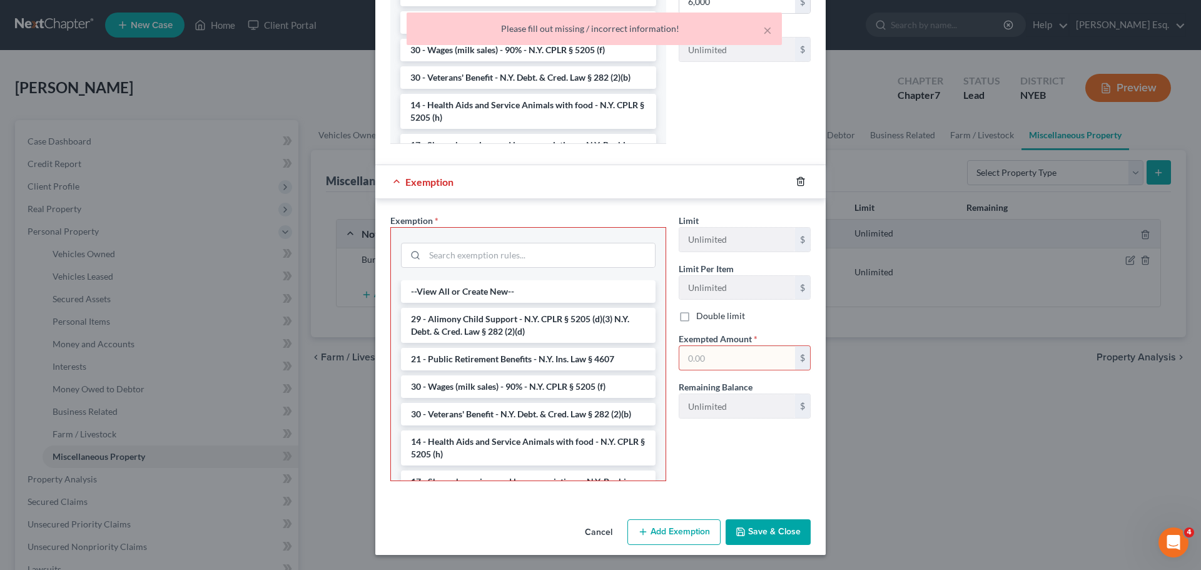
click at [798, 179] on icon "button" at bounding box center [800, 181] width 10 height 10
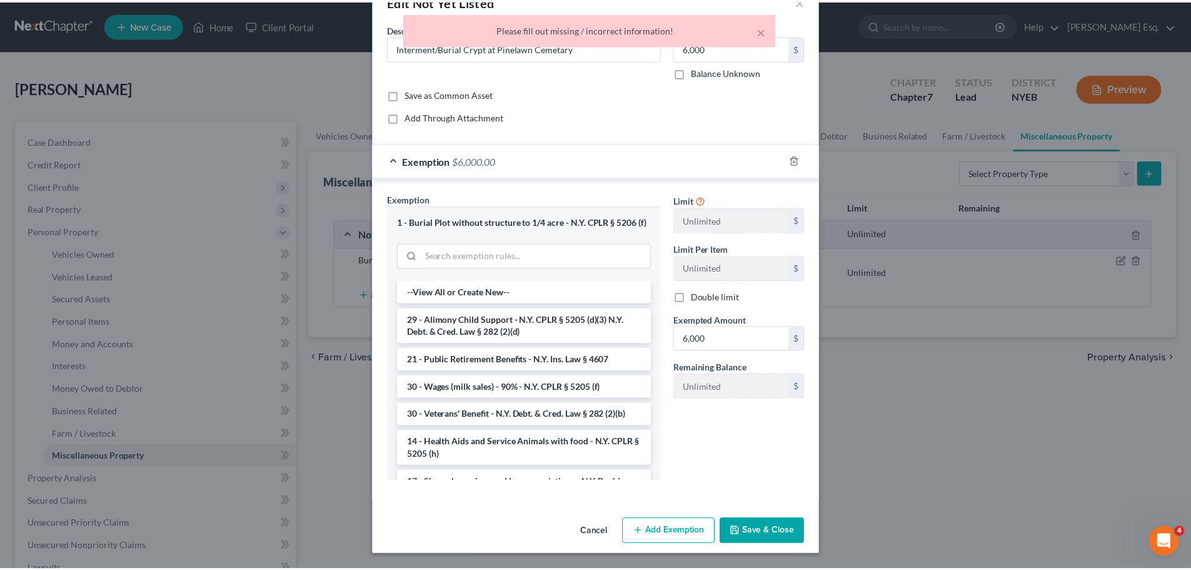
scroll to position [35, 0]
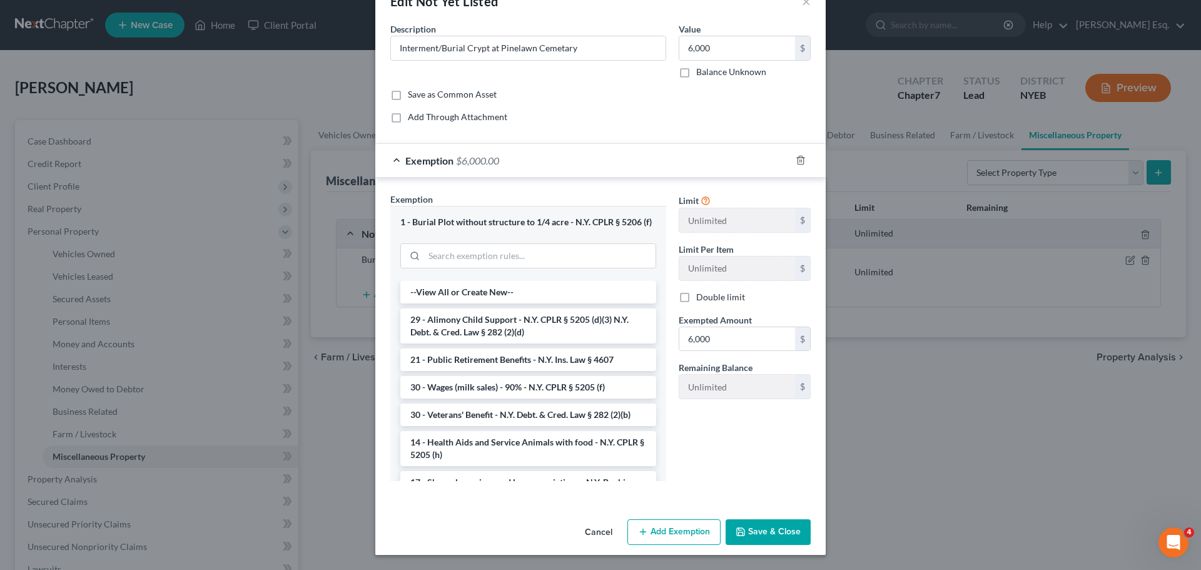
click at [767, 526] on button "Save & Close" at bounding box center [767, 532] width 85 height 26
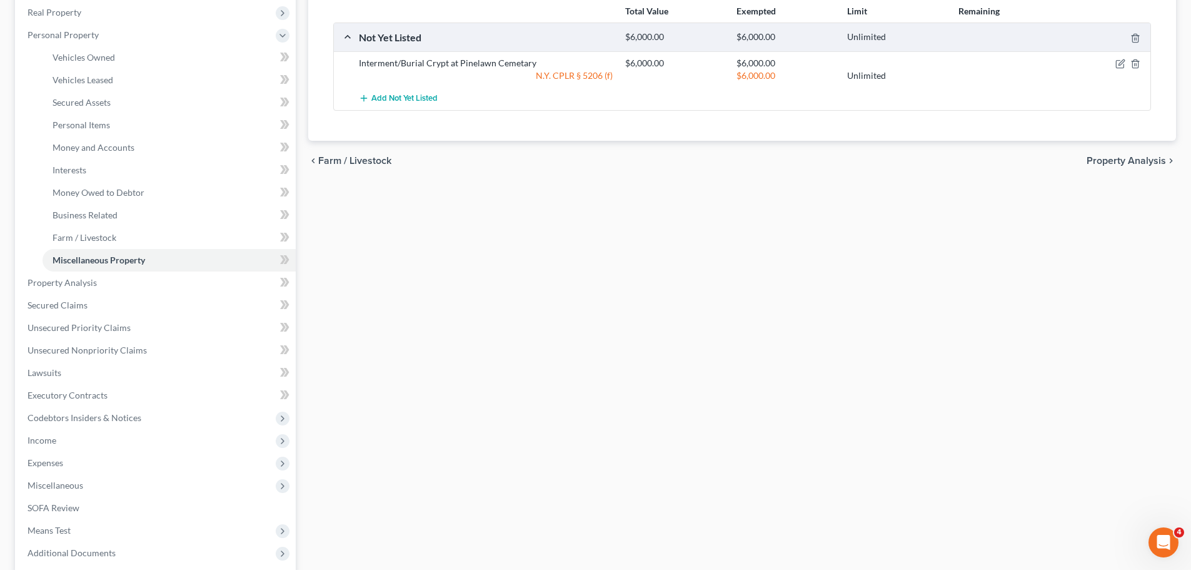
scroll to position [199, 0]
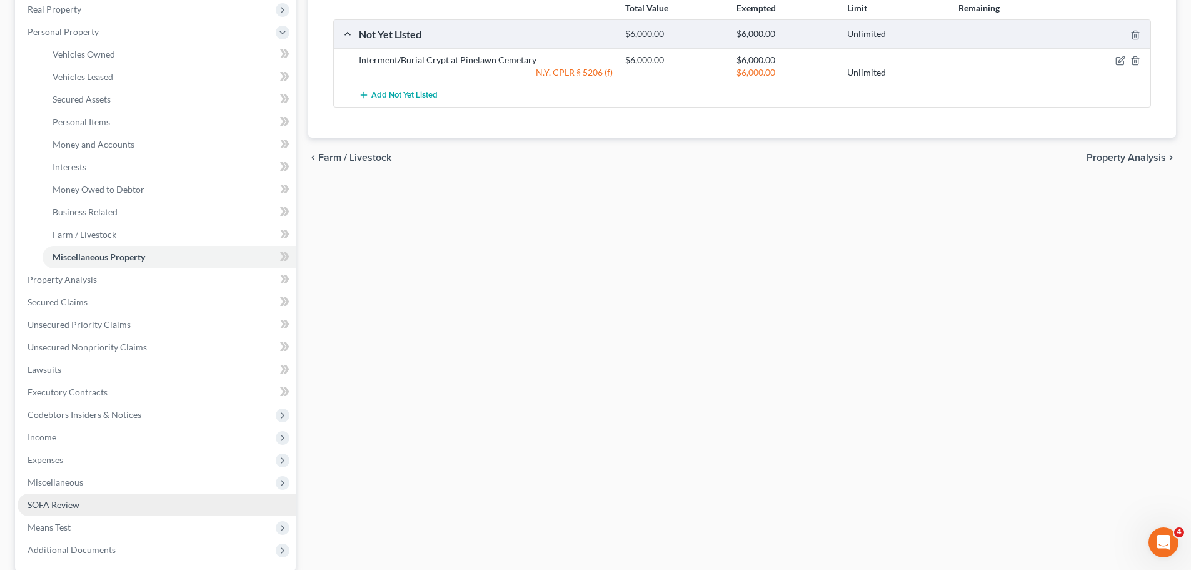
click at [44, 503] on span "SOFA Review" at bounding box center [54, 504] width 52 height 11
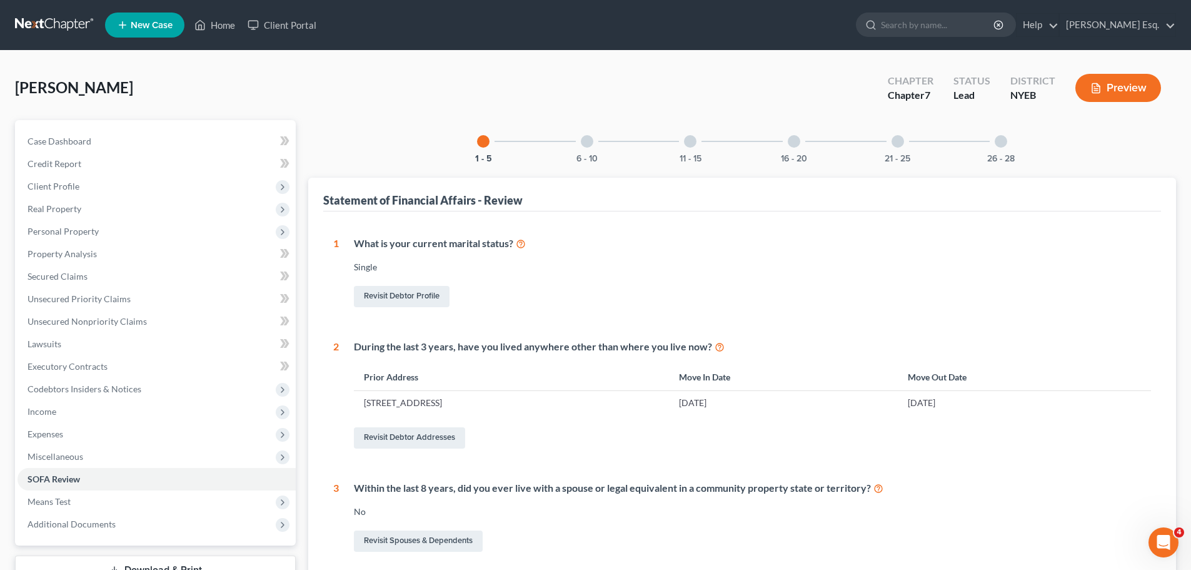
click at [585, 141] on div at bounding box center [587, 141] width 13 height 13
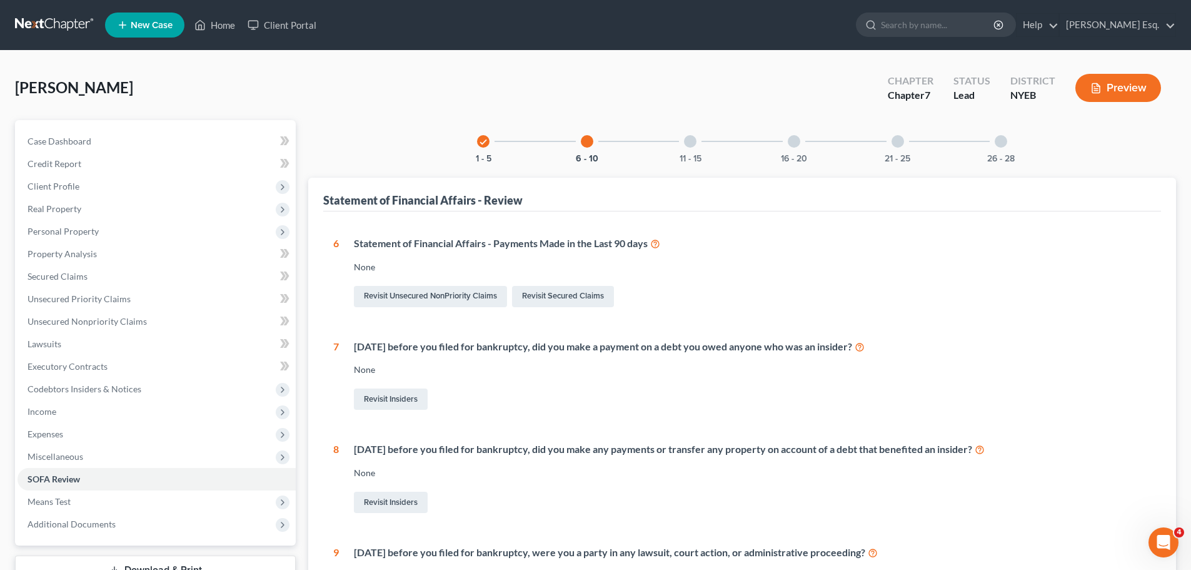
click at [689, 144] on div at bounding box center [690, 141] width 13 height 13
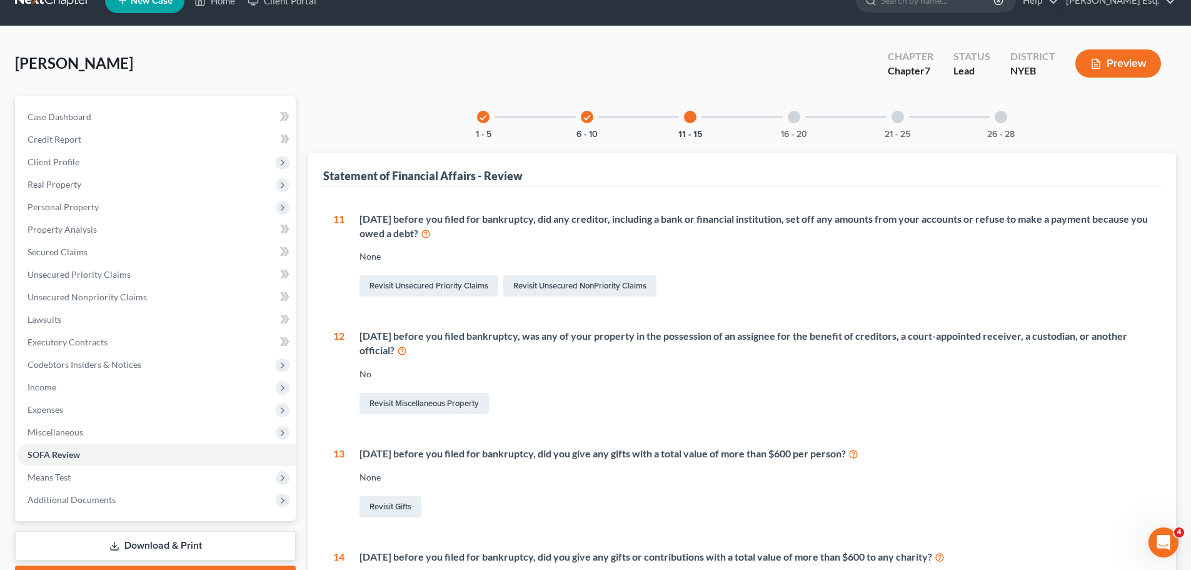
scroll to position [7, 0]
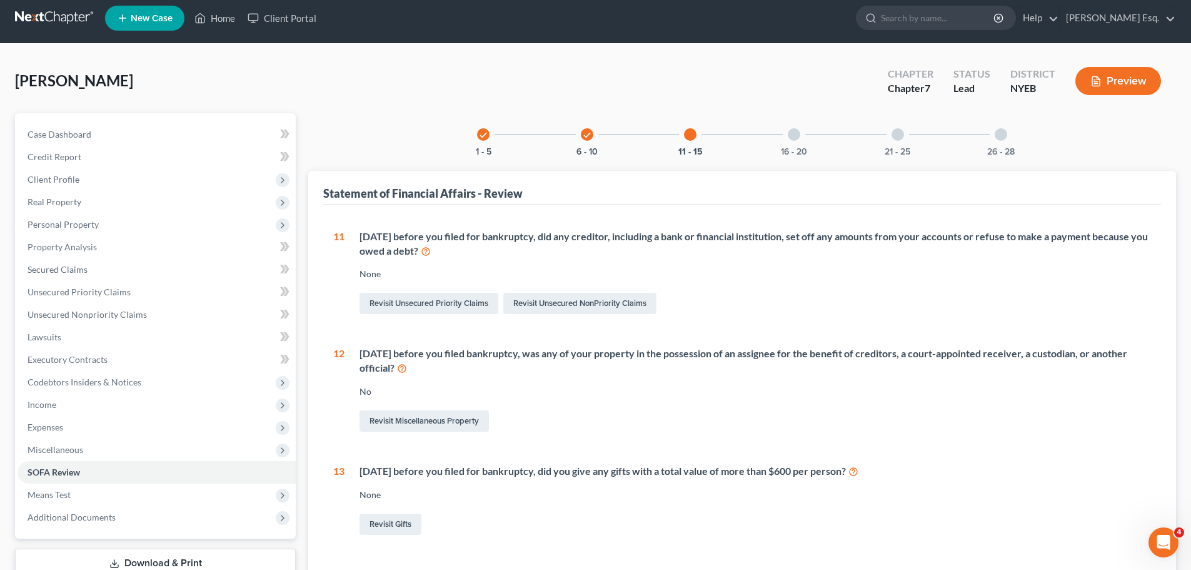
click at [798, 135] on div at bounding box center [794, 134] width 13 height 13
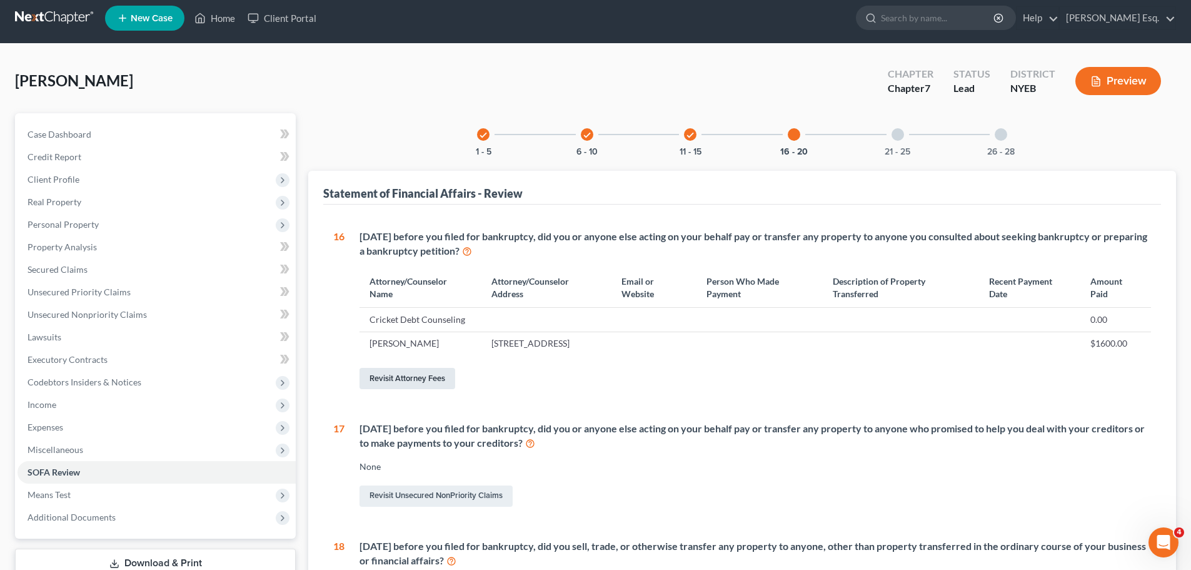
click at [406, 388] on link "Revisit Attorney Fees" at bounding box center [408, 378] width 96 height 21
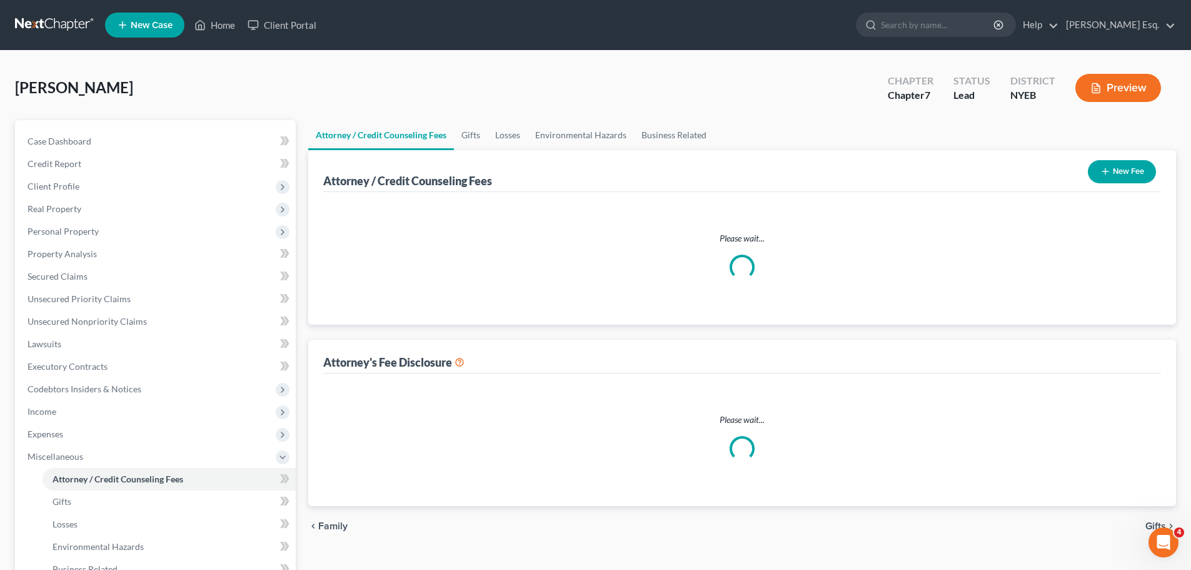
select select "0"
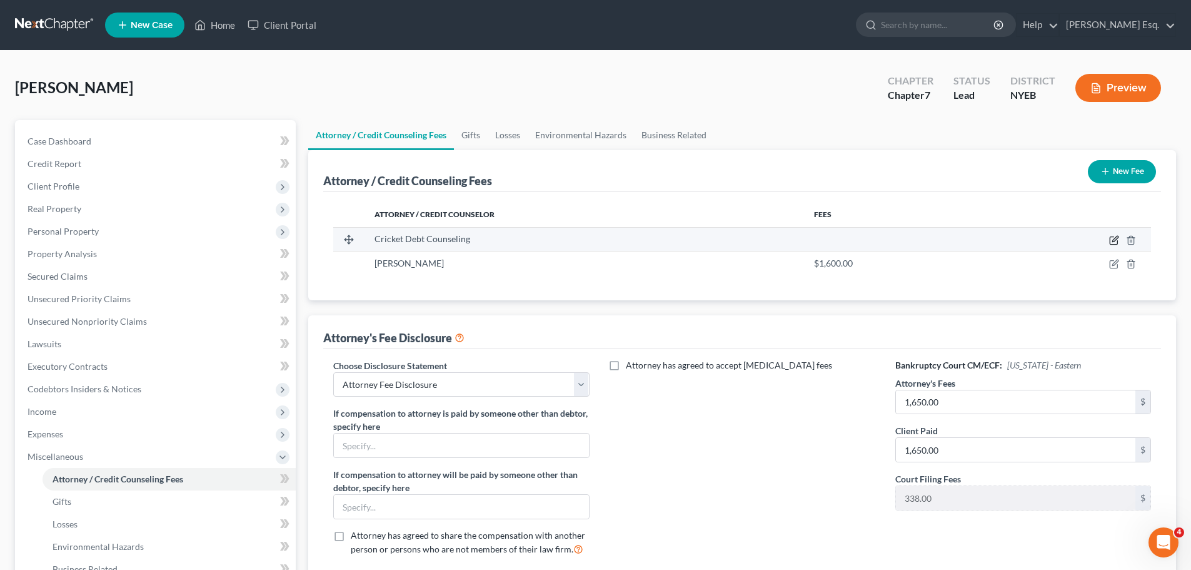
click at [1113, 238] on icon "button" at bounding box center [1114, 240] width 10 height 10
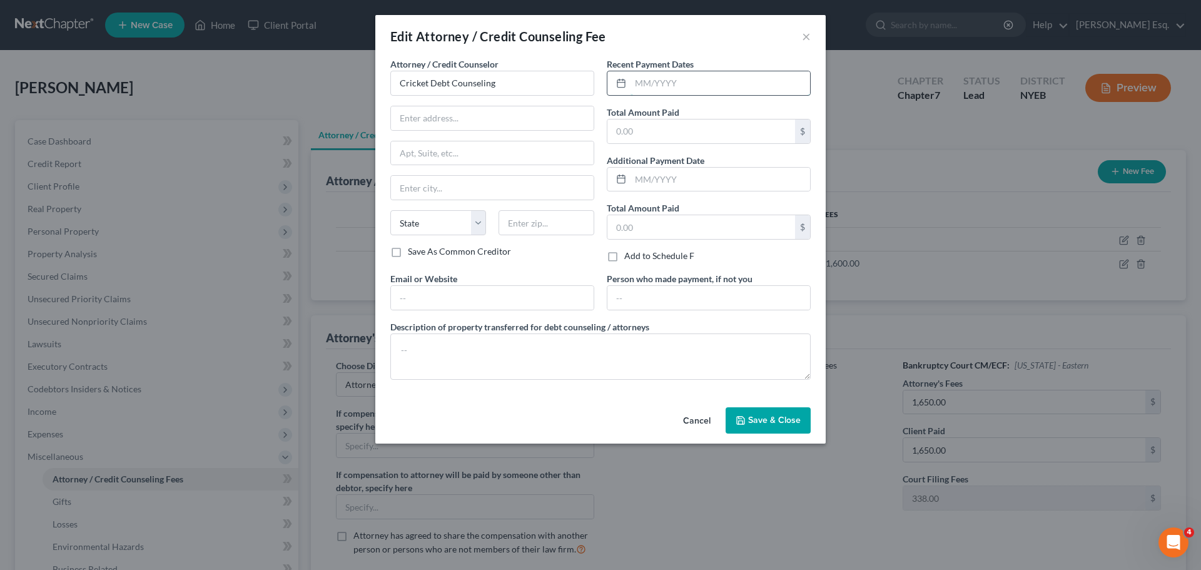
click at [653, 80] on input "text" at bounding box center [719, 83] width 179 height 24
click at [642, 133] on input "text" at bounding box center [701, 131] width 188 height 24
type input "3"
type input "24.00"
click at [778, 416] on span "Save & Close" at bounding box center [774, 420] width 53 height 11
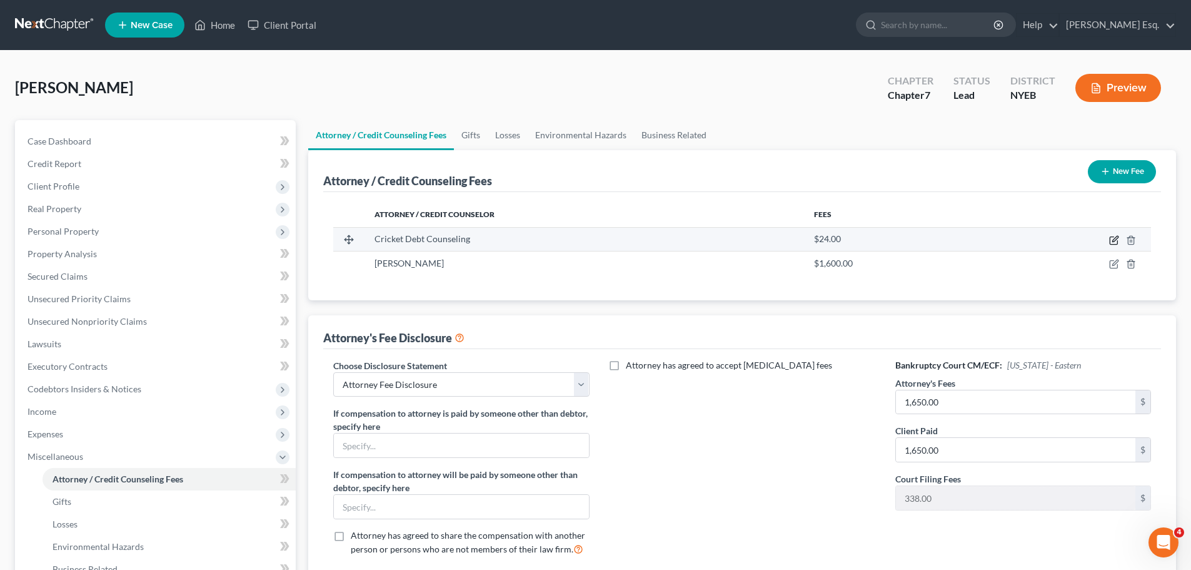
click at [1114, 239] on icon "button" at bounding box center [1115, 239] width 6 height 6
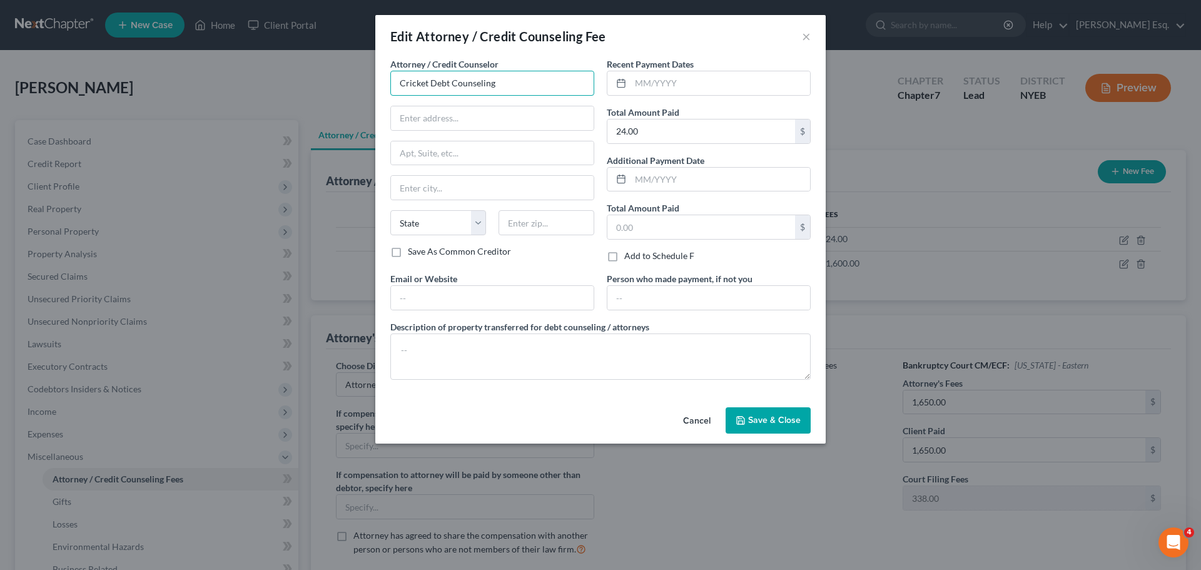
click at [511, 83] on input "Cricket Debt Counseling" at bounding box center [492, 83] width 204 height 25
click at [806, 39] on button "×" at bounding box center [806, 36] width 9 height 15
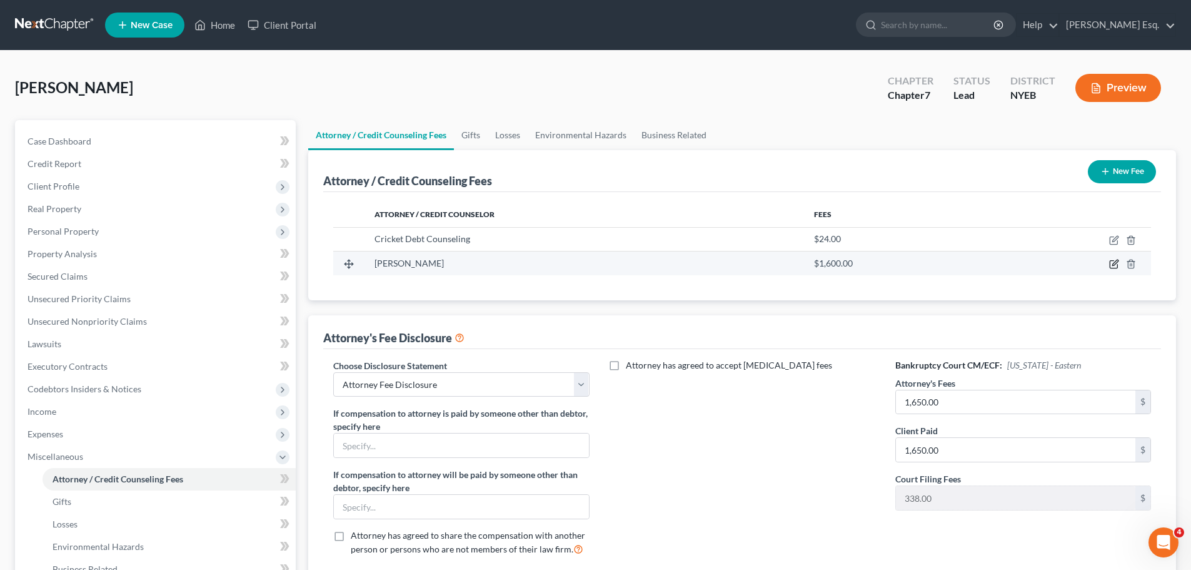
click at [1114, 263] on icon "button" at bounding box center [1115, 263] width 6 height 6
select select "35"
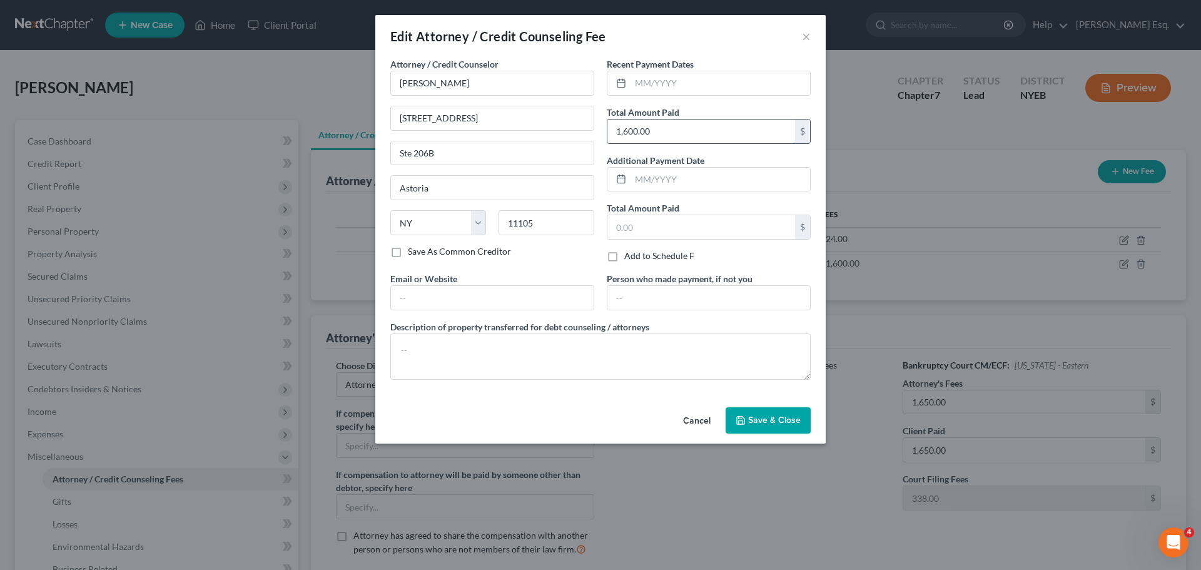
click at [633, 131] on input "1,600.00" at bounding box center [701, 131] width 188 height 24
type input "1"
type input "1,650.00"
click at [779, 423] on span "Save & Close" at bounding box center [774, 420] width 53 height 11
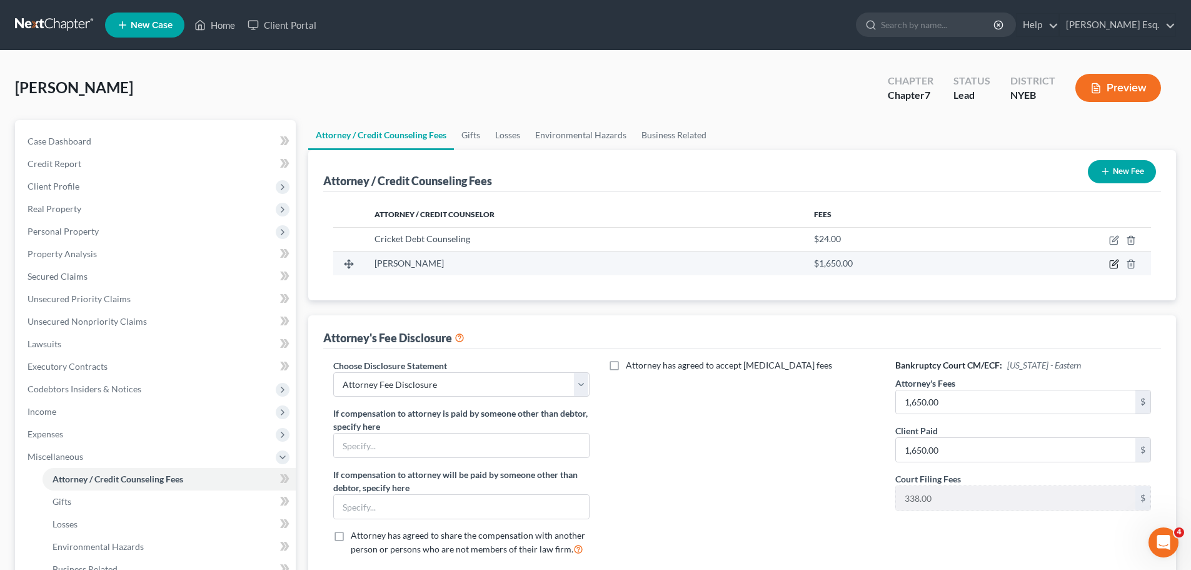
click at [1109, 263] on icon "button" at bounding box center [1114, 264] width 10 height 10
select select "35"
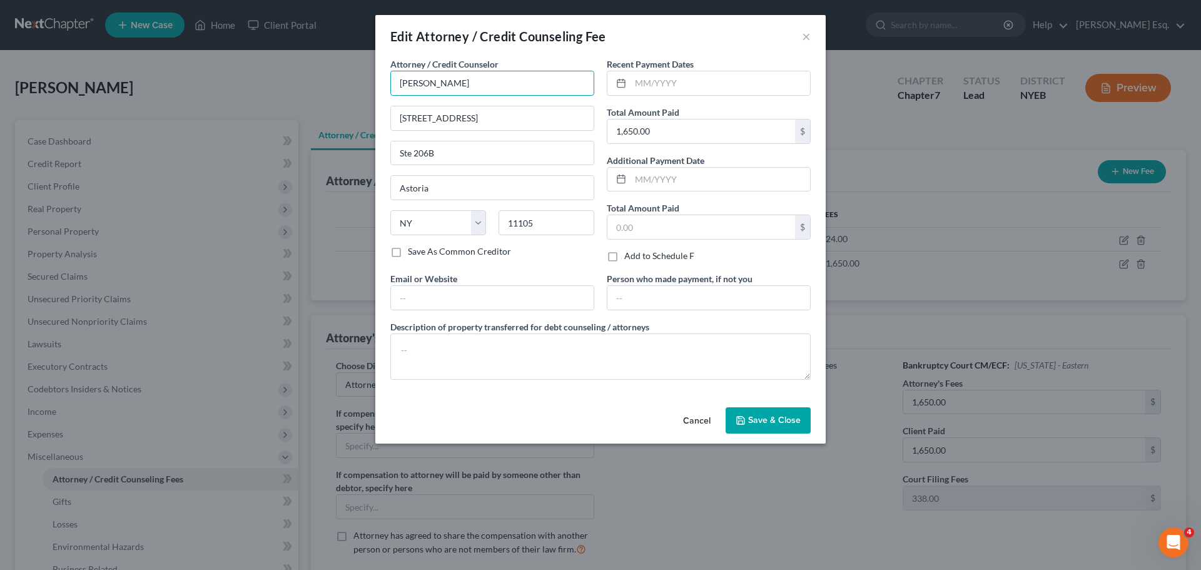
click at [479, 84] on input "Susan E Rizos" at bounding box center [492, 83] width 204 height 25
type input "Susan E Rizos Esq."
click at [776, 415] on span "Save & Close" at bounding box center [774, 420] width 53 height 11
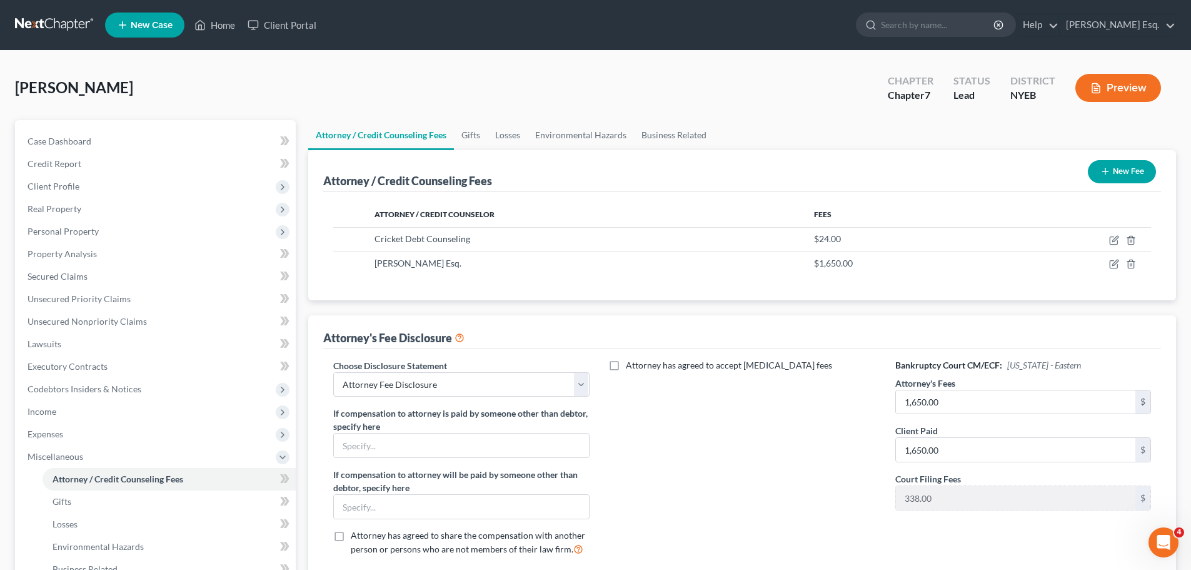
scroll to position [208, 0]
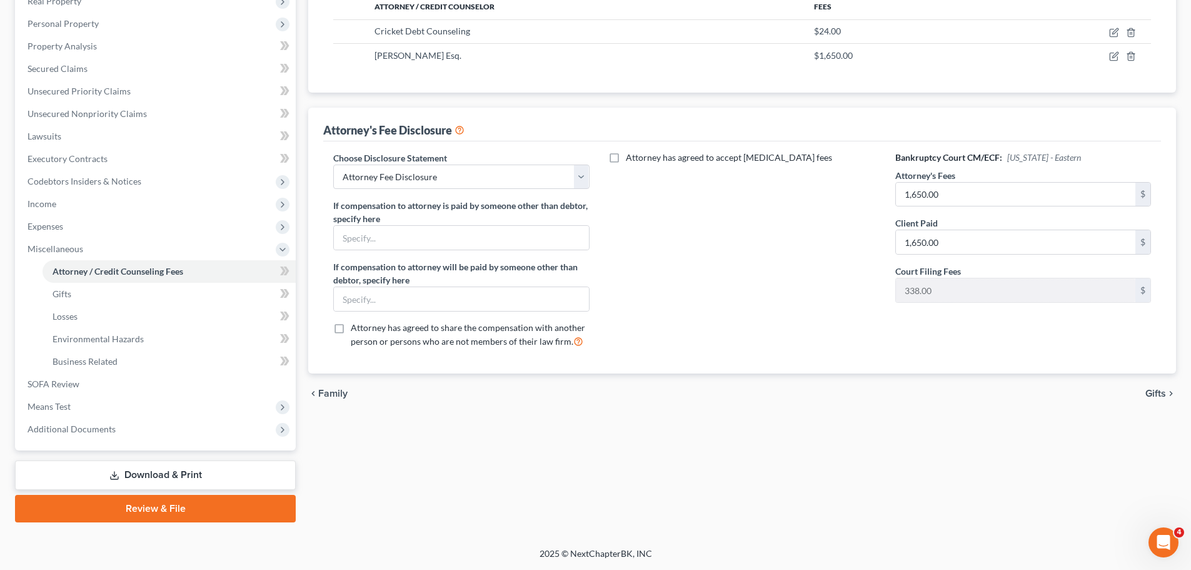
click at [1159, 391] on span "Gifts" at bounding box center [1156, 393] width 21 height 10
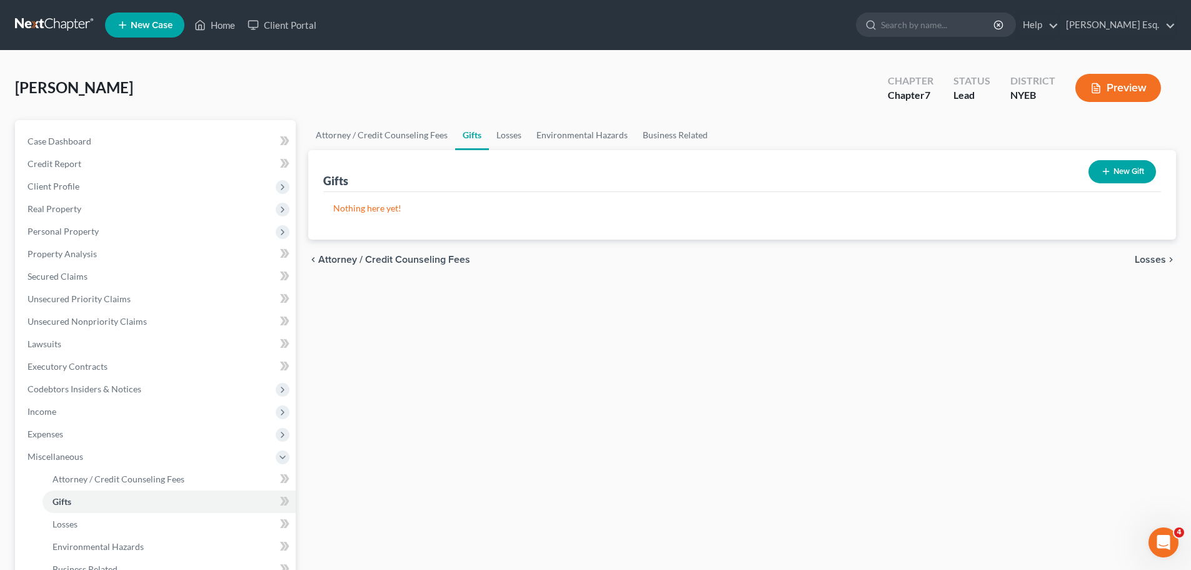
click at [1157, 258] on span "Losses" at bounding box center [1150, 260] width 31 height 10
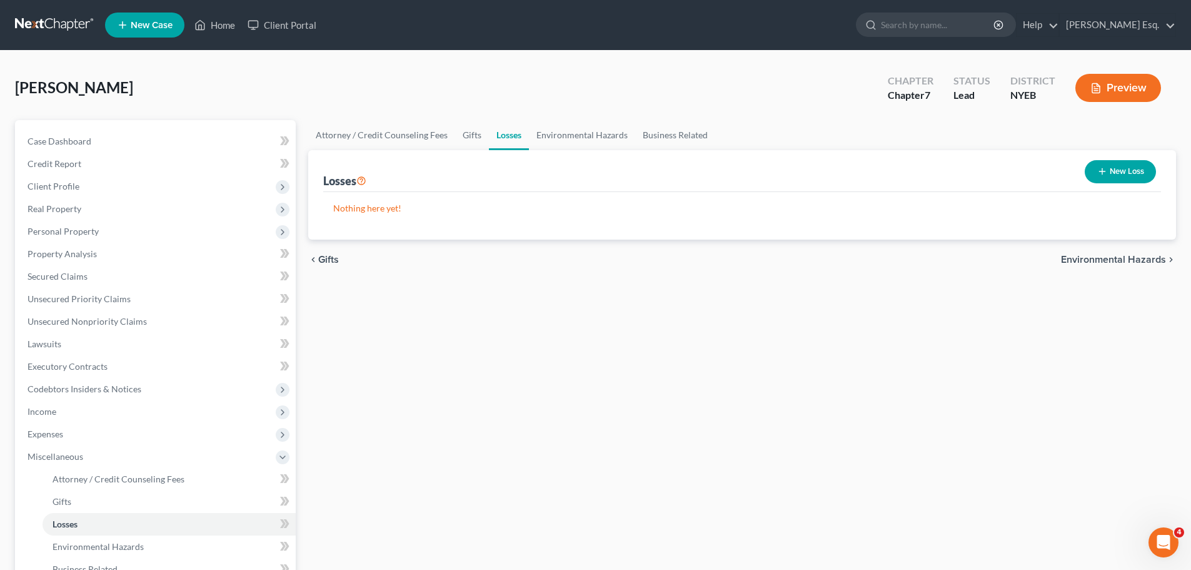
click at [1141, 259] on span "Environmental Hazards" at bounding box center [1113, 260] width 105 height 10
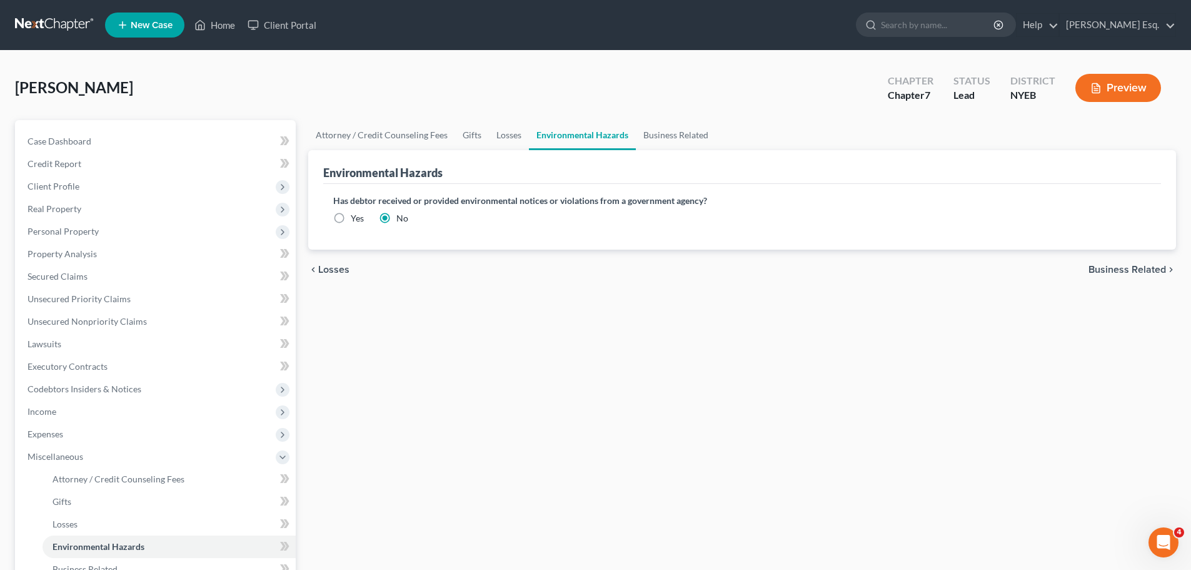
click at [1147, 272] on span "Business Related" at bounding box center [1128, 270] width 78 height 10
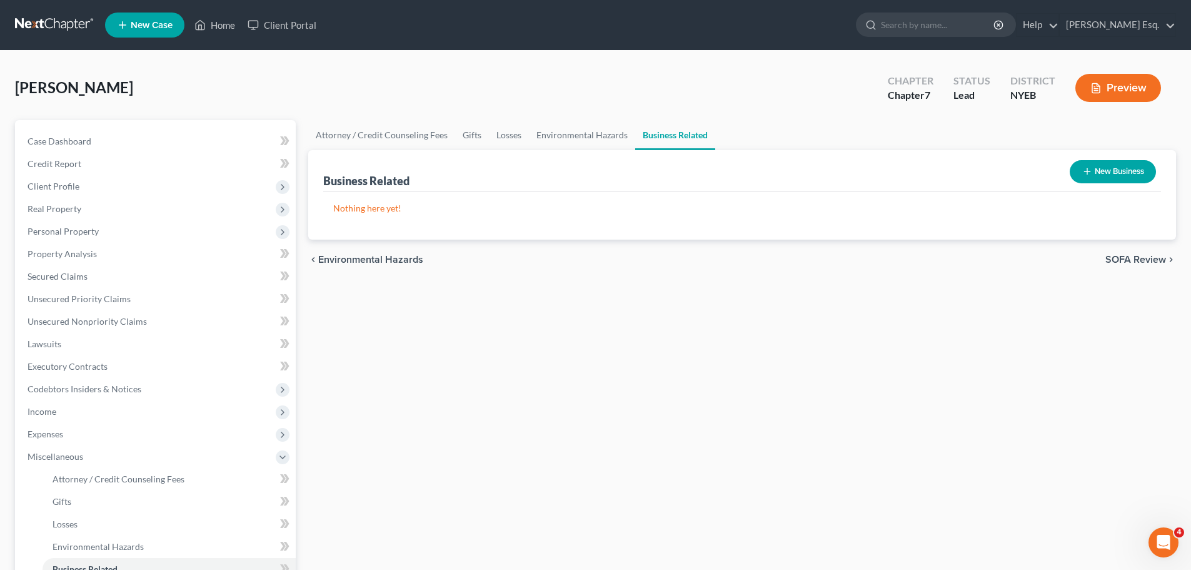
click at [1152, 259] on span "SOFA Review" at bounding box center [1136, 260] width 61 height 10
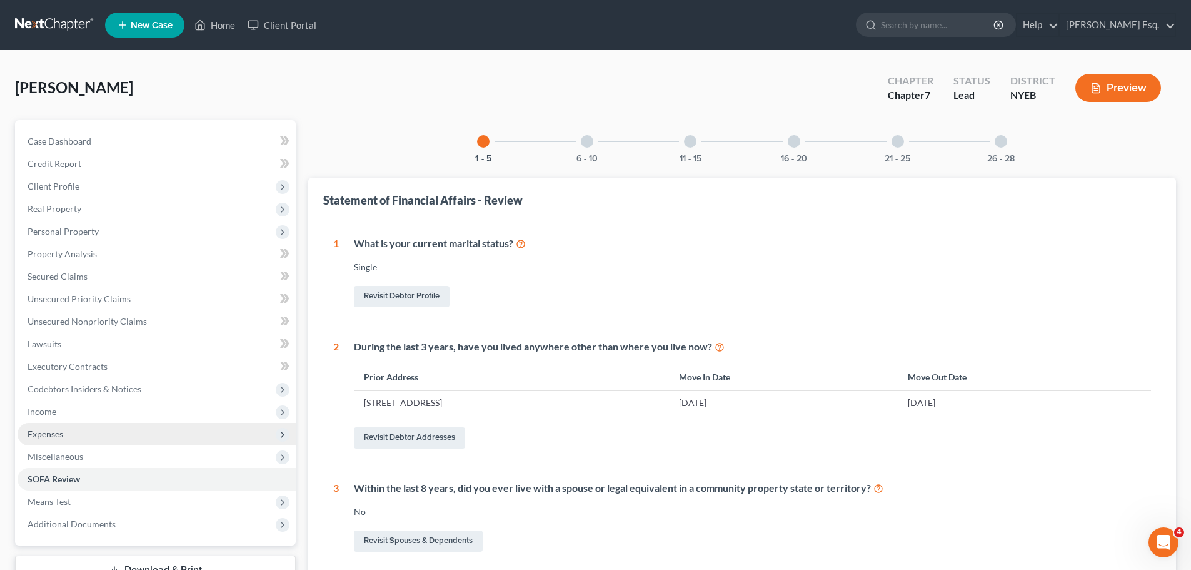
click at [48, 430] on span "Expenses" at bounding box center [46, 433] width 36 height 11
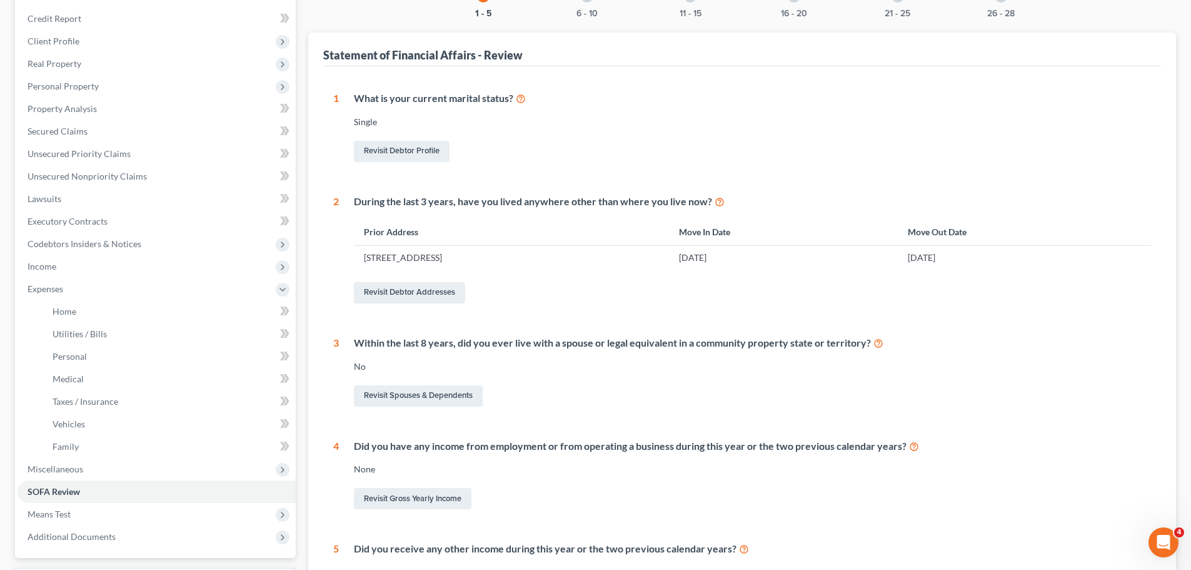
scroll to position [166, 0]
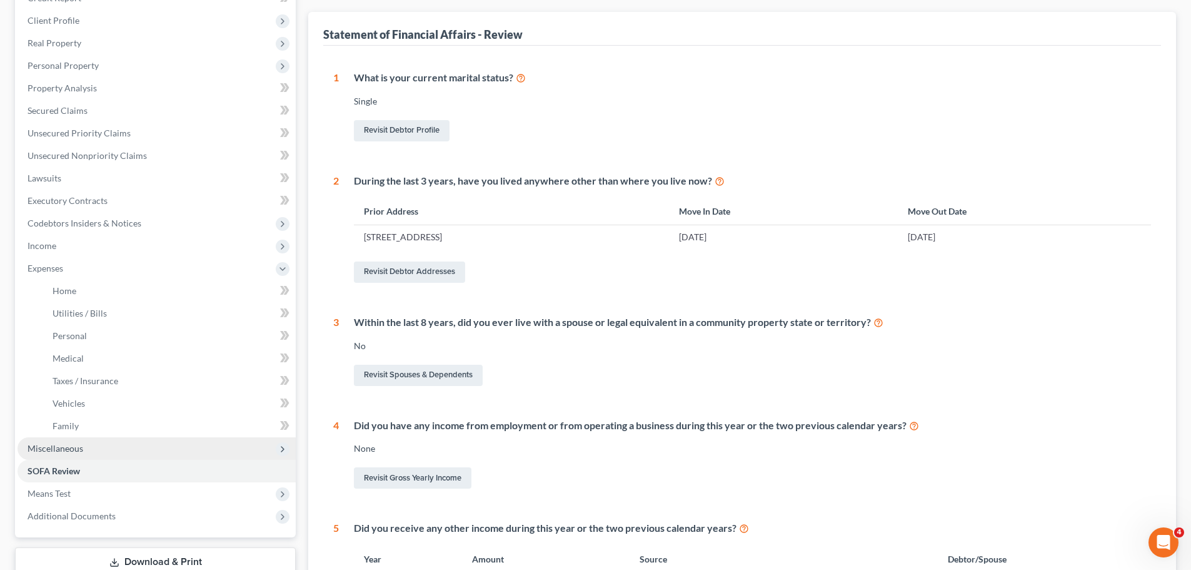
click at [59, 448] on span "Miscellaneous" at bounding box center [56, 448] width 56 height 11
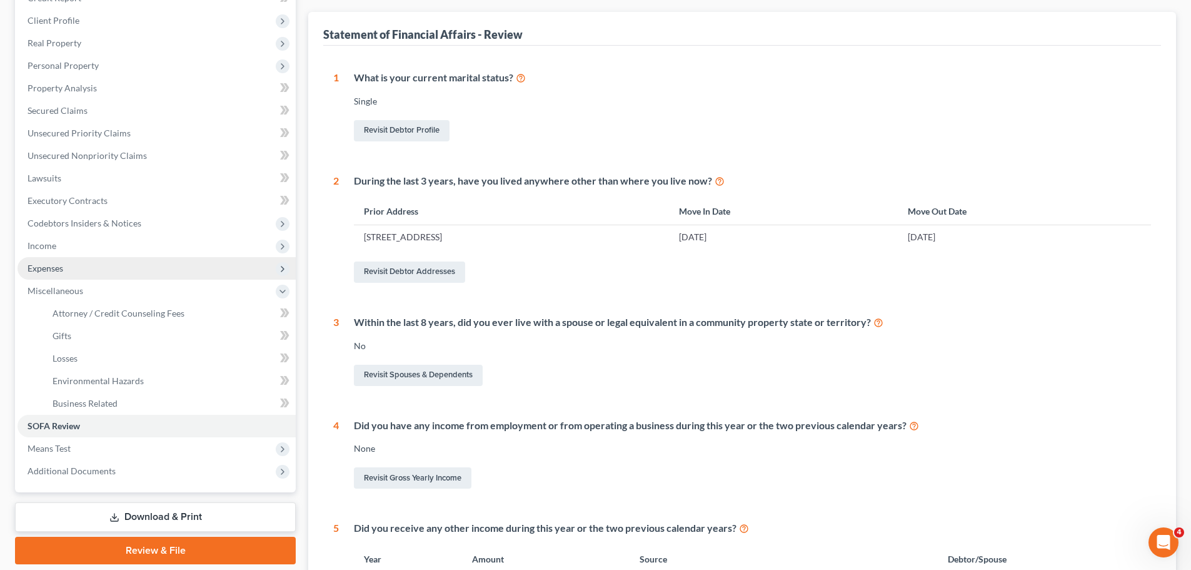
click at [56, 263] on span "Expenses" at bounding box center [46, 268] width 36 height 11
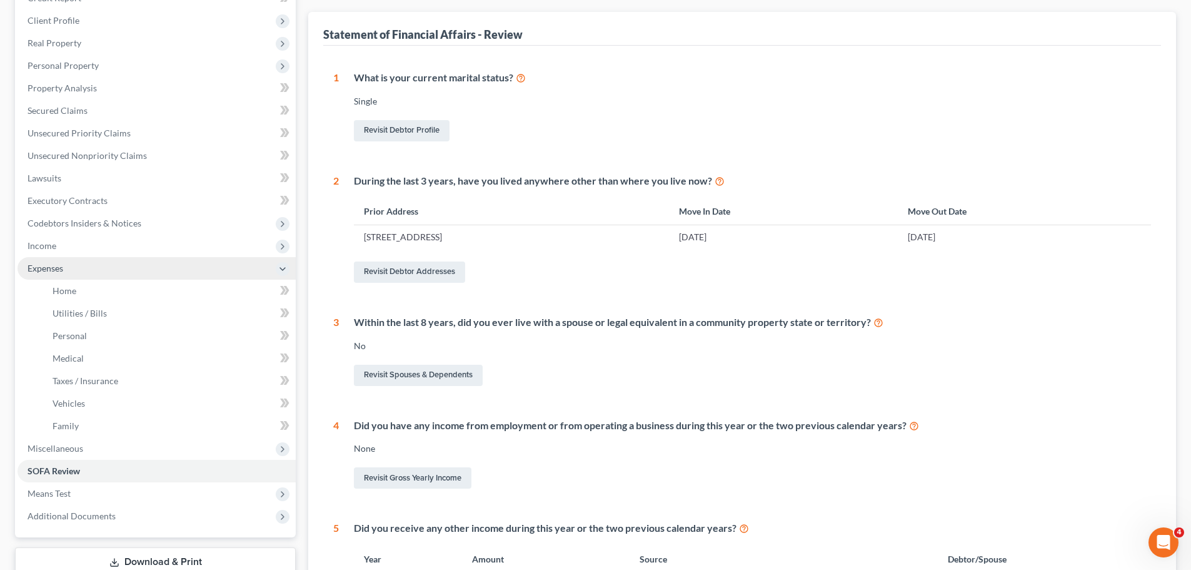
click at [48, 266] on span "Expenses" at bounding box center [46, 268] width 36 height 11
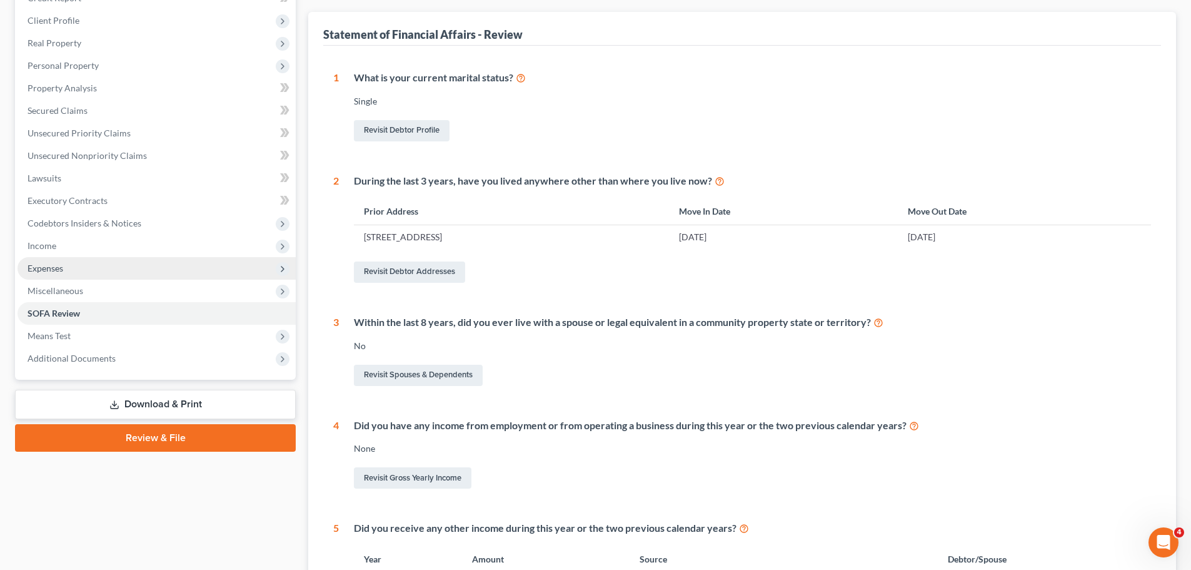
click at [48, 266] on span "Expenses" at bounding box center [46, 268] width 36 height 11
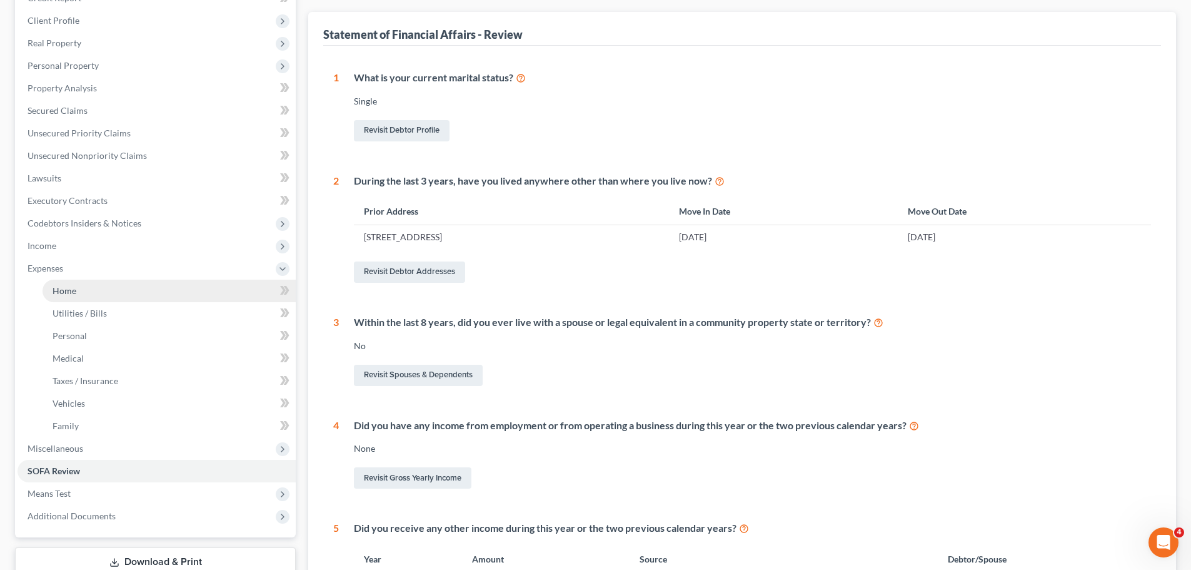
click at [60, 293] on span "Home" at bounding box center [65, 290] width 24 height 11
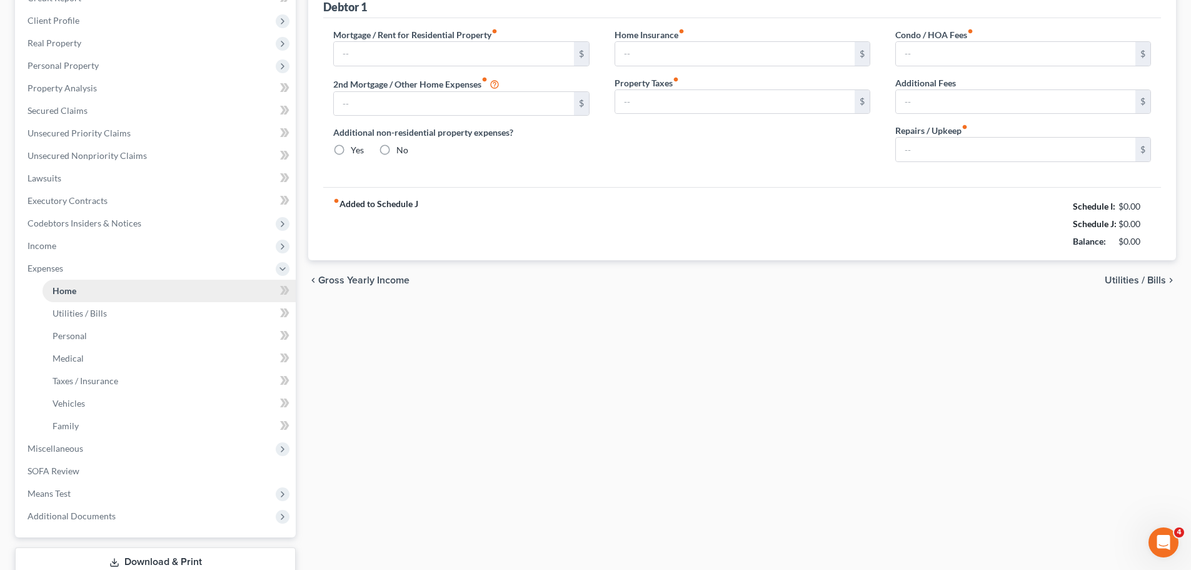
scroll to position [103, 0]
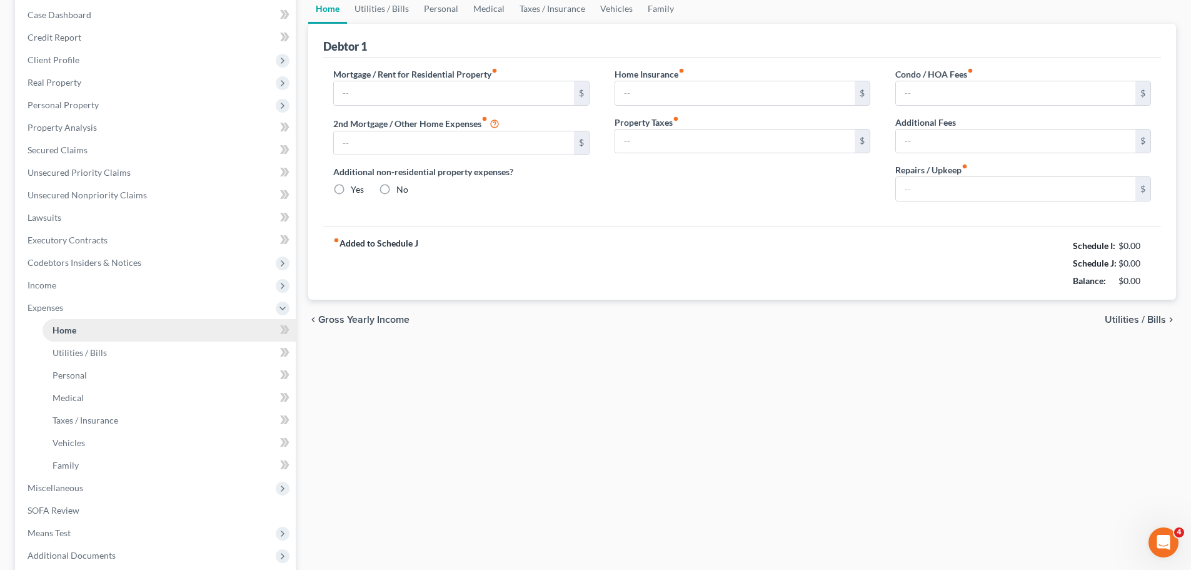
type input "1,610.00"
type input "0.00"
radio input "true"
type input "11.58"
type input "0.00"
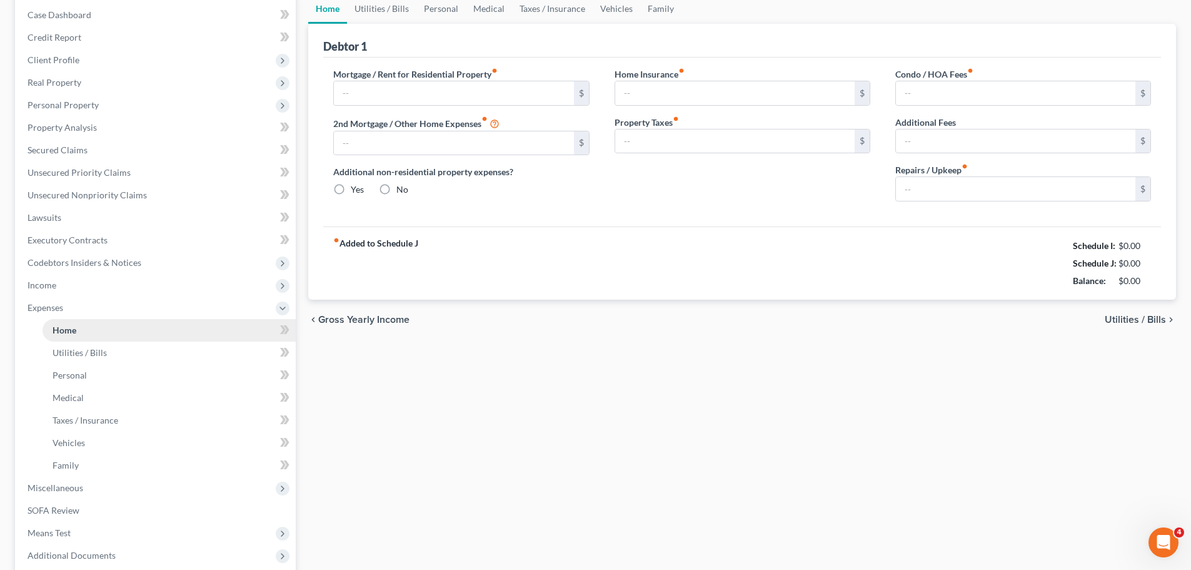
type input "0.00"
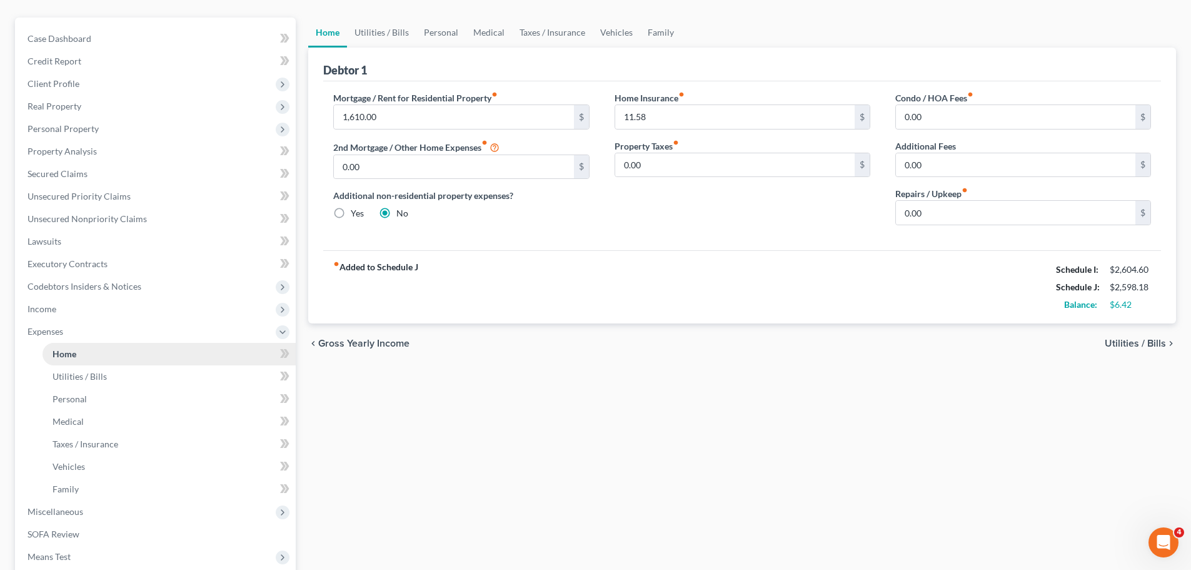
scroll to position [0, 0]
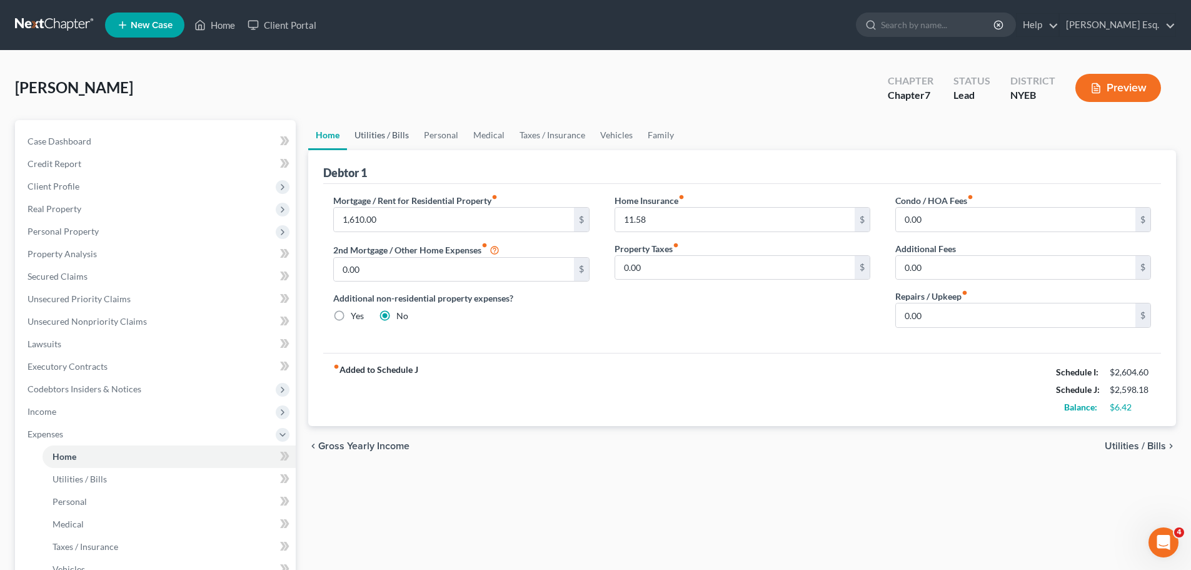
click at [378, 134] on link "Utilities / Bills" at bounding box center [381, 135] width 69 height 30
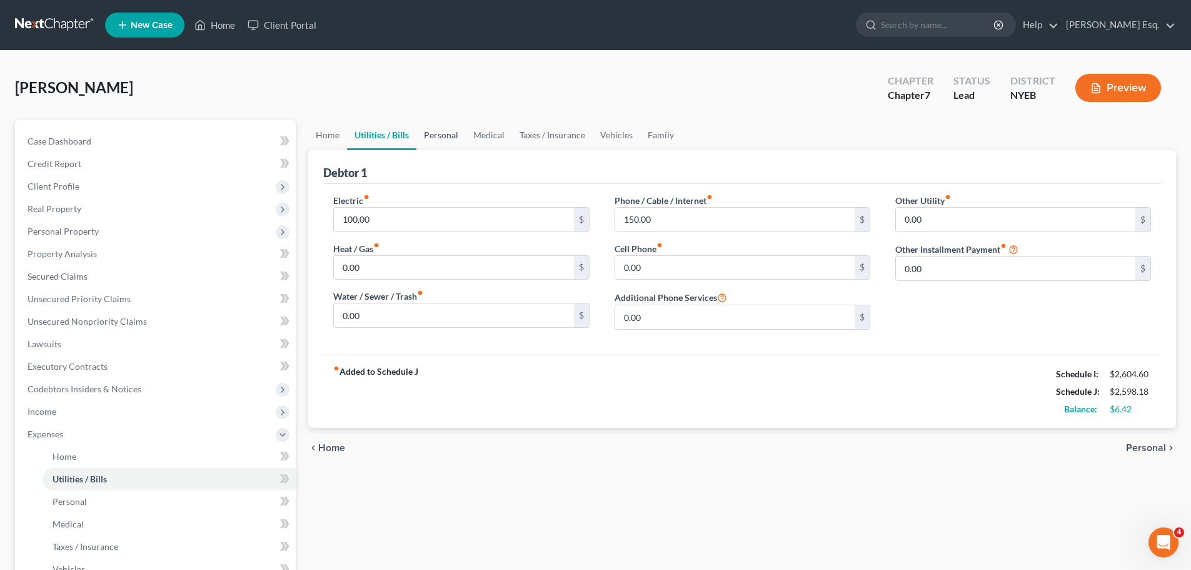
click at [443, 138] on link "Personal" at bounding box center [440, 135] width 49 height 30
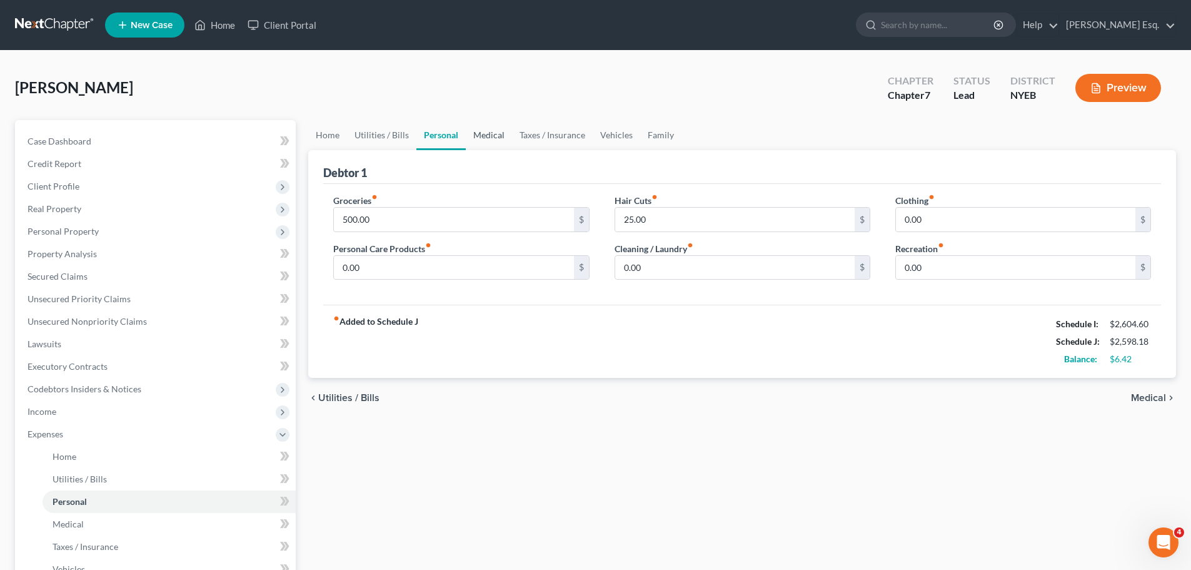
click at [482, 133] on link "Medical" at bounding box center [489, 135] width 46 height 30
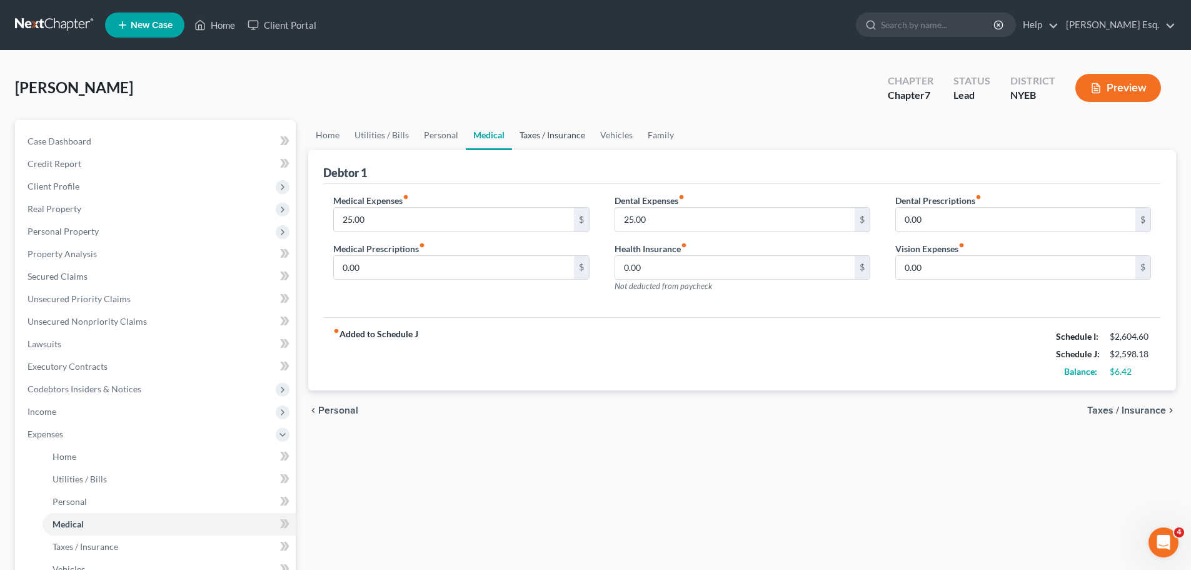
click at [549, 136] on link "Taxes / Insurance" at bounding box center [552, 135] width 81 height 30
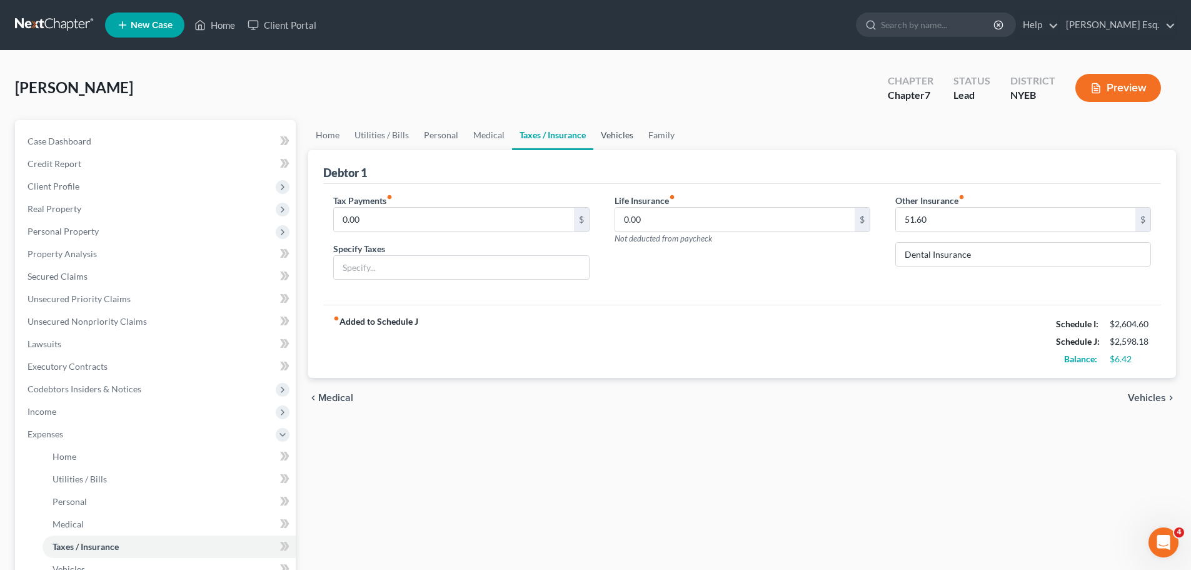
click at [611, 136] on link "Vehicles" at bounding box center [617, 135] width 48 height 30
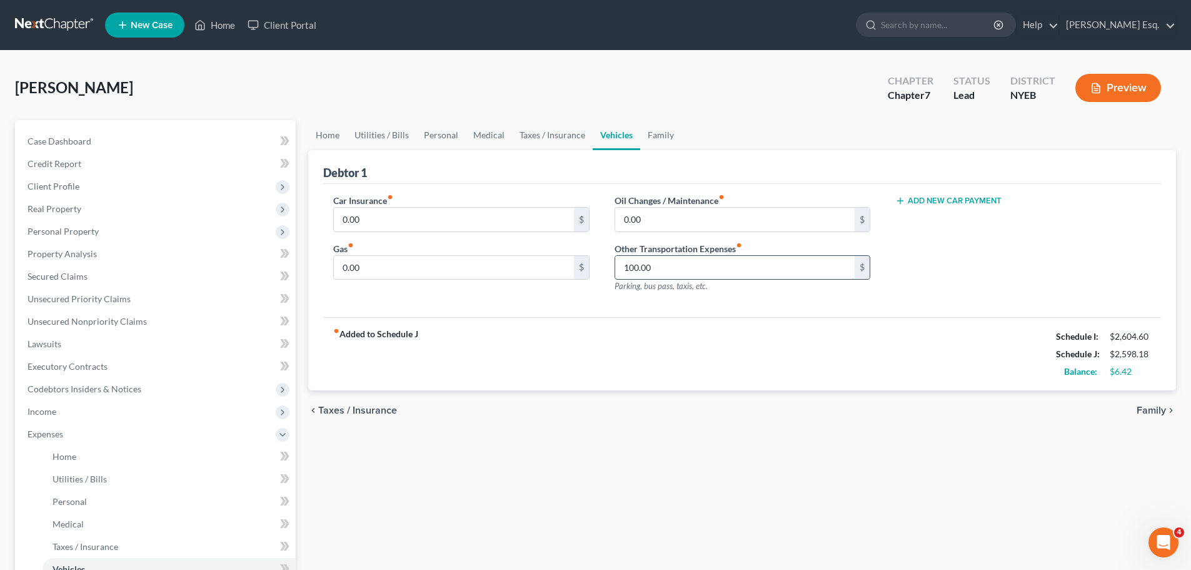
click at [659, 266] on input "100.00" at bounding box center [734, 268] width 239 height 24
type input "50"
click at [1154, 411] on span "Family" at bounding box center [1151, 410] width 29 height 10
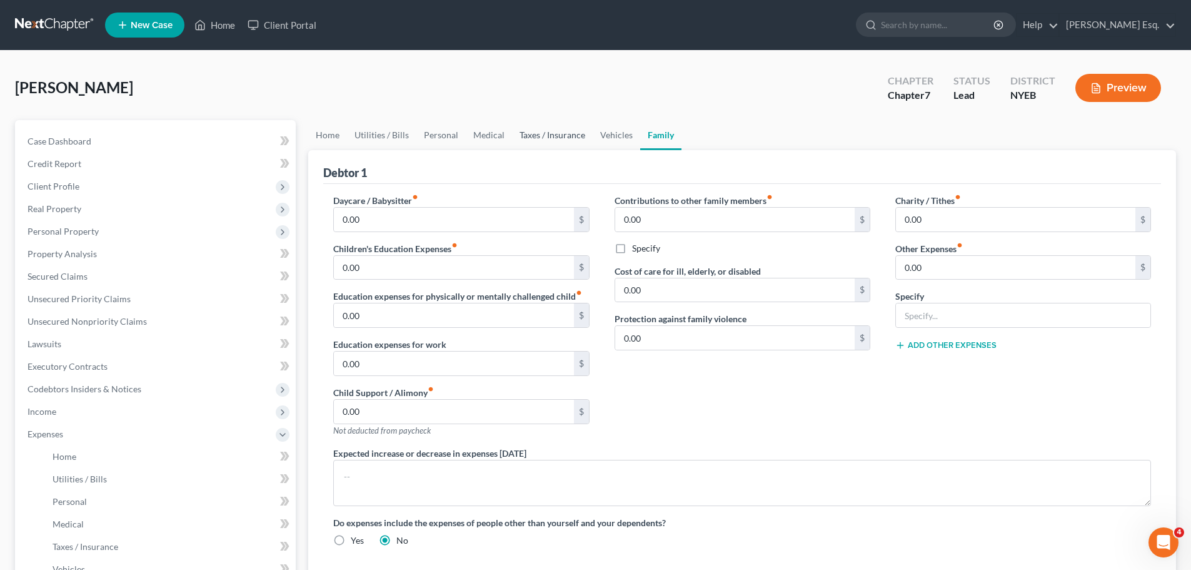
click at [530, 136] on link "Taxes / Insurance" at bounding box center [552, 135] width 81 height 30
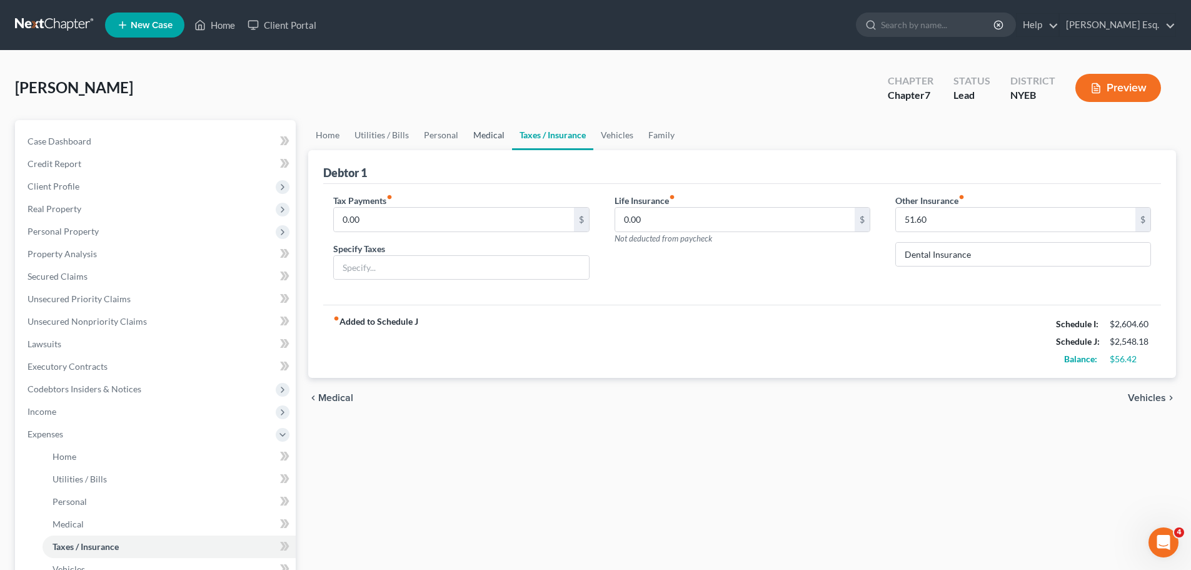
click at [480, 136] on link "Medical" at bounding box center [489, 135] width 46 height 30
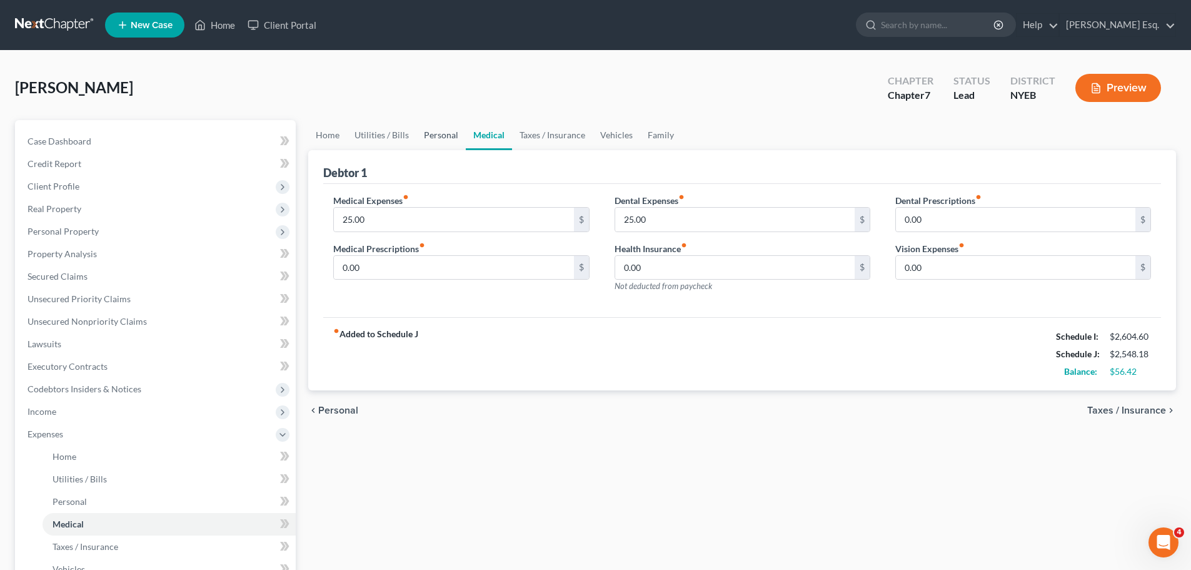
click at [435, 134] on link "Personal" at bounding box center [440, 135] width 49 height 30
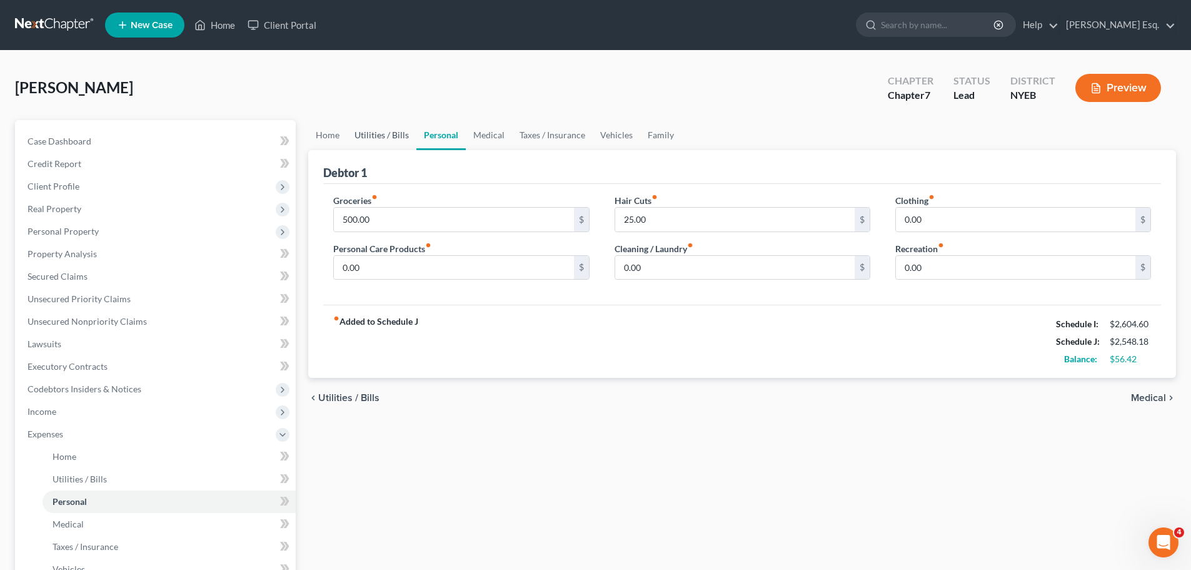
click at [369, 132] on link "Utilities / Bills" at bounding box center [381, 135] width 69 height 30
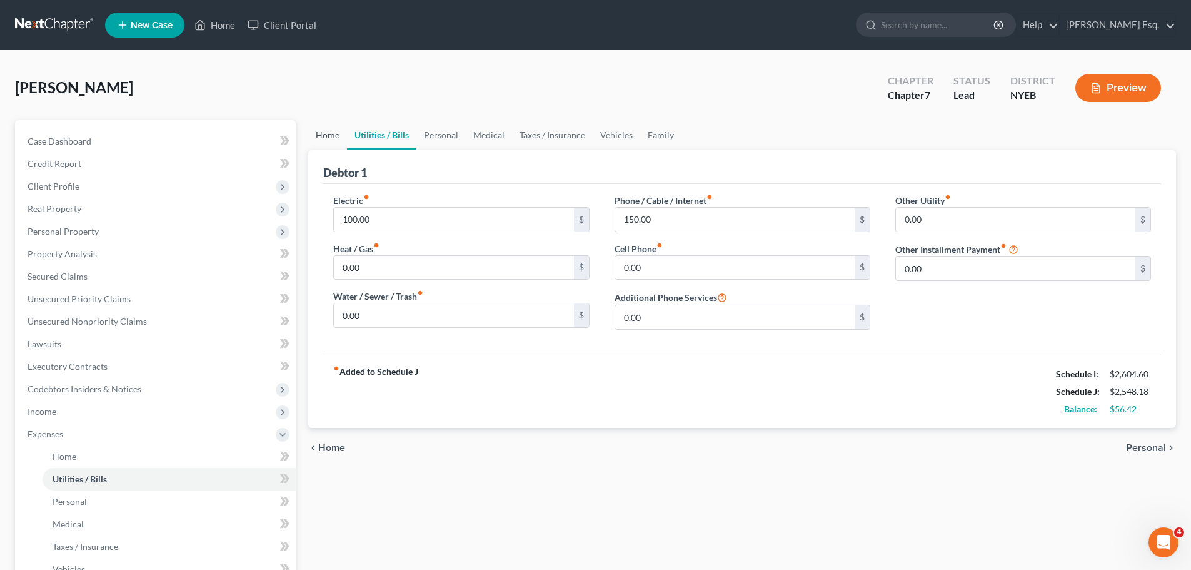
click at [326, 136] on link "Home" at bounding box center [327, 135] width 39 height 30
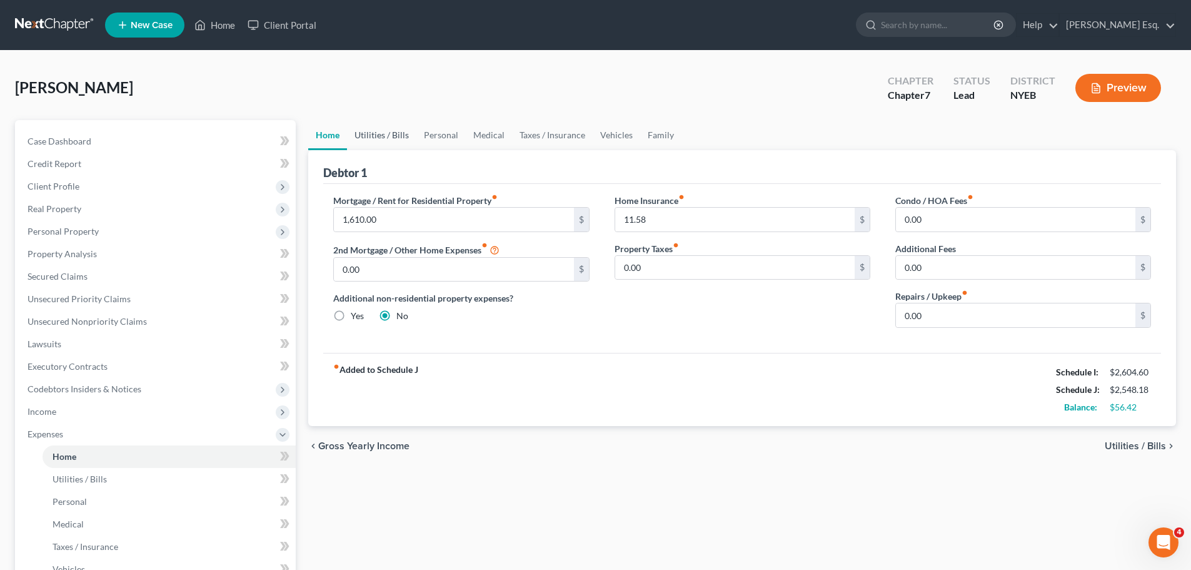
click at [390, 136] on link "Utilities / Bills" at bounding box center [381, 135] width 69 height 30
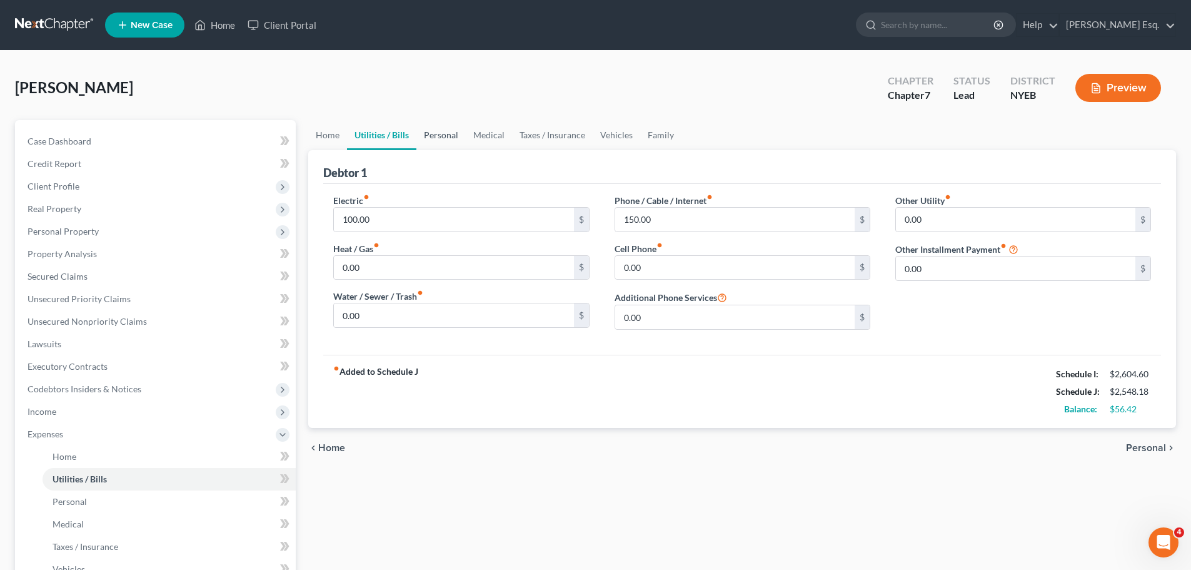
click at [442, 135] on link "Personal" at bounding box center [440, 135] width 49 height 30
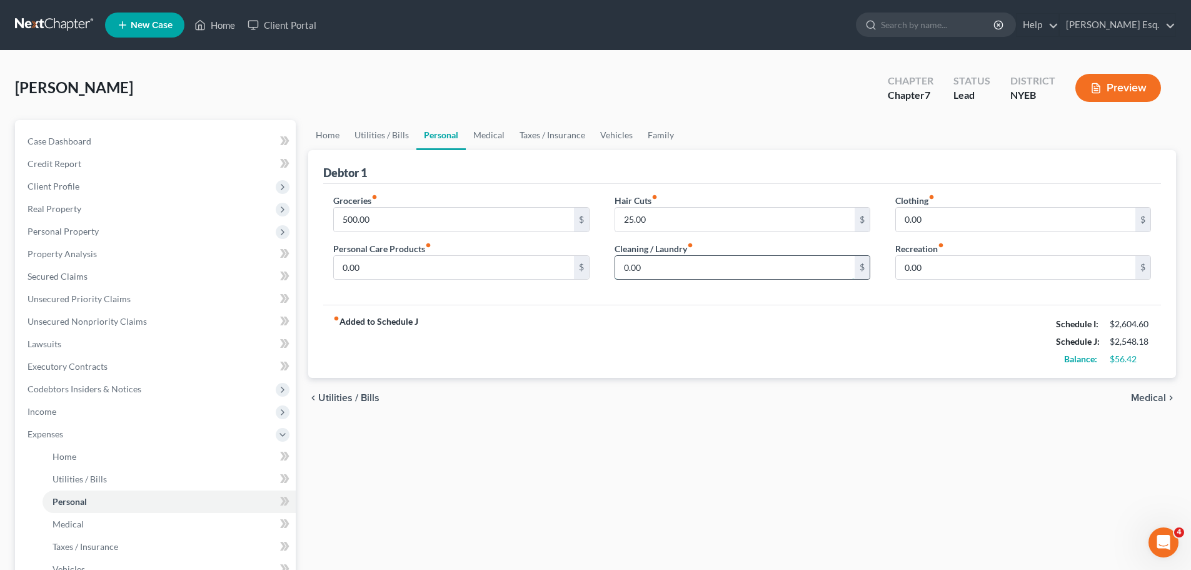
click at [639, 276] on input "0.00" at bounding box center [734, 268] width 239 height 24
click at [647, 265] on input "10" at bounding box center [734, 268] width 239 height 24
type input "10.00"
click at [1154, 396] on span "Medical" at bounding box center [1148, 398] width 35 height 10
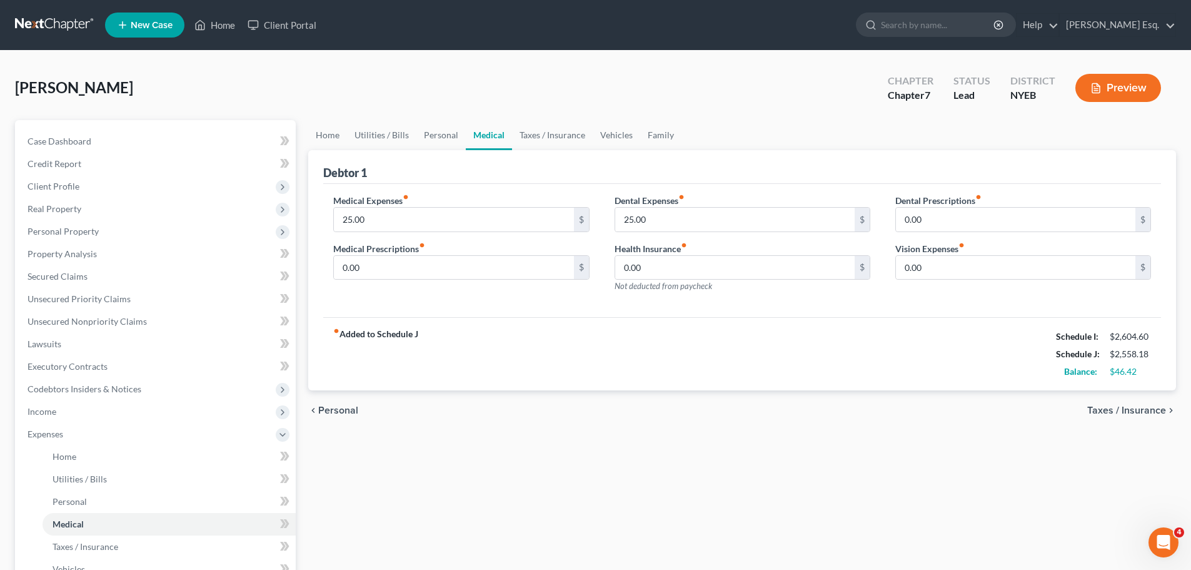
click at [1142, 409] on span "Taxes / Insurance" at bounding box center [1126, 410] width 79 height 10
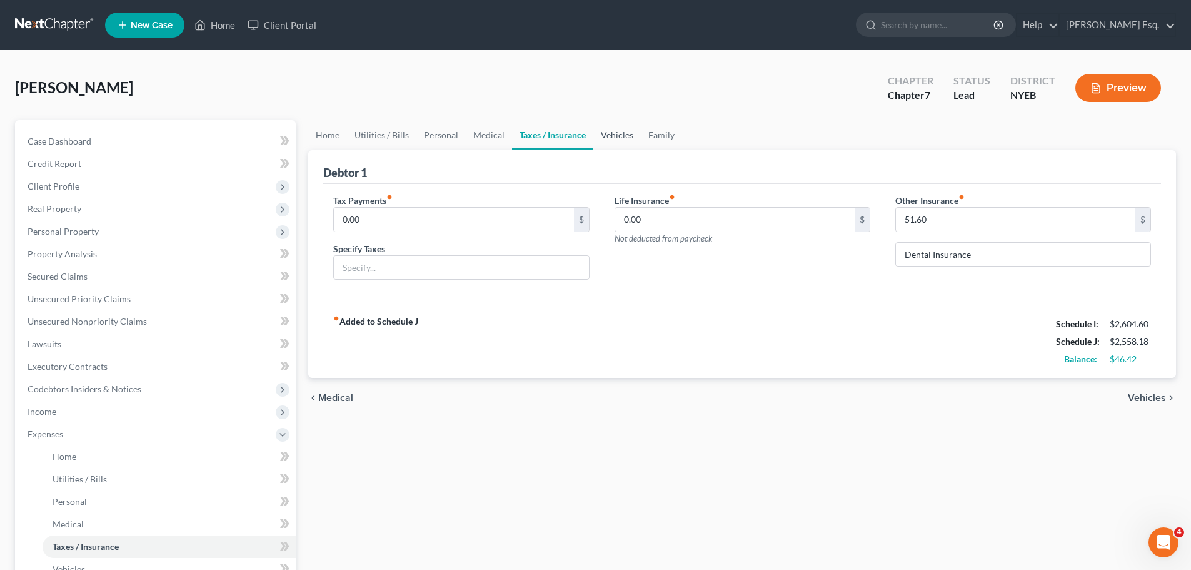
click at [613, 134] on link "Vehicles" at bounding box center [617, 135] width 48 height 30
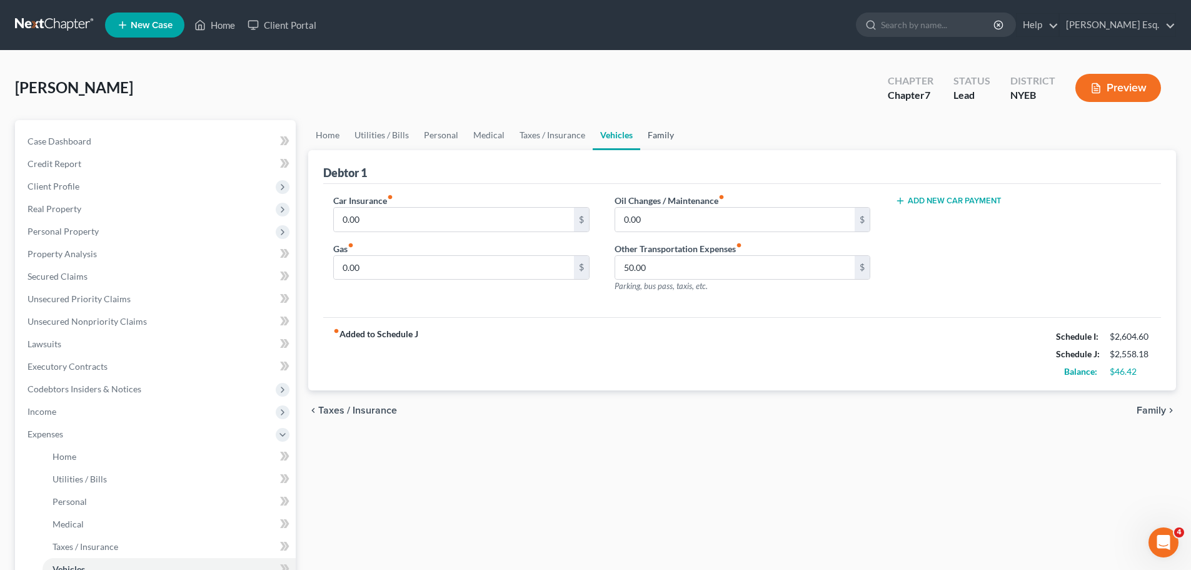
click at [660, 134] on link "Family" at bounding box center [660, 135] width 41 height 30
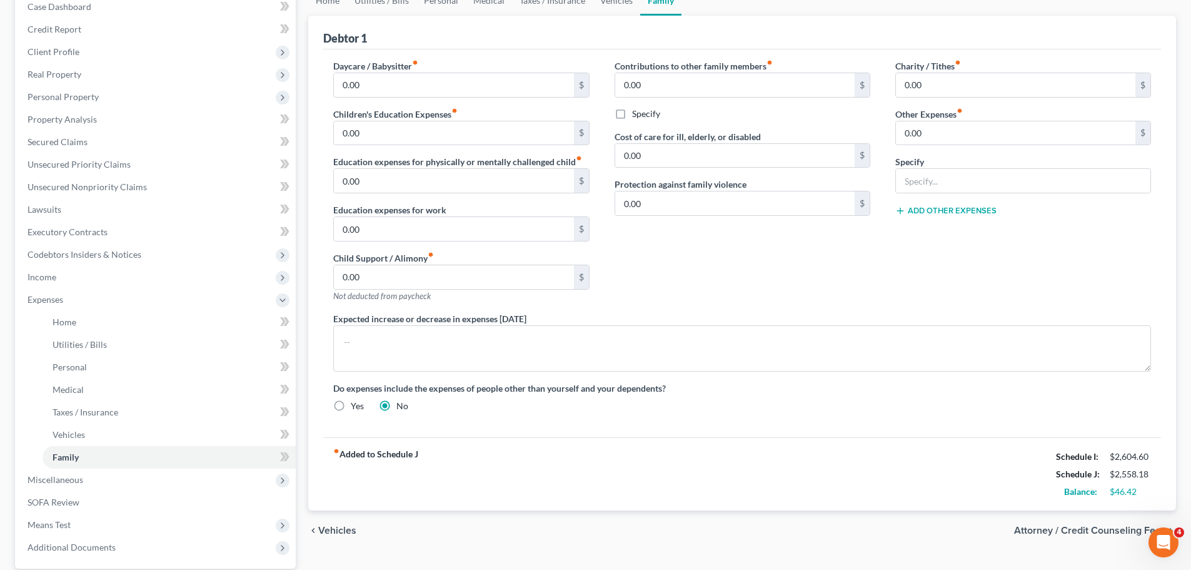
scroll to position [135, 0]
click at [353, 335] on textarea at bounding box center [742, 348] width 818 height 46
type textarea "Expected increase due portion of dental work that is not covered under insuranc…"
click at [1084, 530] on span "Attorney / Credit Counseling Fees" at bounding box center [1090, 530] width 152 height 10
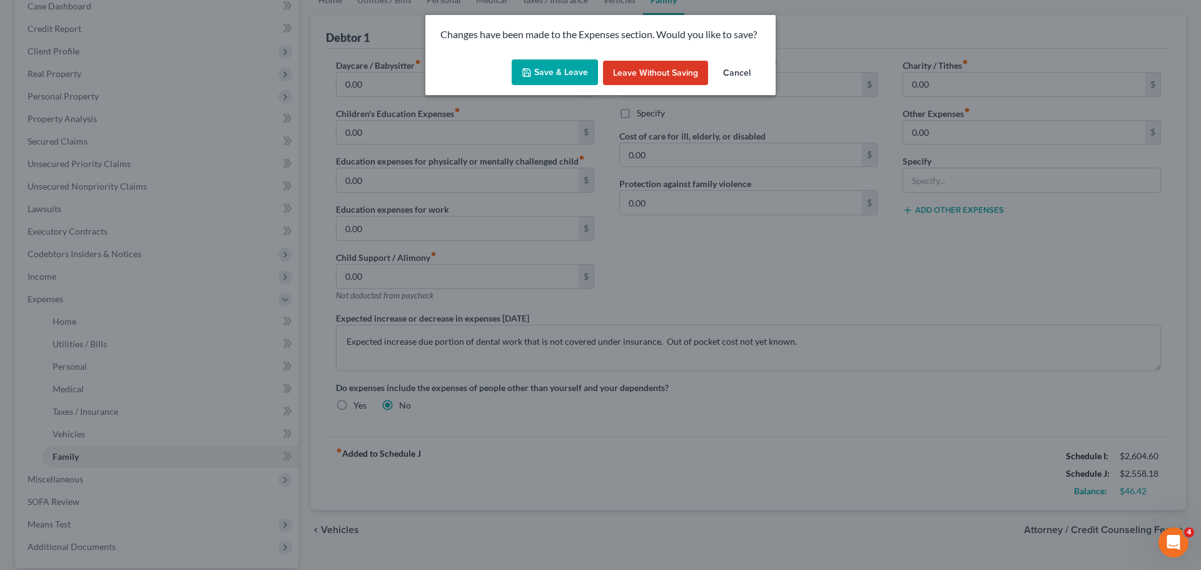
click at [544, 70] on button "Save & Leave" at bounding box center [555, 72] width 86 height 26
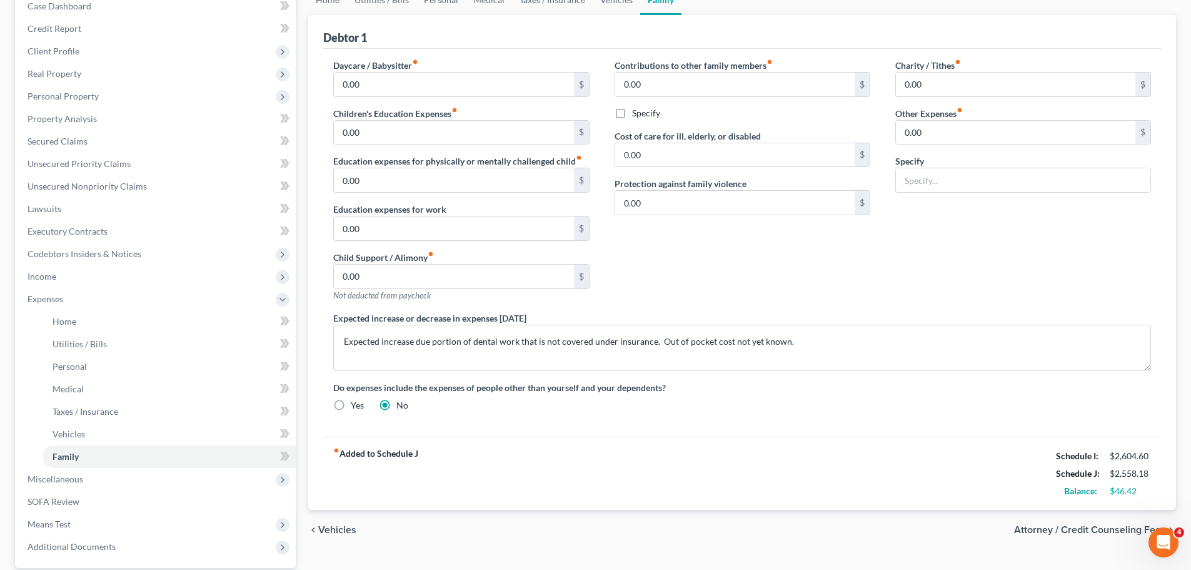
select select "0"
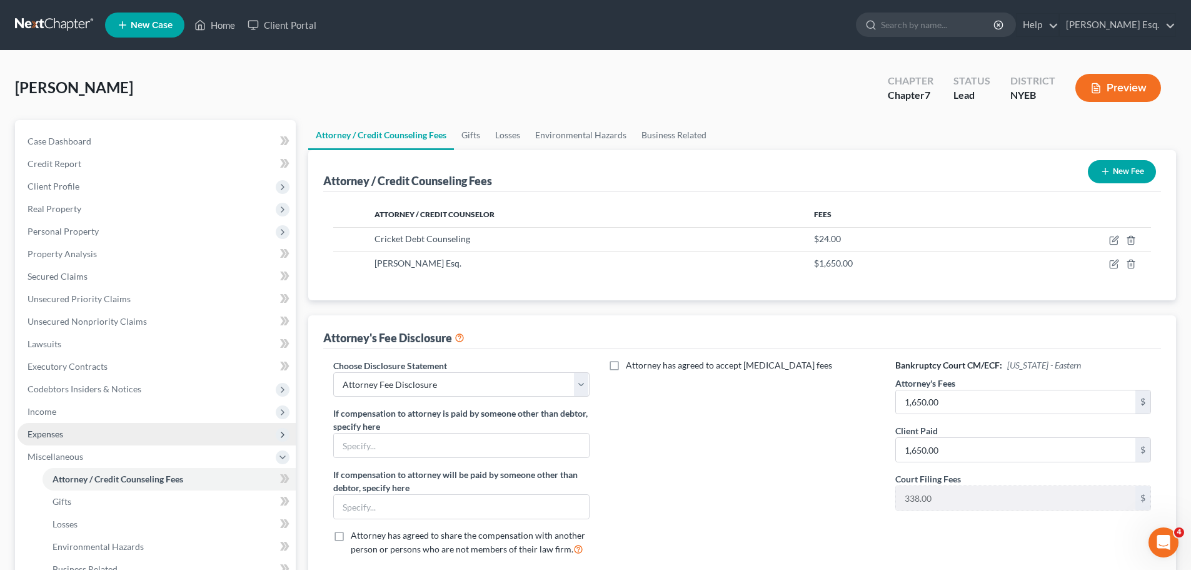
click at [46, 431] on span "Expenses" at bounding box center [46, 433] width 36 height 11
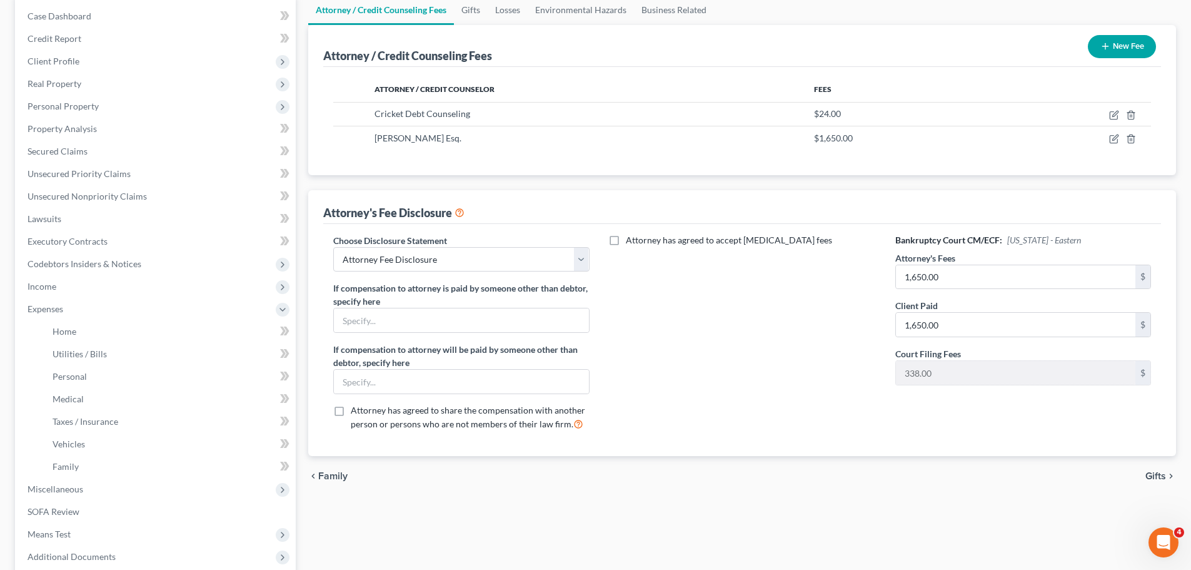
scroll to position [159, 0]
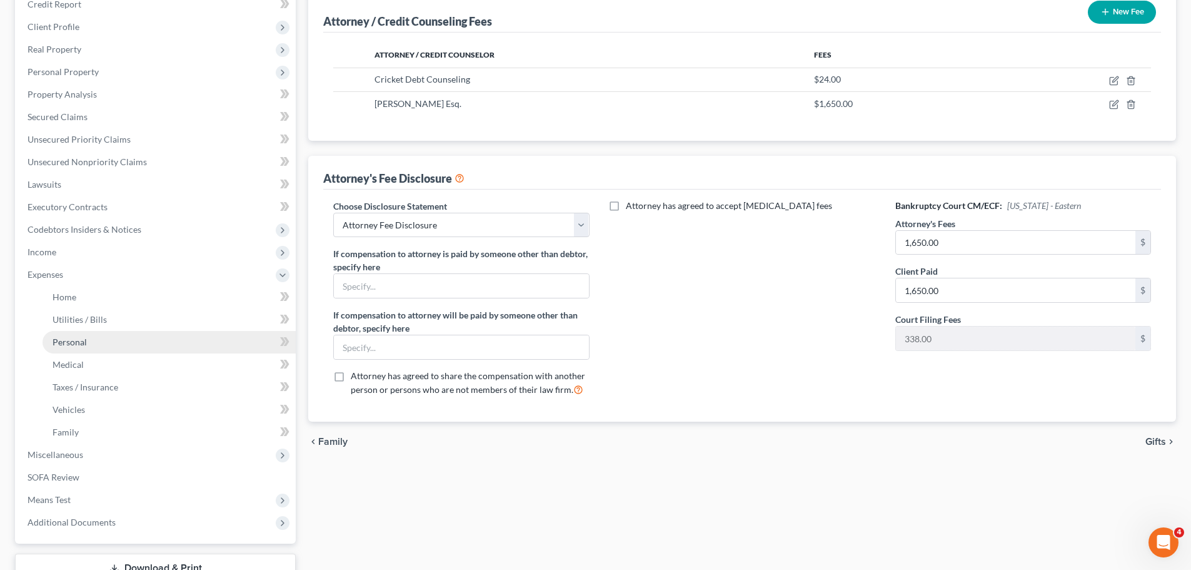
click at [71, 339] on span "Personal" at bounding box center [70, 341] width 34 height 11
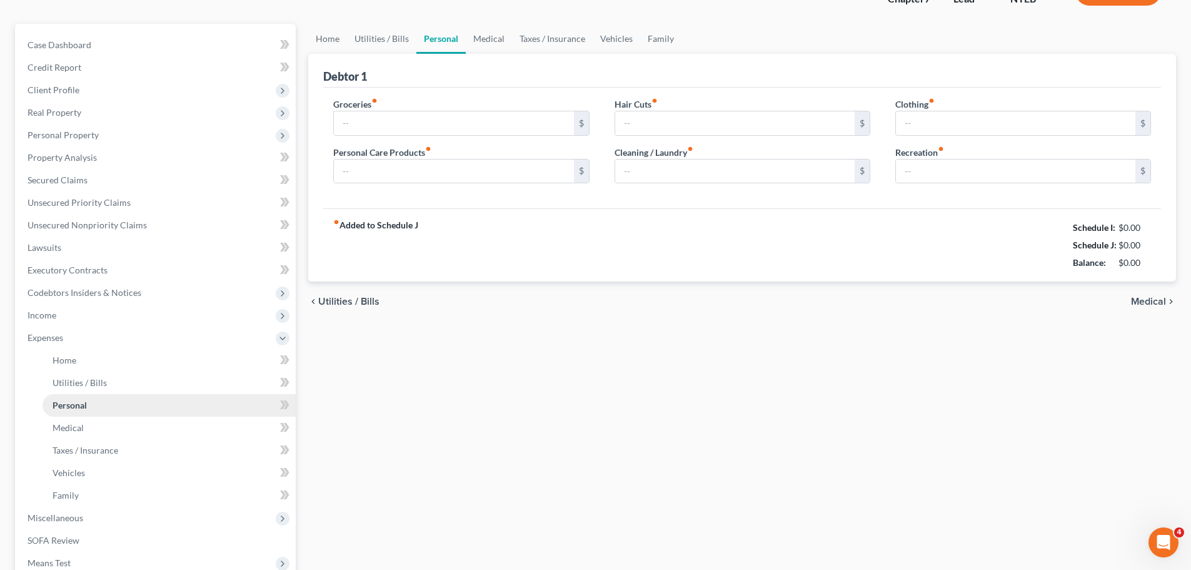
type input "500.00"
type input "0.00"
type input "25.00"
type input "10.00"
type input "0.00"
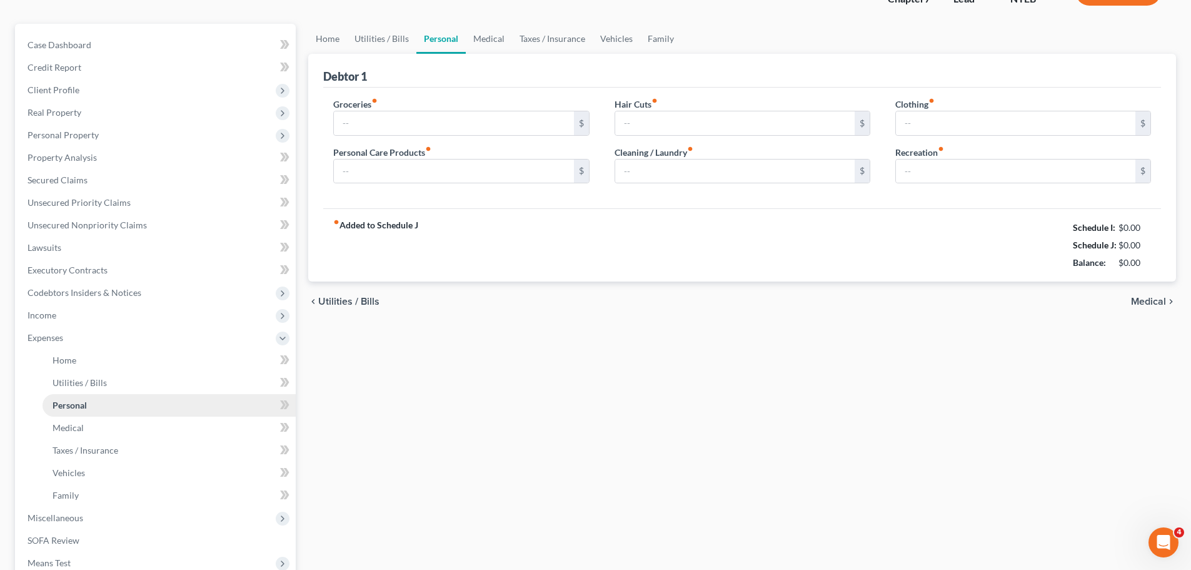
type input "0.00"
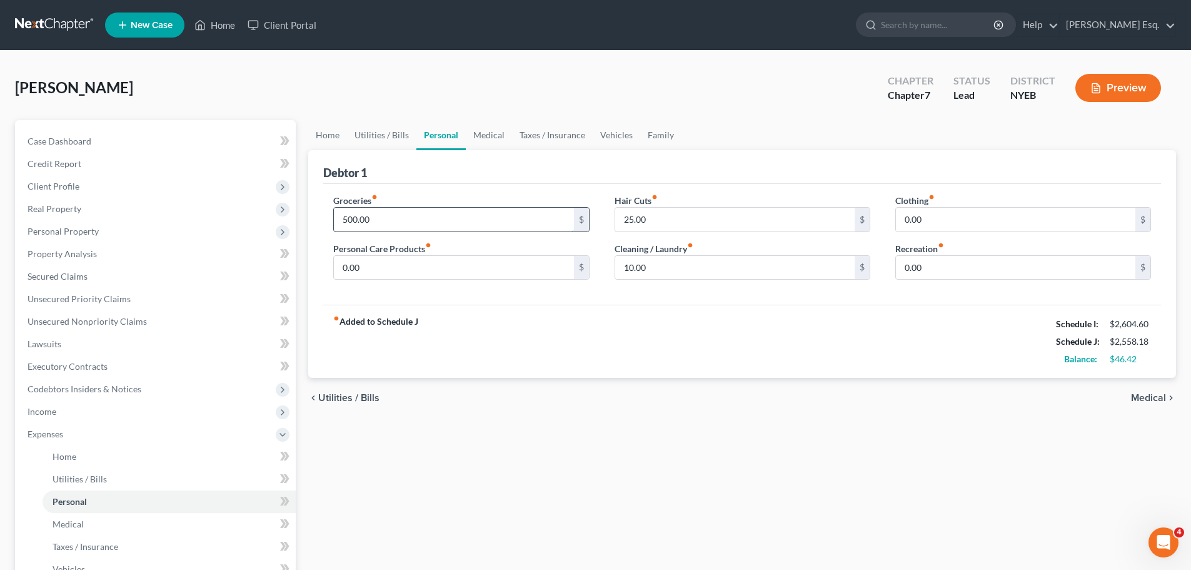
click at [381, 218] on input "500.00" at bounding box center [453, 220] width 239 height 24
type input "5"
type input "500"
click at [376, 222] on input "500" at bounding box center [453, 220] width 239 height 24
type input "500.00"
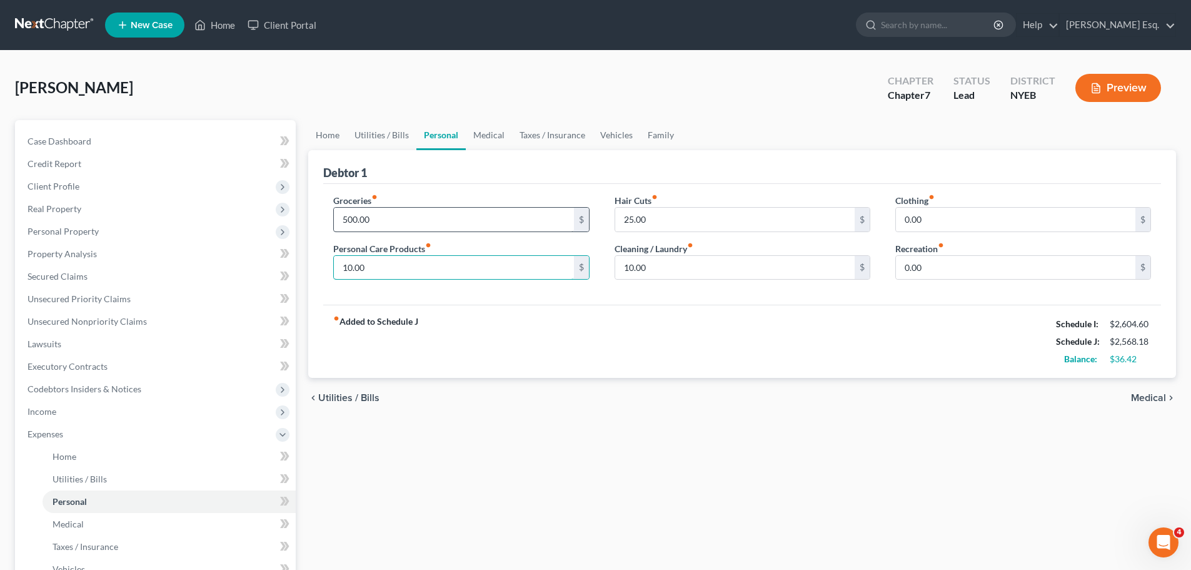
type input "10.00"
click at [1156, 396] on span "Medical" at bounding box center [1148, 398] width 35 height 10
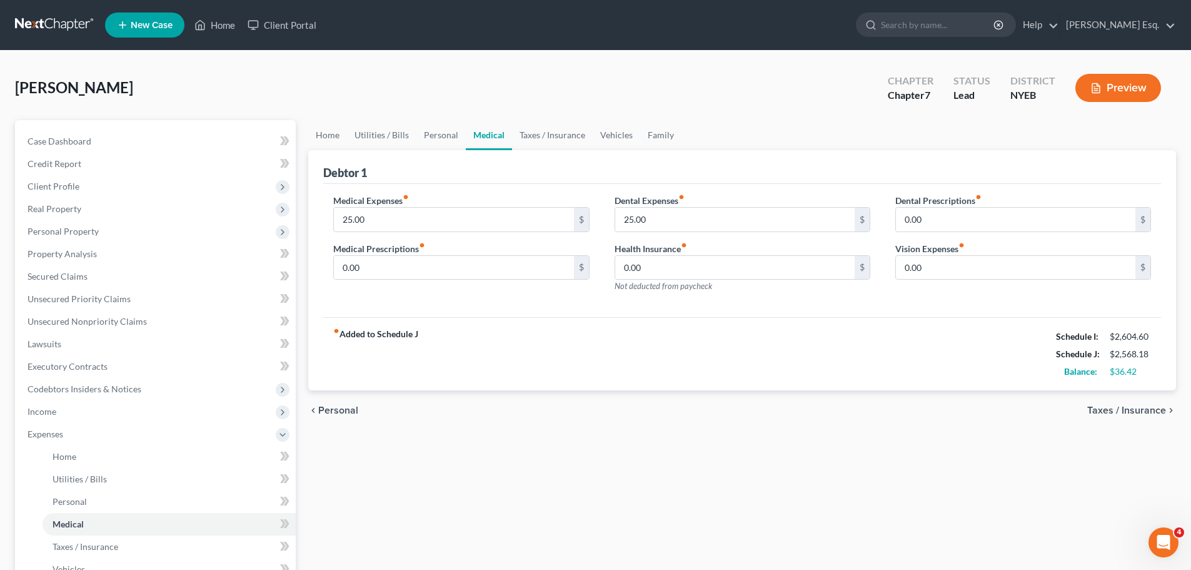
click at [1122, 410] on span "Taxes / Insurance" at bounding box center [1126, 410] width 79 height 10
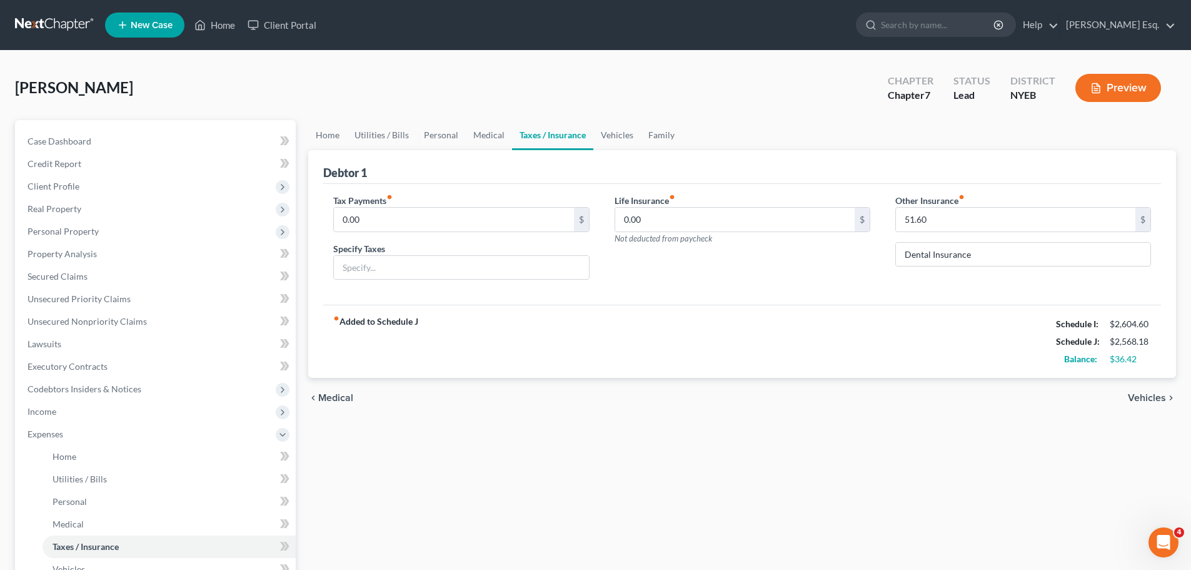
click at [1158, 396] on span "Vehicles" at bounding box center [1147, 398] width 38 height 10
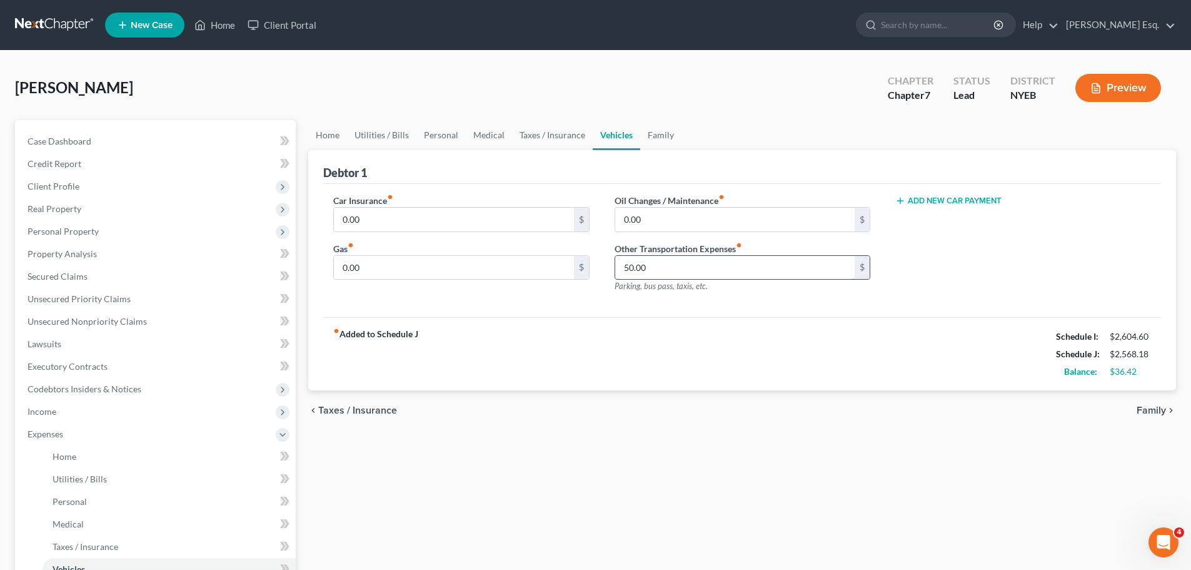
click at [628, 267] on input "50.00" at bounding box center [734, 268] width 239 height 24
type input "80.00"
click at [1161, 406] on span "Family" at bounding box center [1151, 410] width 29 height 10
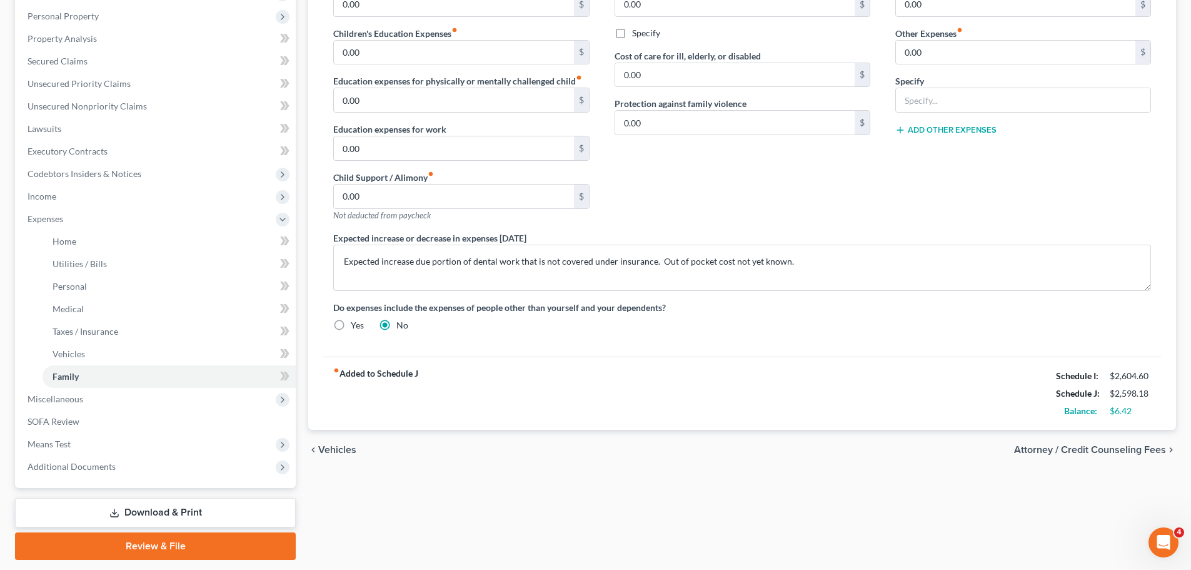
scroll to position [231, 0]
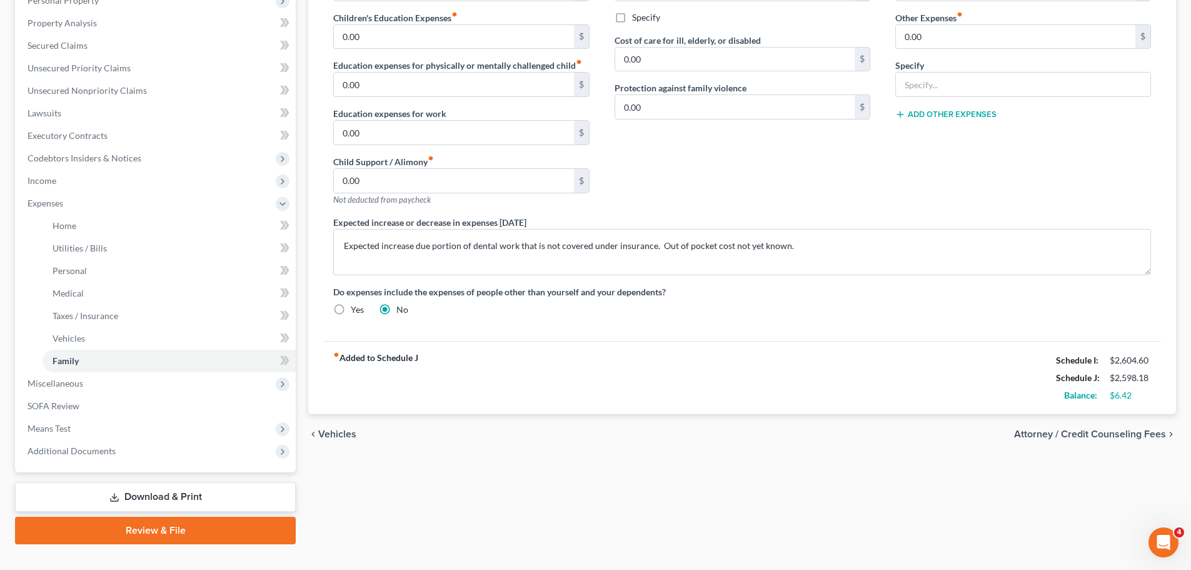
click at [1102, 436] on span "Attorney / Credit Counseling Fees" at bounding box center [1090, 434] width 152 height 10
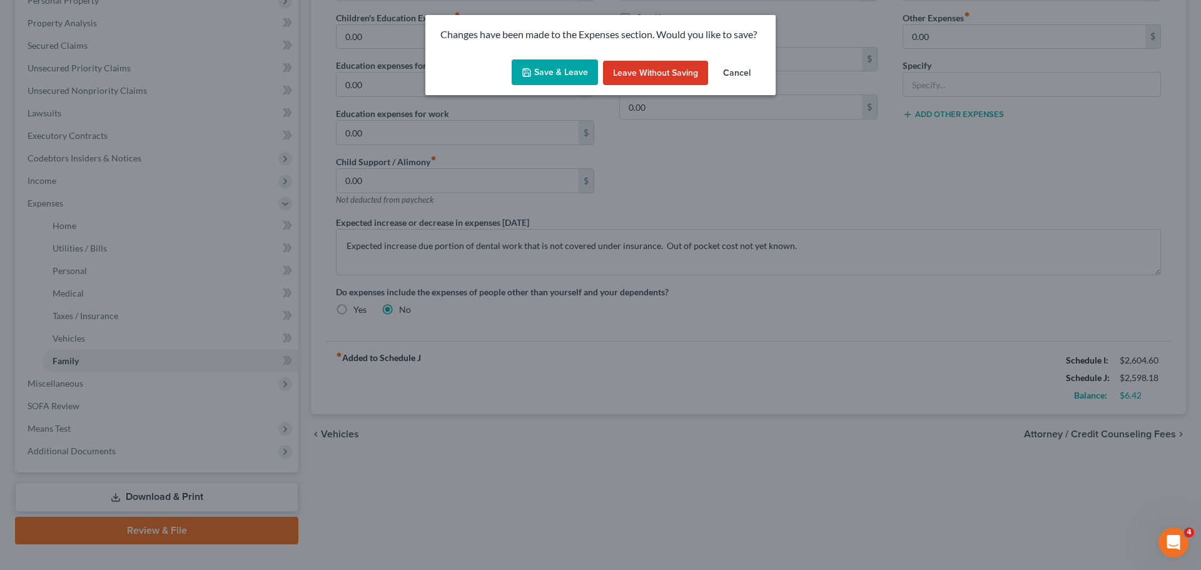
click at [562, 68] on button "Save & Leave" at bounding box center [555, 72] width 86 height 26
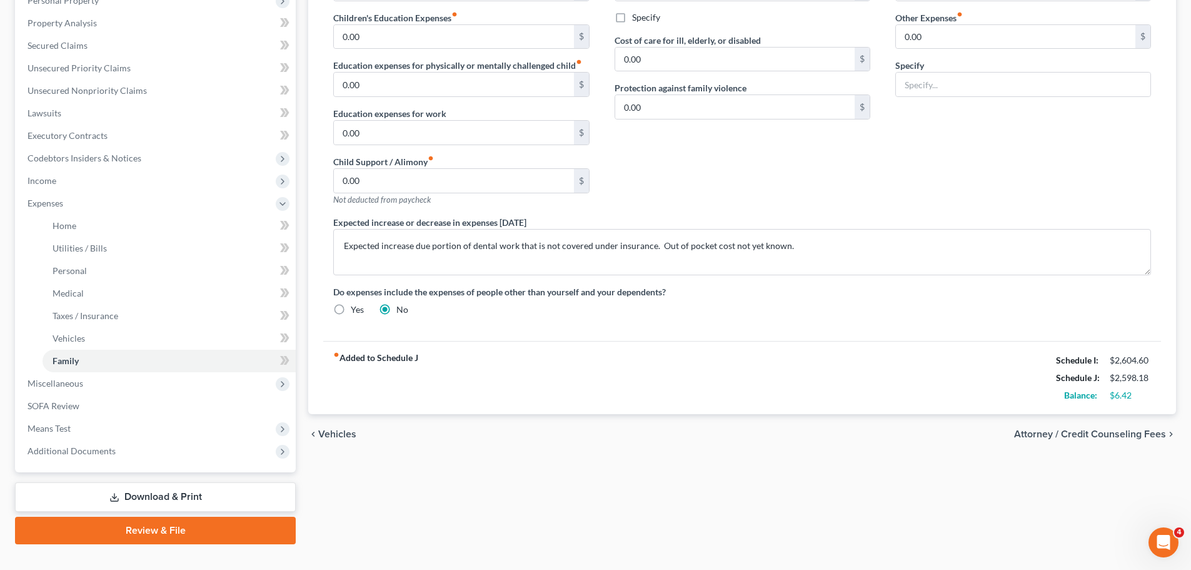
select select "0"
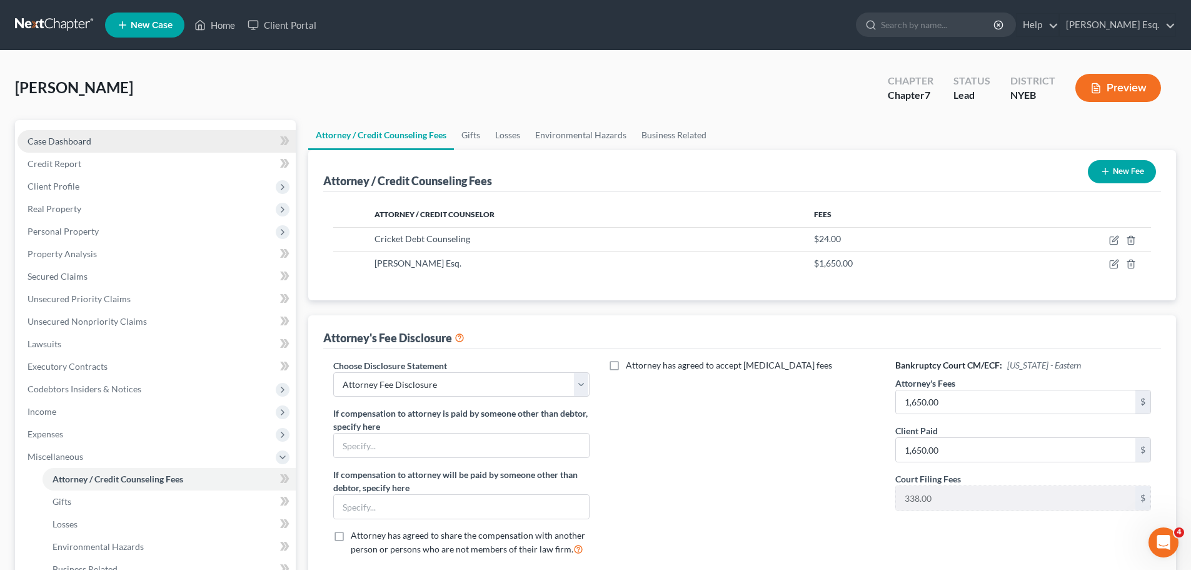
click at [72, 141] on span "Case Dashboard" at bounding box center [60, 141] width 64 height 11
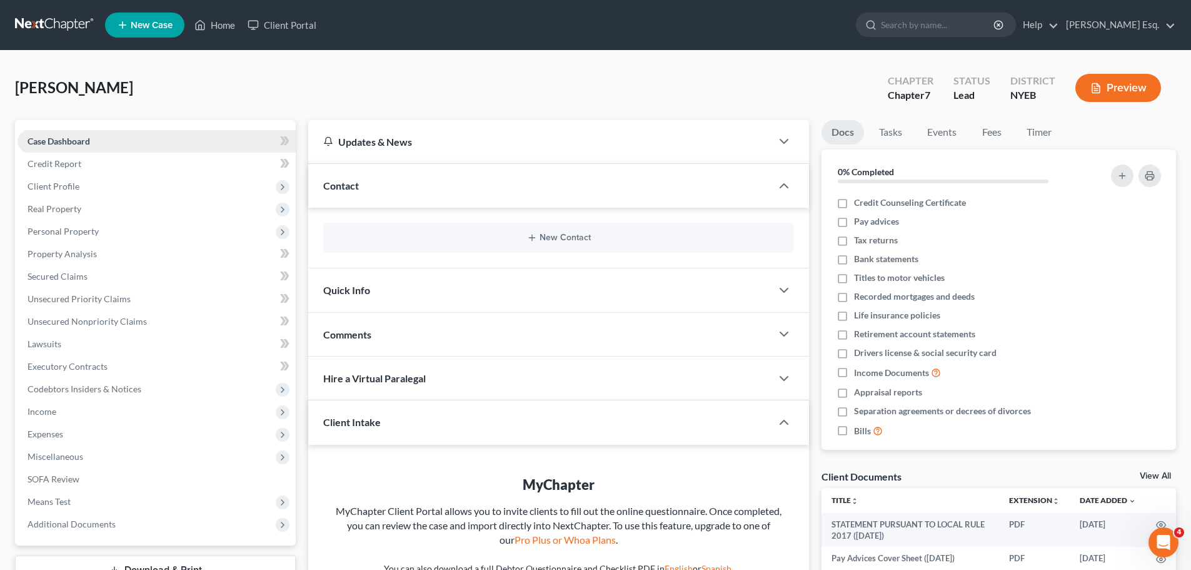
click at [75, 140] on span "Case Dashboard" at bounding box center [59, 141] width 63 height 11
click at [210, 22] on link "Home" at bounding box center [214, 25] width 53 height 23
